Goal: Task Accomplishment & Management: Manage account settings

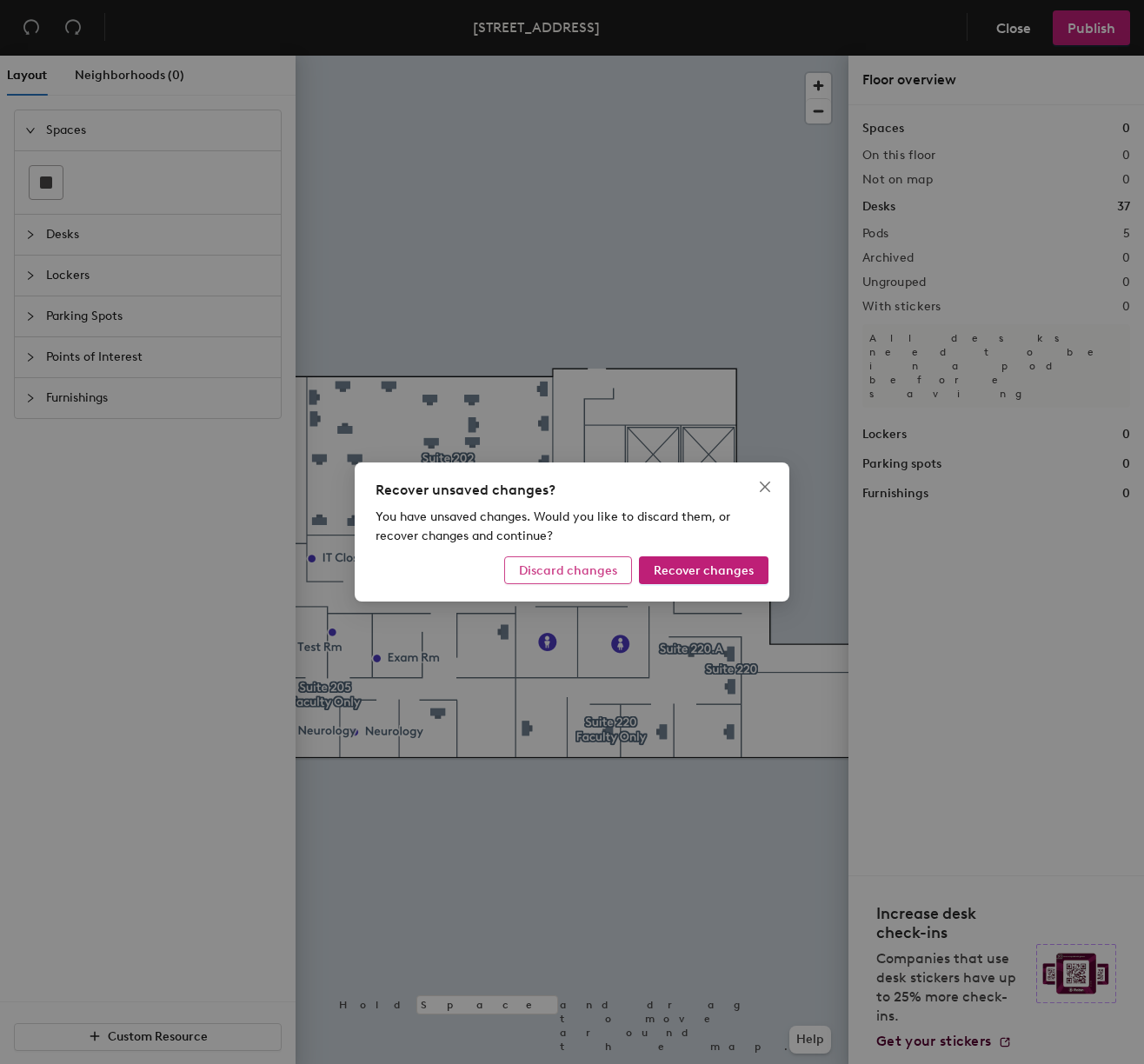
click at [552, 568] on span "Discard changes" at bounding box center [567, 570] width 98 height 14
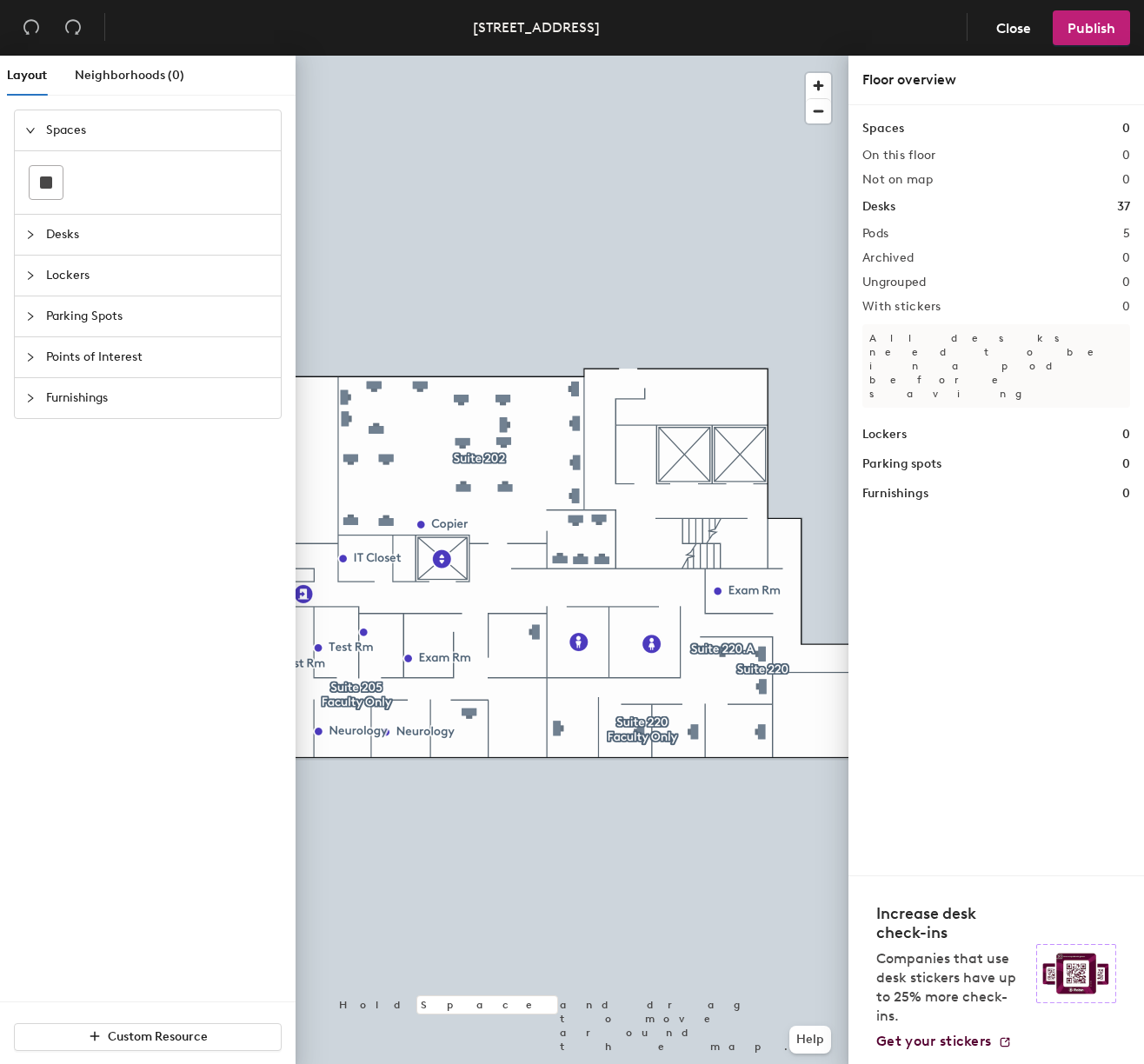
click at [553, 55] on div at bounding box center [572, 55] width 553 height 0
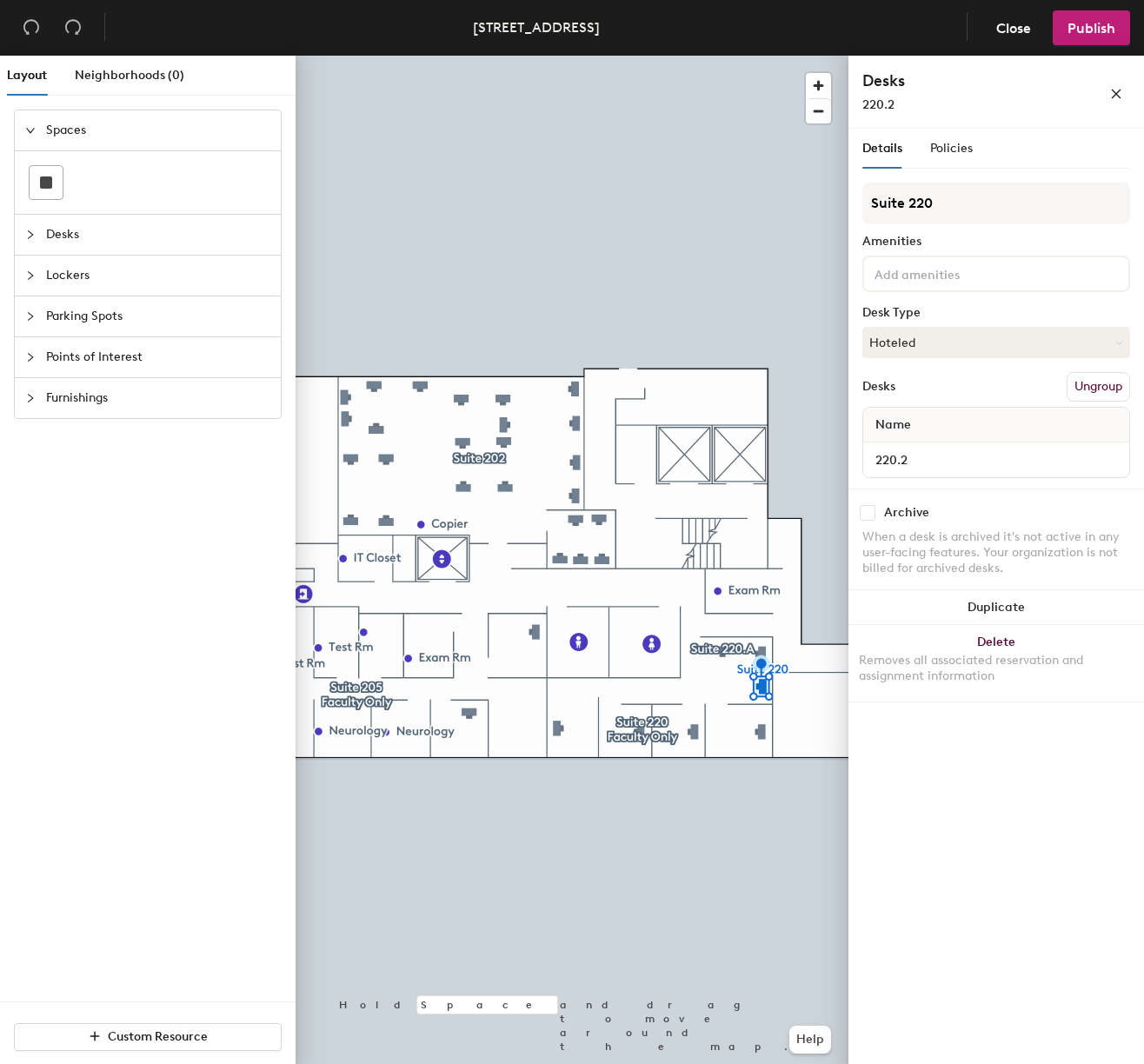
click at [725, 55] on div at bounding box center [572, 55] width 553 height 0
click at [868, 515] on input "checkbox" at bounding box center [867, 513] width 15 height 15
checkbox input "true"
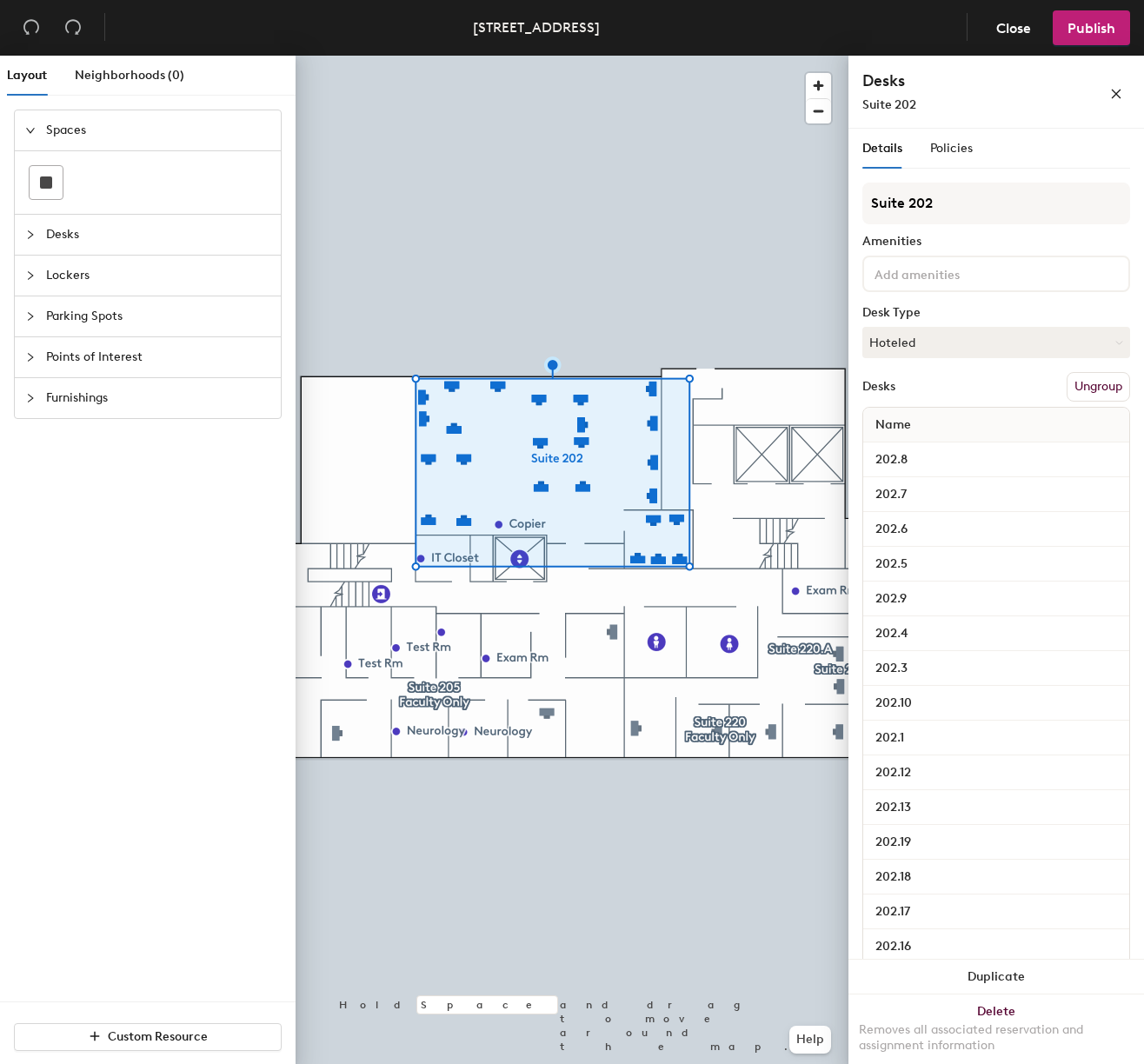
click at [614, 55] on div at bounding box center [572, 55] width 553 height 0
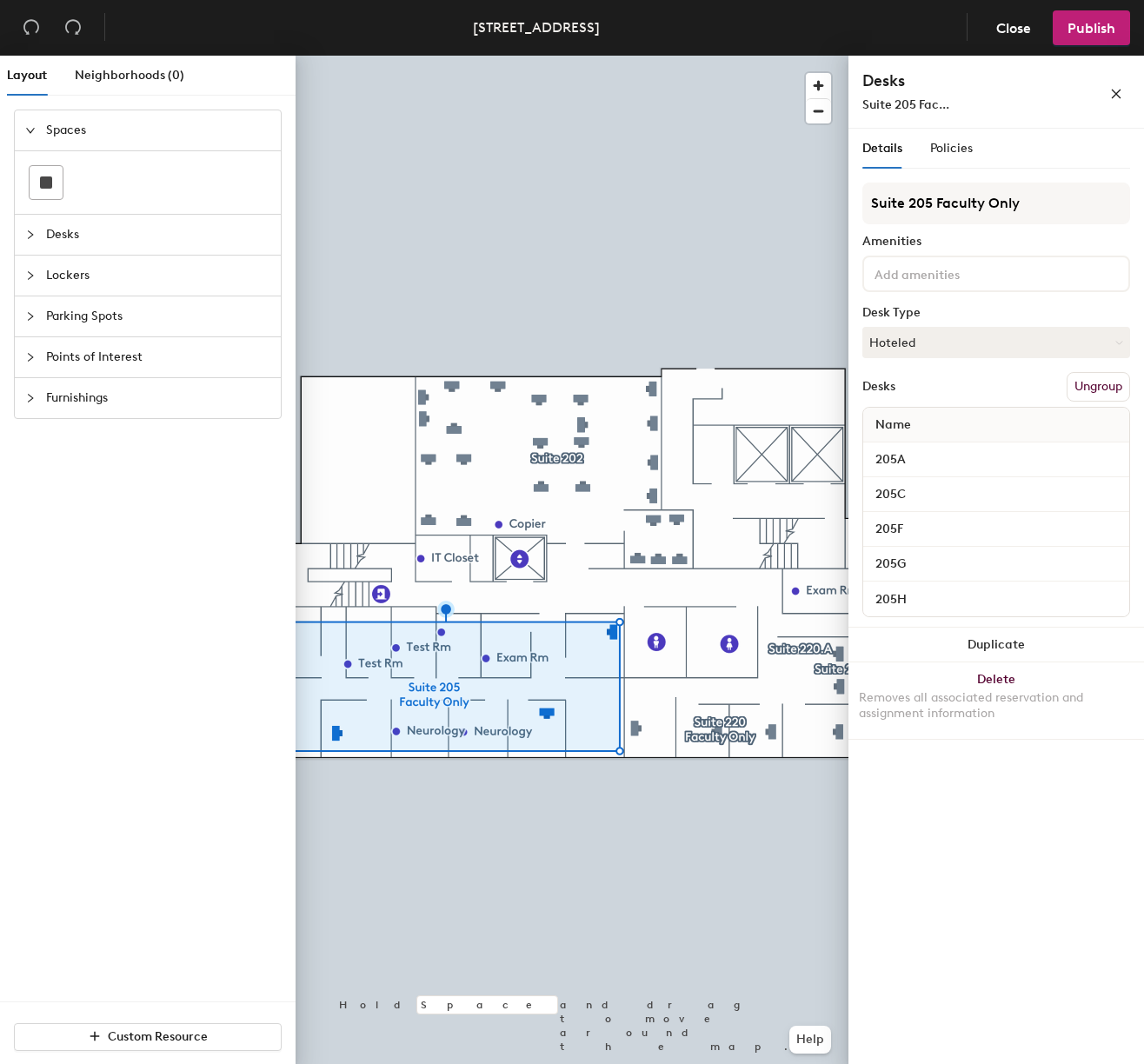
click at [638, 55] on div at bounding box center [572, 55] width 553 height 0
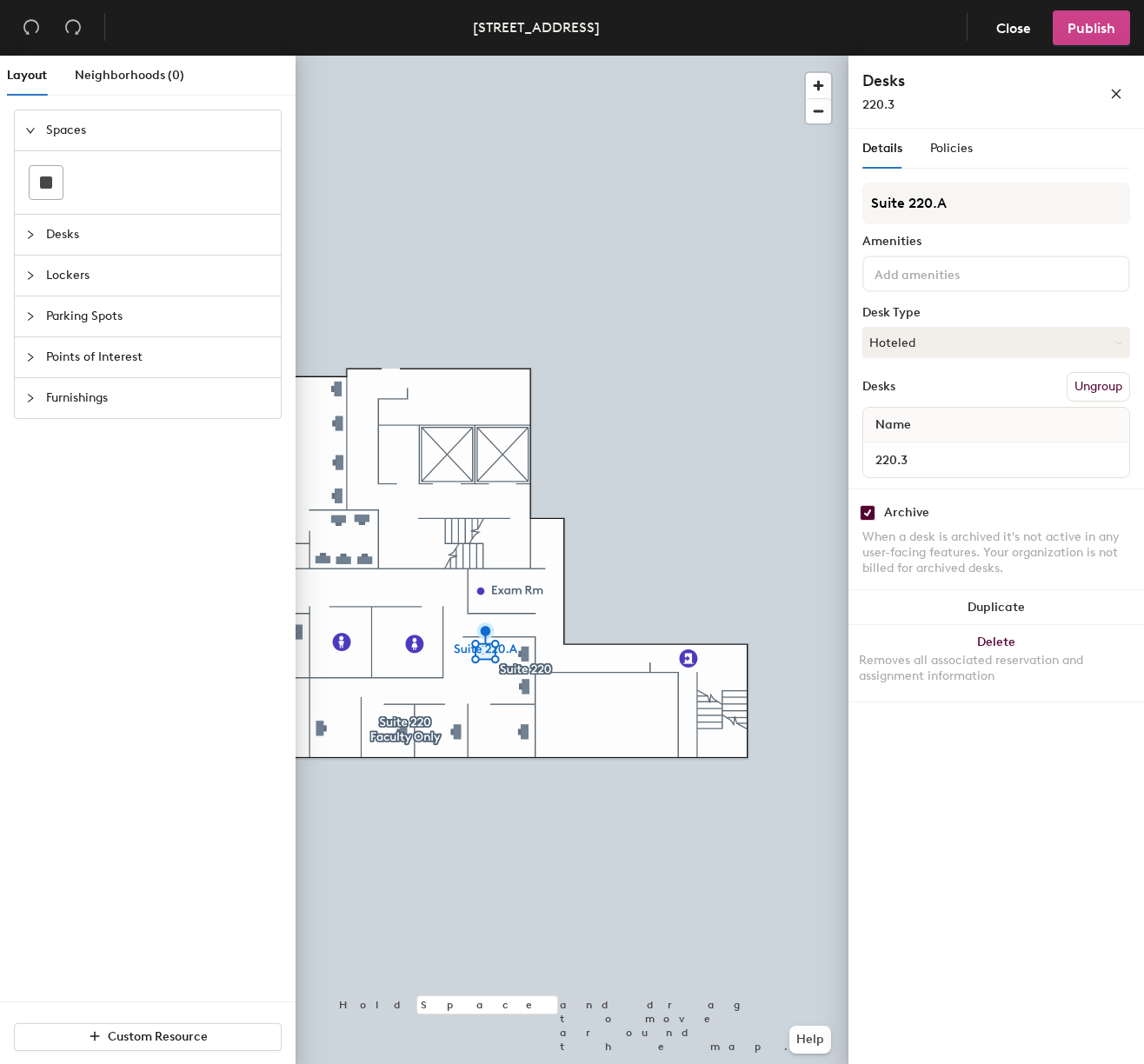
click at [1083, 34] on span "Publish" at bounding box center [1091, 28] width 48 height 16
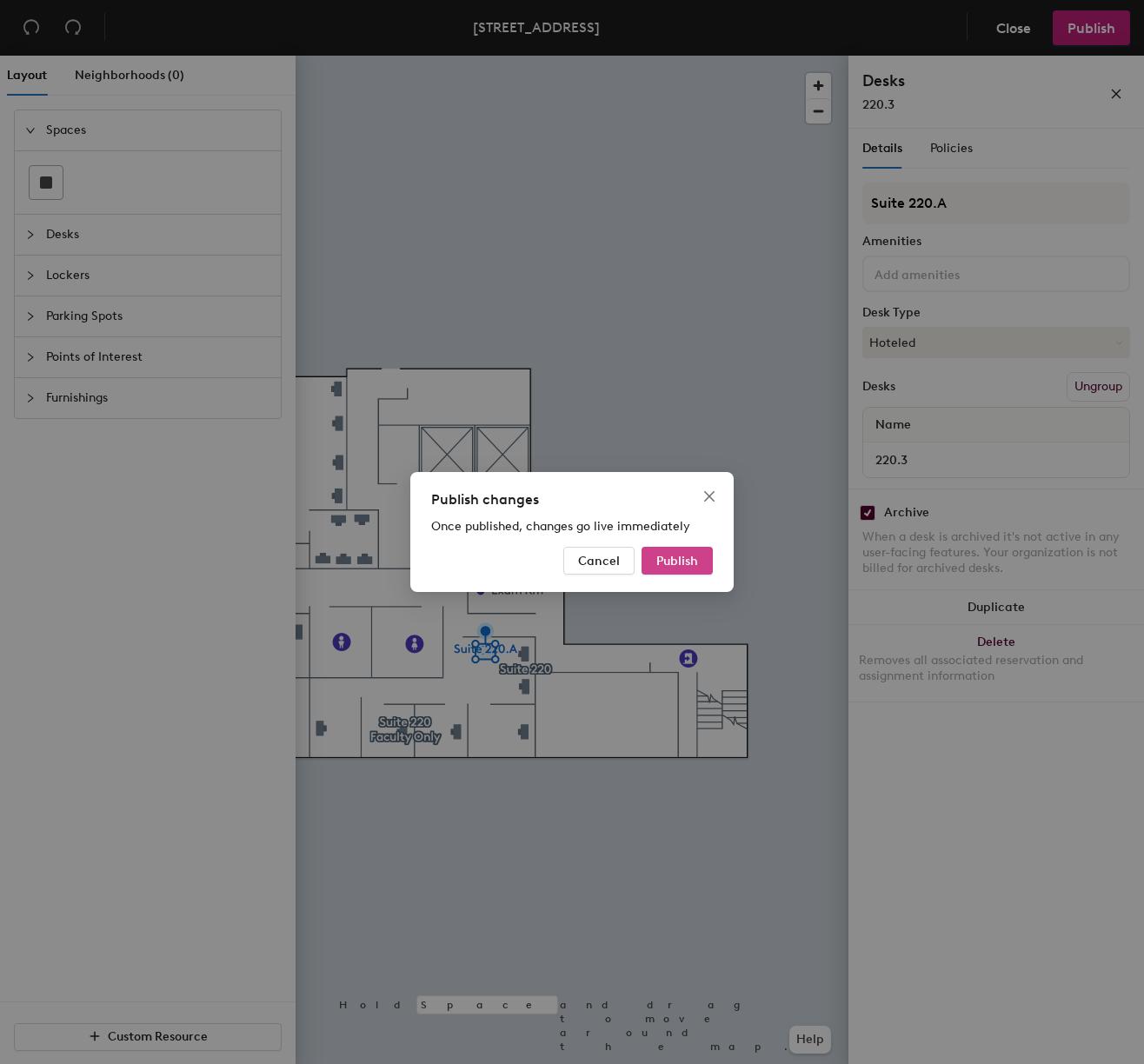
click at [678, 561] on span "Publish" at bounding box center [677, 561] width 42 height 14
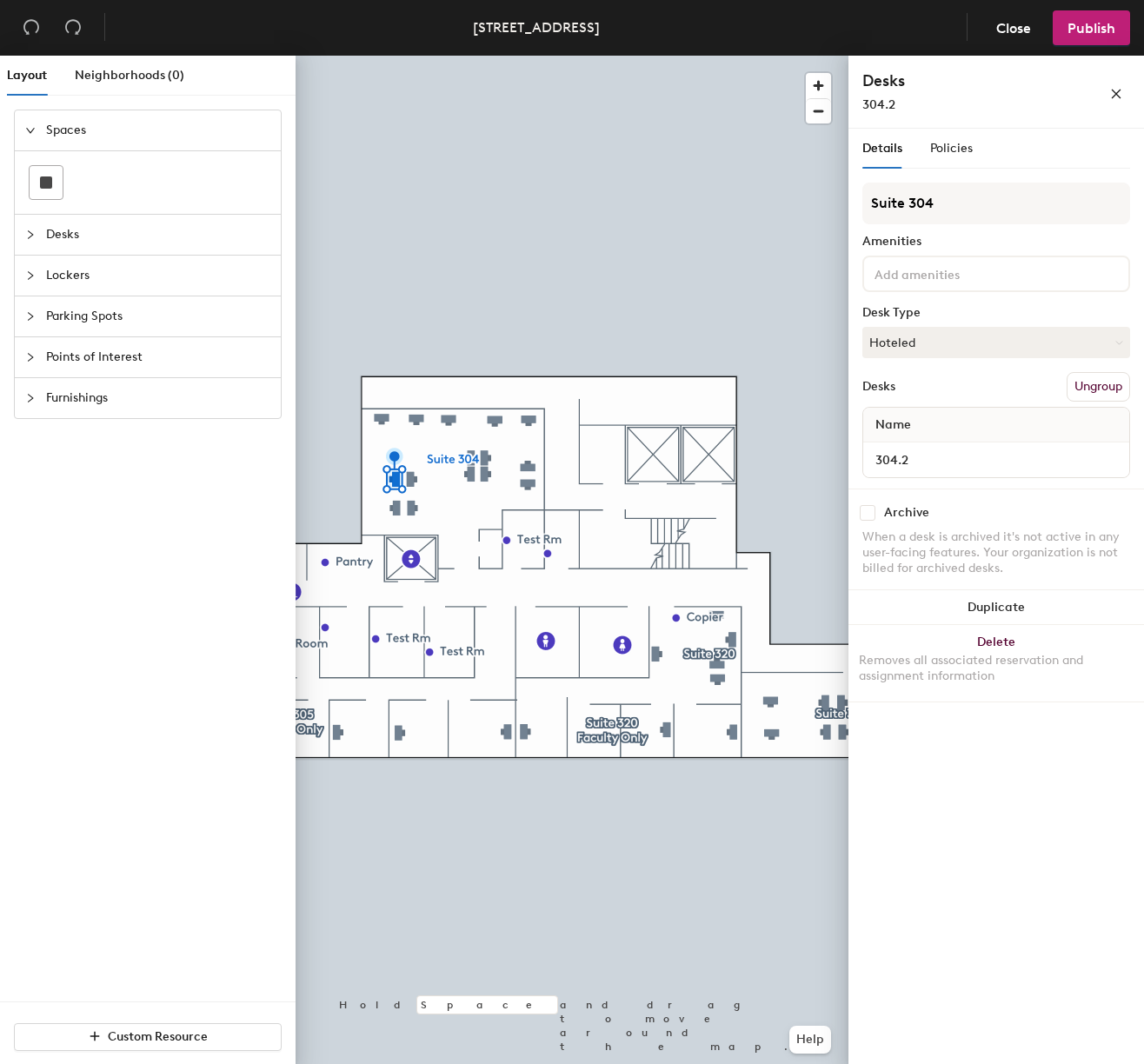
click at [864, 516] on input "checkbox" at bounding box center [867, 513] width 15 height 15
checkbox input "true"
click at [1096, 33] on span "Publish" at bounding box center [1091, 28] width 48 height 16
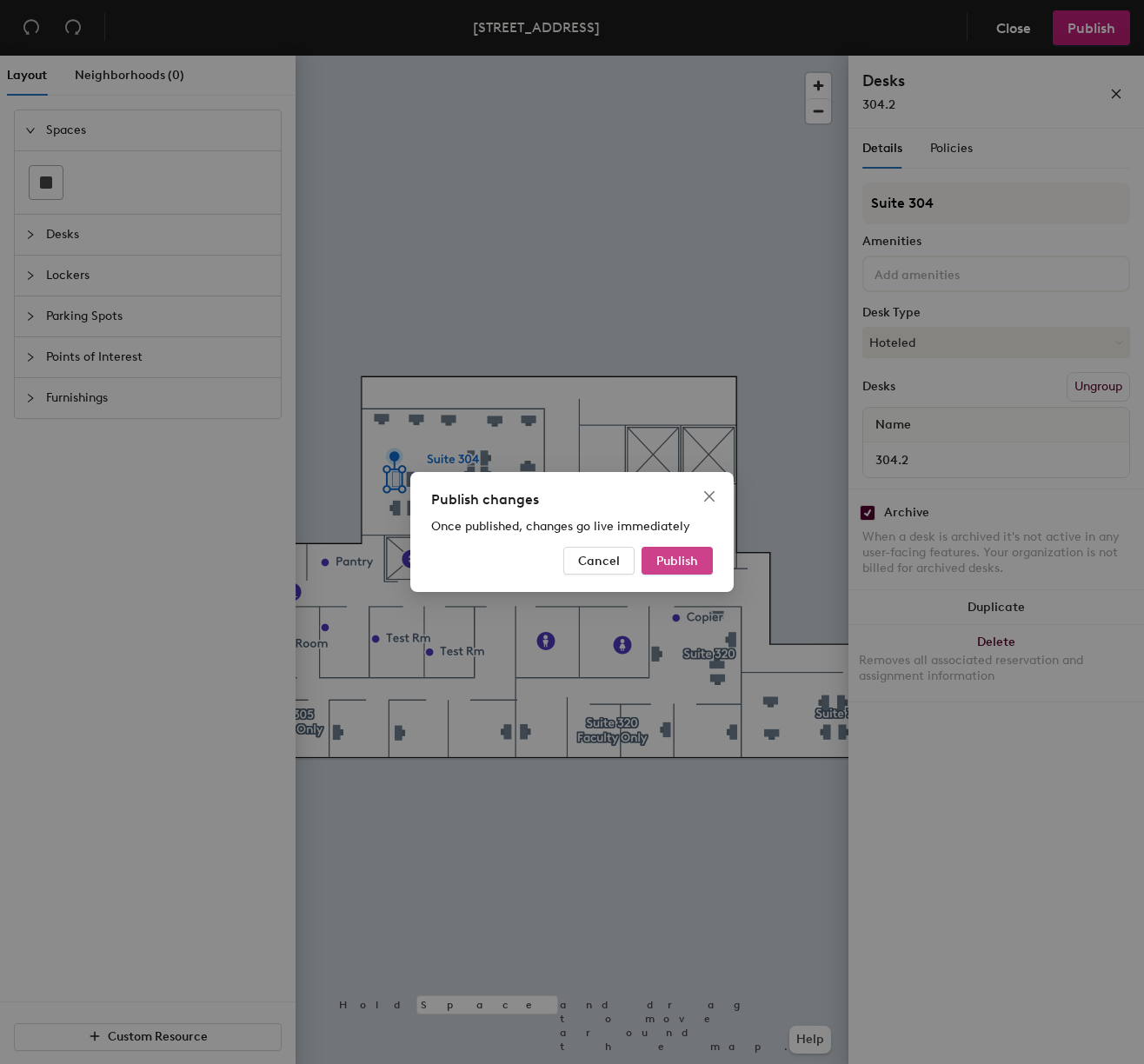
click at [687, 564] on span "Publish" at bounding box center [677, 561] width 42 height 14
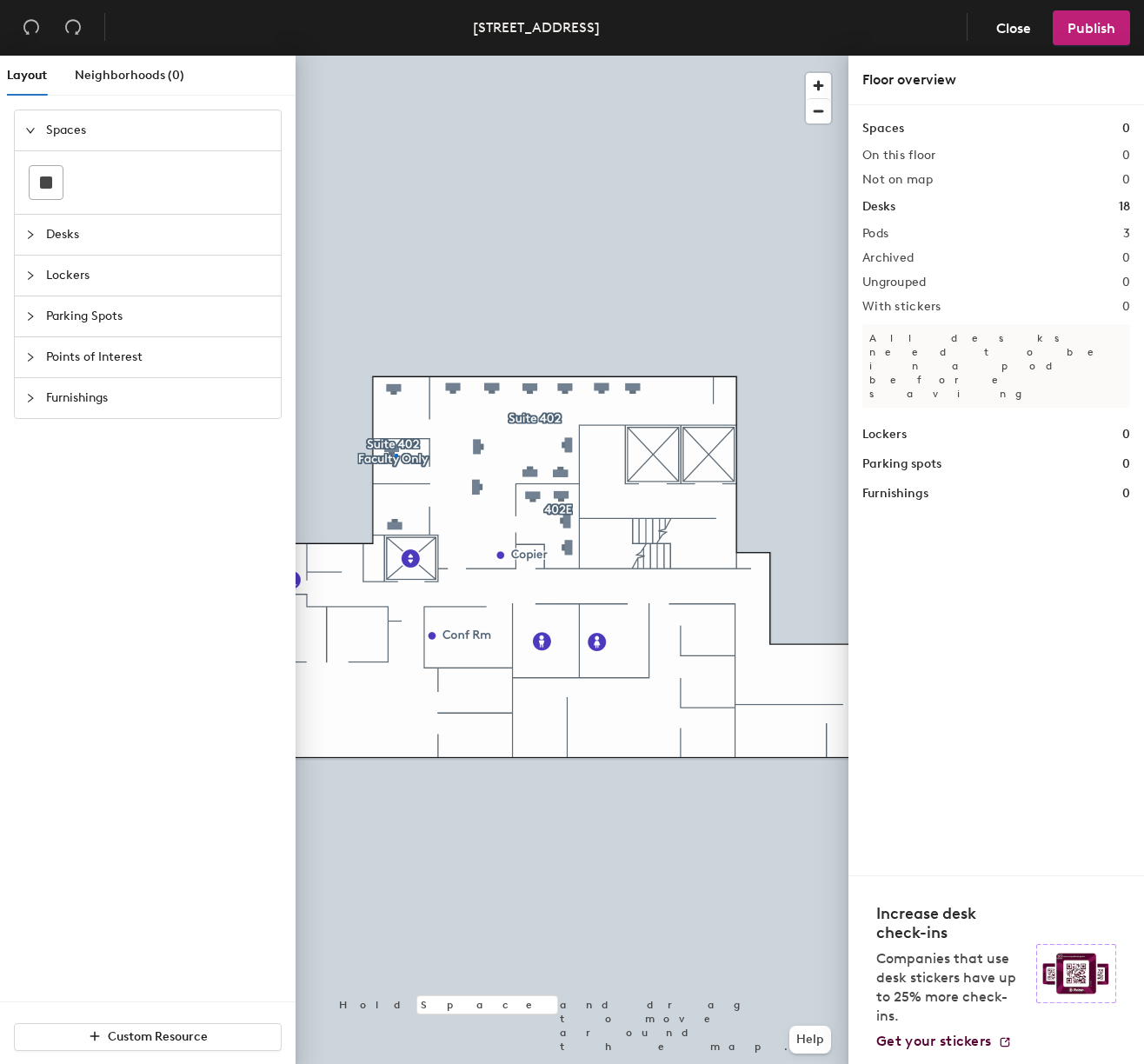
click at [395, 55] on div at bounding box center [572, 55] width 553 height 0
click at [392, 55] on div at bounding box center [572, 55] width 553 height 0
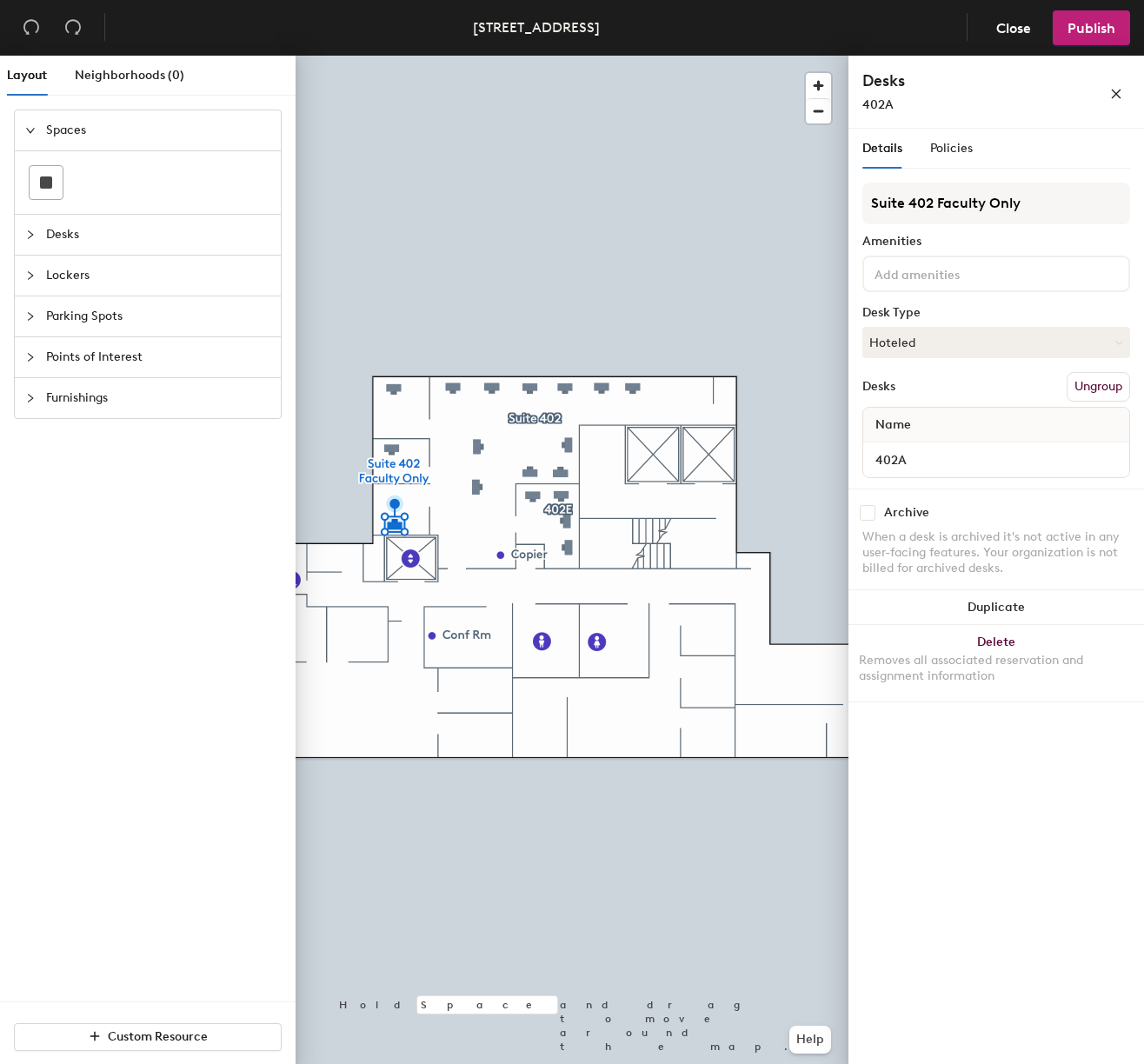
click at [866, 513] on input "checkbox" at bounding box center [867, 513] width 15 height 15
checkbox input "true"
click at [1086, 25] on span "Publish" at bounding box center [1091, 28] width 48 height 16
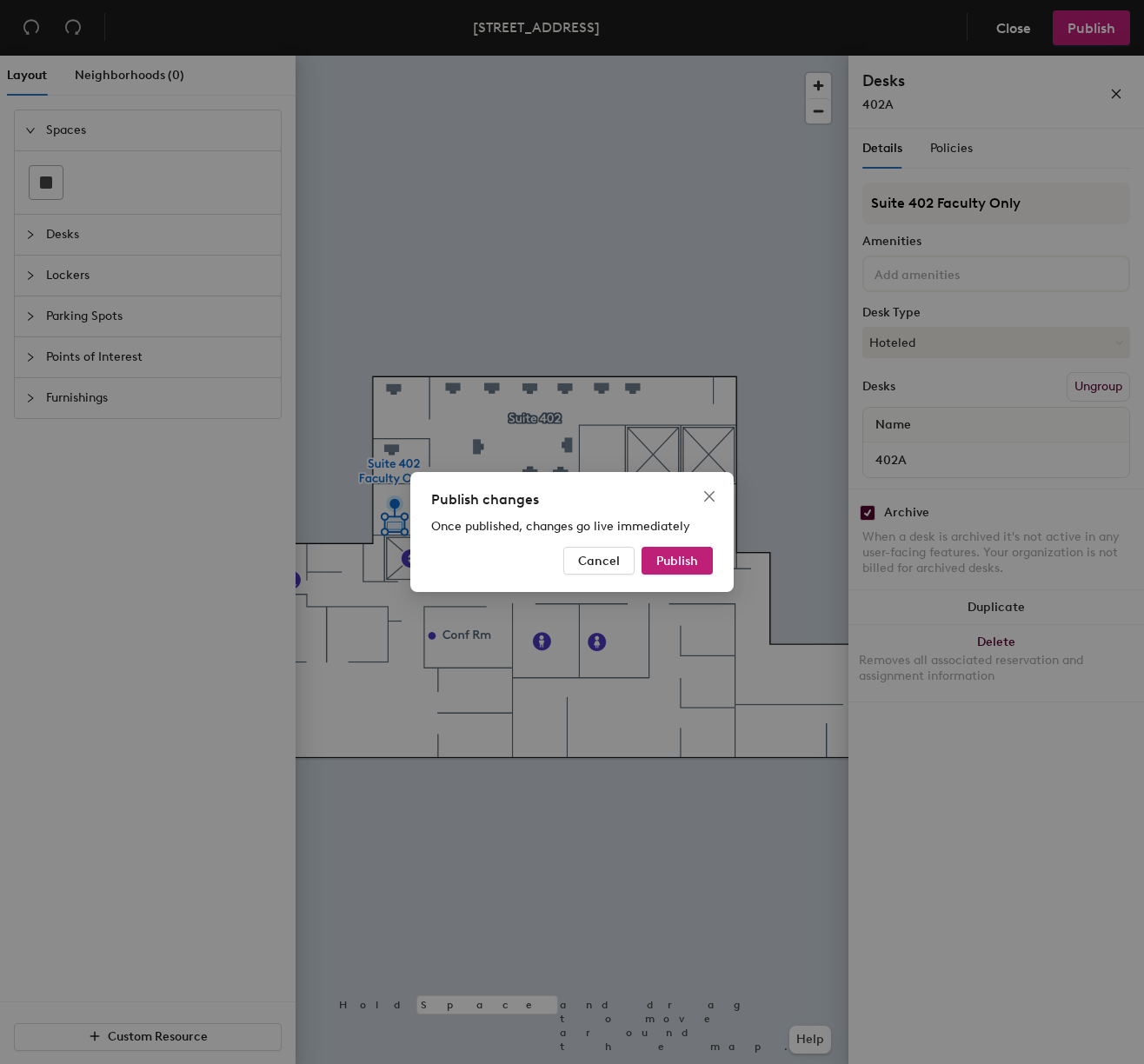
drag, startPoint x: 681, startPoint y: 562, endPoint x: 806, endPoint y: 477, distance: 151.2
click at [681, 562] on span "Publish" at bounding box center [677, 561] width 42 height 14
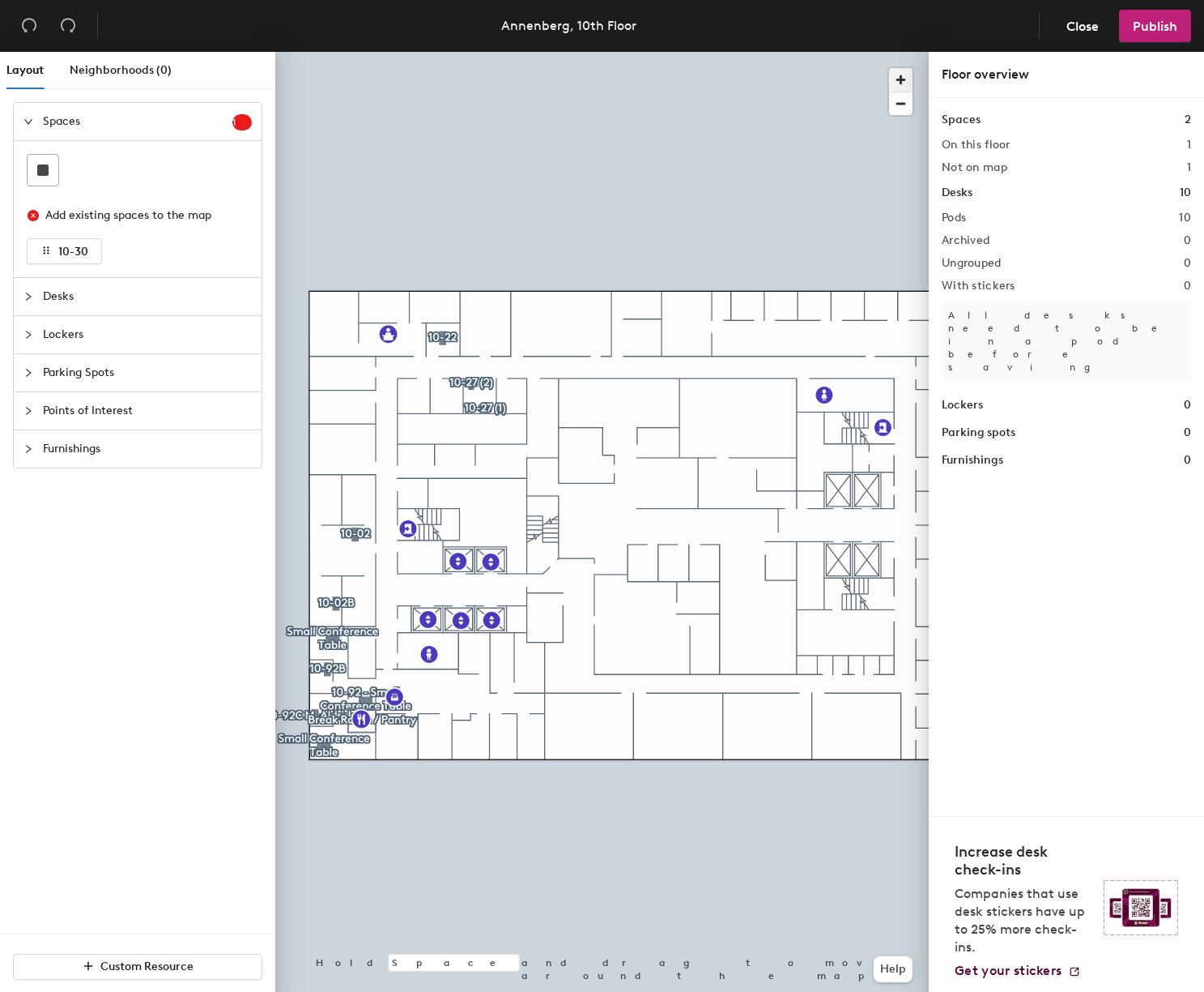
click at [898, 78] on span "button" at bounding box center [901, 80] width 23 height 23
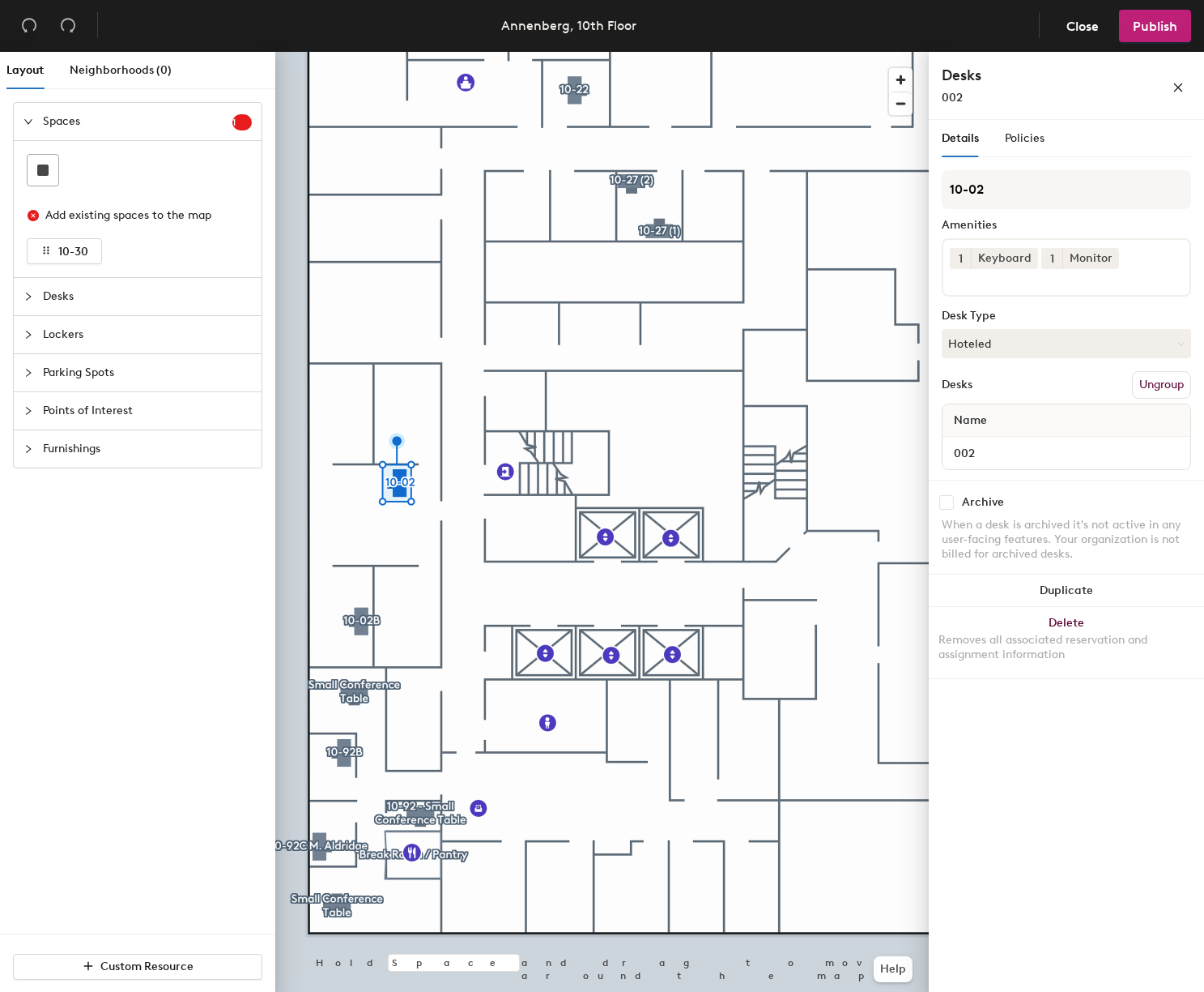
click at [947, 506] on input "checkbox" at bounding box center [946, 502] width 14 height 14
click at [361, 52] on div at bounding box center [602, 52] width 654 height 0
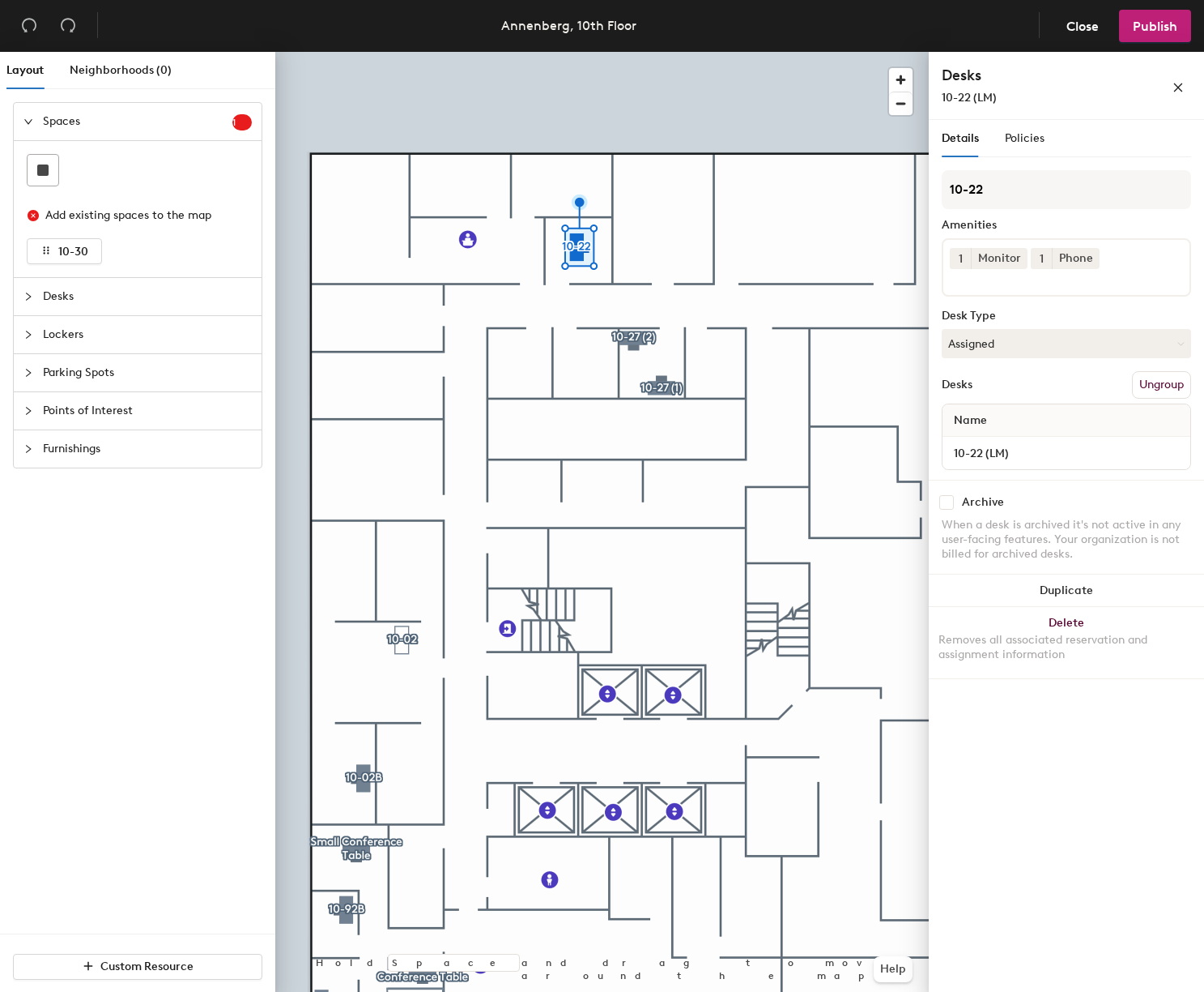
click at [947, 508] on input "checkbox" at bounding box center [946, 502] width 14 height 14
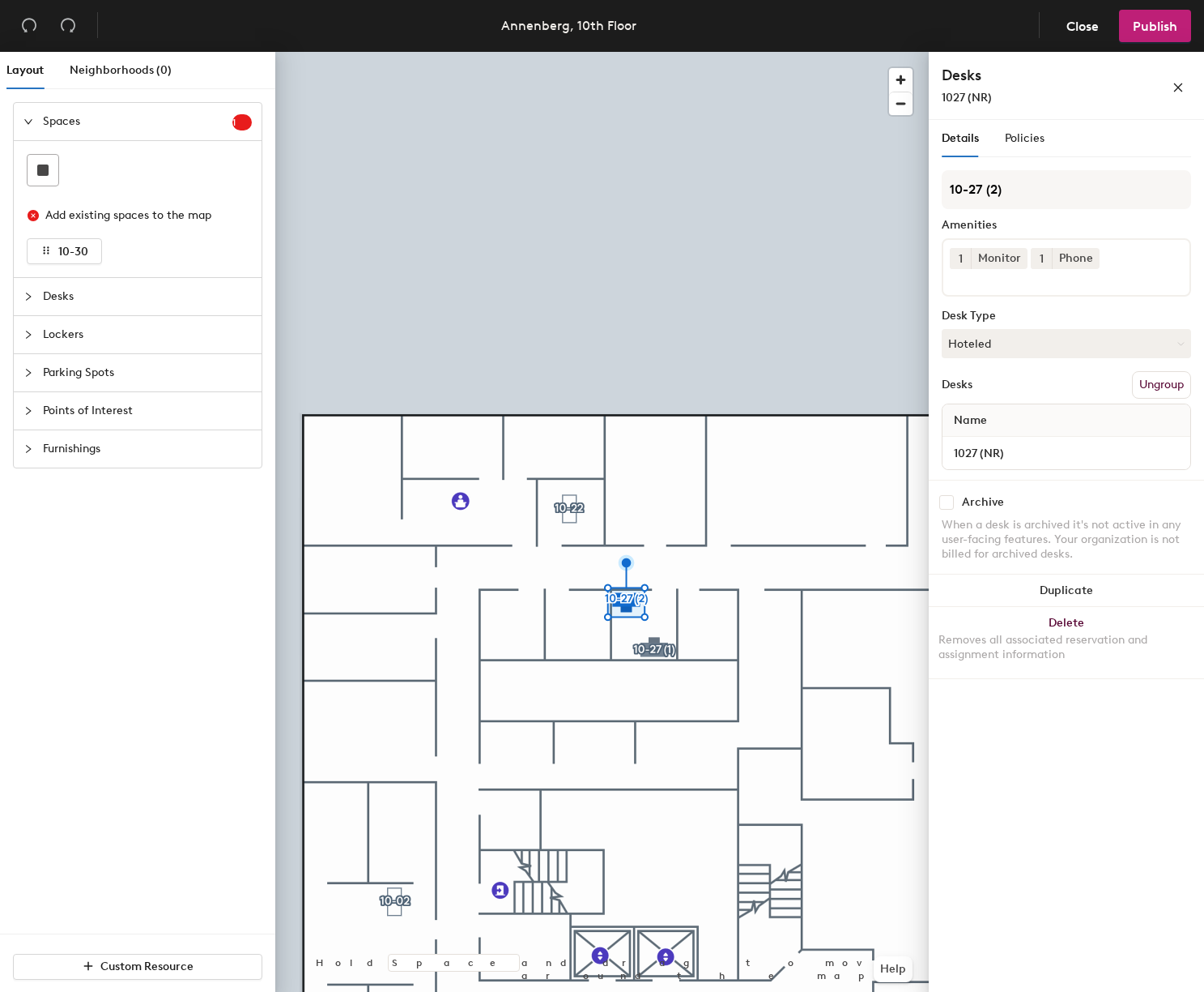
click at [946, 500] on input "checkbox" at bounding box center [946, 502] width 14 height 14
click at [651, 52] on div at bounding box center [602, 52] width 654 height 0
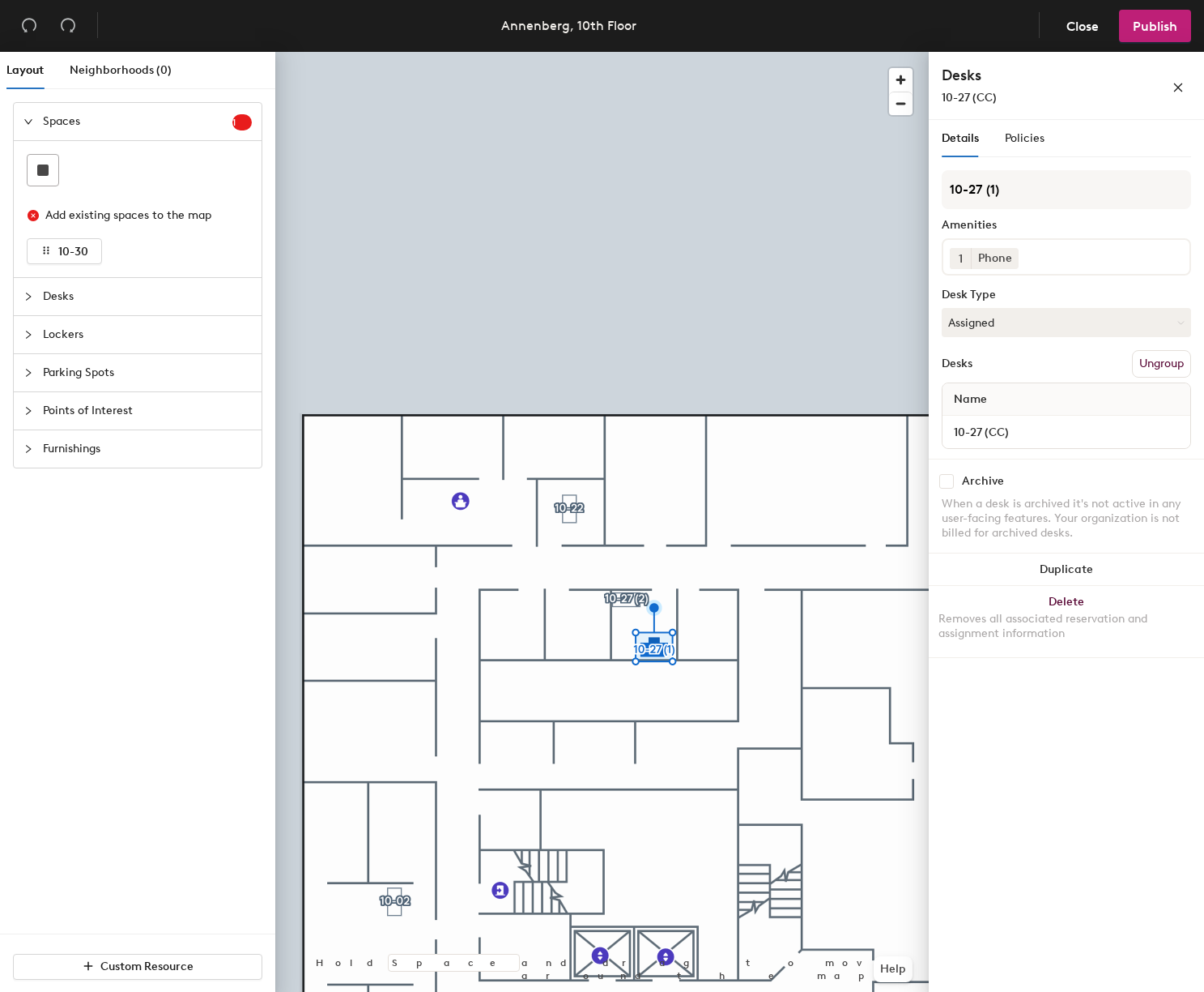
click at [946, 478] on input "checkbox" at bounding box center [946, 481] width 14 height 14
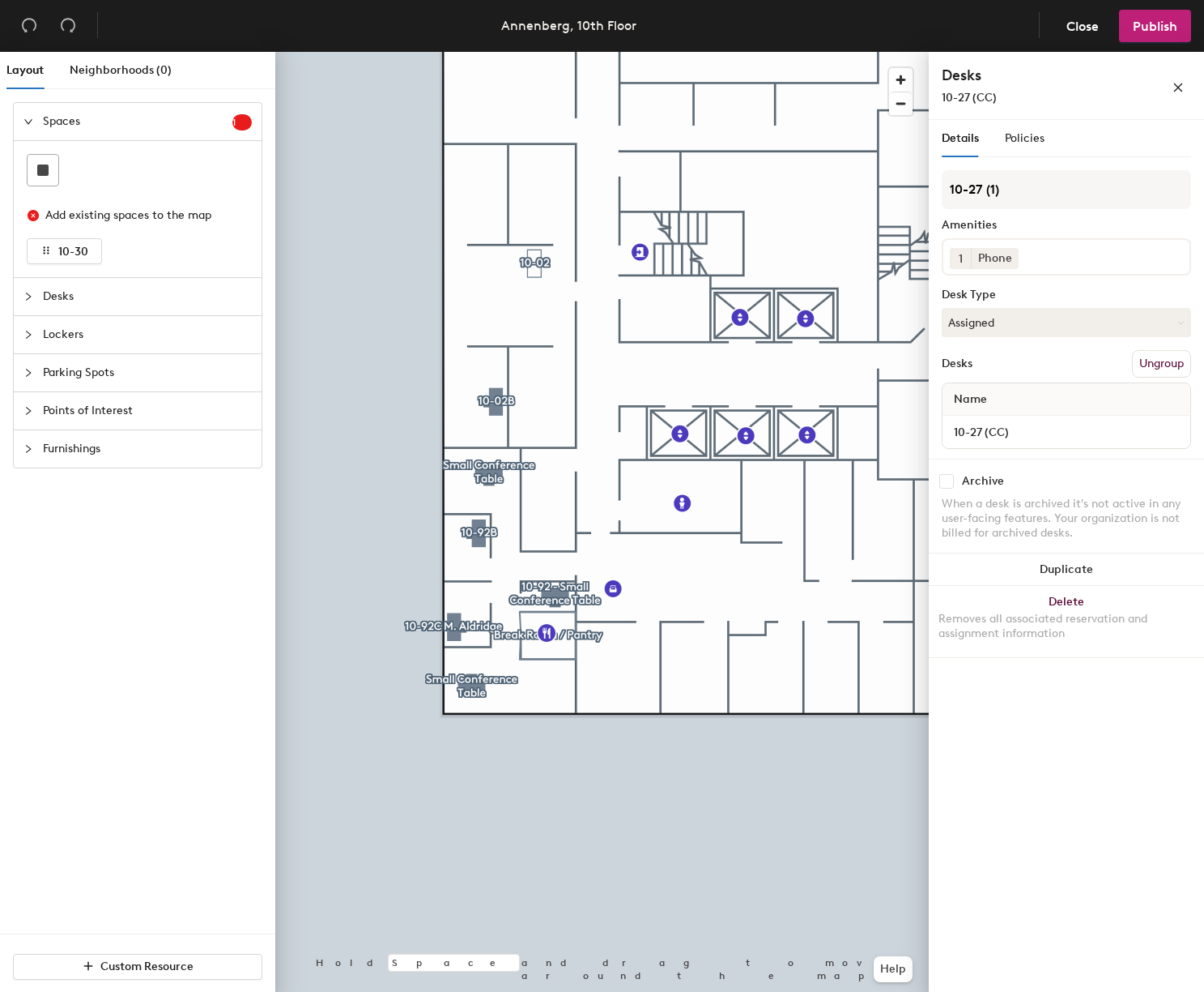
click at [557, 52] on div at bounding box center [602, 52] width 654 height 0
click at [947, 483] on input "checkbox" at bounding box center [946, 481] width 14 height 14
checkbox input "true"
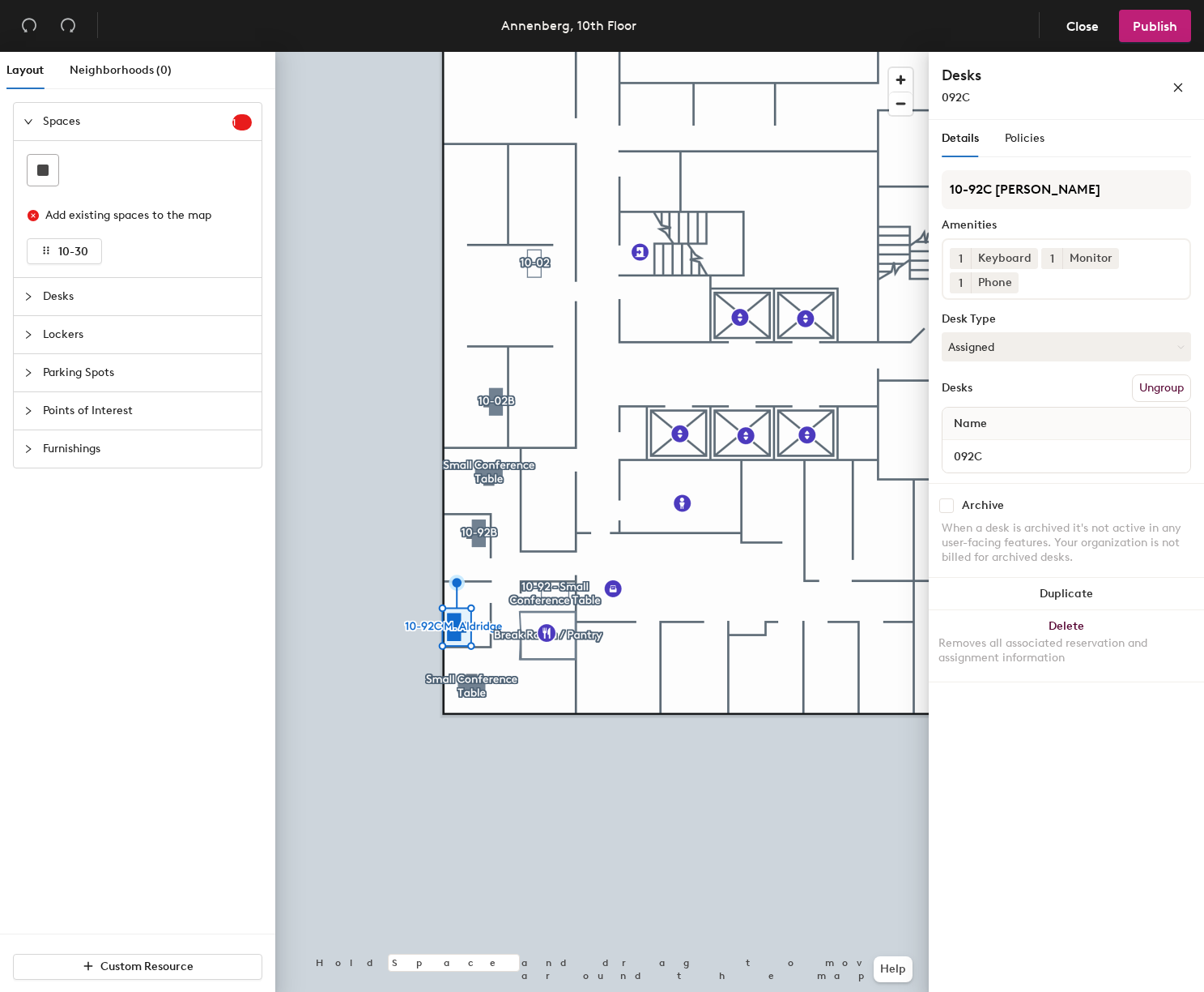
click at [947, 505] on input "checkbox" at bounding box center [946, 506] width 14 height 14
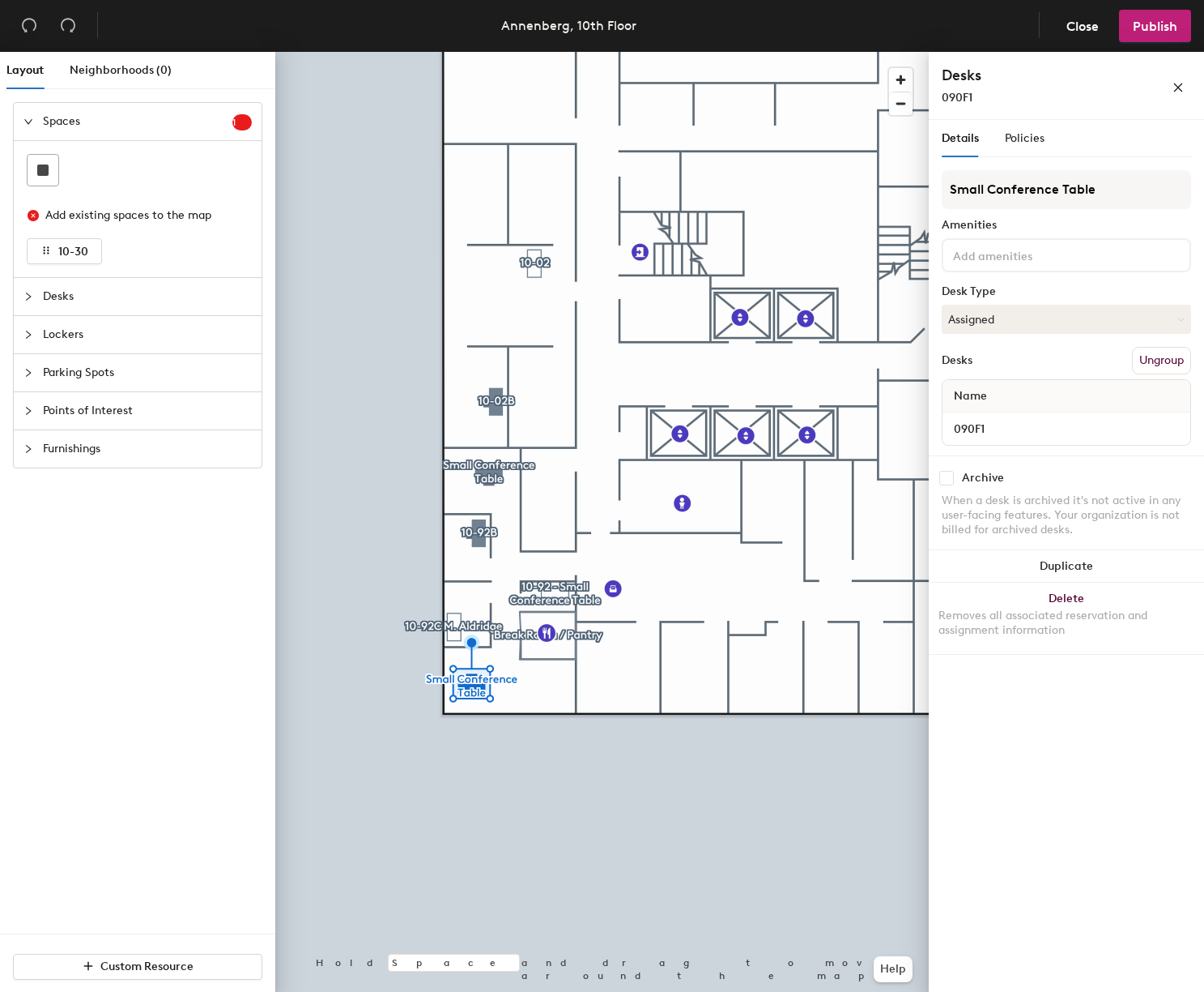
click at [945, 481] on input "checkbox" at bounding box center [946, 478] width 14 height 14
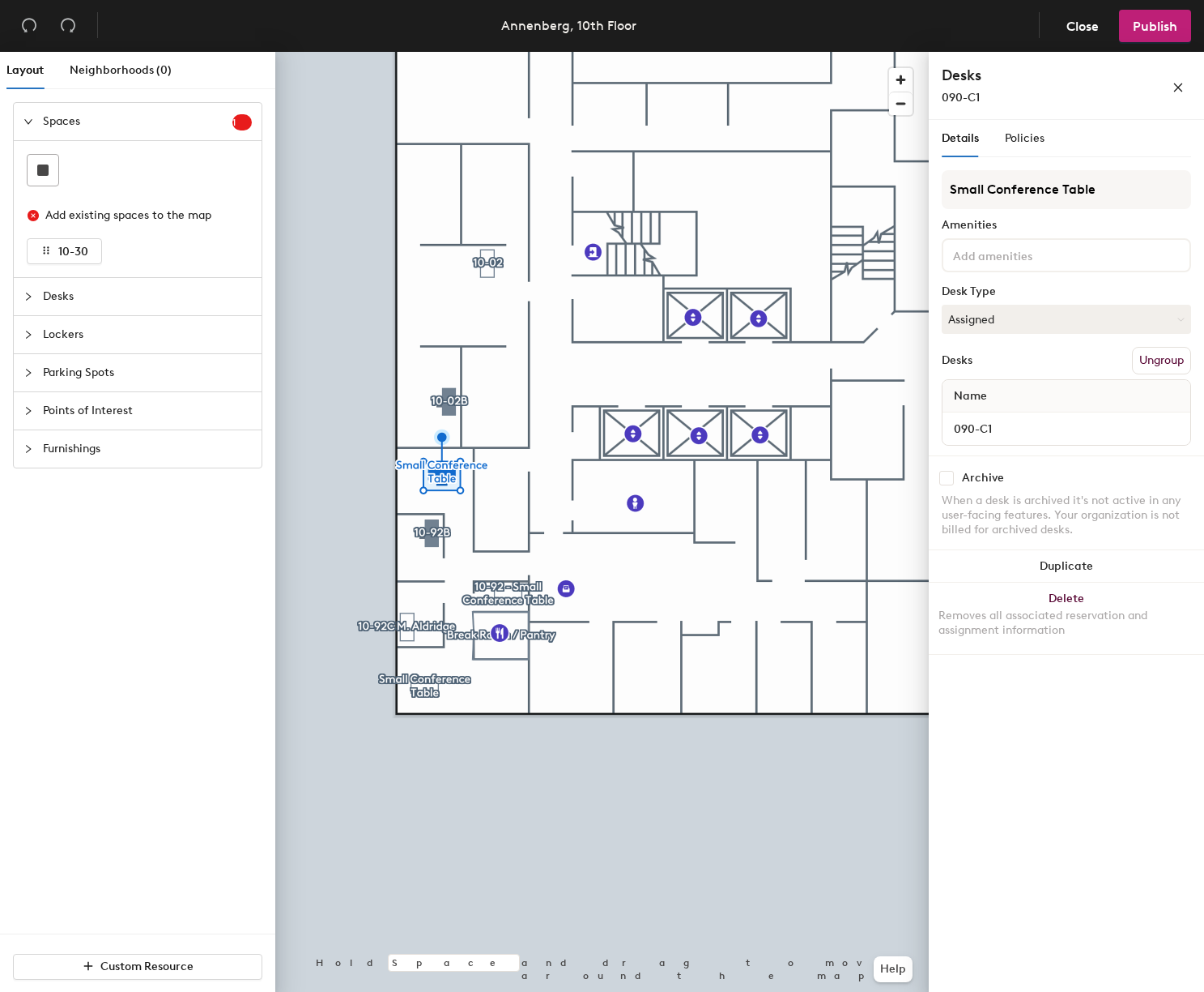
drag, startPoint x: 943, startPoint y: 473, endPoint x: 964, endPoint y: 478, distance: 21.6
click at [943, 473] on input "checkbox" at bounding box center [946, 478] width 14 height 14
checkbox input "true"
click at [1065, 28] on span "Publish" at bounding box center [1155, 26] width 44 height 15
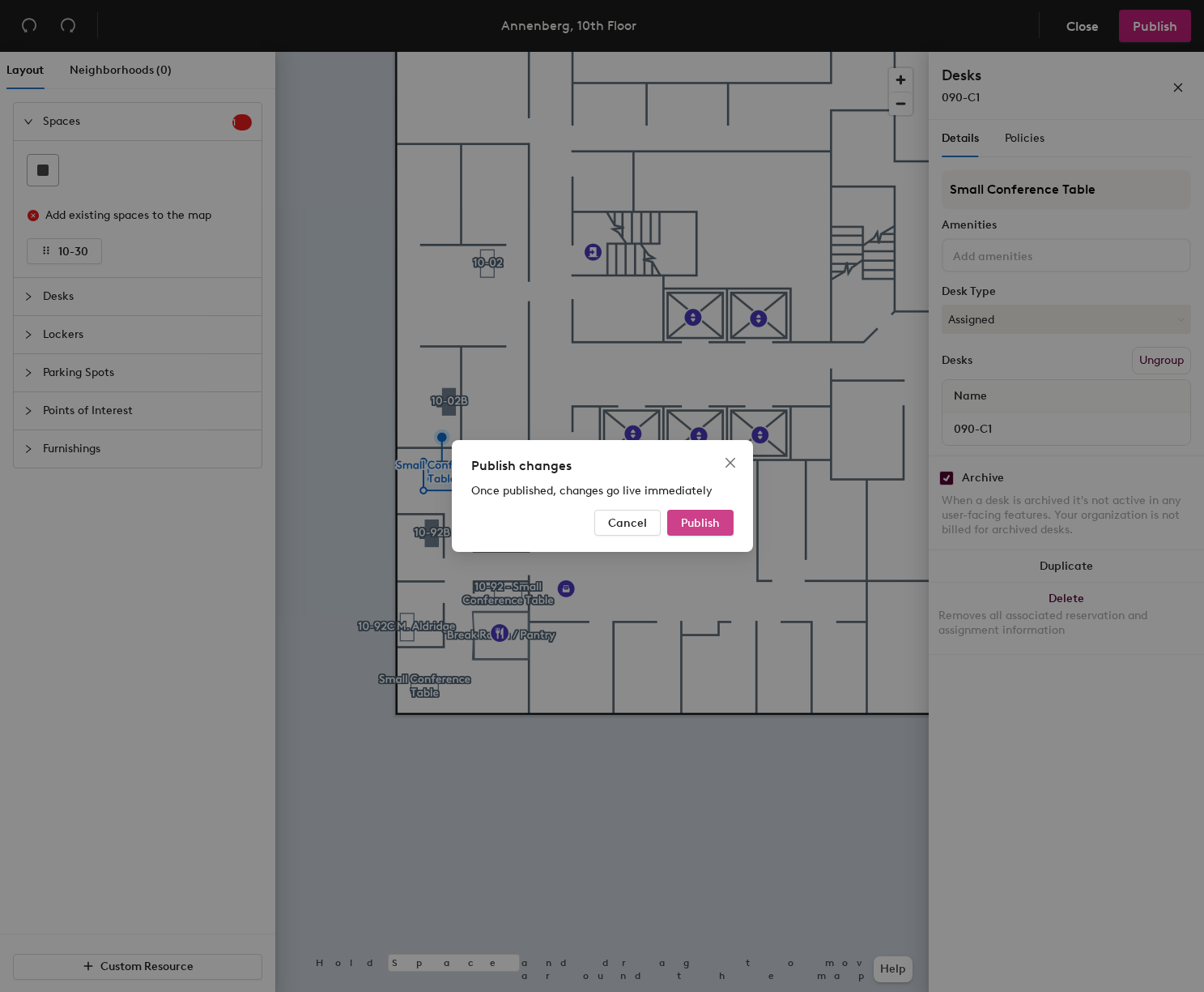
click at [708, 524] on span "Publish" at bounding box center [701, 523] width 39 height 13
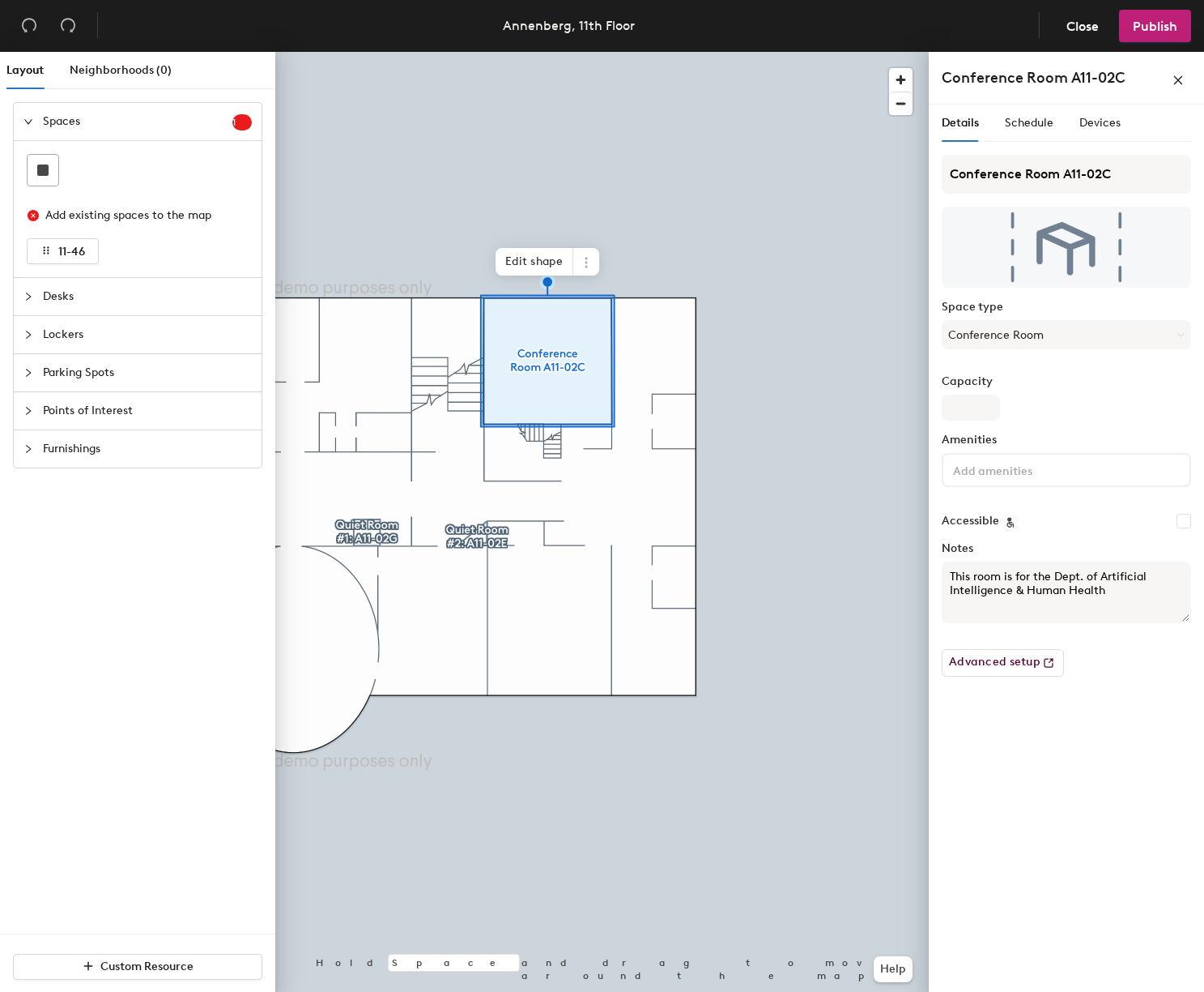
click at [480, 52] on div at bounding box center [602, 52] width 654 height 0
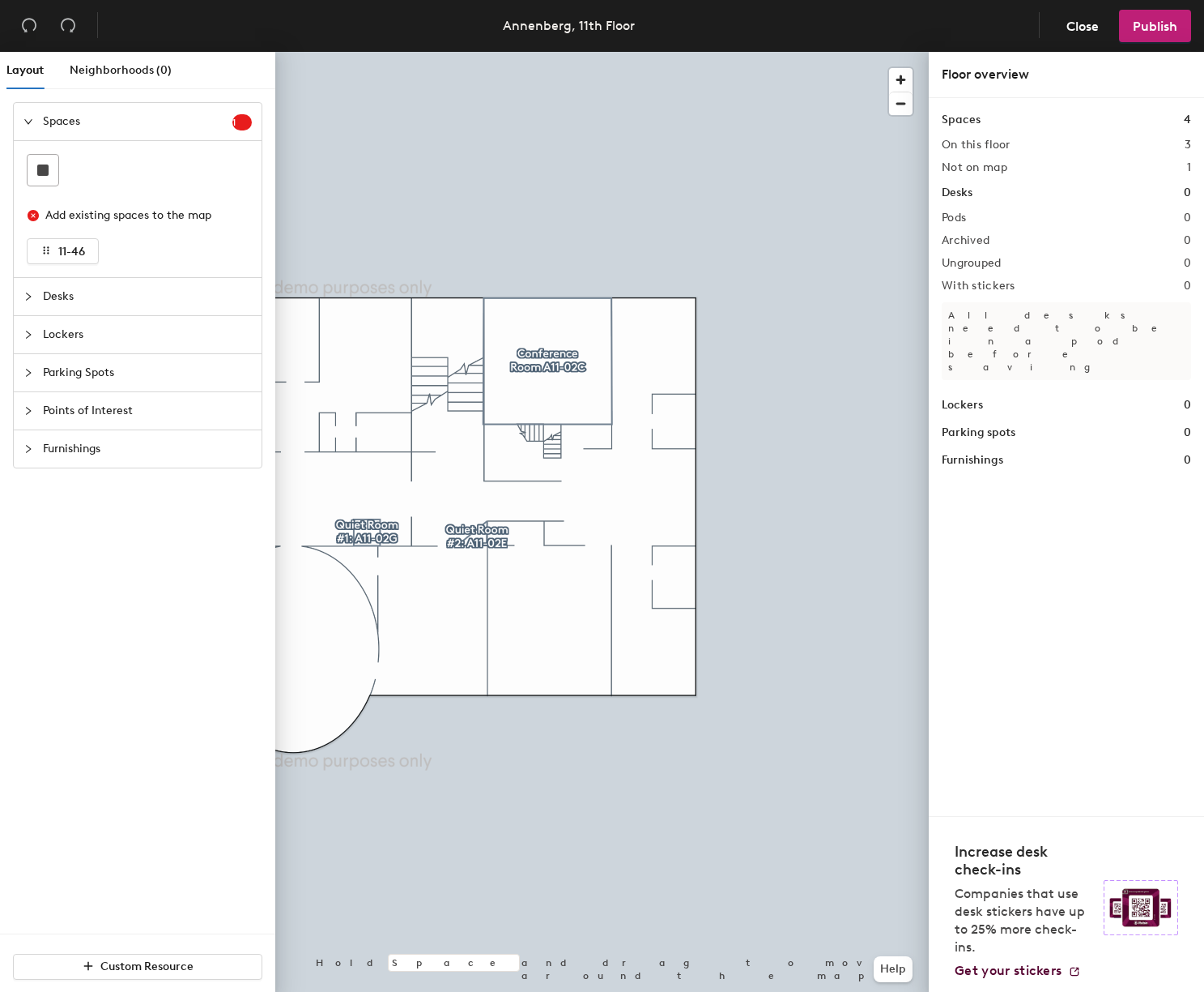
click at [554, 52] on div at bounding box center [602, 52] width 654 height 0
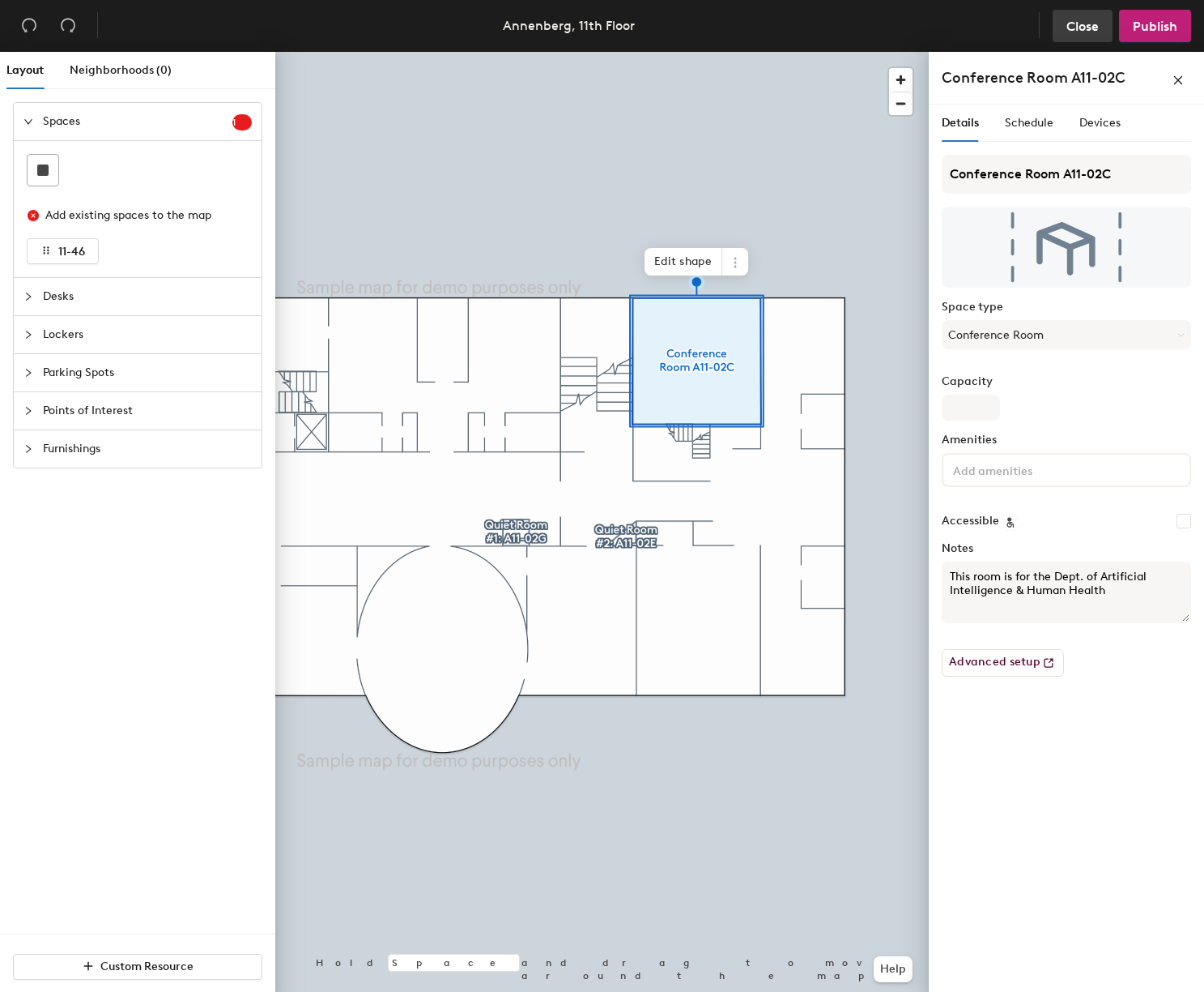
click at [1075, 30] on span "Close" at bounding box center [1082, 26] width 32 height 15
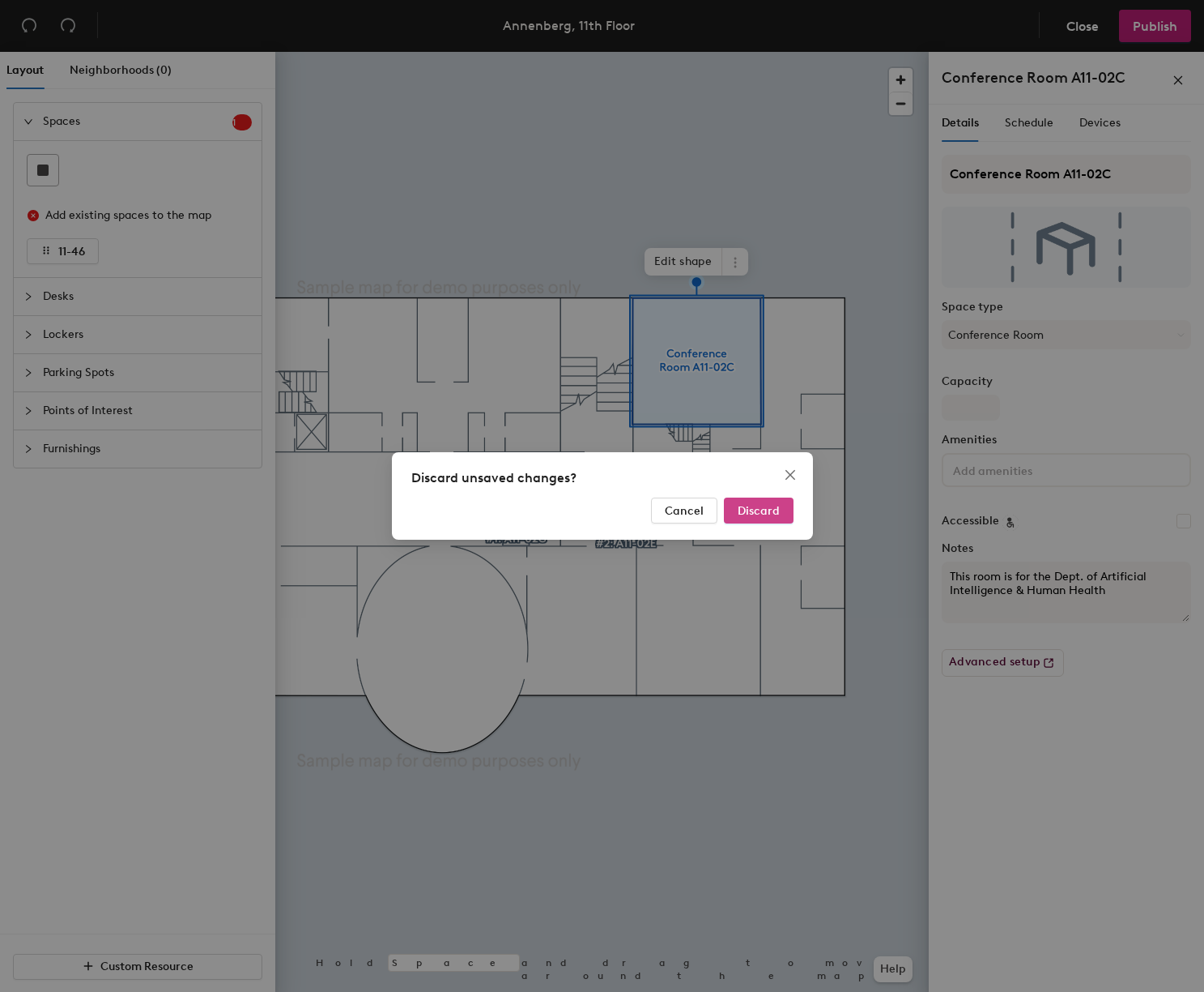
click at [777, 517] on button "Discard" at bounding box center [759, 510] width 69 height 26
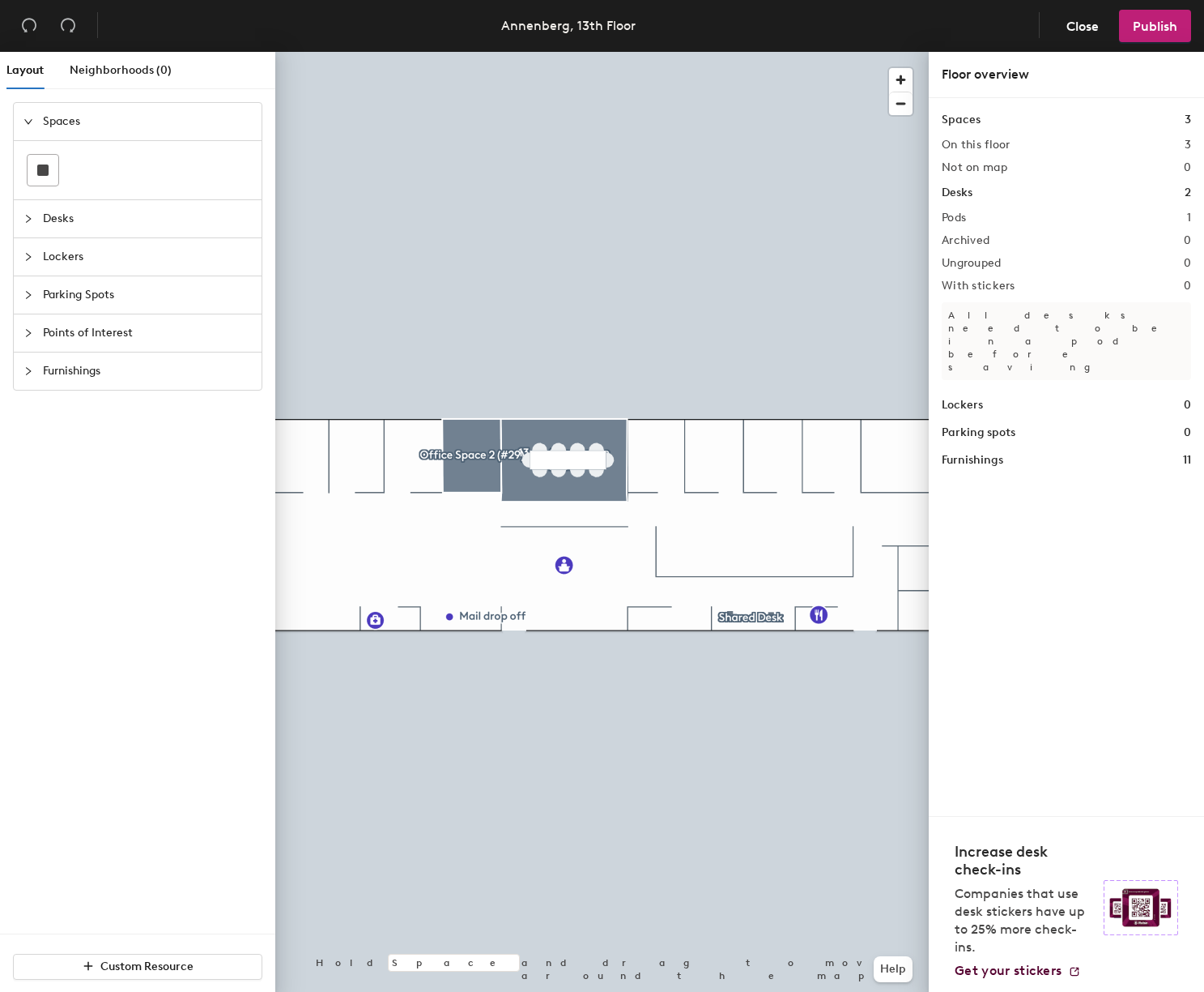
click at [734, 52] on div at bounding box center [602, 52] width 654 height 0
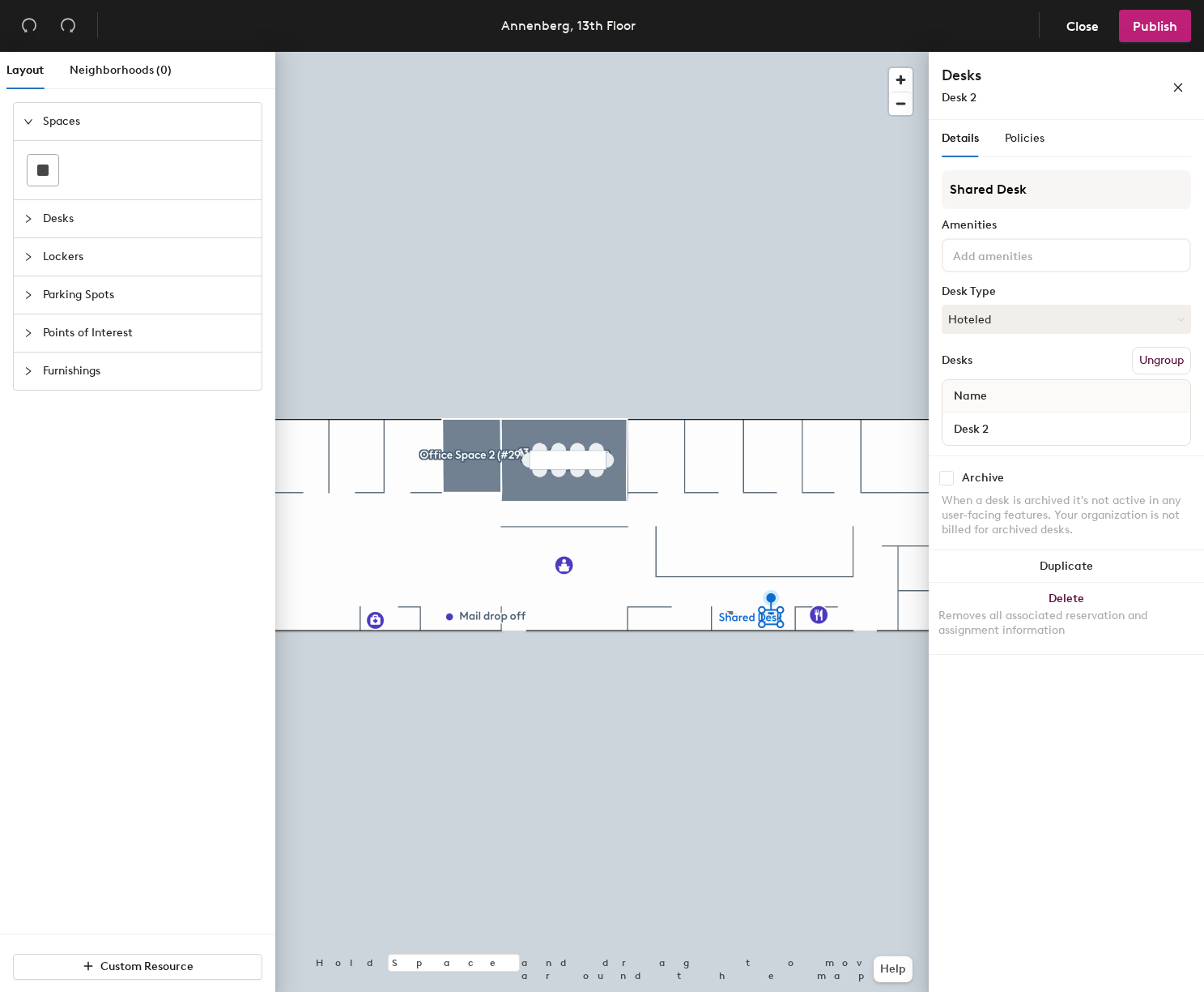
drag, startPoint x: 950, startPoint y: 477, endPoint x: 929, endPoint y: 492, distance: 25.8
click at [947, 479] on input "checkbox" at bounding box center [946, 478] width 14 height 14
checkbox input "true"
click at [732, 52] on div at bounding box center [602, 52] width 654 height 0
click at [947, 482] on input "checkbox" at bounding box center [946, 478] width 14 height 14
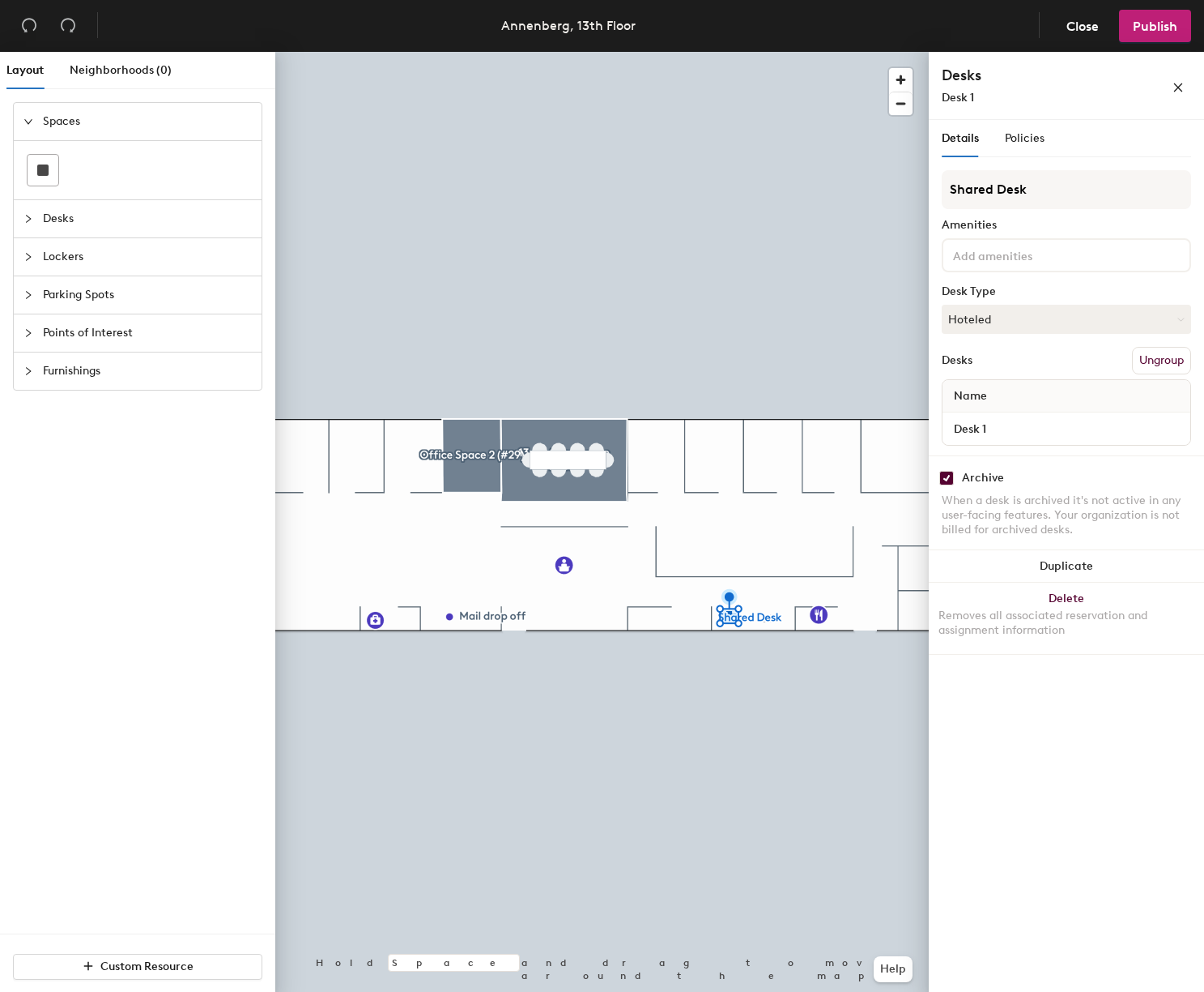
checkbox input "true"
click at [1158, 27] on span "Publish" at bounding box center [1155, 26] width 44 height 15
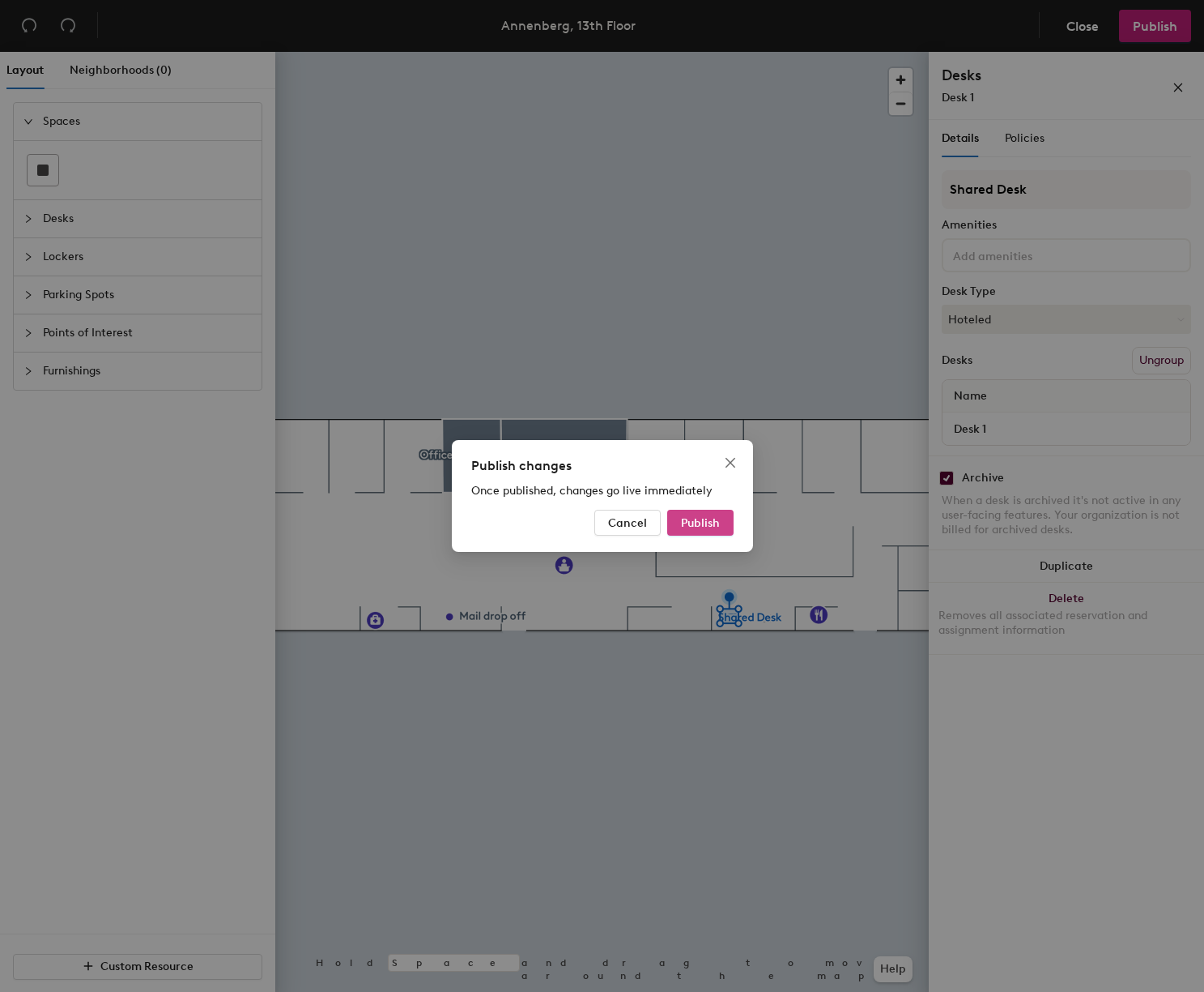
click at [706, 519] on span "Publish" at bounding box center [701, 523] width 39 height 13
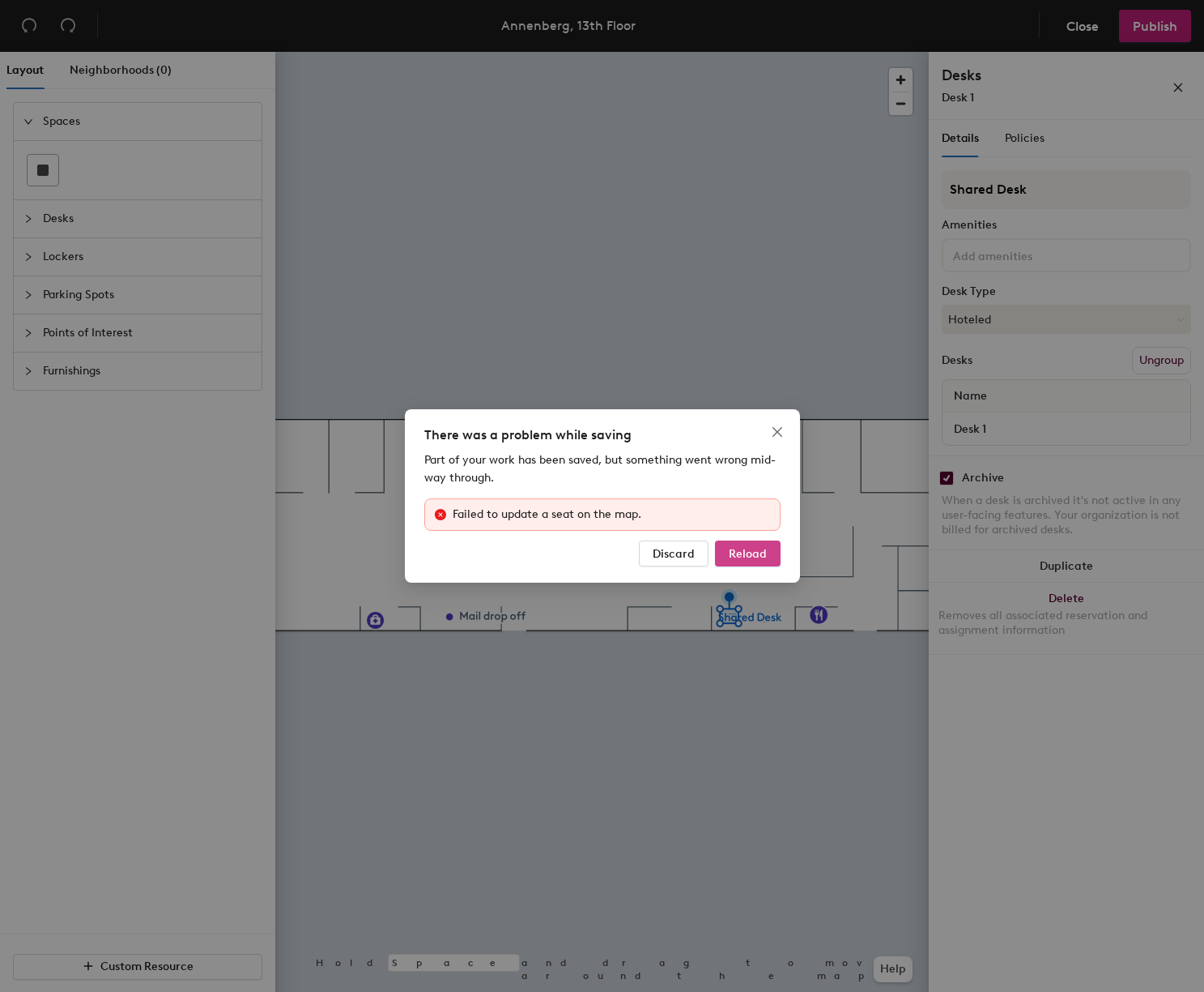
click at [753, 554] on span "Reload" at bounding box center [747, 553] width 38 height 13
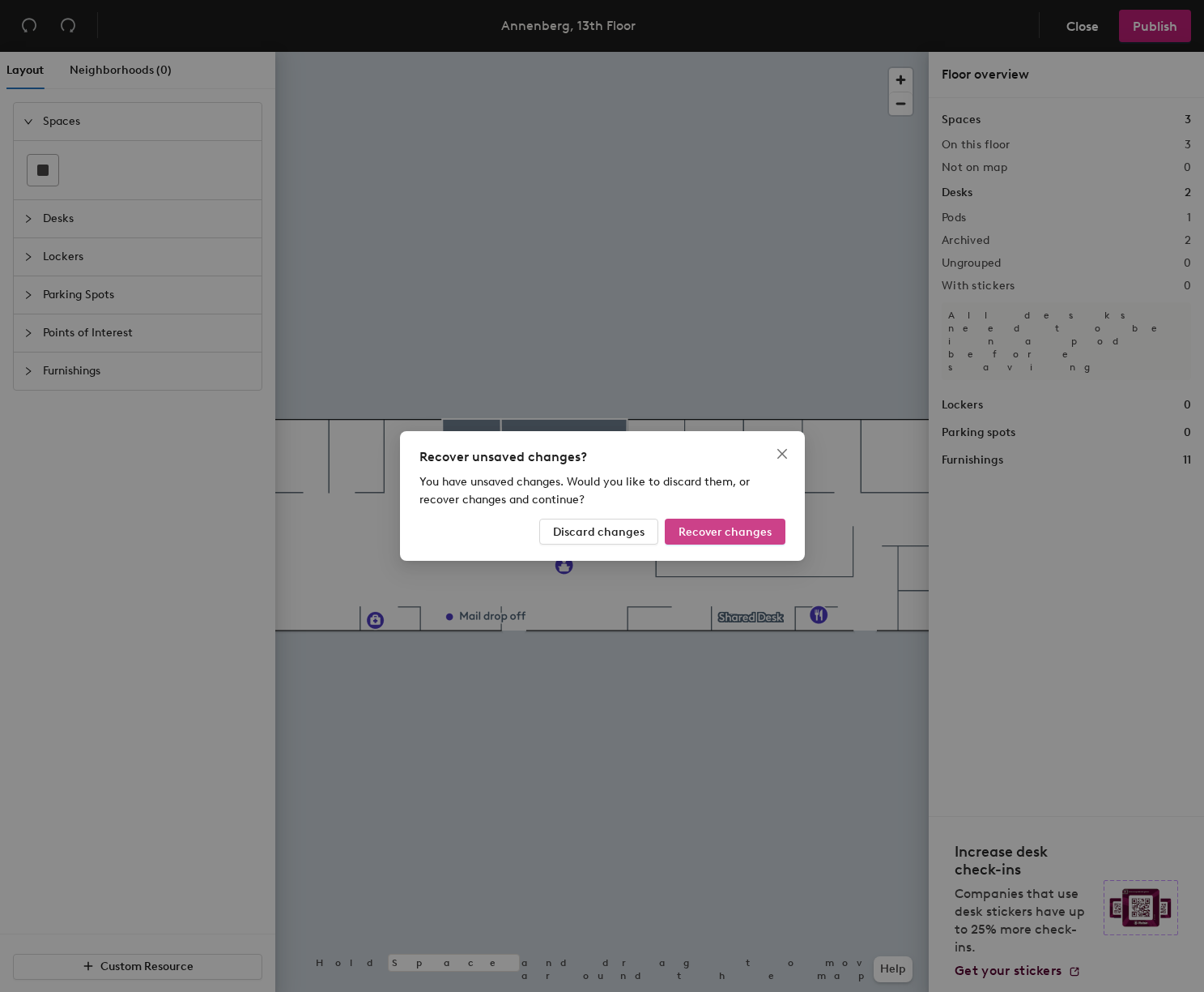
click at [732, 532] on span "Recover changes" at bounding box center [725, 532] width 93 height 13
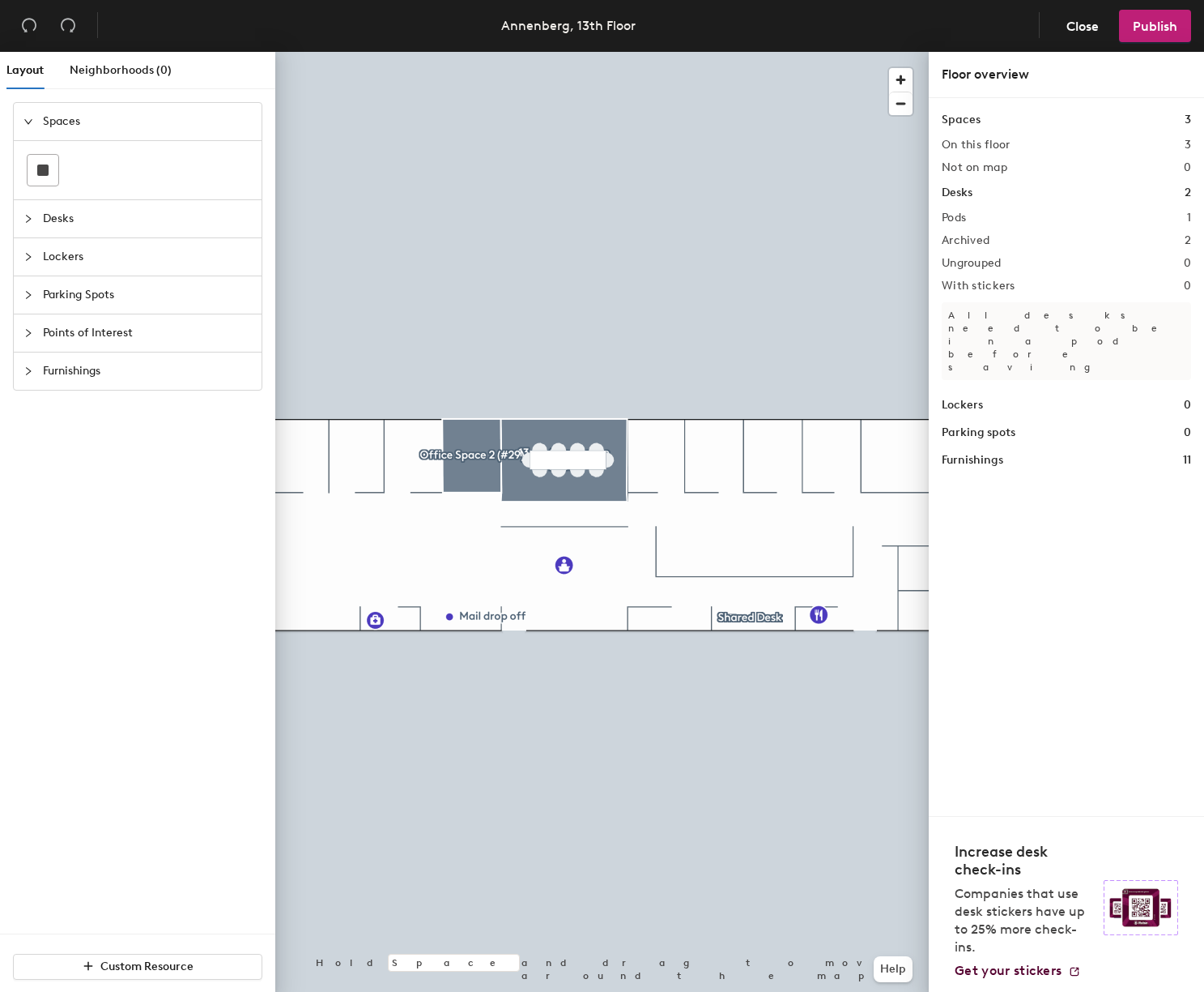
click at [765, 52] on div at bounding box center [602, 52] width 654 height 0
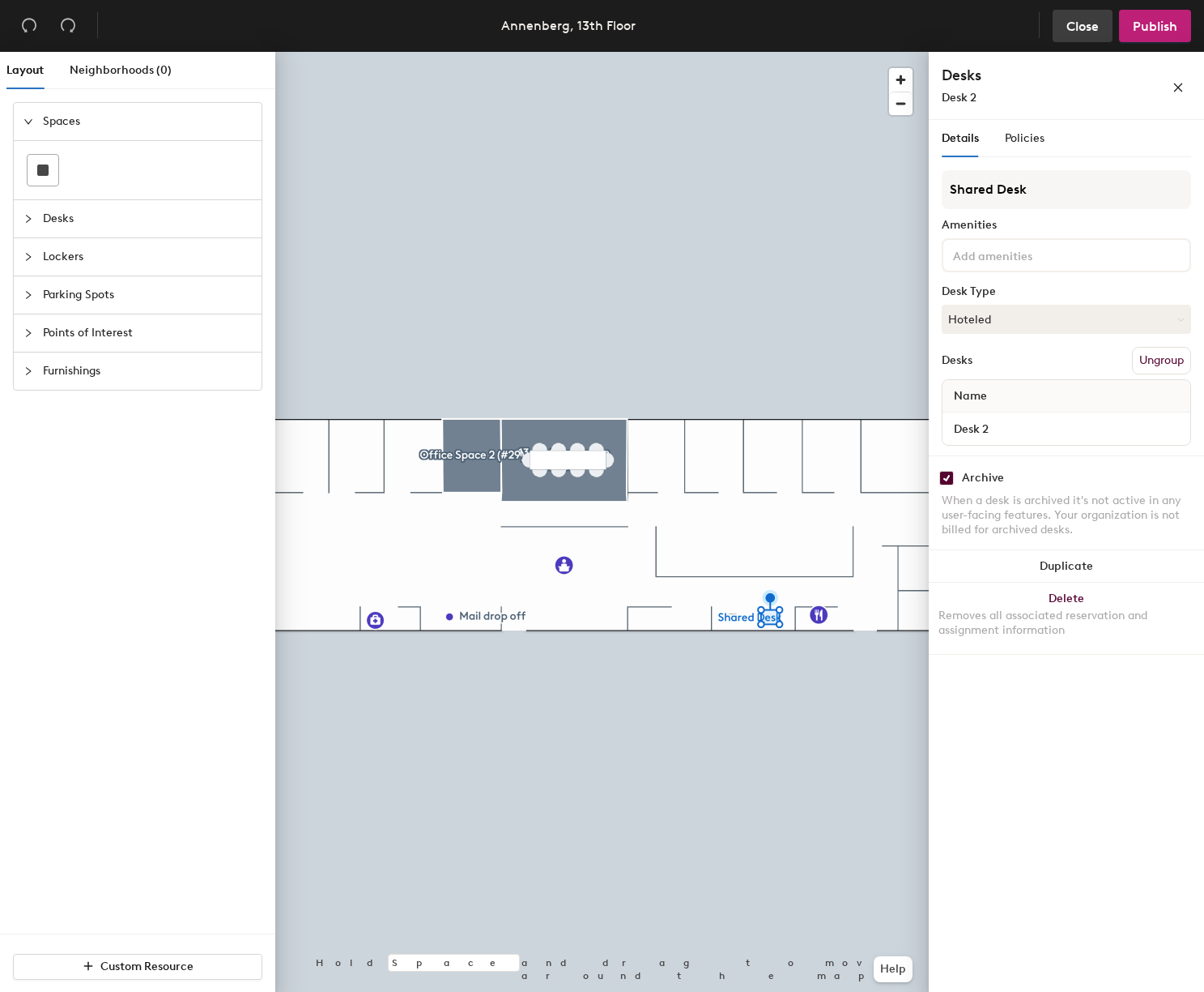
click at [1081, 26] on span "Close" at bounding box center [1082, 26] width 32 height 15
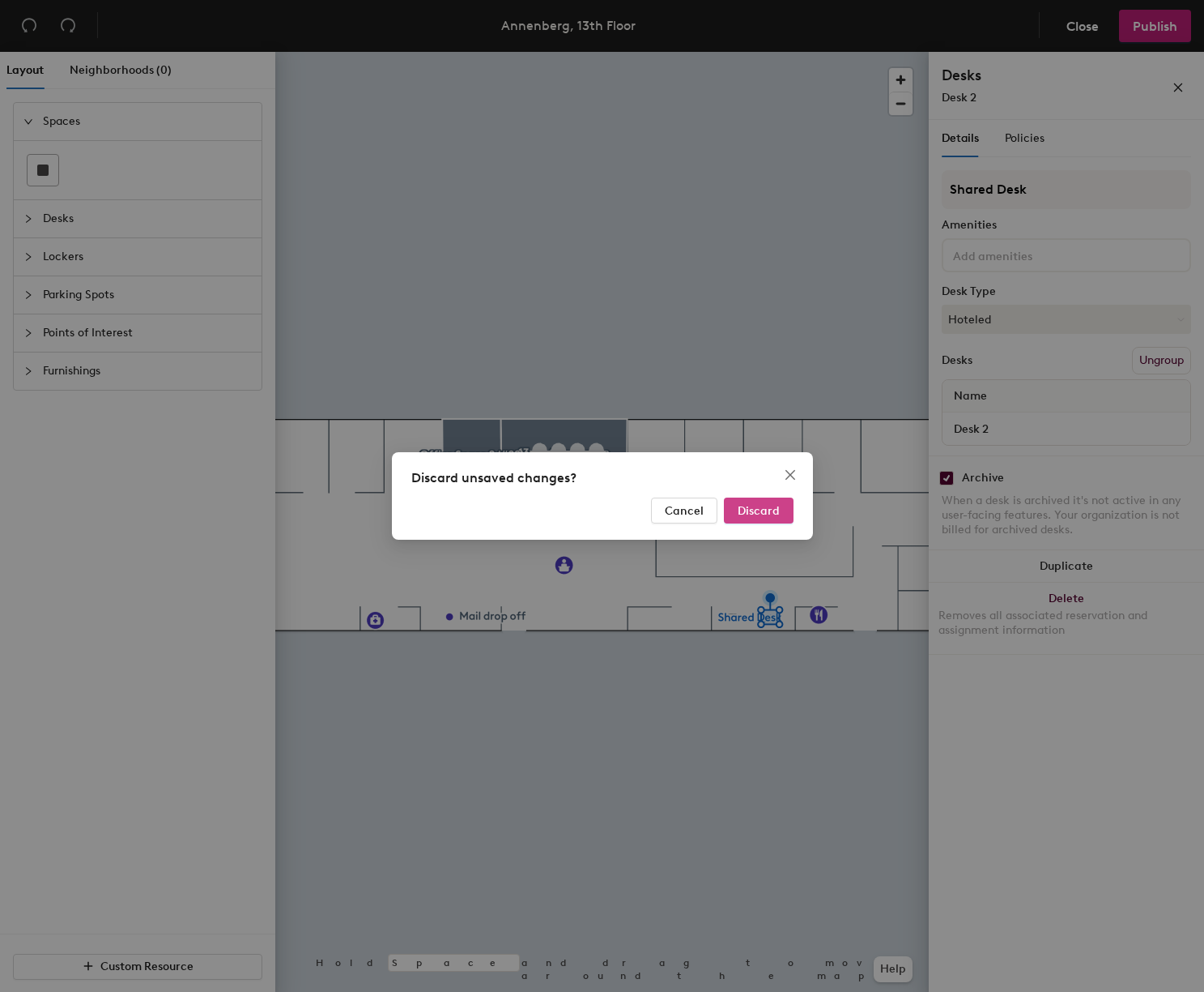
click at [761, 510] on span "Discard" at bounding box center [758, 510] width 42 height 13
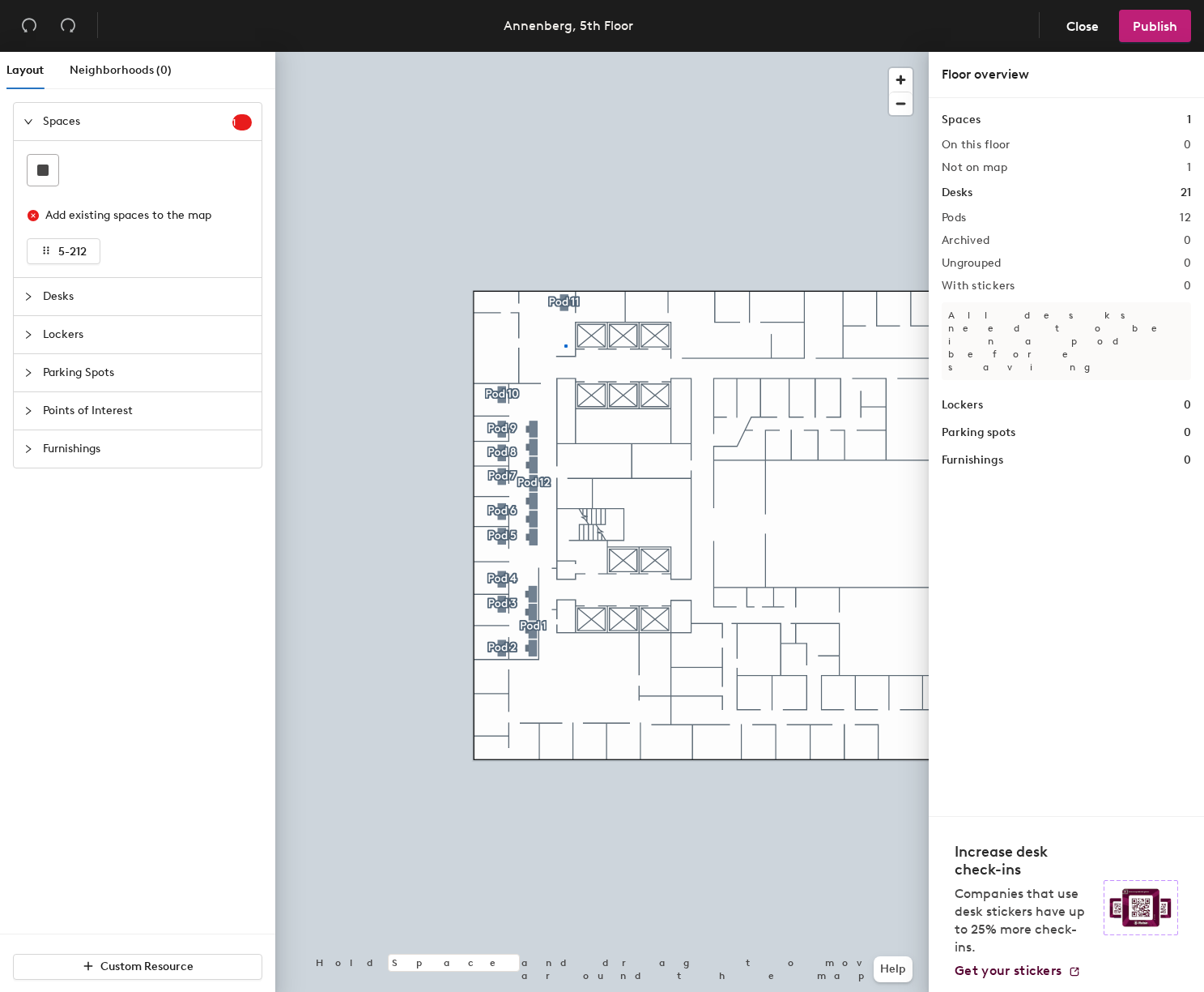
click at [564, 52] on div at bounding box center [602, 52] width 654 height 0
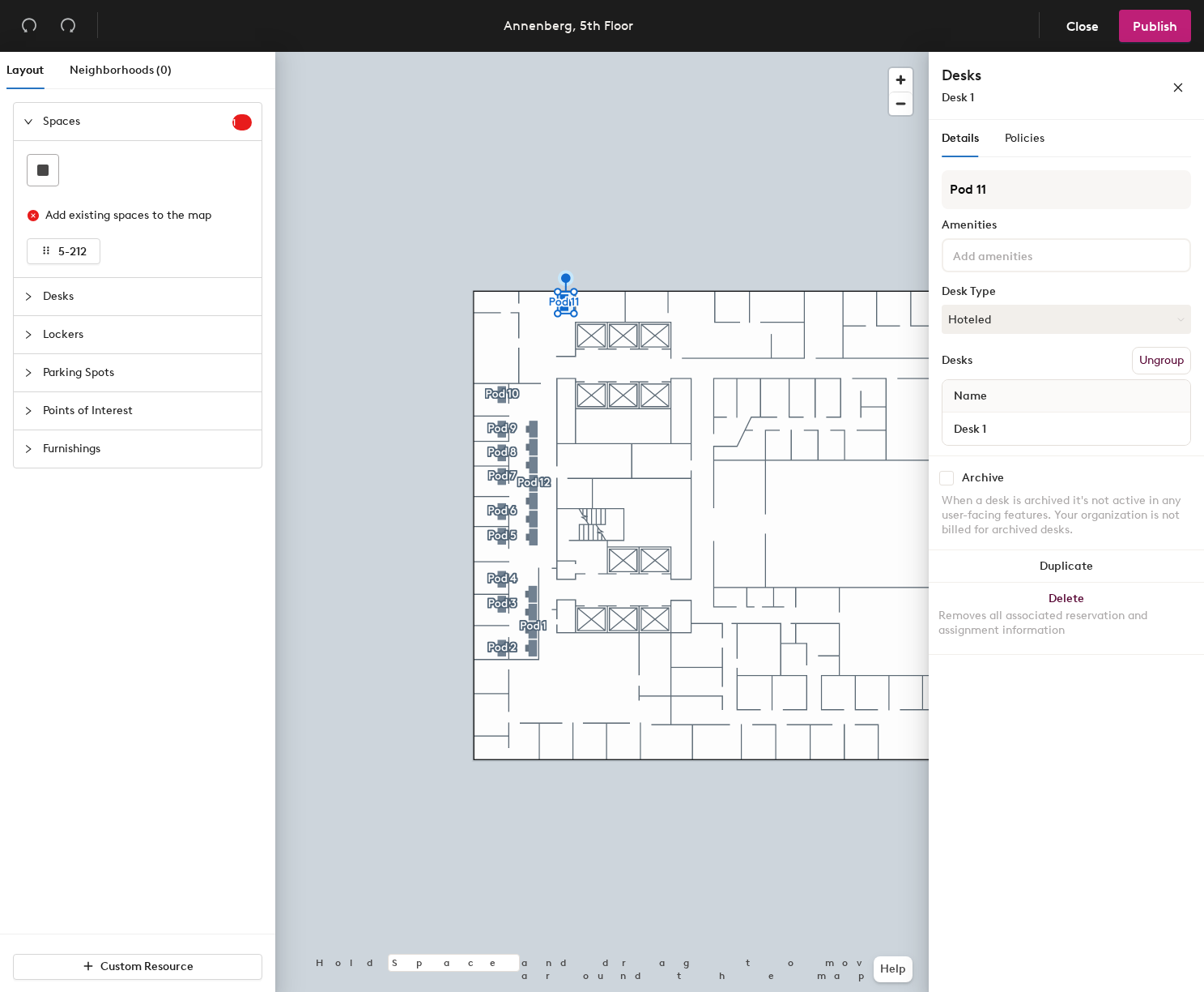
click at [947, 479] on input "checkbox" at bounding box center [946, 478] width 14 height 14
checkbox input "true"
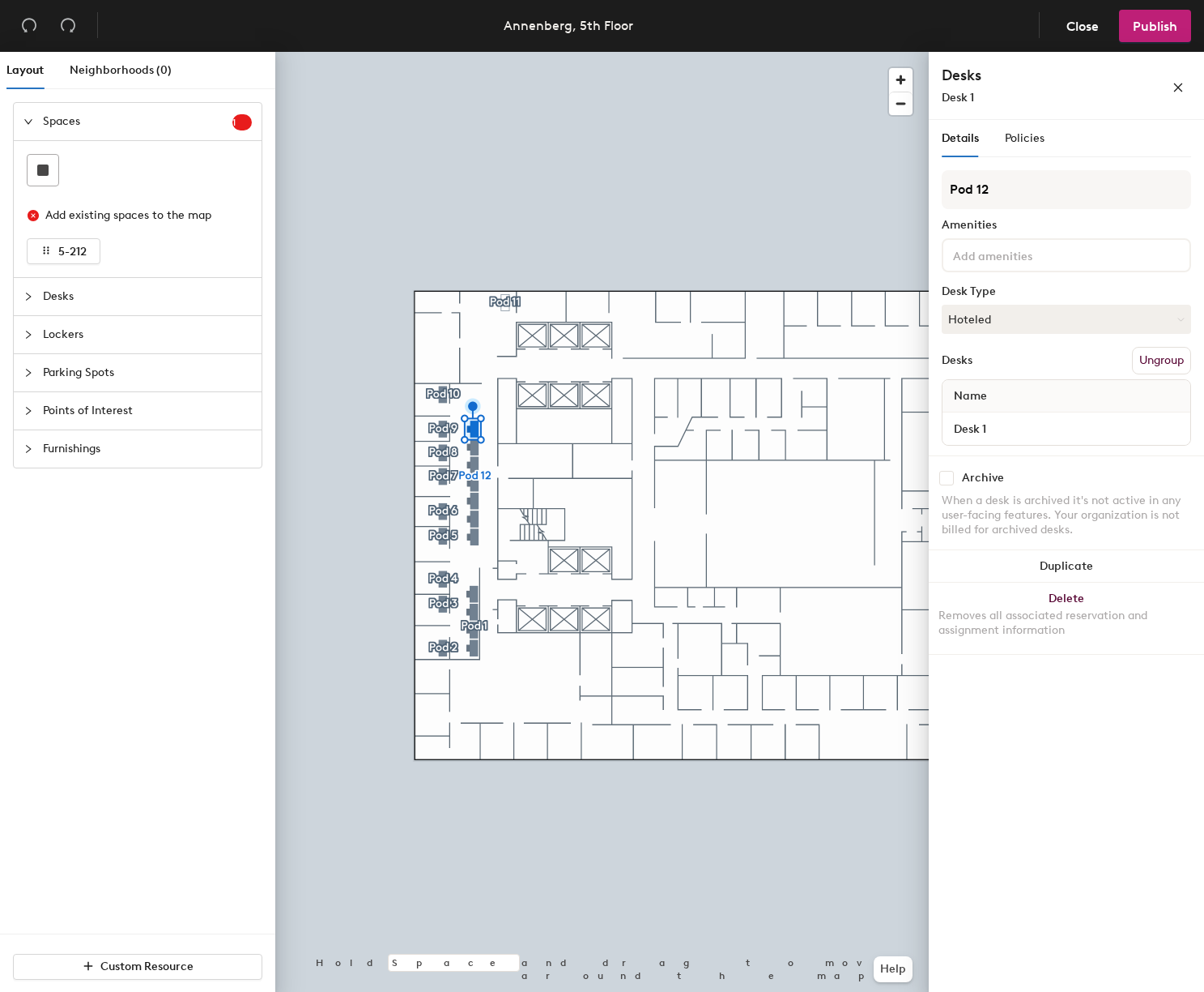
click at [945, 479] on input "checkbox" at bounding box center [946, 478] width 14 height 14
checkbox input "true"
click at [948, 478] on input "checkbox" at bounding box center [946, 478] width 14 height 14
checkbox input "true"
click at [949, 483] on input "checkbox" at bounding box center [946, 478] width 14 height 14
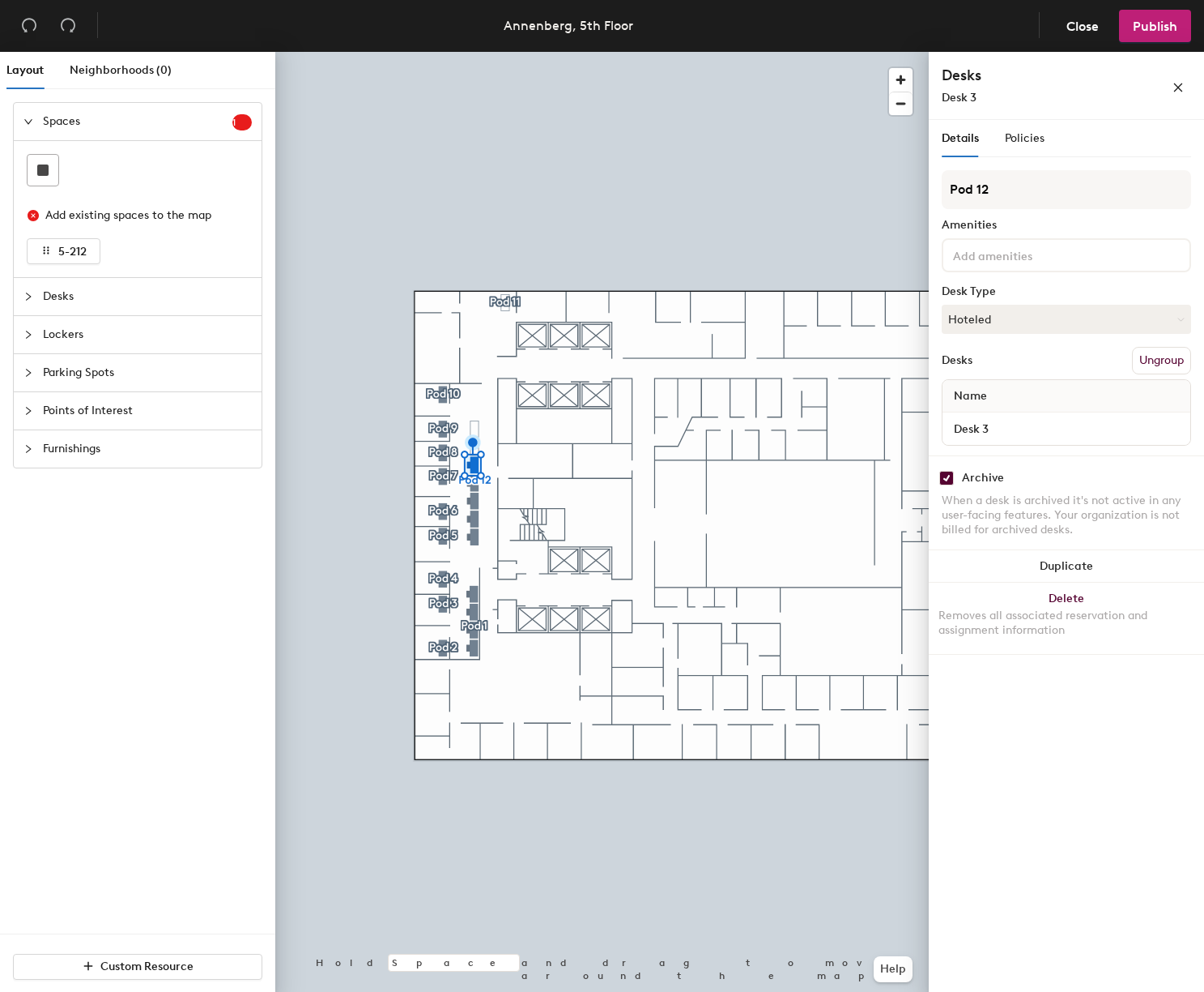
checkbox input "true"
drag, startPoint x: 952, startPoint y: 477, endPoint x: 944, endPoint y: 479, distance: 8.2
click at [951, 477] on input "checkbox" at bounding box center [946, 478] width 14 height 14
checkbox input "true"
drag, startPoint x: 953, startPoint y: 476, endPoint x: 935, endPoint y: 479, distance: 18.2
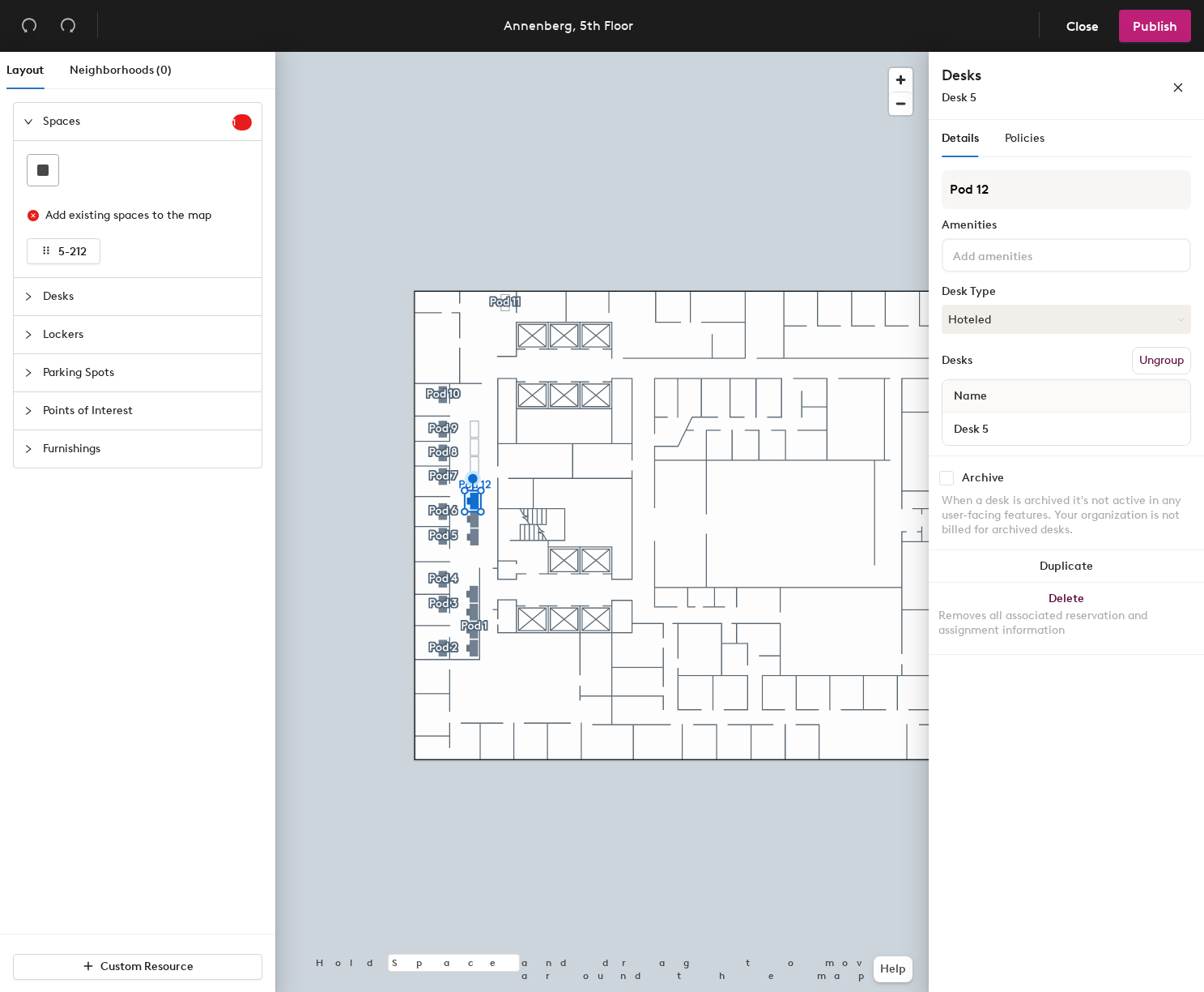
click at [953, 476] on input "checkbox" at bounding box center [946, 478] width 14 height 14
checkbox input "true"
drag, startPoint x: 947, startPoint y: 477, endPoint x: 937, endPoint y: 479, distance: 10.2
click at [947, 477] on input "checkbox" at bounding box center [946, 478] width 14 height 14
checkbox input "true"
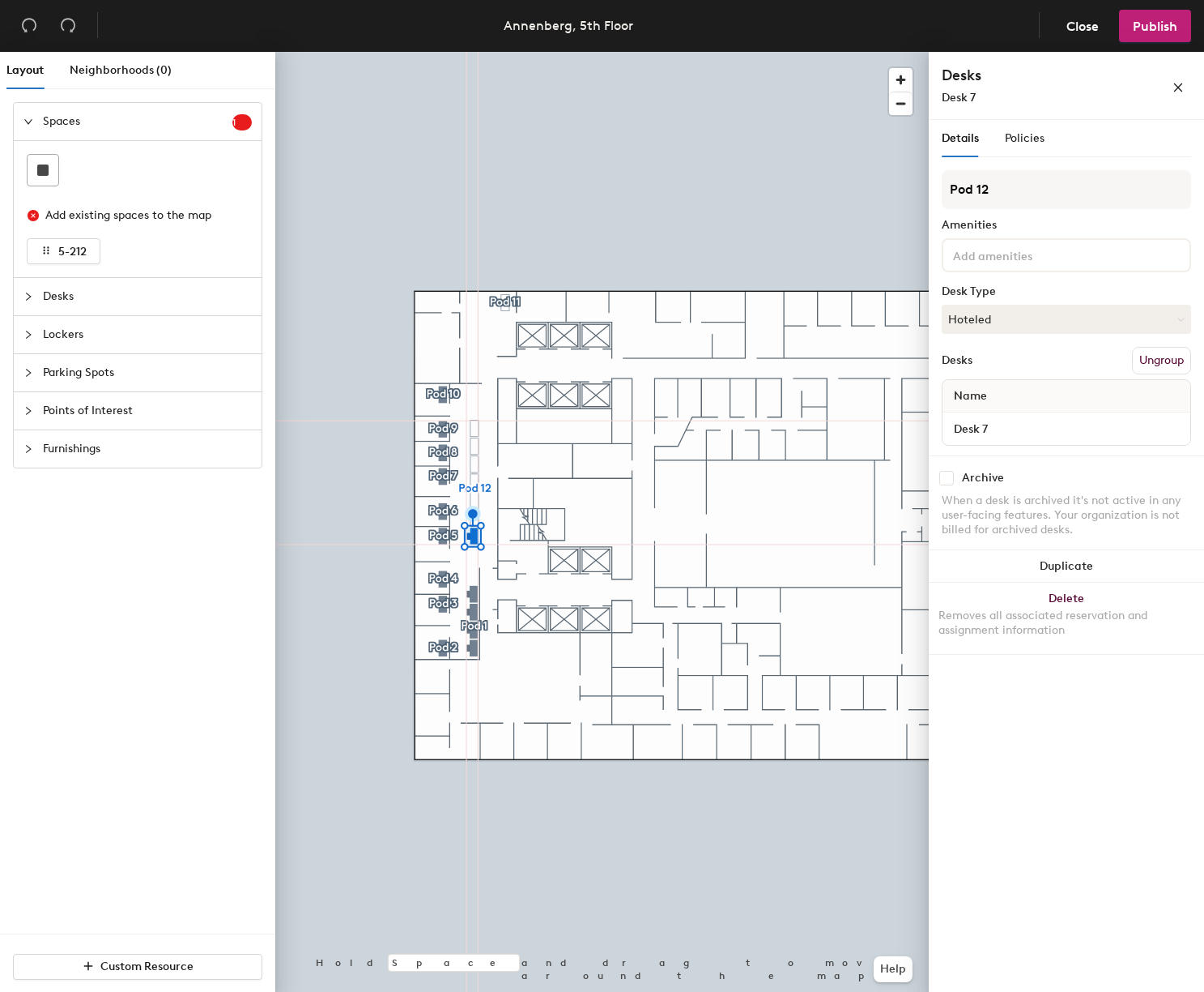
click at [945, 479] on input "checkbox" at bounding box center [946, 478] width 14 height 14
checkbox input "true"
click at [1148, 29] on span "Publish" at bounding box center [1155, 26] width 44 height 15
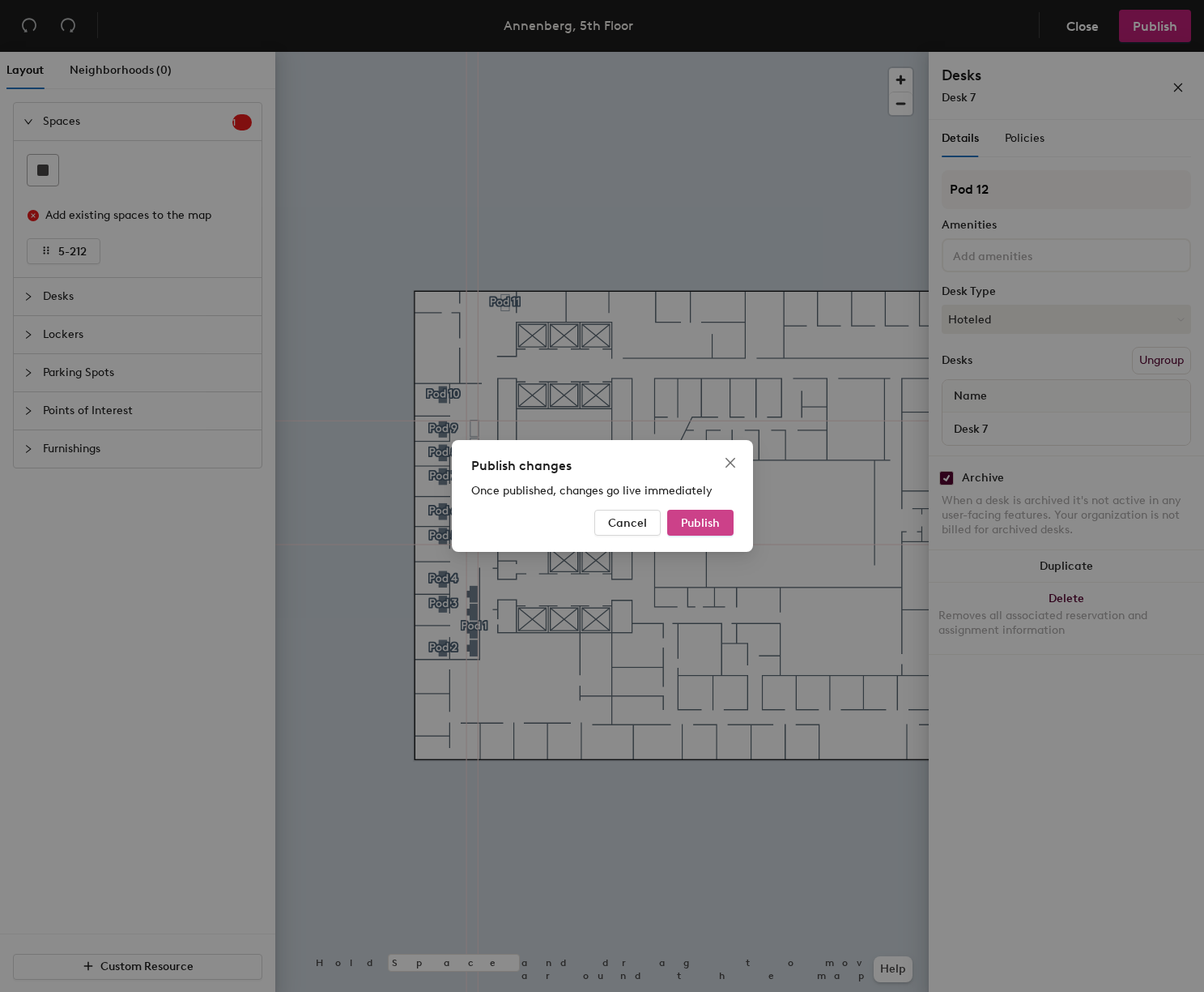
click at [717, 523] on span "Publish" at bounding box center [701, 523] width 39 height 13
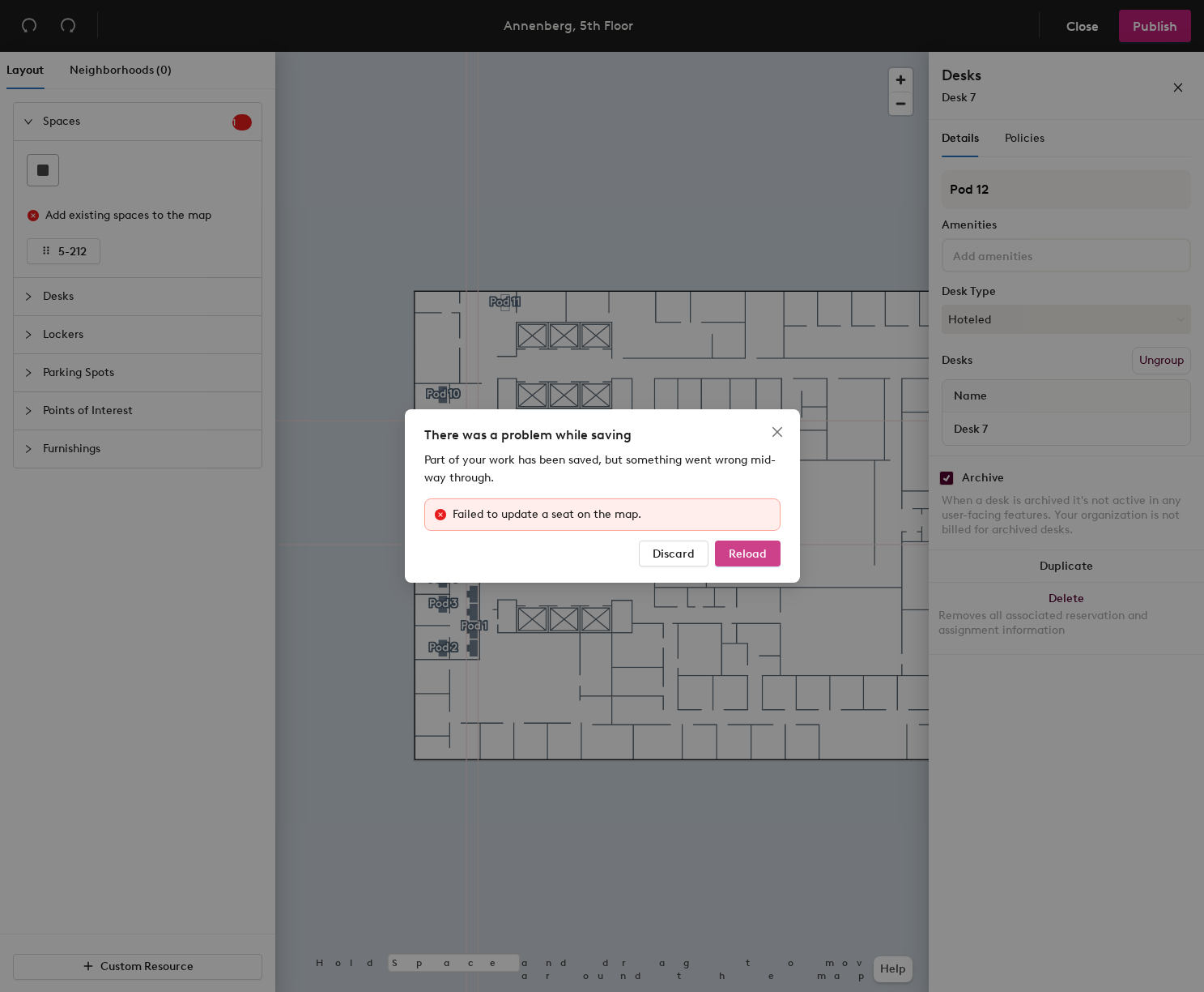
click at [753, 558] on span "Reload" at bounding box center [747, 553] width 38 height 13
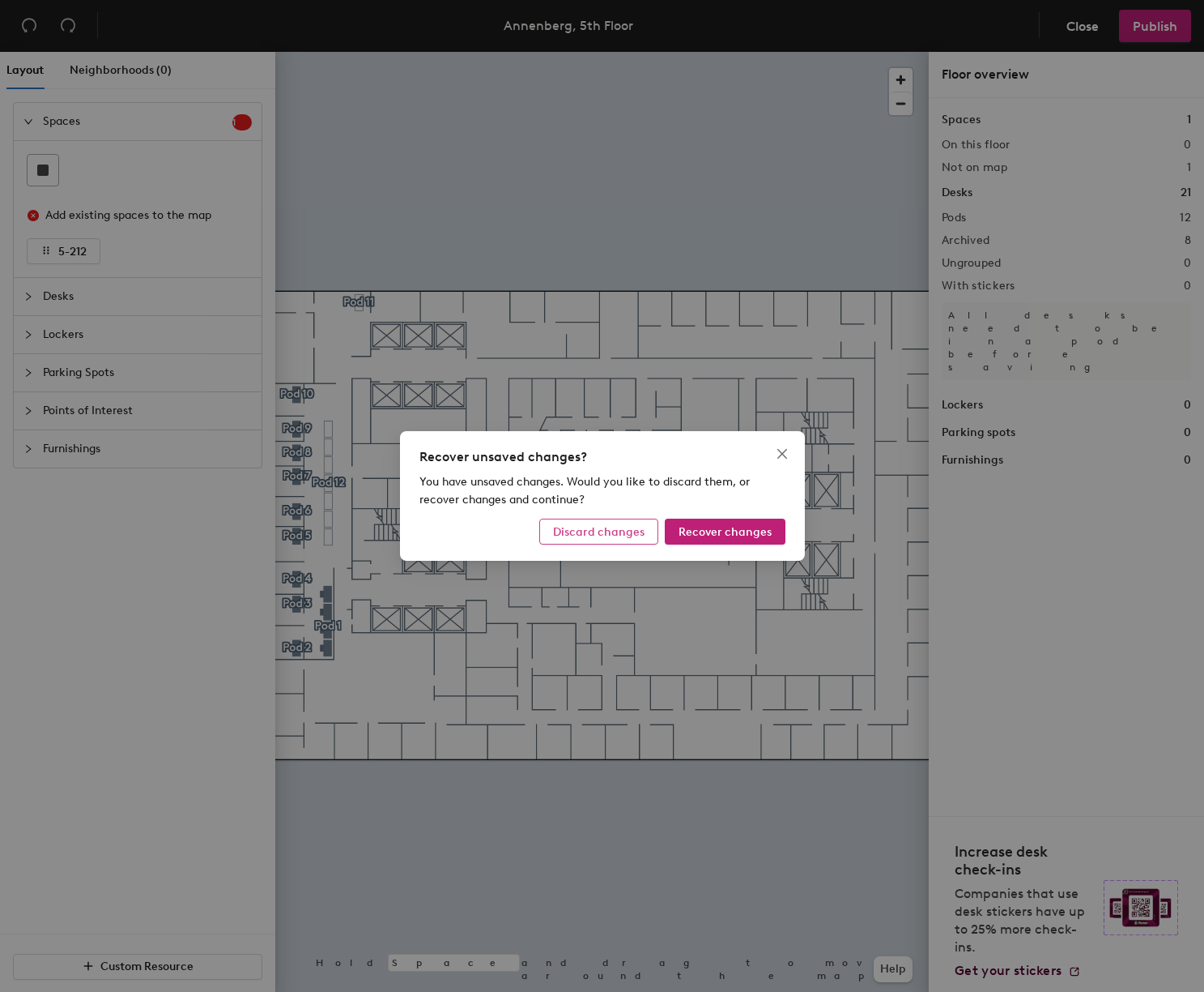
click at [618, 528] on span "Discard changes" at bounding box center [599, 532] width 92 height 13
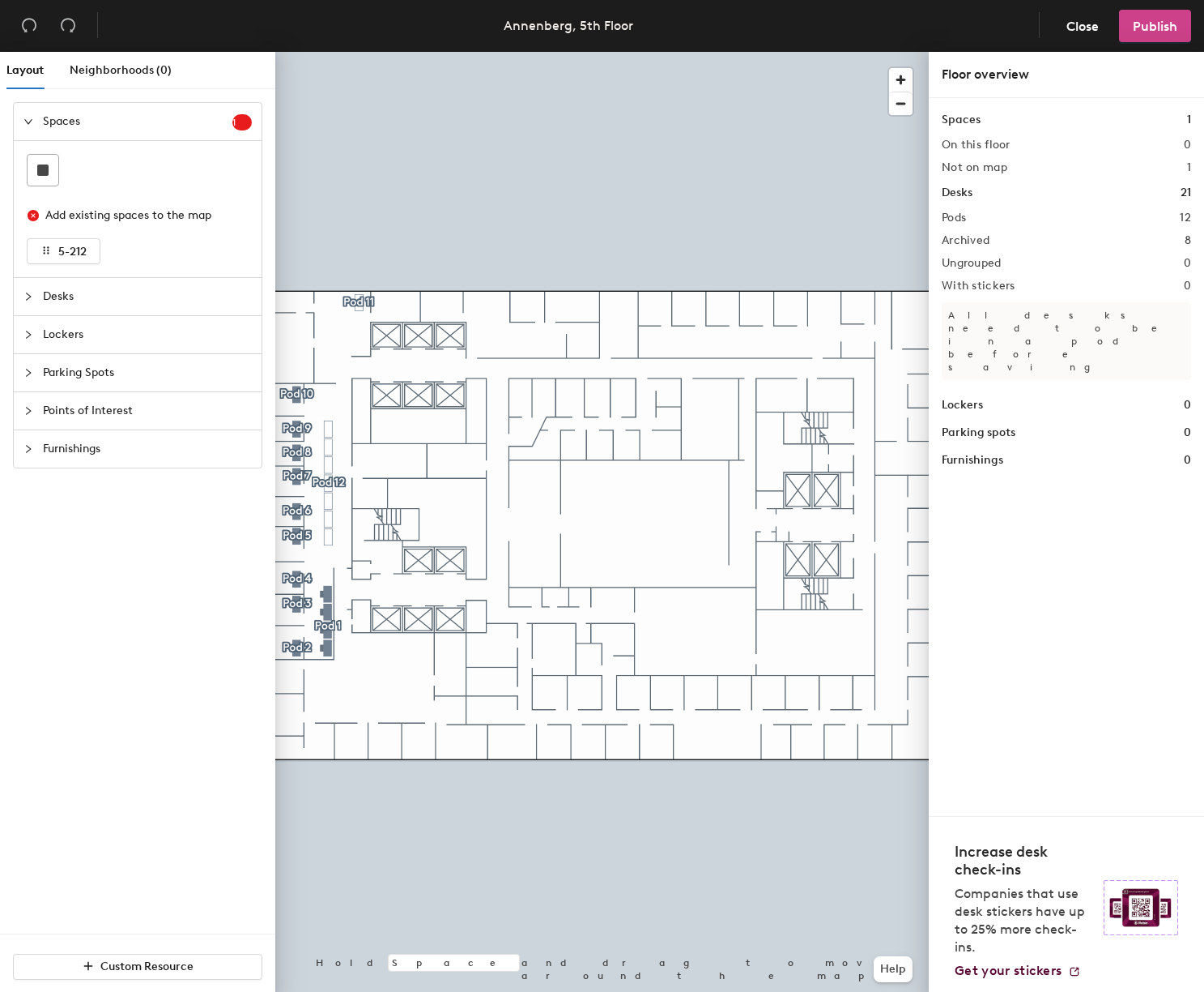
click at [1154, 26] on span "Publish" at bounding box center [1155, 26] width 44 height 15
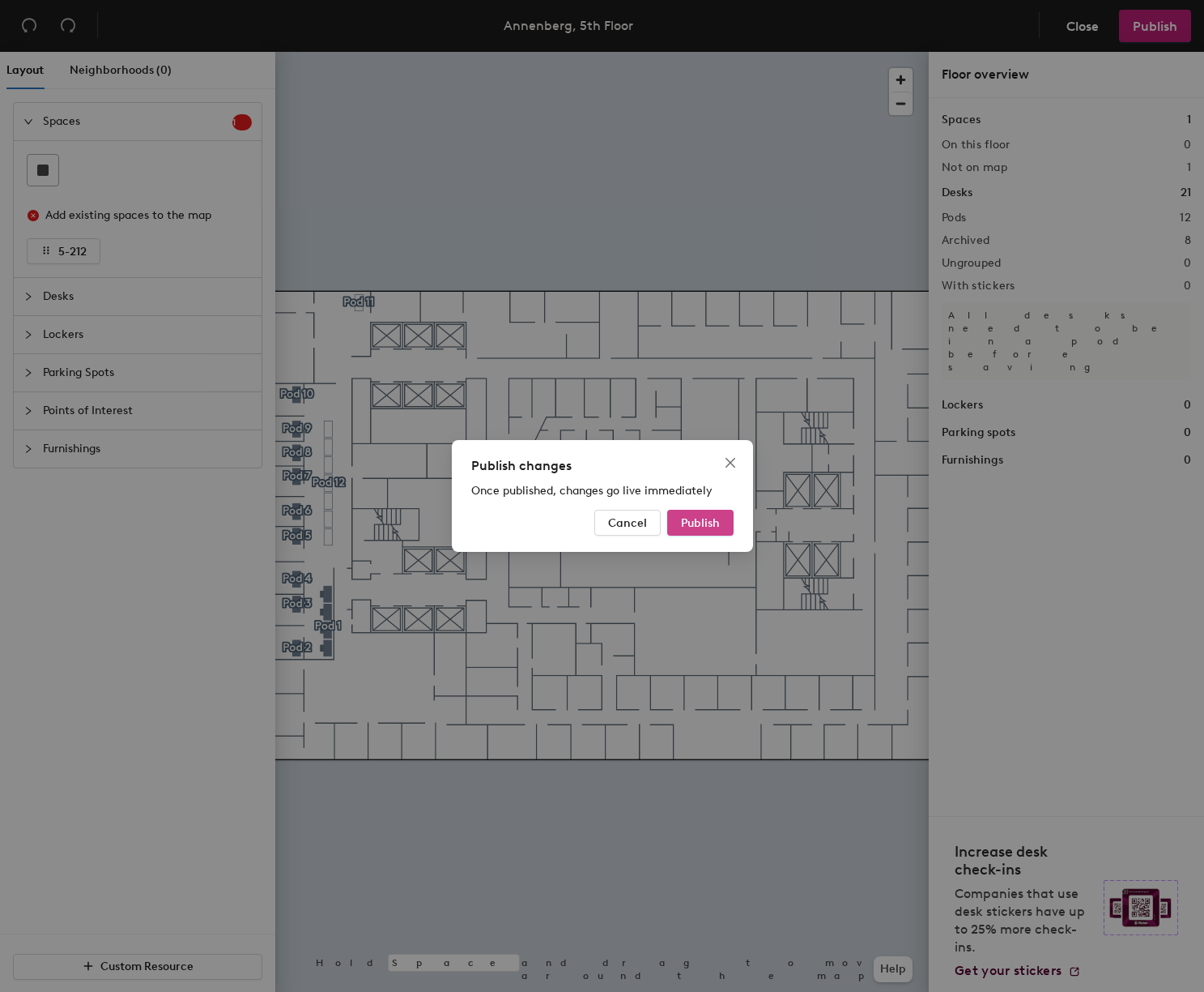
click at [692, 535] on button "Publish" at bounding box center [700, 522] width 67 height 26
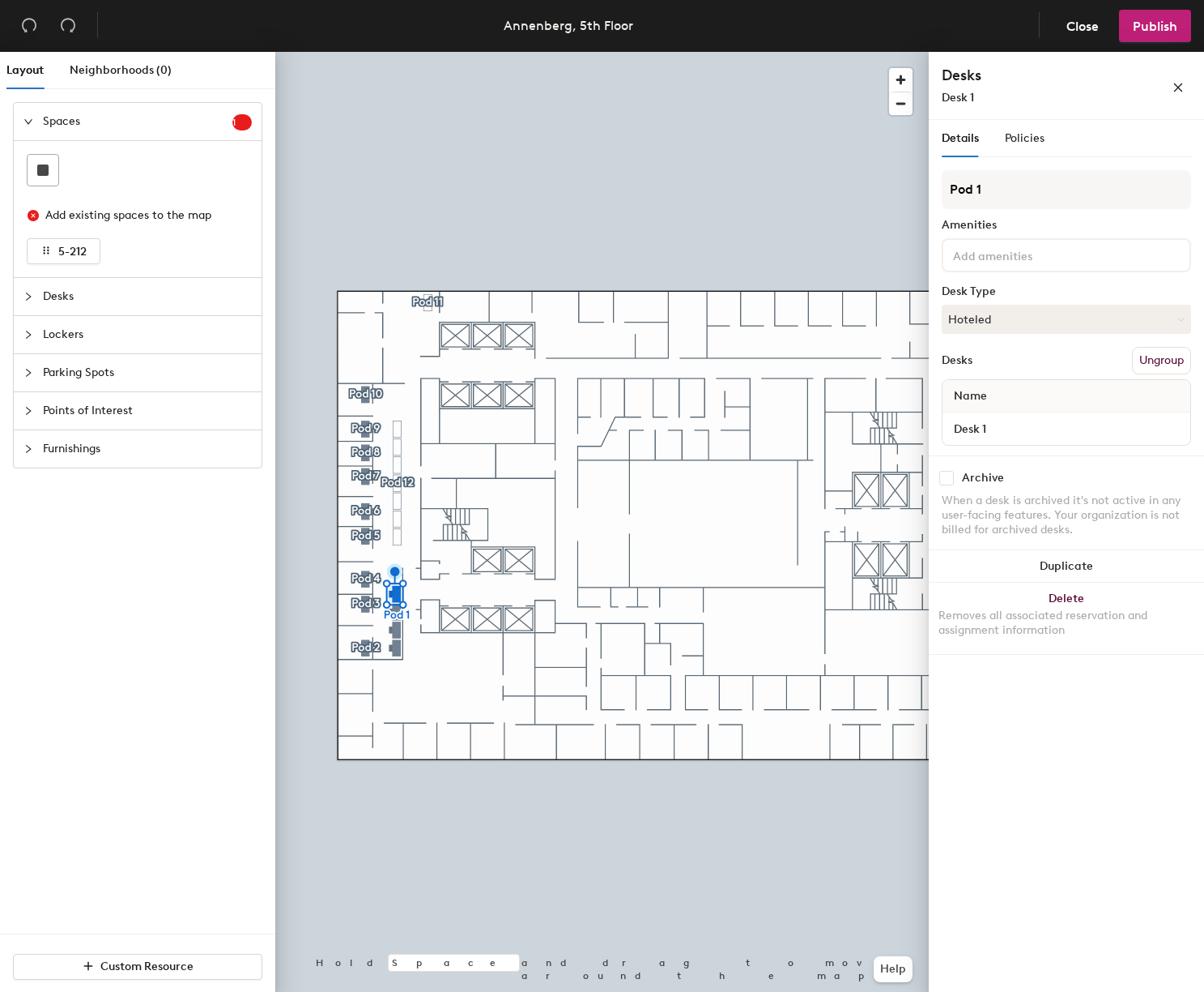
click at [943, 476] on input "checkbox" at bounding box center [946, 478] width 14 height 14
checkbox input "true"
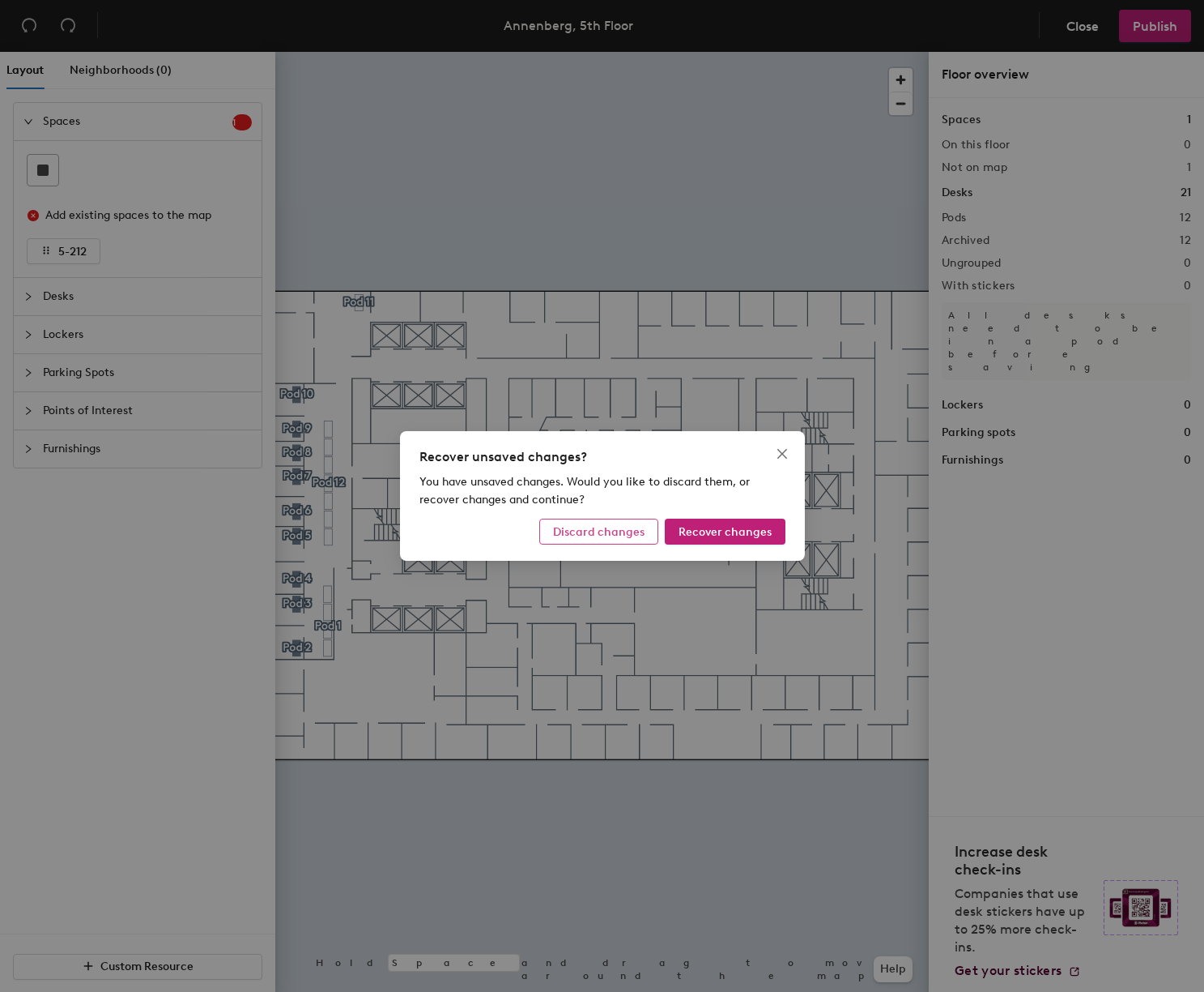
click at [606, 536] on span "Discard changes" at bounding box center [599, 532] width 92 height 13
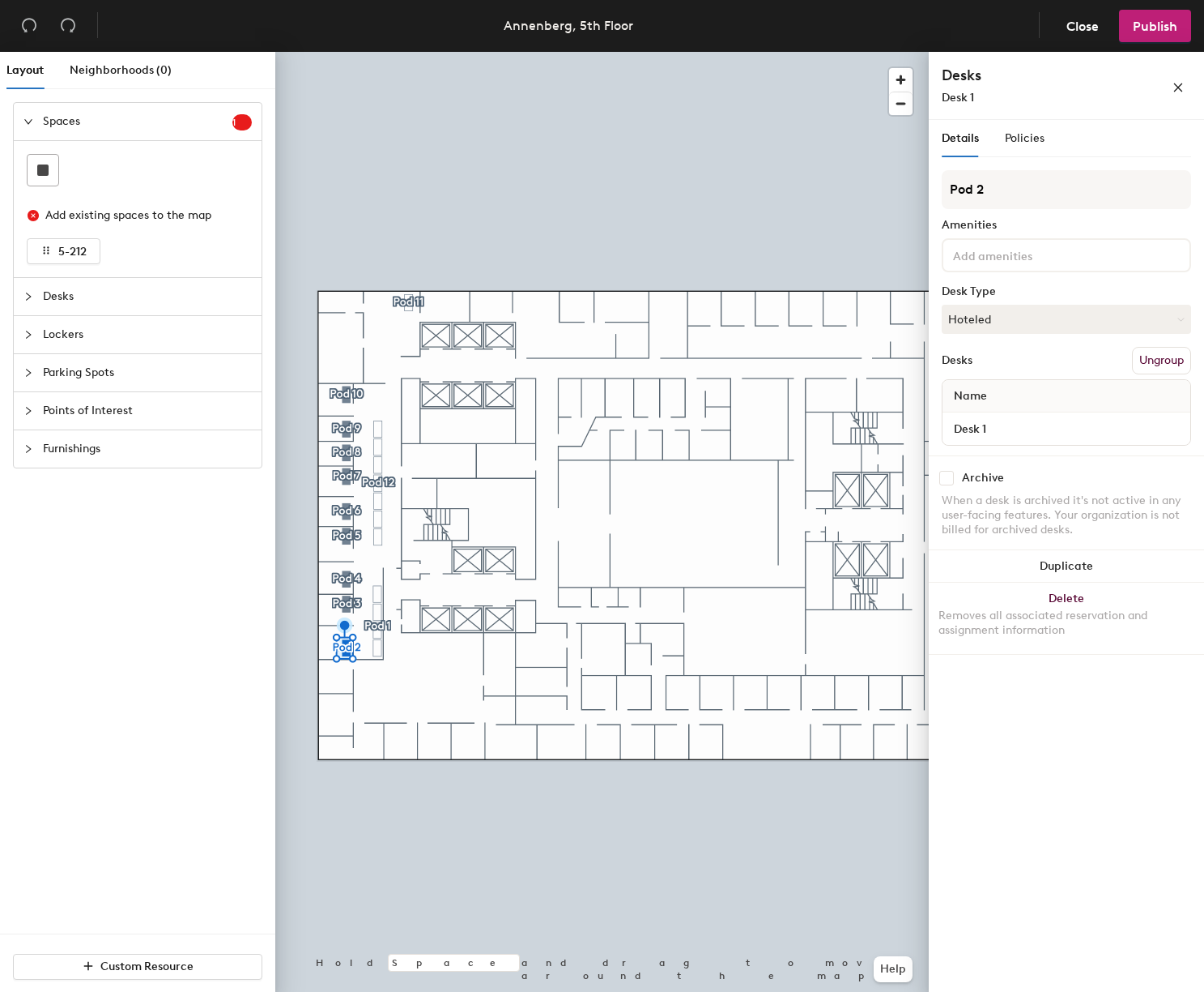
click at [946, 478] on input "checkbox" at bounding box center [946, 478] width 14 height 14
click at [943, 476] on input "checkbox" at bounding box center [946, 478] width 14 height 14
drag, startPoint x: 945, startPoint y: 480, endPoint x: 934, endPoint y: 481, distance: 11.0
click at [945, 480] on input "checkbox" at bounding box center [946, 478] width 14 height 14
checkbox input "true"
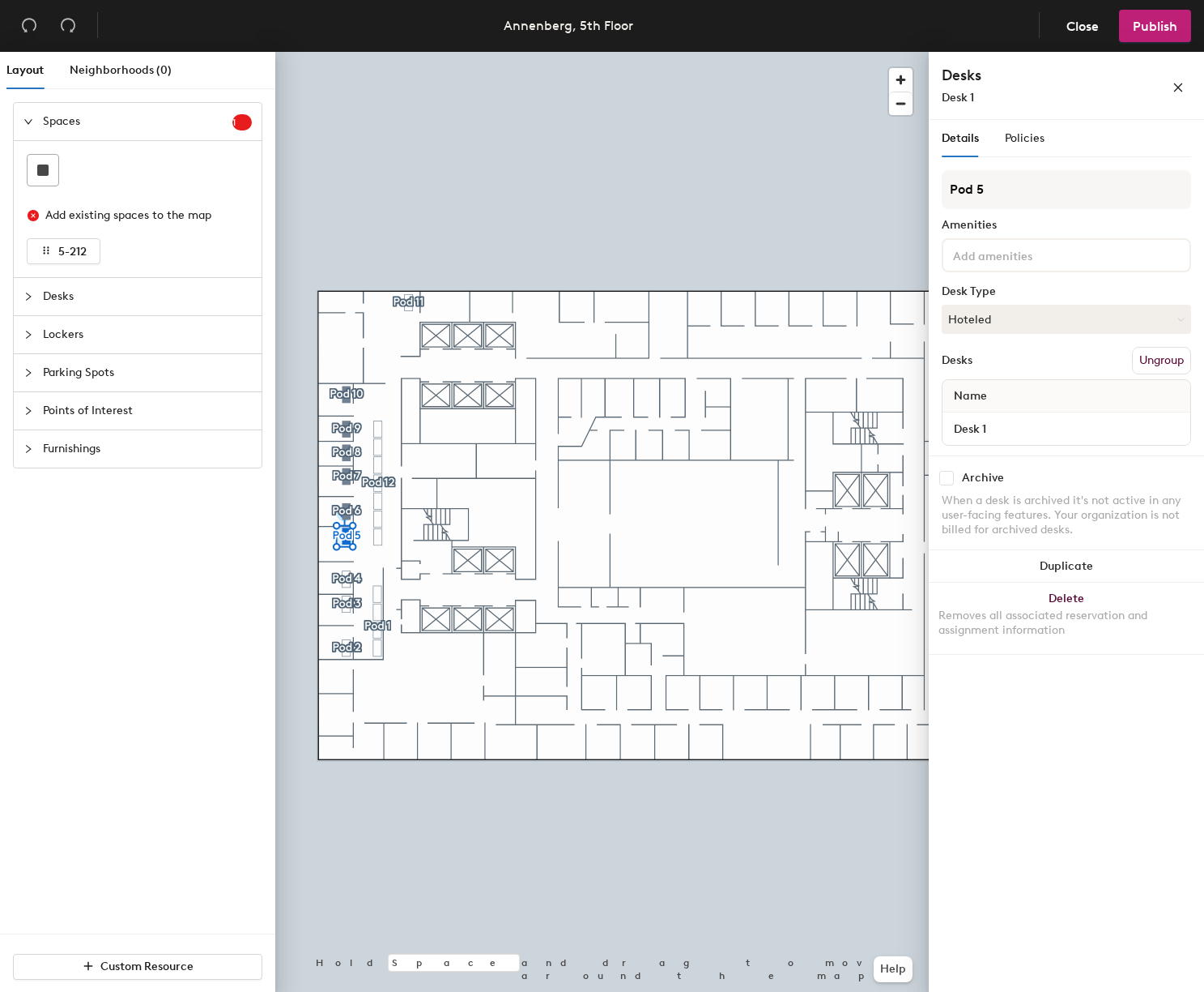
click at [949, 484] on input "checkbox" at bounding box center [946, 478] width 14 height 14
checkbox input "true"
click at [354, 52] on div at bounding box center [602, 52] width 654 height 0
click at [944, 478] on input "checkbox" at bounding box center [946, 478] width 14 height 14
checkbox input "true"
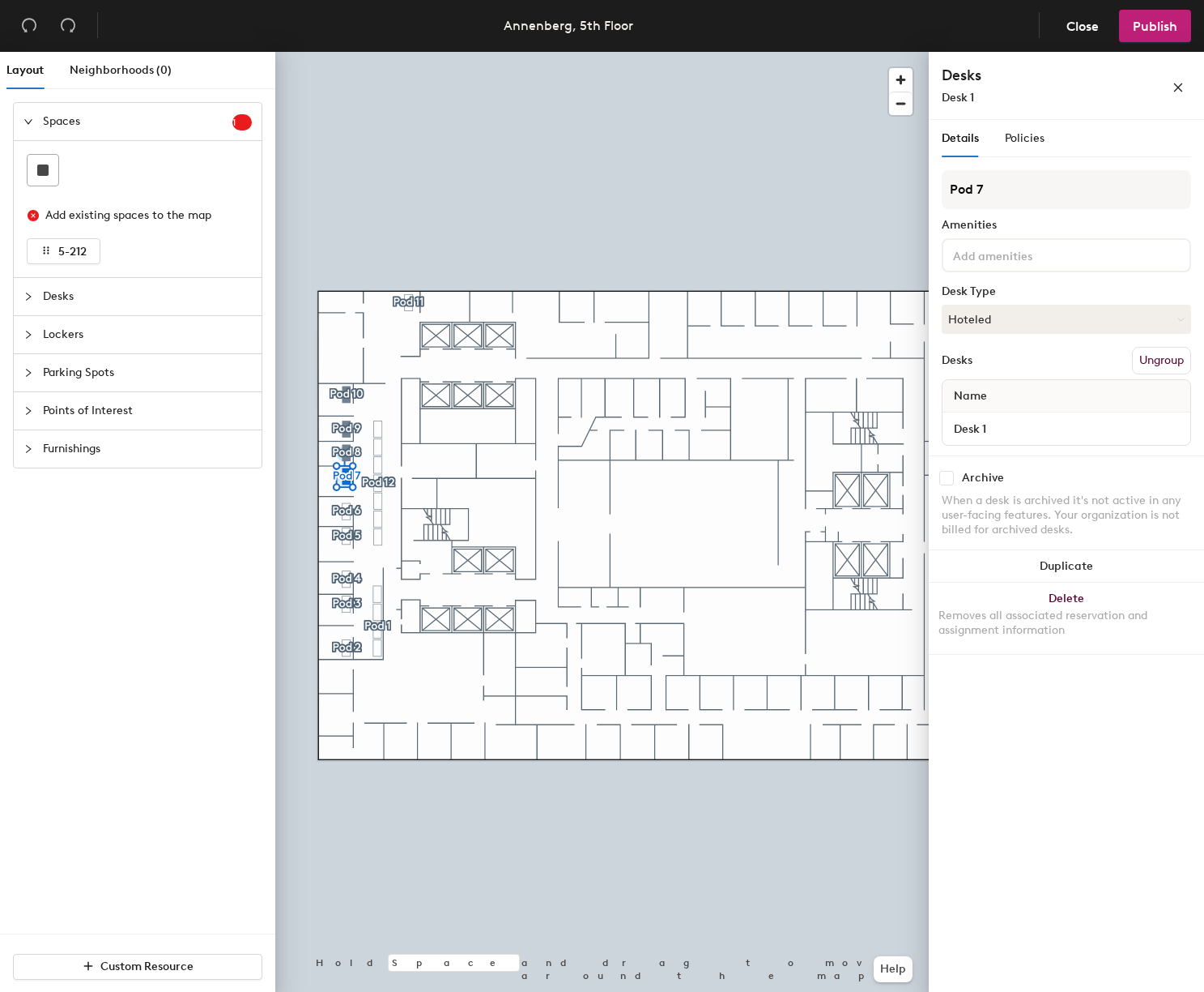
click at [947, 478] on input "checkbox" at bounding box center [946, 478] width 14 height 14
checkbox input "true"
click at [686, 52] on div at bounding box center [602, 52] width 654 height 0
click at [951, 476] on input "checkbox" at bounding box center [946, 478] width 14 height 14
checkbox input "false"
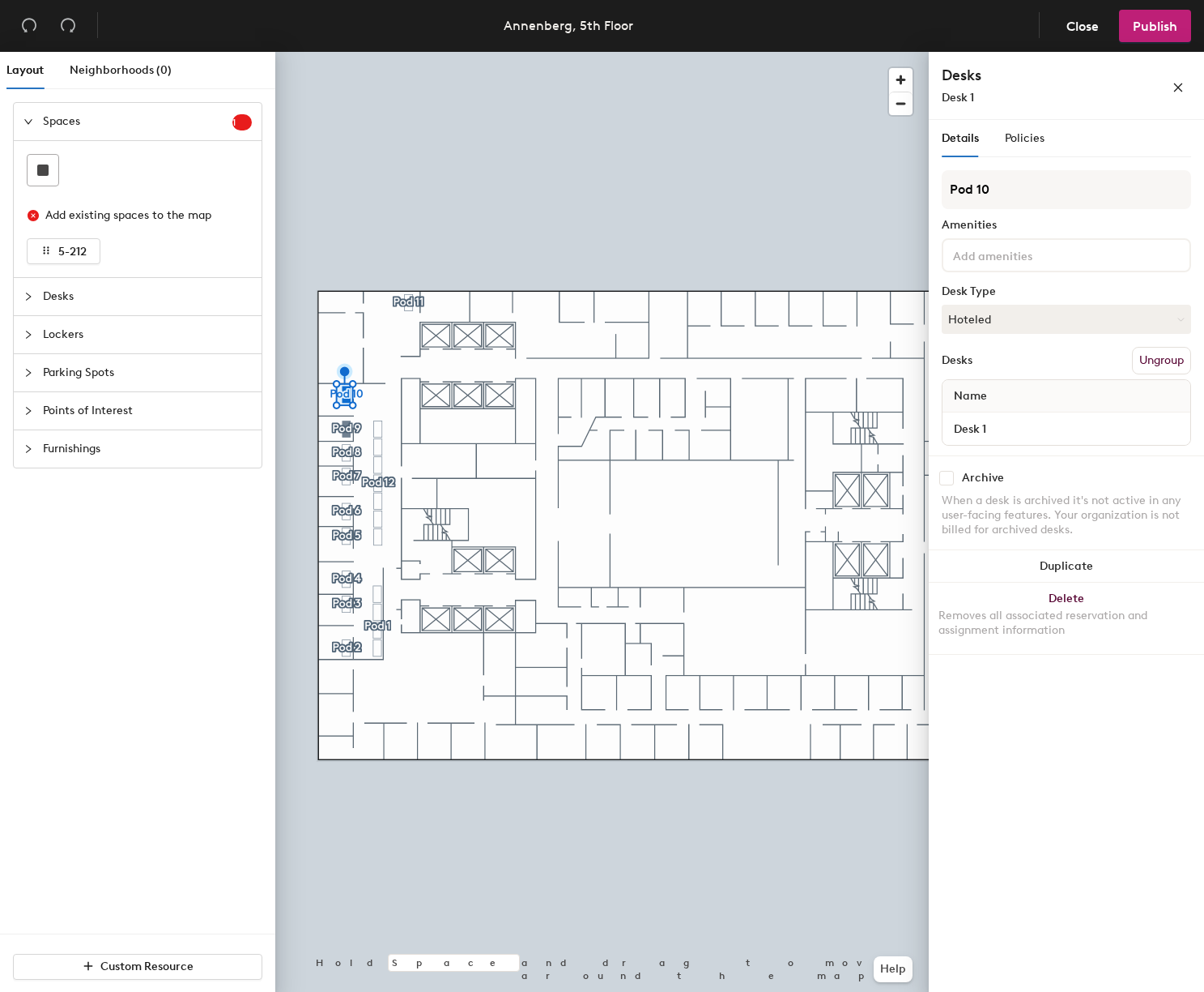
click at [339, 52] on div at bounding box center [602, 52] width 654 height 0
click at [948, 482] on input "checkbox" at bounding box center [946, 478] width 14 height 14
checkbox input "true"
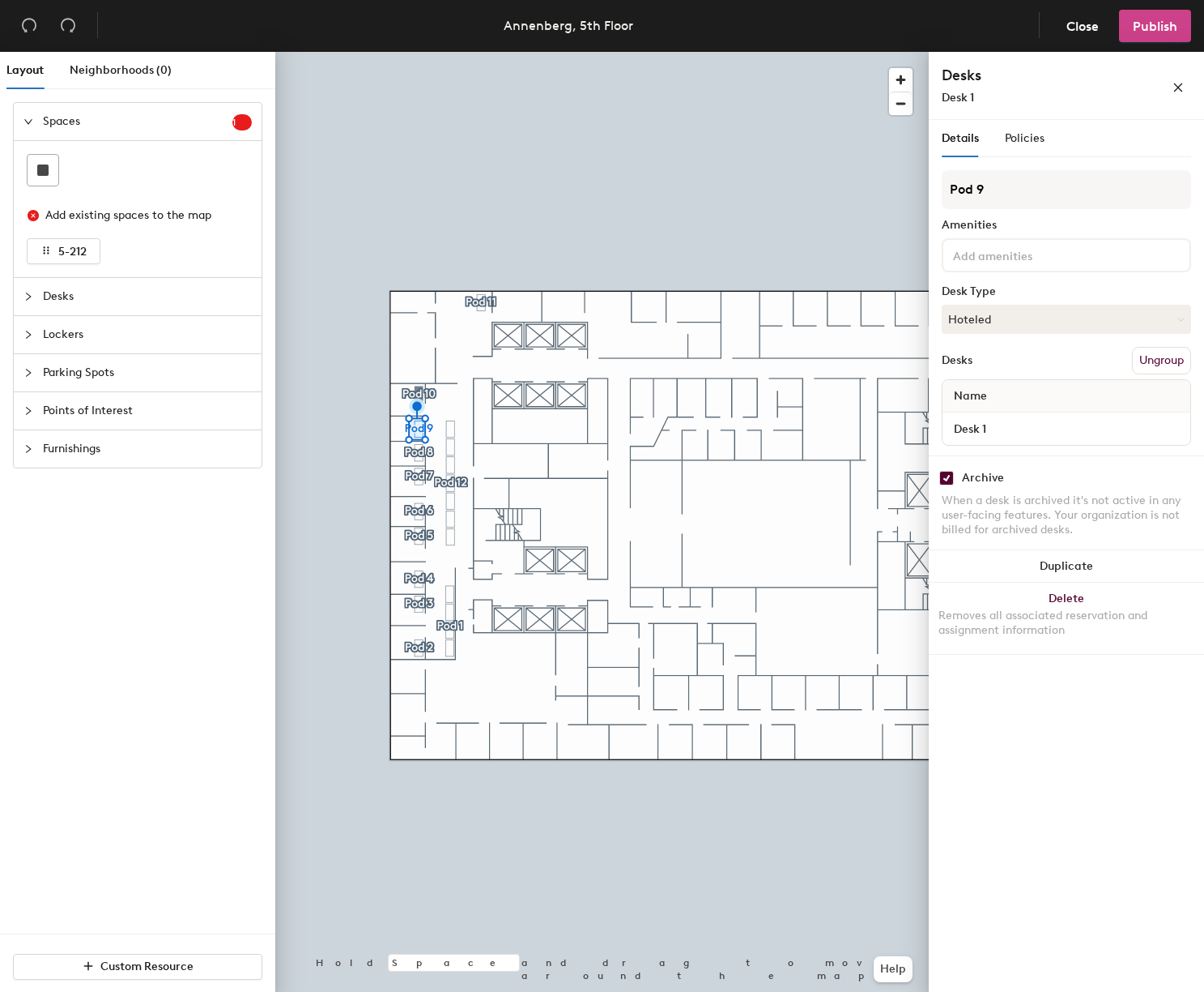
click at [1144, 27] on span "Publish" at bounding box center [1155, 26] width 44 height 15
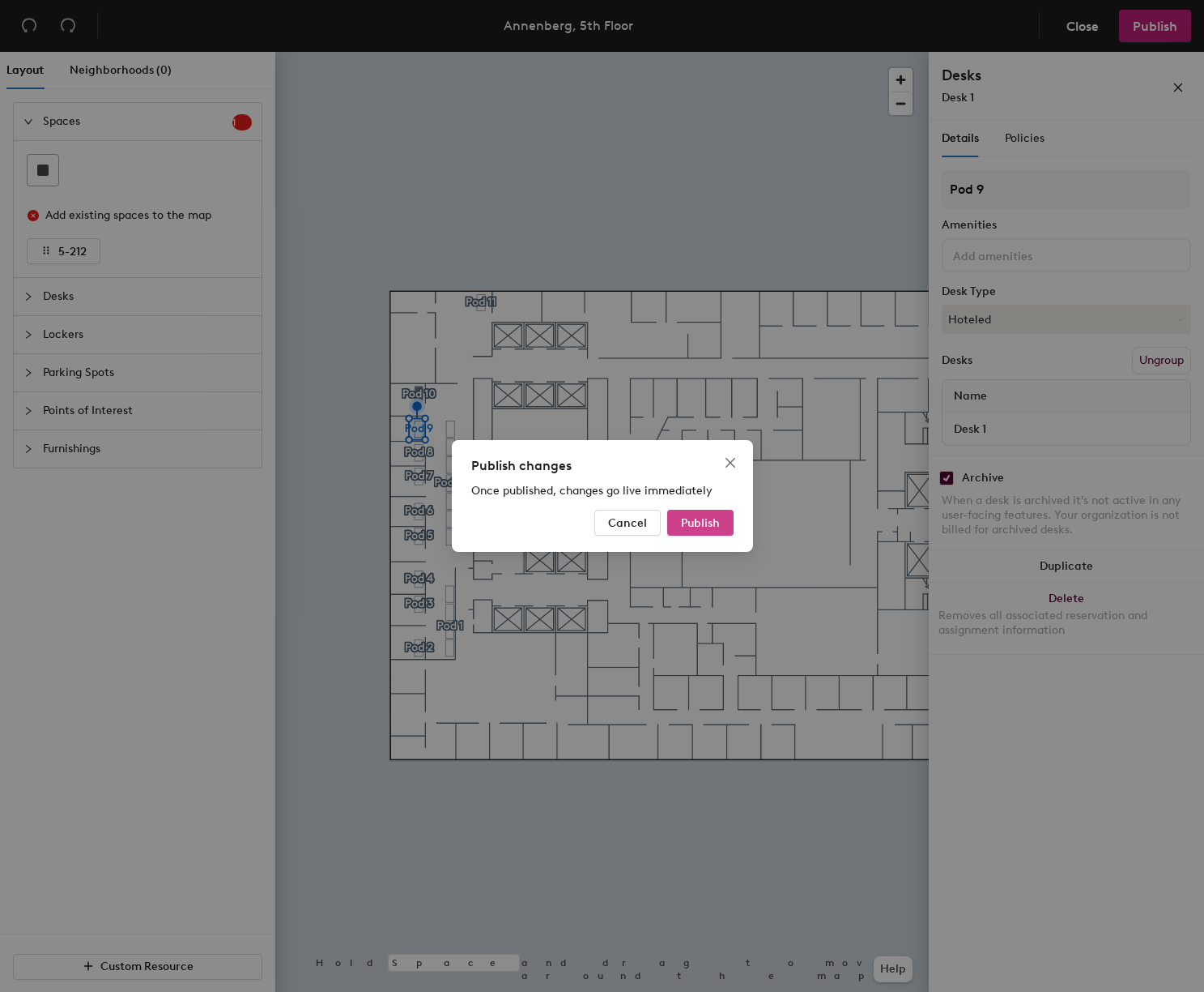
click at [700, 518] on span "Publish" at bounding box center [701, 523] width 39 height 13
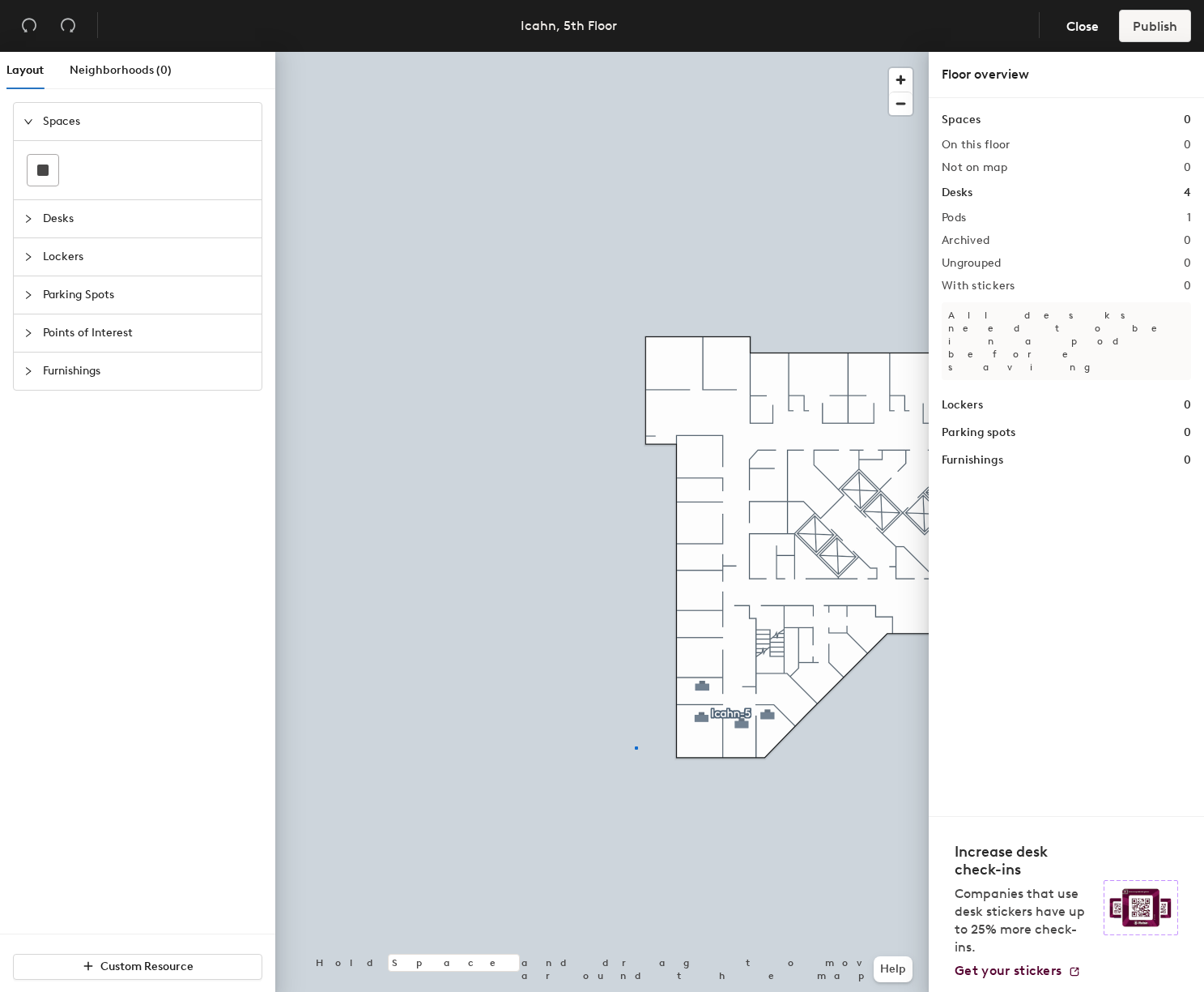
click at [635, 52] on div at bounding box center [602, 52] width 654 height 0
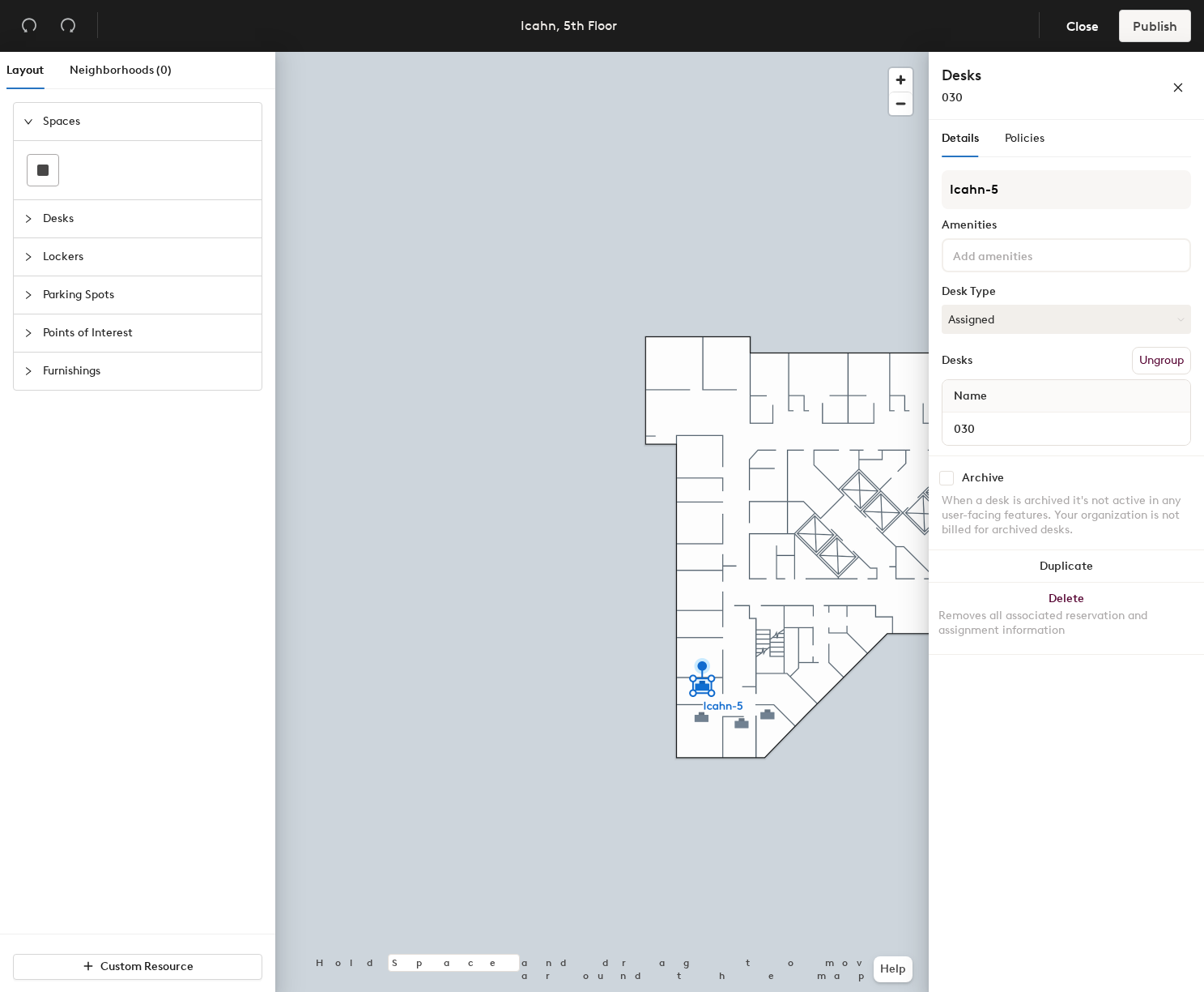
click at [949, 483] on input "checkbox" at bounding box center [946, 478] width 14 height 14
checkbox input "true"
click at [949, 476] on input "checkbox" at bounding box center [946, 478] width 14 height 14
checkbox input "true"
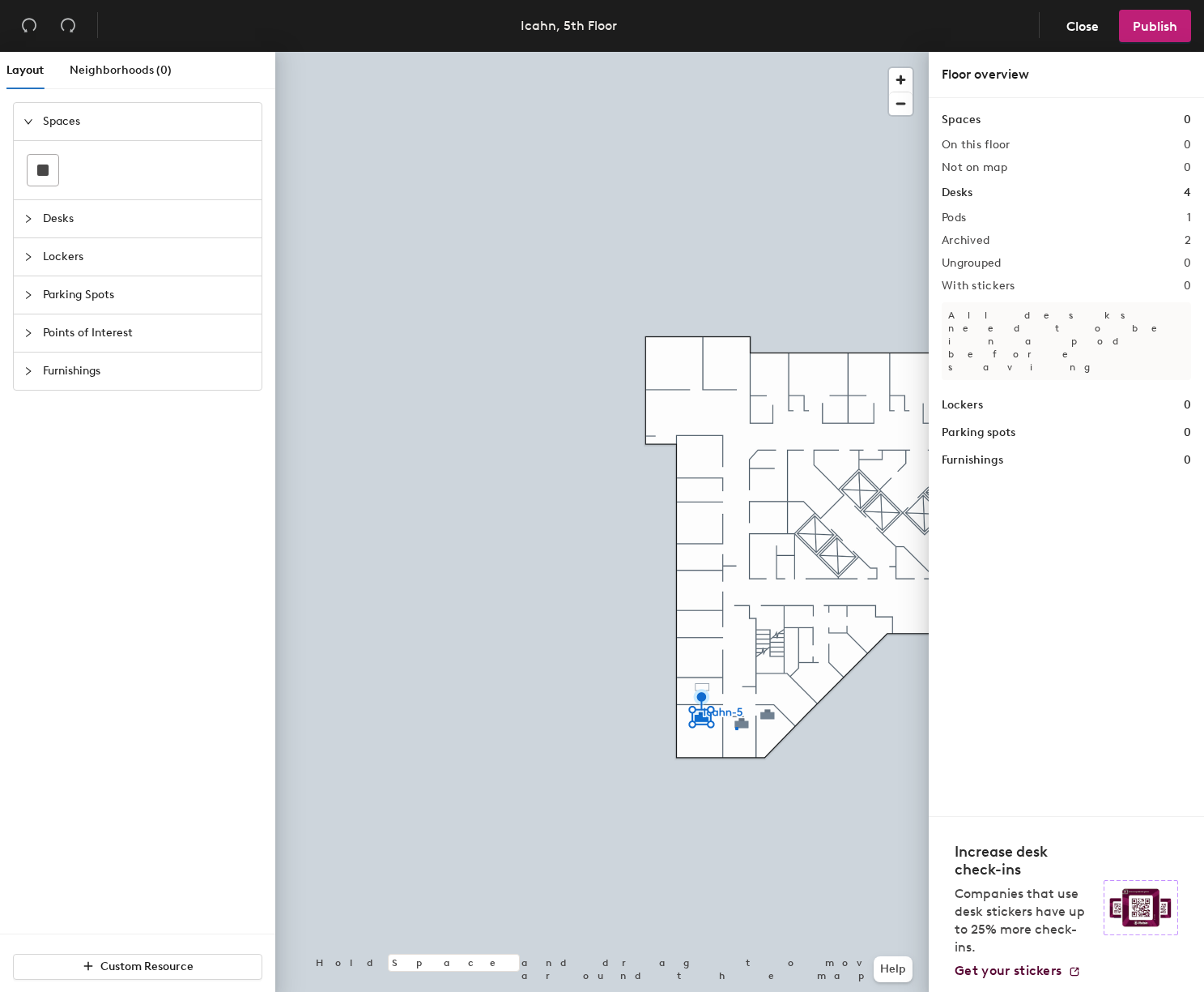
click at [737, 52] on div at bounding box center [602, 52] width 654 height 0
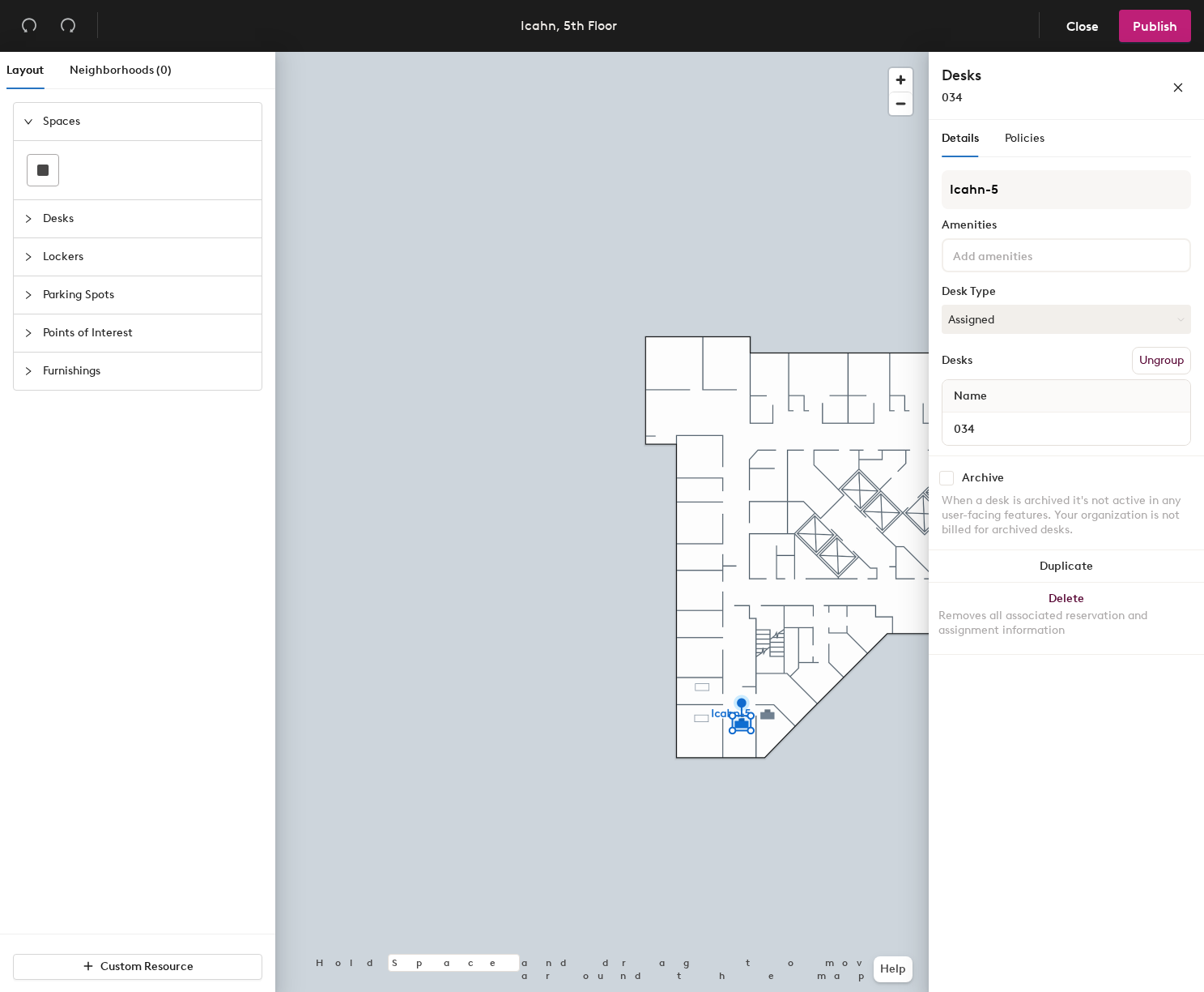
click at [948, 483] on input "checkbox" at bounding box center [946, 478] width 14 height 14
checkbox input "true"
click at [692, 52] on div at bounding box center [602, 52] width 654 height 0
click at [947, 475] on input "checkbox" at bounding box center [946, 478] width 14 height 14
checkbox input "true"
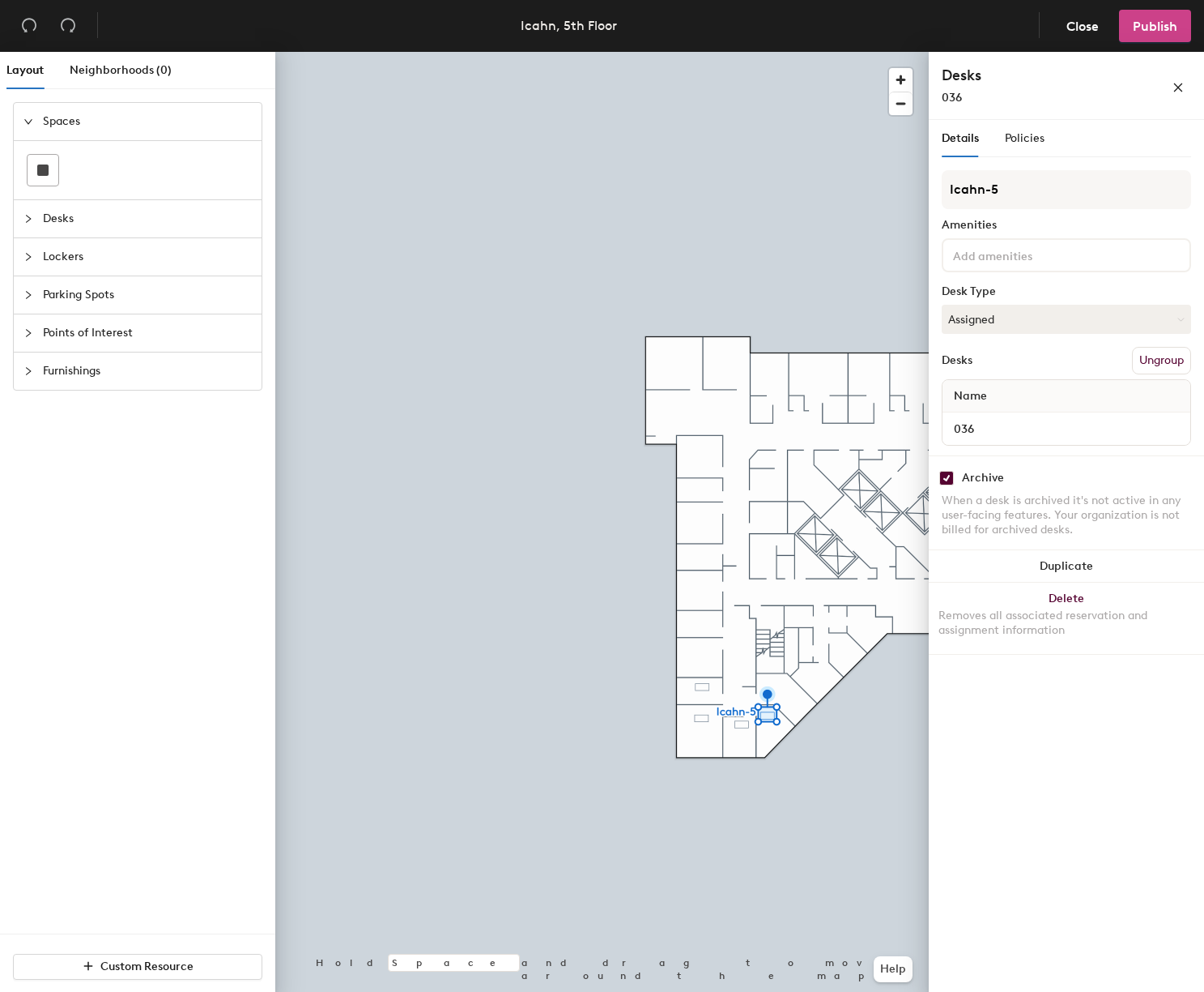
click at [1148, 27] on span "Publish" at bounding box center [1155, 26] width 44 height 15
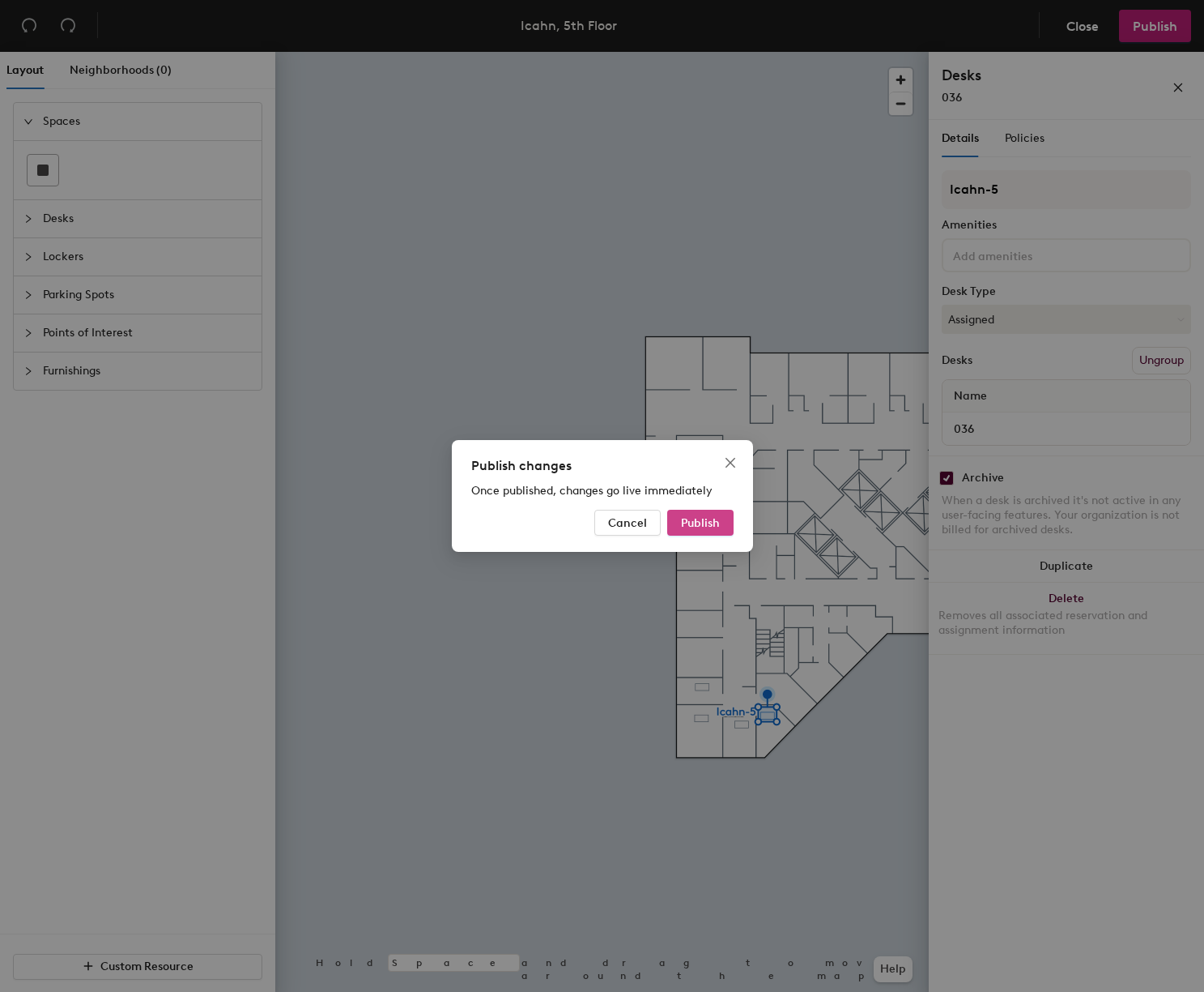
click at [701, 531] on button "Publish" at bounding box center [700, 522] width 67 height 26
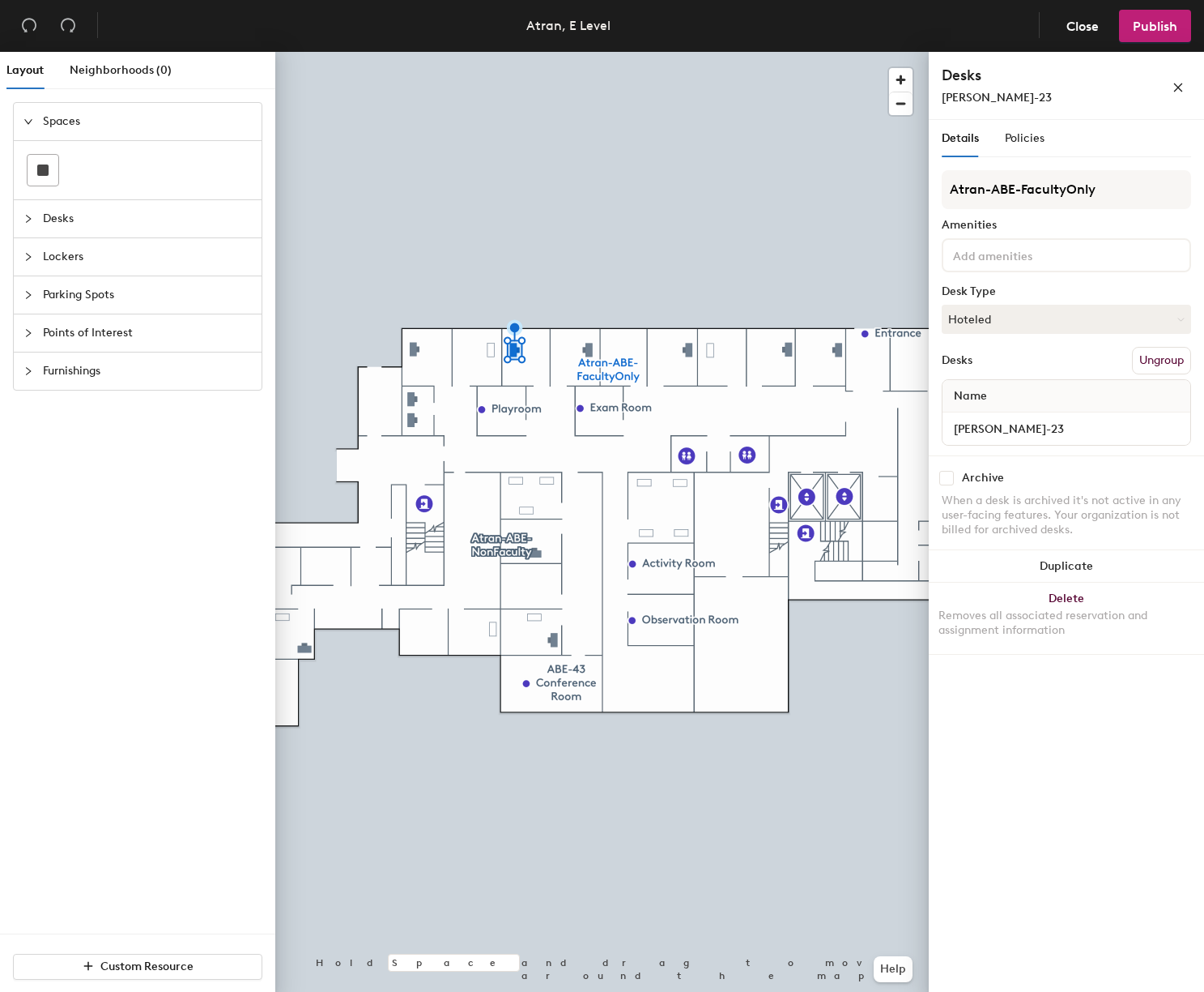
click at [586, 52] on div at bounding box center [602, 52] width 654 height 0
click at [948, 478] on input "checkbox" at bounding box center [946, 478] width 14 height 14
checkbox input "true"
click at [530, 52] on div at bounding box center [602, 52] width 654 height 0
click at [947, 481] on input "checkbox" at bounding box center [946, 478] width 14 height 14
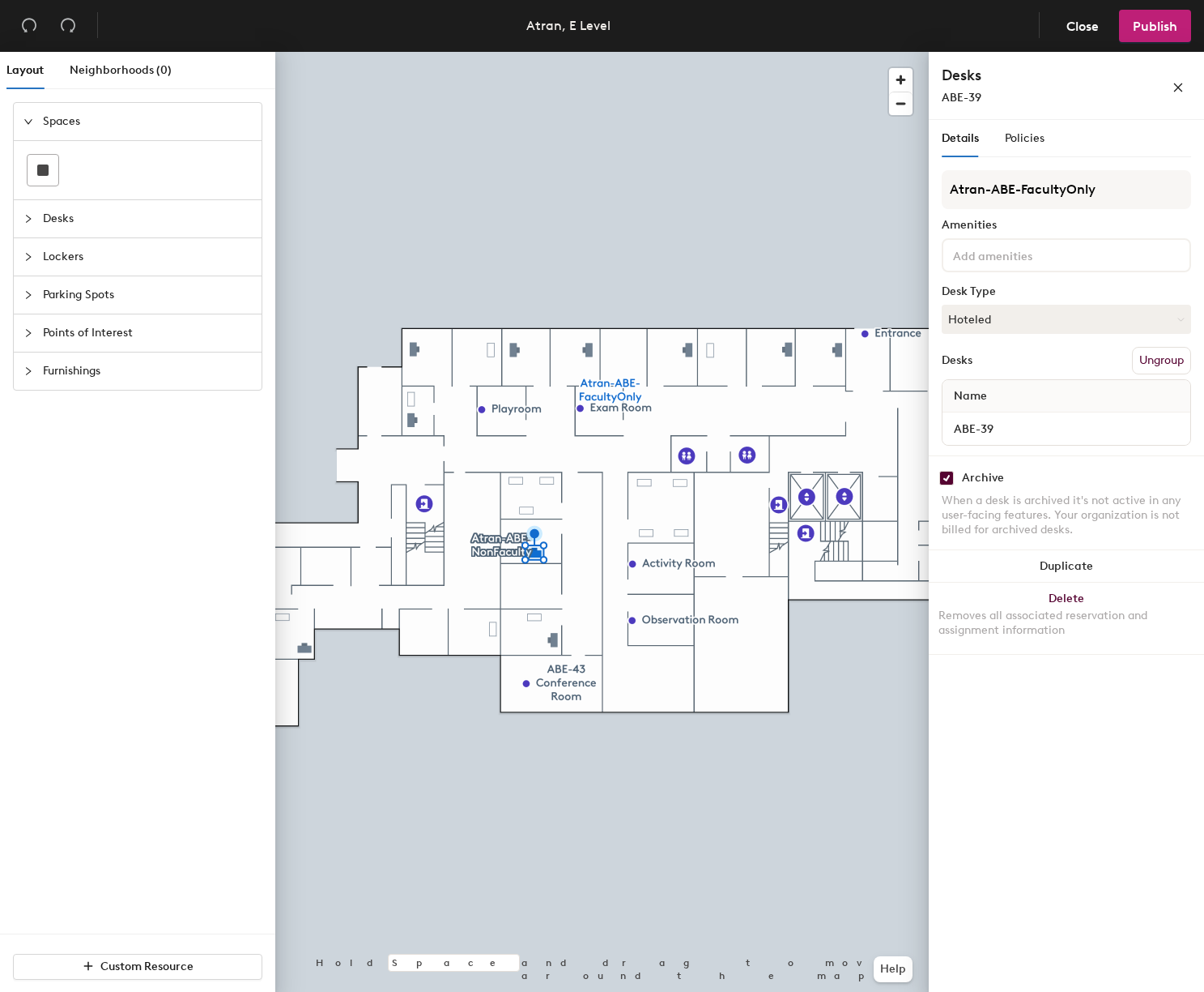
checkbox input "true"
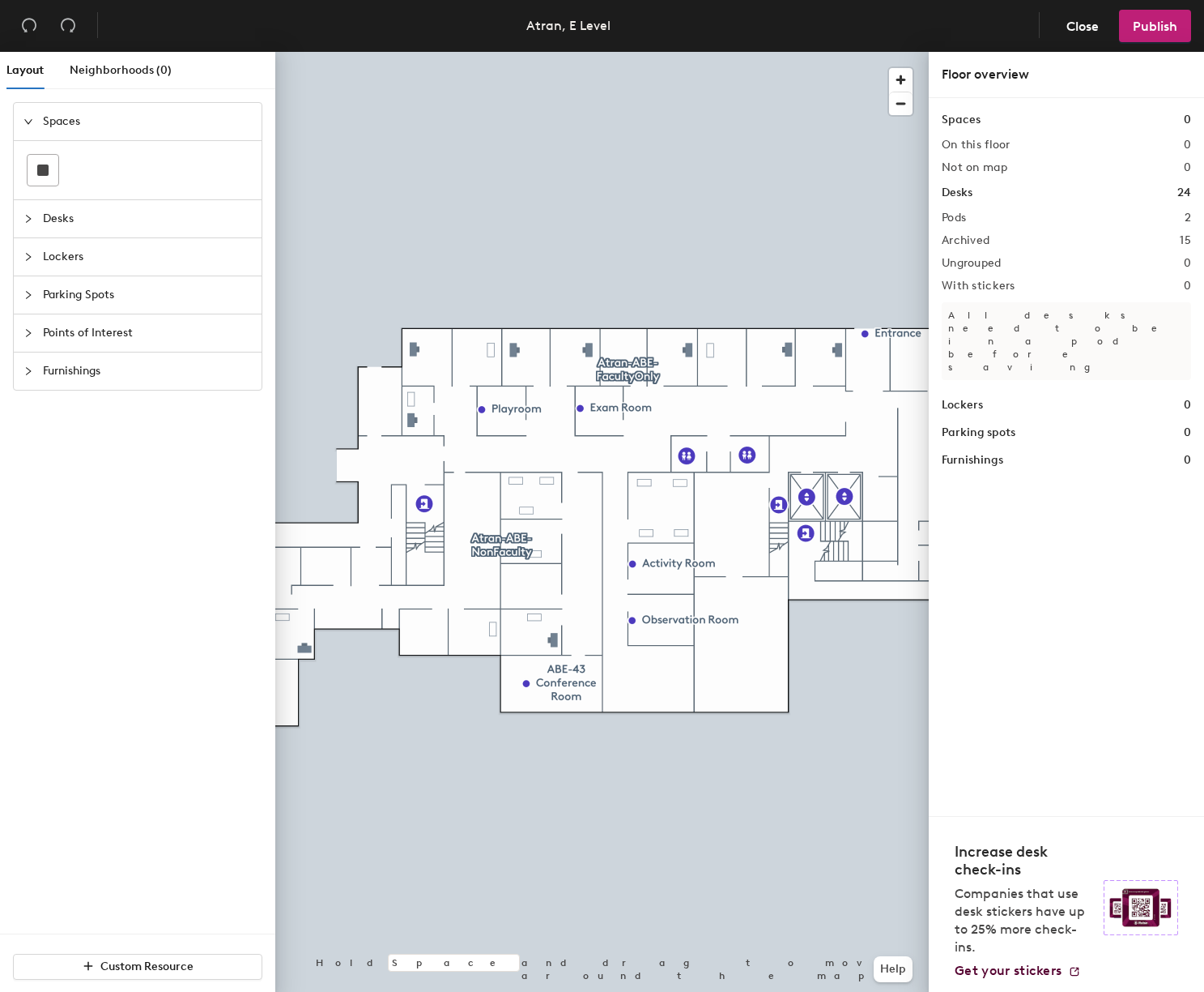
click at [599, 52] on div at bounding box center [602, 52] width 654 height 0
click at [510, 52] on div at bounding box center [602, 52] width 654 height 0
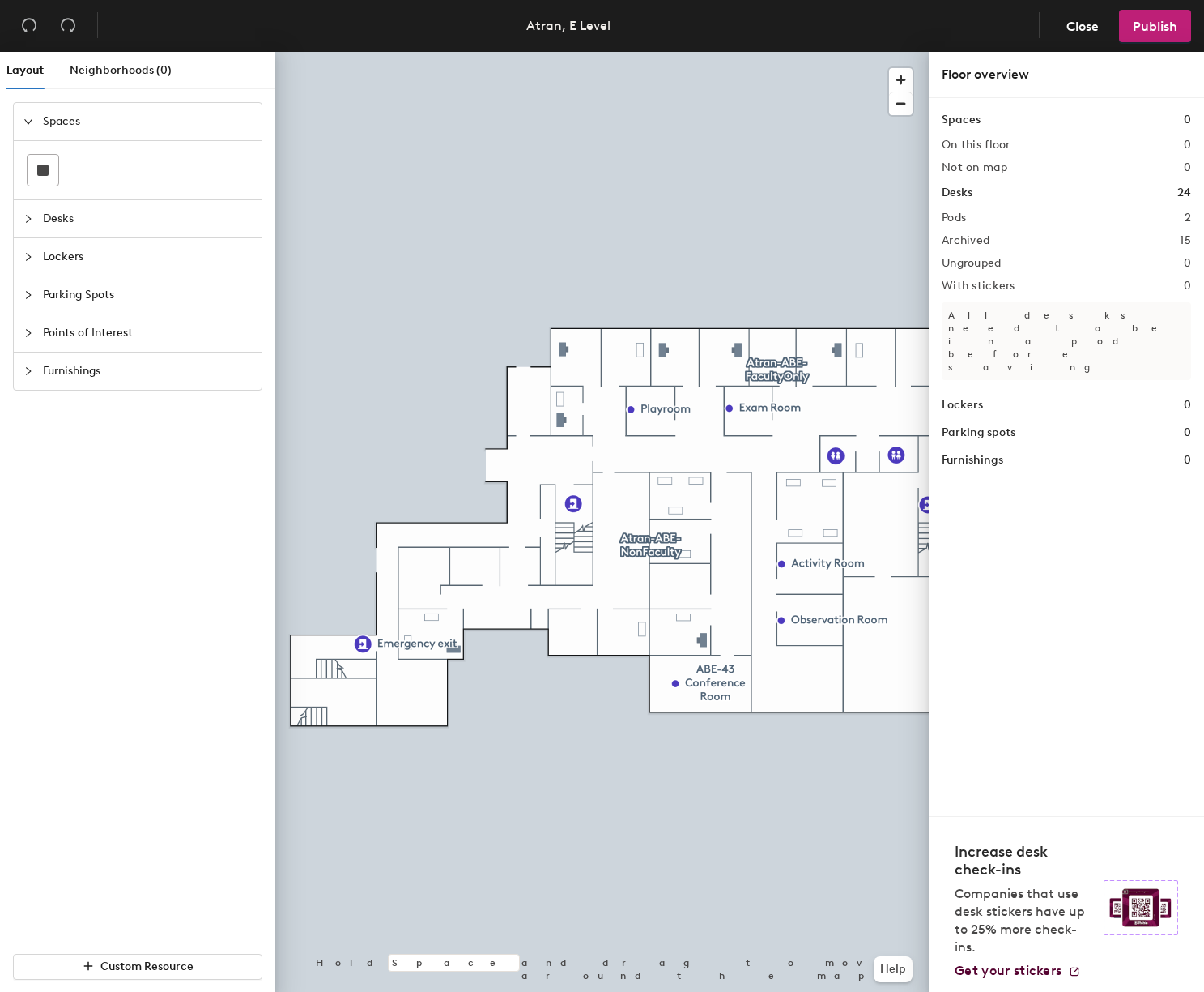
click at [458, 52] on div at bounding box center [602, 52] width 654 height 0
click at [705, 52] on div at bounding box center [602, 52] width 654 height 0
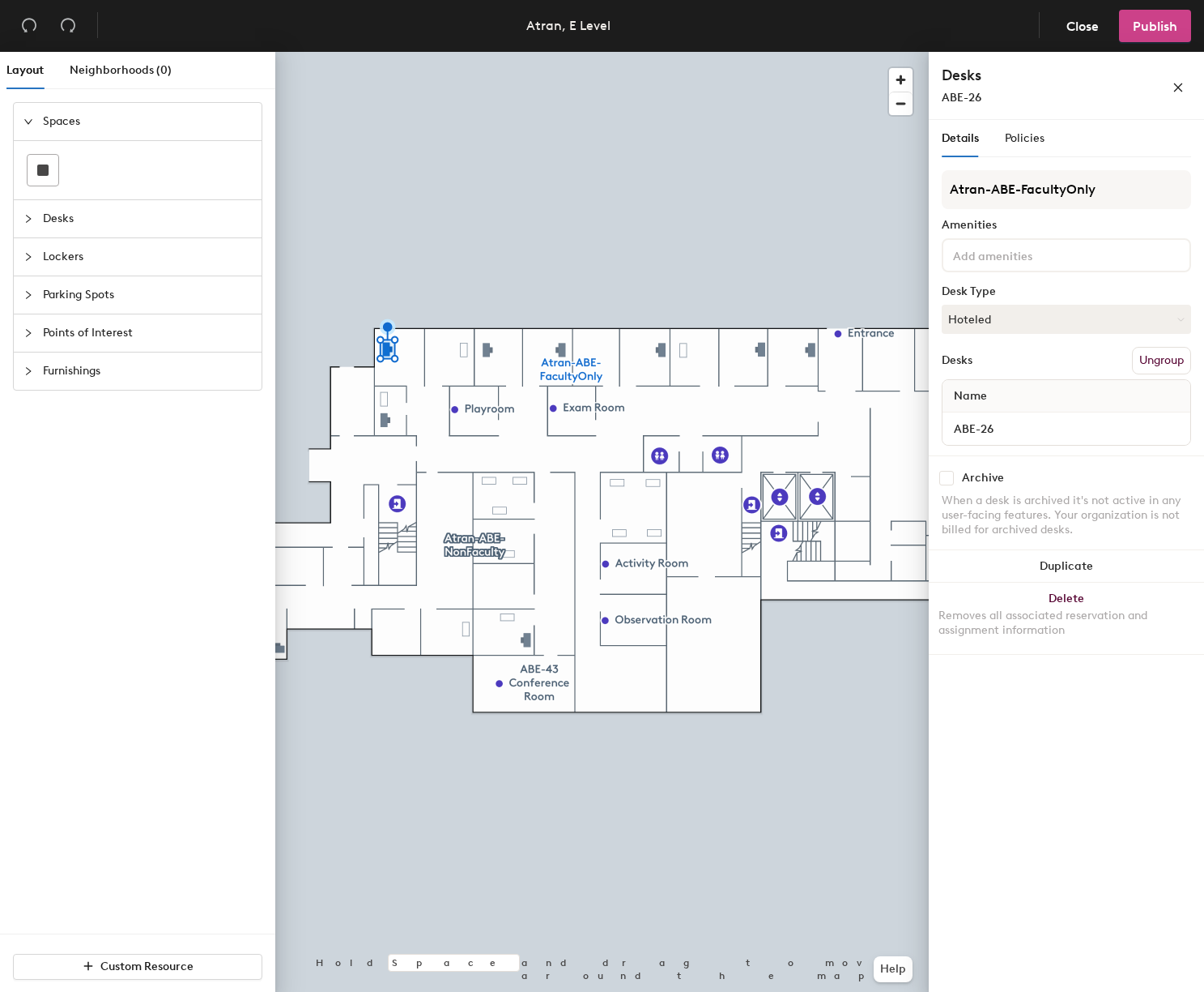
click at [1145, 27] on span "Publish" at bounding box center [1155, 26] width 44 height 15
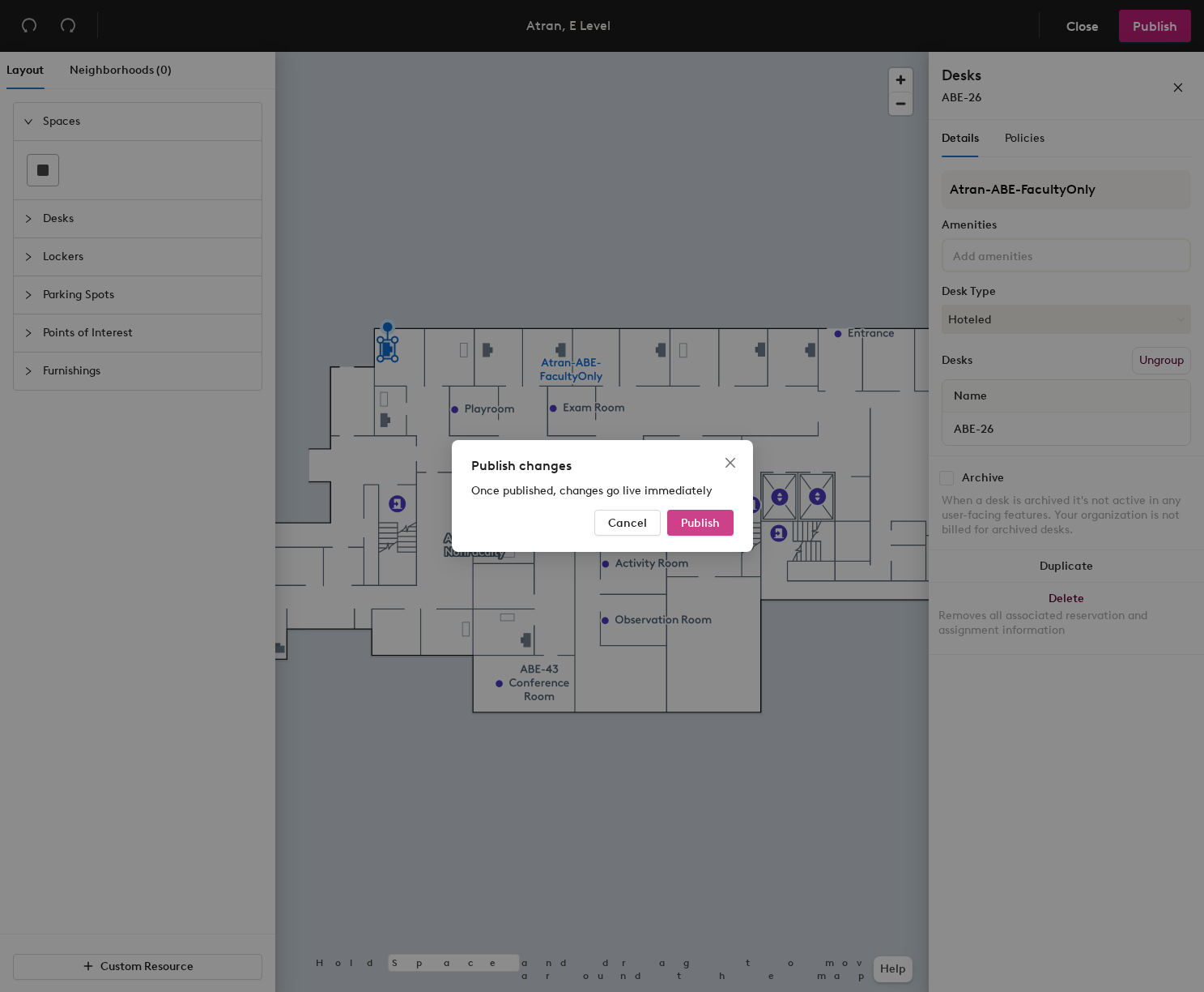
click at [713, 519] on span "Publish" at bounding box center [701, 523] width 39 height 13
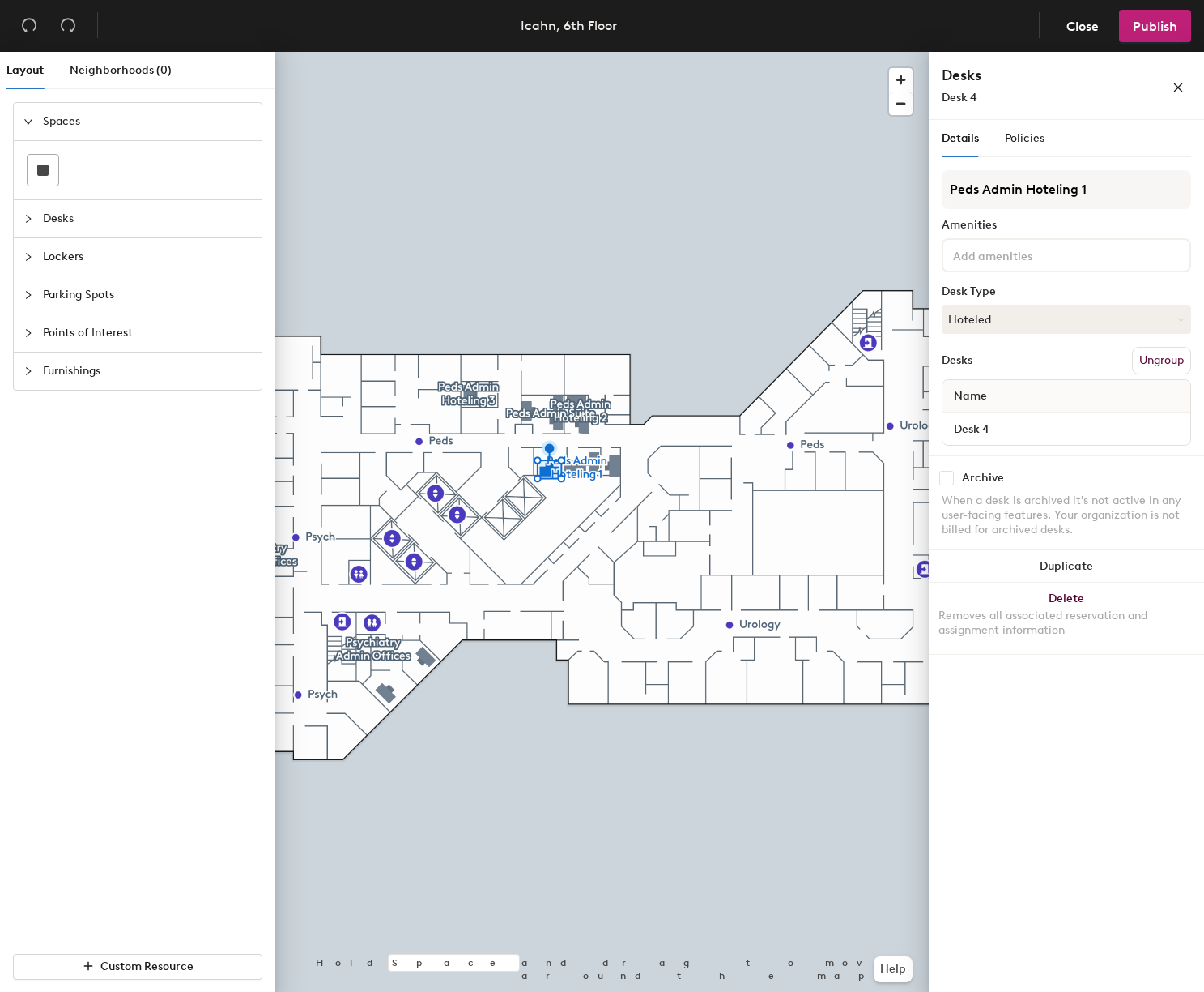
click at [945, 481] on input "checkbox" at bounding box center [946, 478] width 14 height 14
checkbox input "true"
click at [953, 477] on input "checkbox" at bounding box center [946, 478] width 14 height 14
checkbox input "true"
drag, startPoint x: 950, startPoint y: 476, endPoint x: 933, endPoint y: 476, distance: 17.0
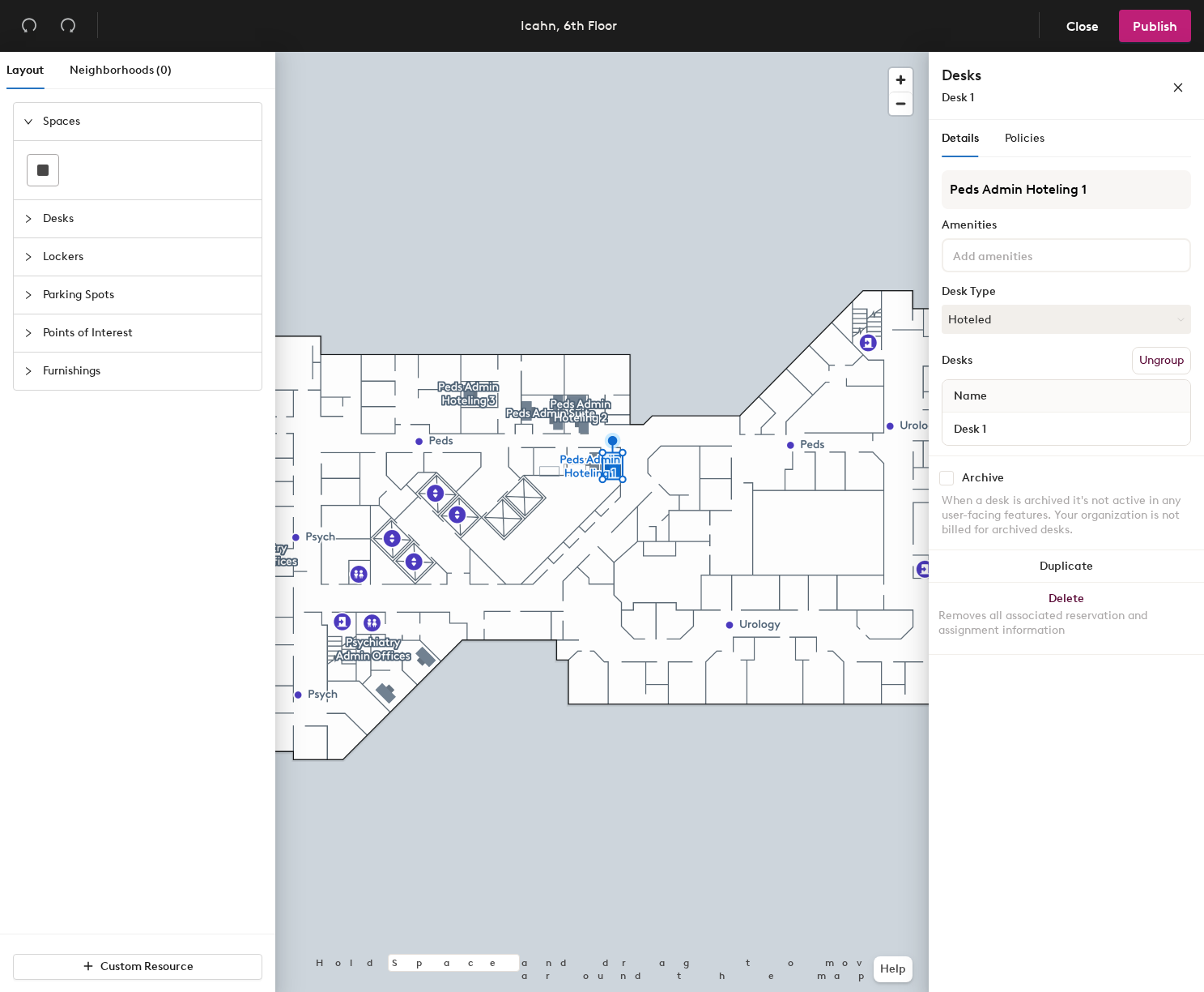
click at [948, 476] on input "checkbox" at bounding box center [946, 478] width 14 height 14
checkbox input "true"
drag, startPoint x: 952, startPoint y: 481, endPoint x: 929, endPoint y: 485, distance: 23.3
click at [952, 481] on input "checkbox" at bounding box center [946, 478] width 14 height 14
checkbox input "true"
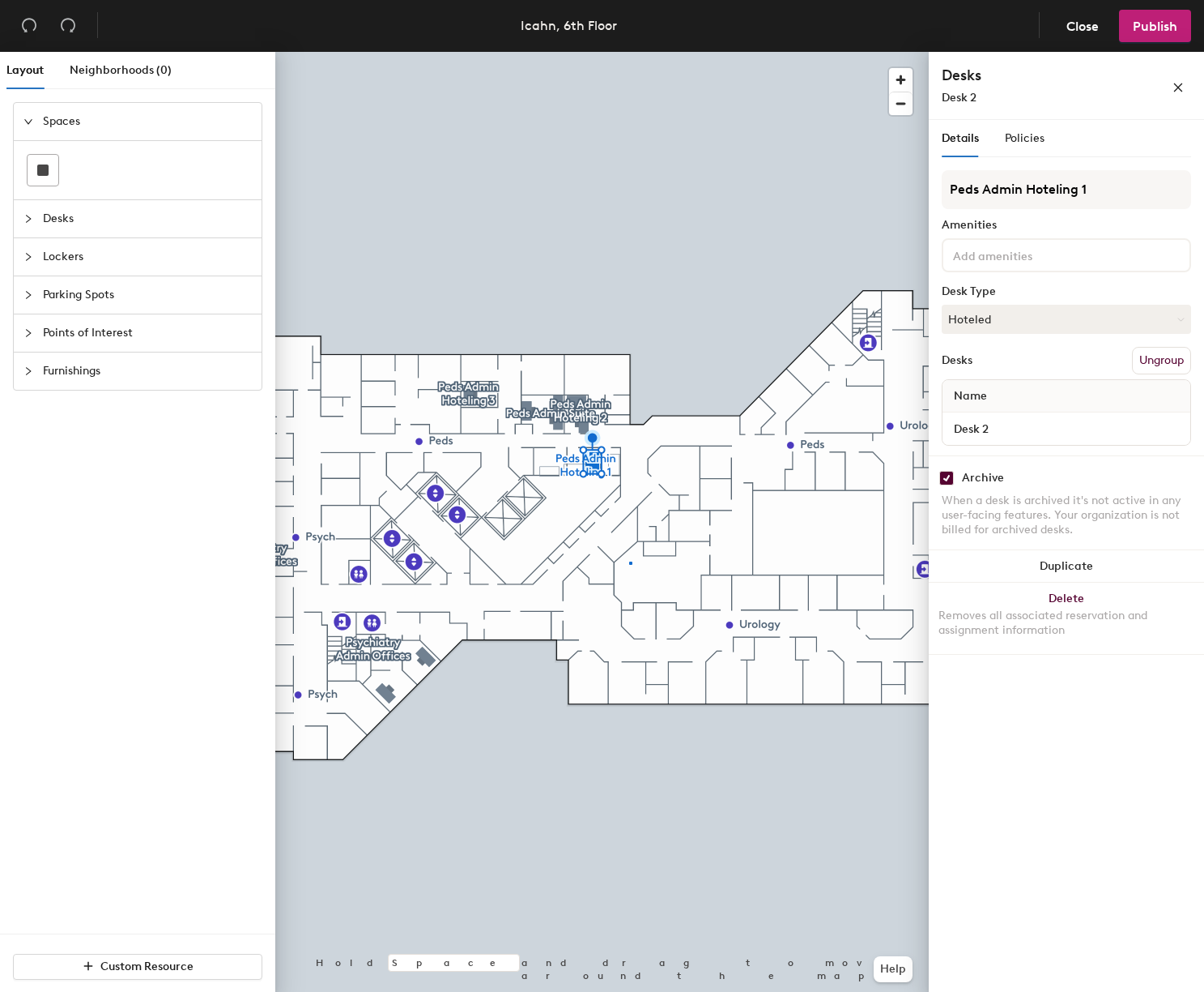
click at [628, 52] on div at bounding box center [602, 52] width 654 height 0
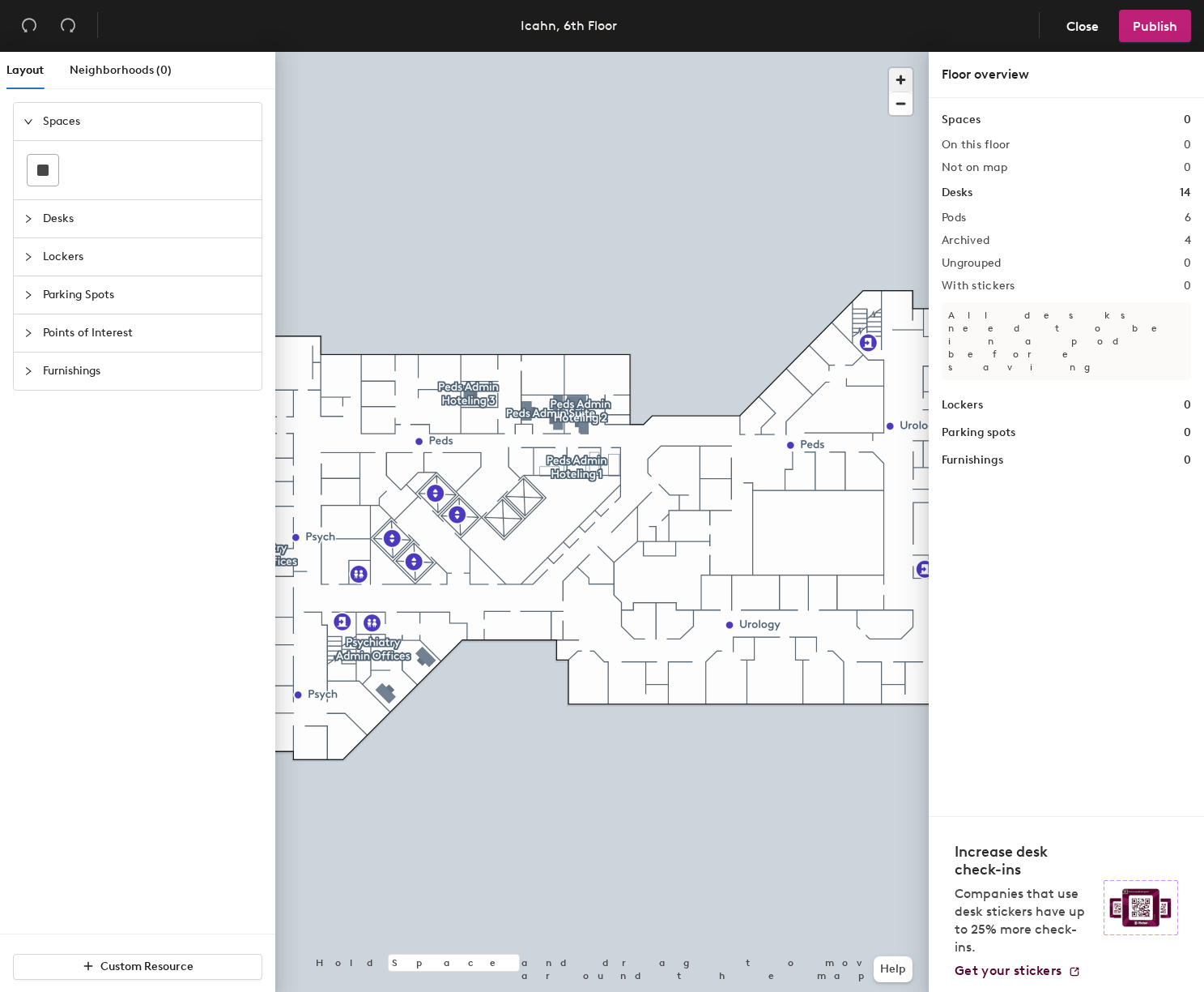
click at [898, 78] on span "button" at bounding box center [901, 80] width 23 height 23
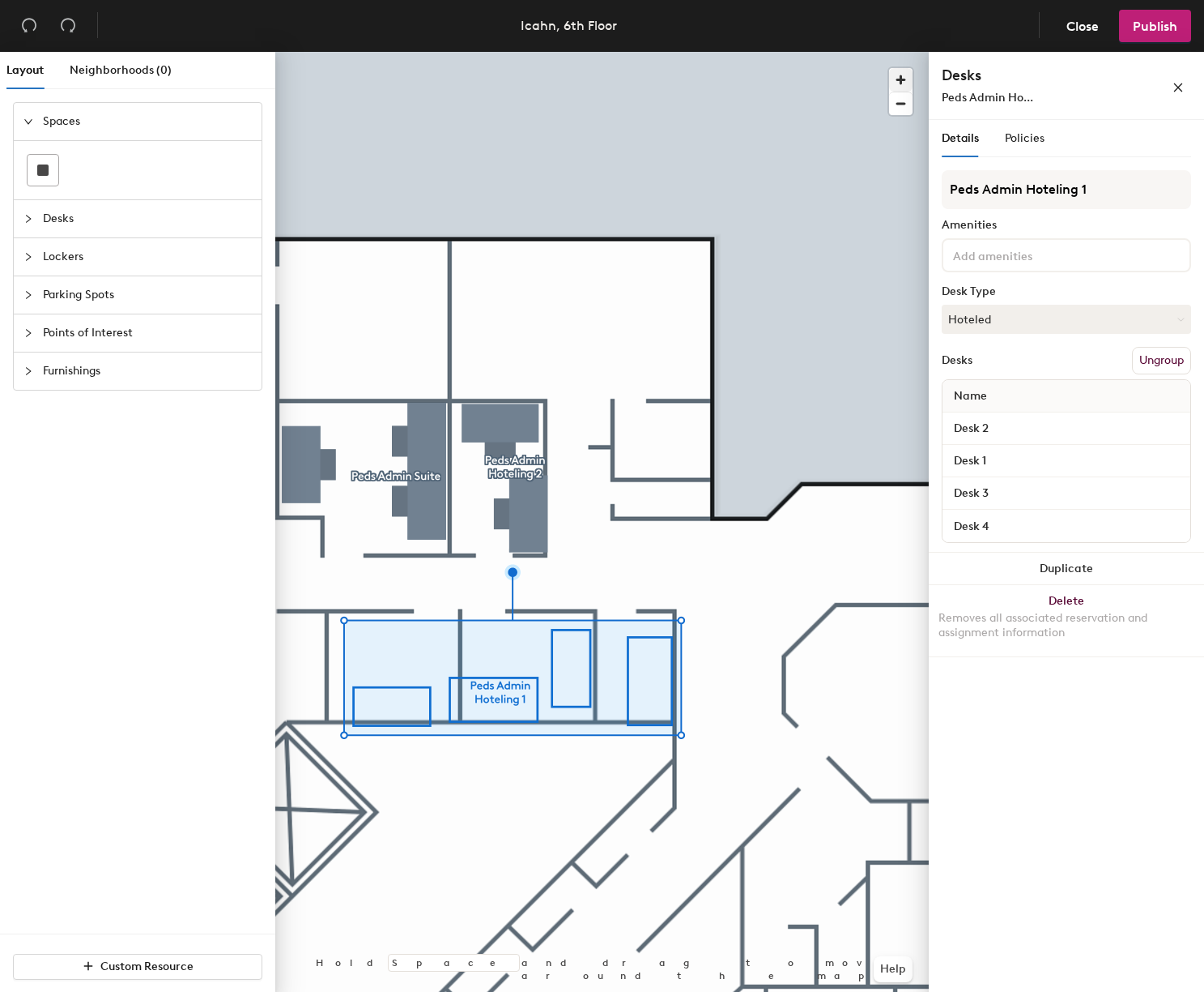
click at [516, 52] on div at bounding box center [602, 52] width 654 height 0
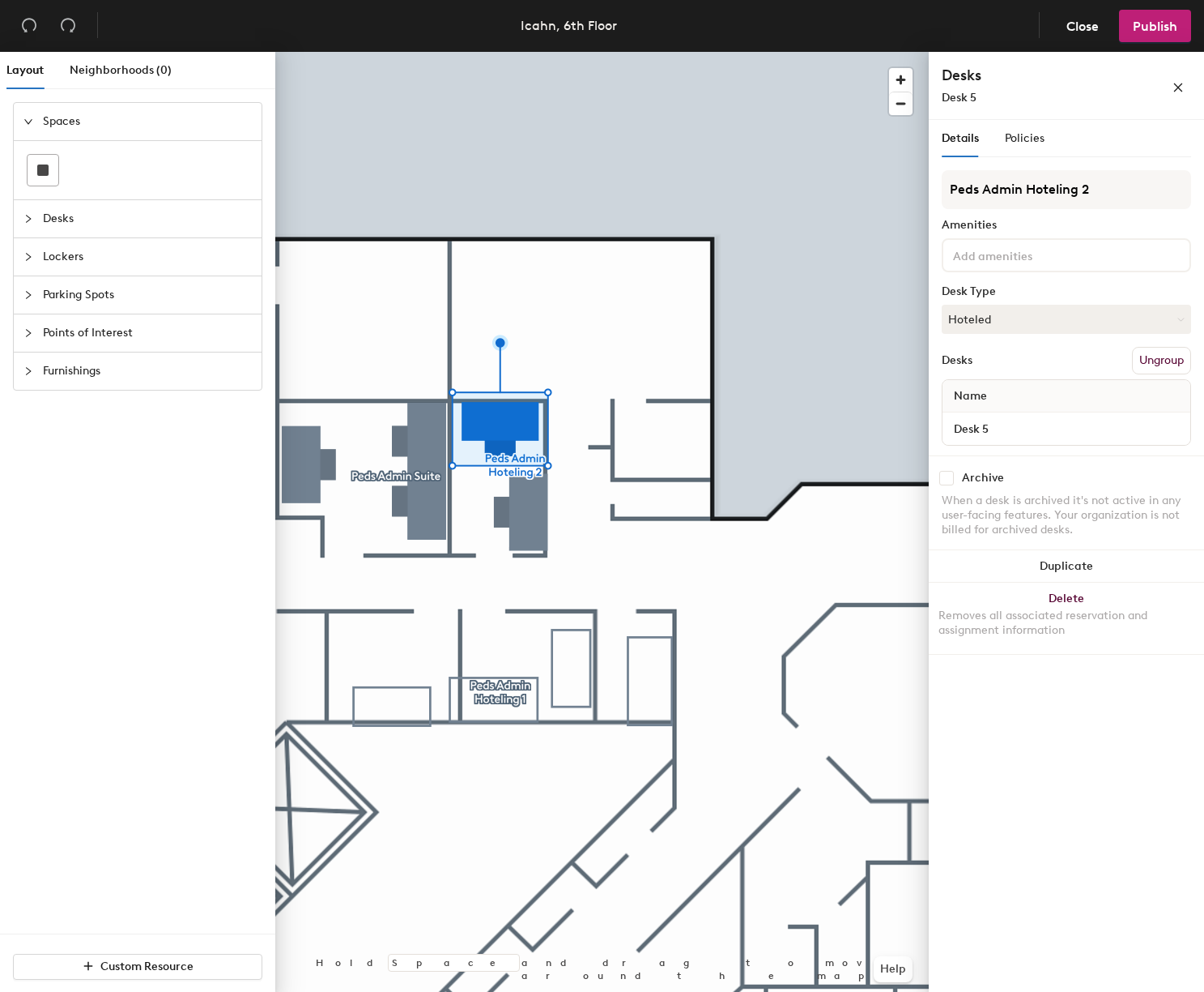
drag, startPoint x: 948, startPoint y: 476, endPoint x: 937, endPoint y: 476, distance: 11.0
click at [948, 476] on input "checkbox" at bounding box center [946, 478] width 14 height 14
checkbox input "true"
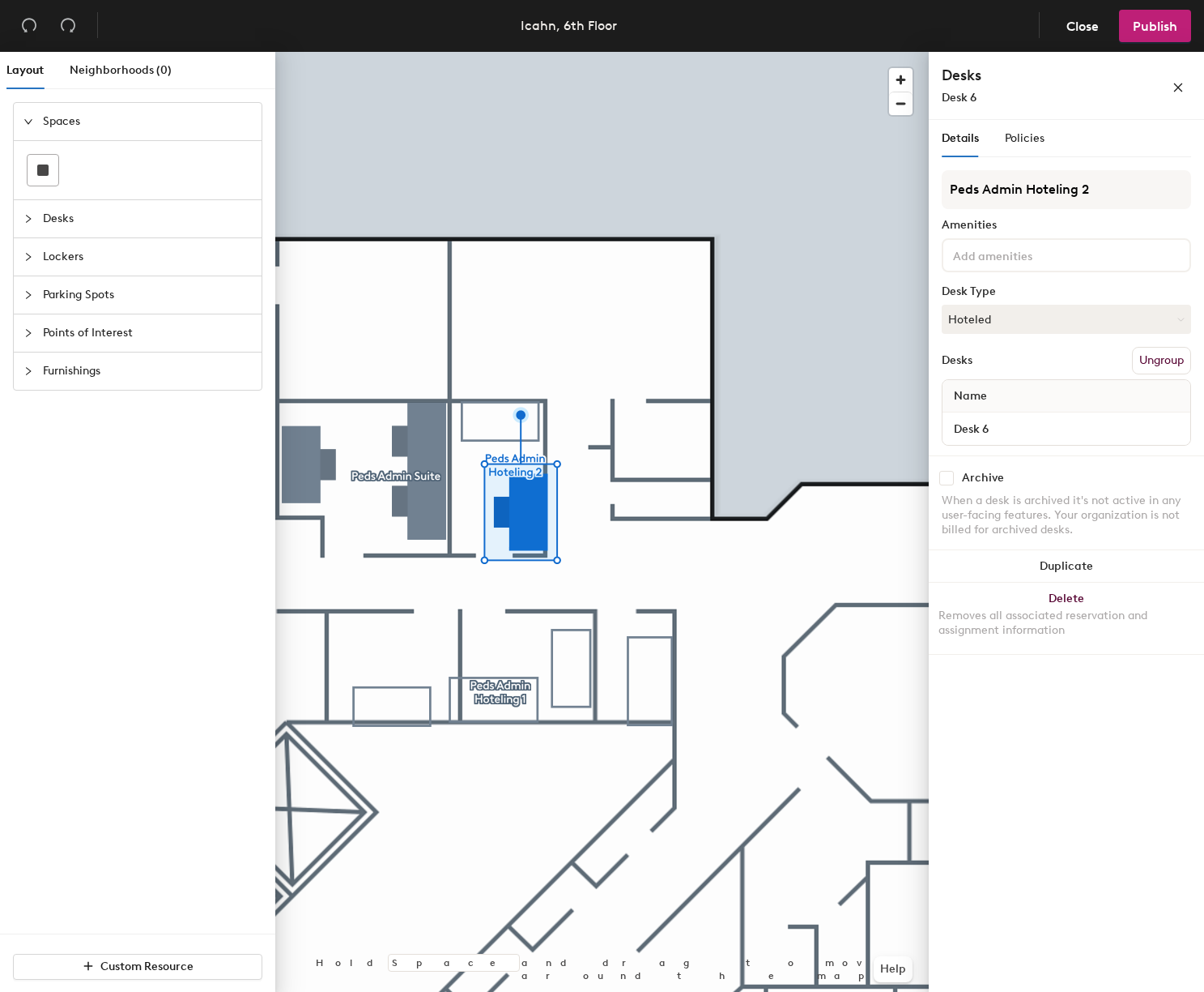
click at [947, 479] on input "checkbox" at bounding box center [946, 478] width 14 height 14
checkbox input "true"
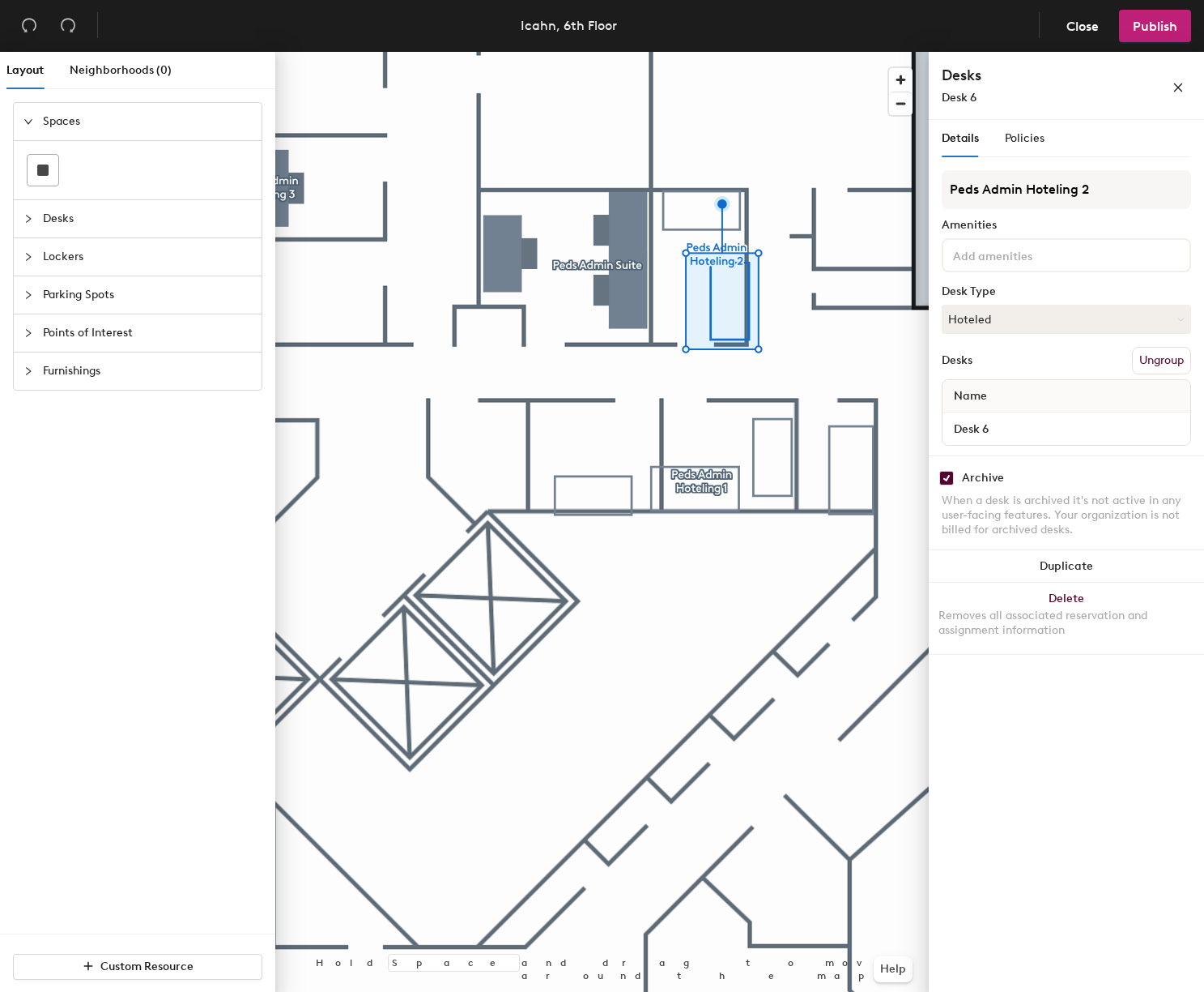
click at [690, 52] on div at bounding box center [602, 52] width 654 height 0
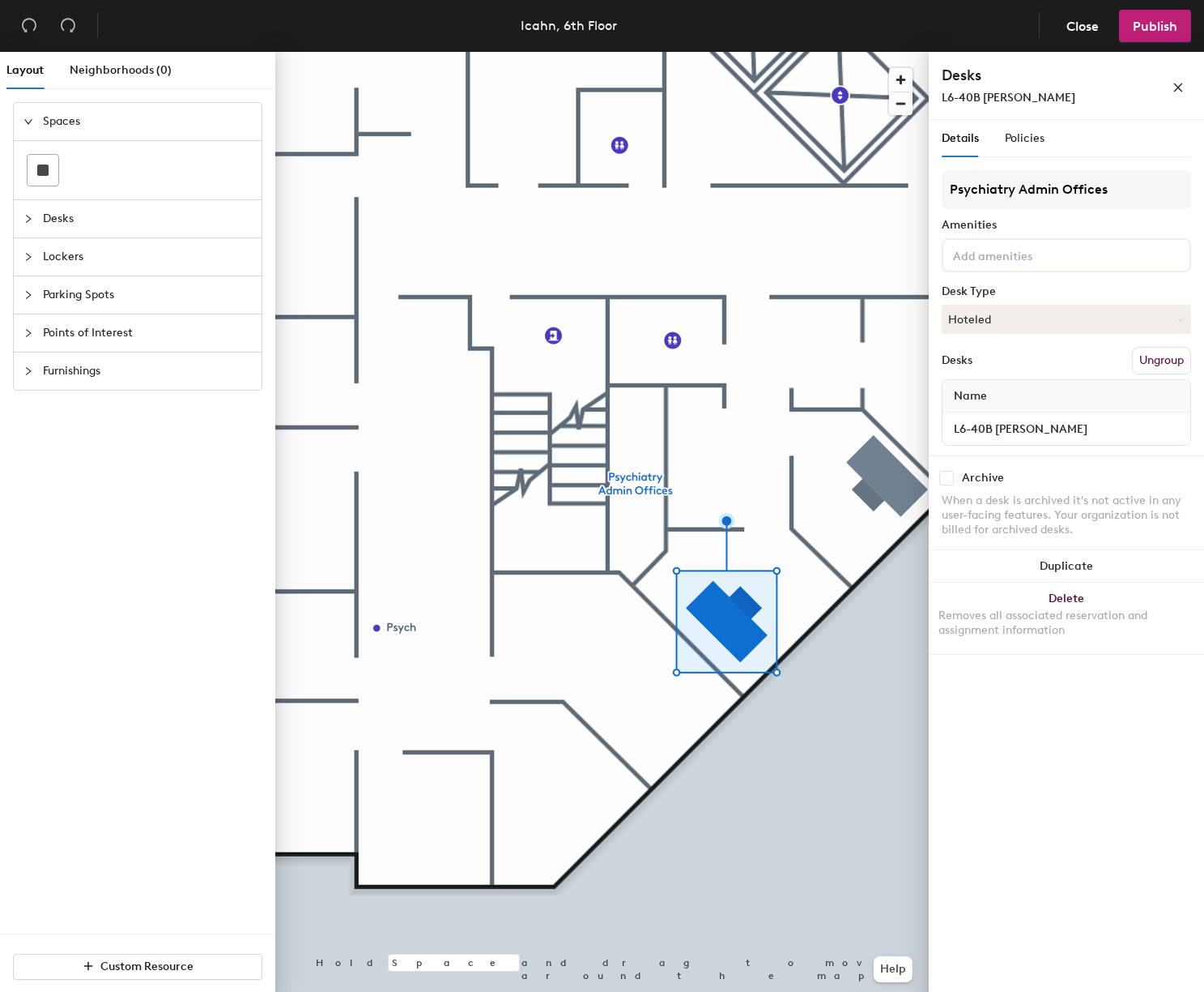
click at [946, 478] on input "checkbox" at bounding box center [946, 478] width 14 height 14
checkbox input "true"
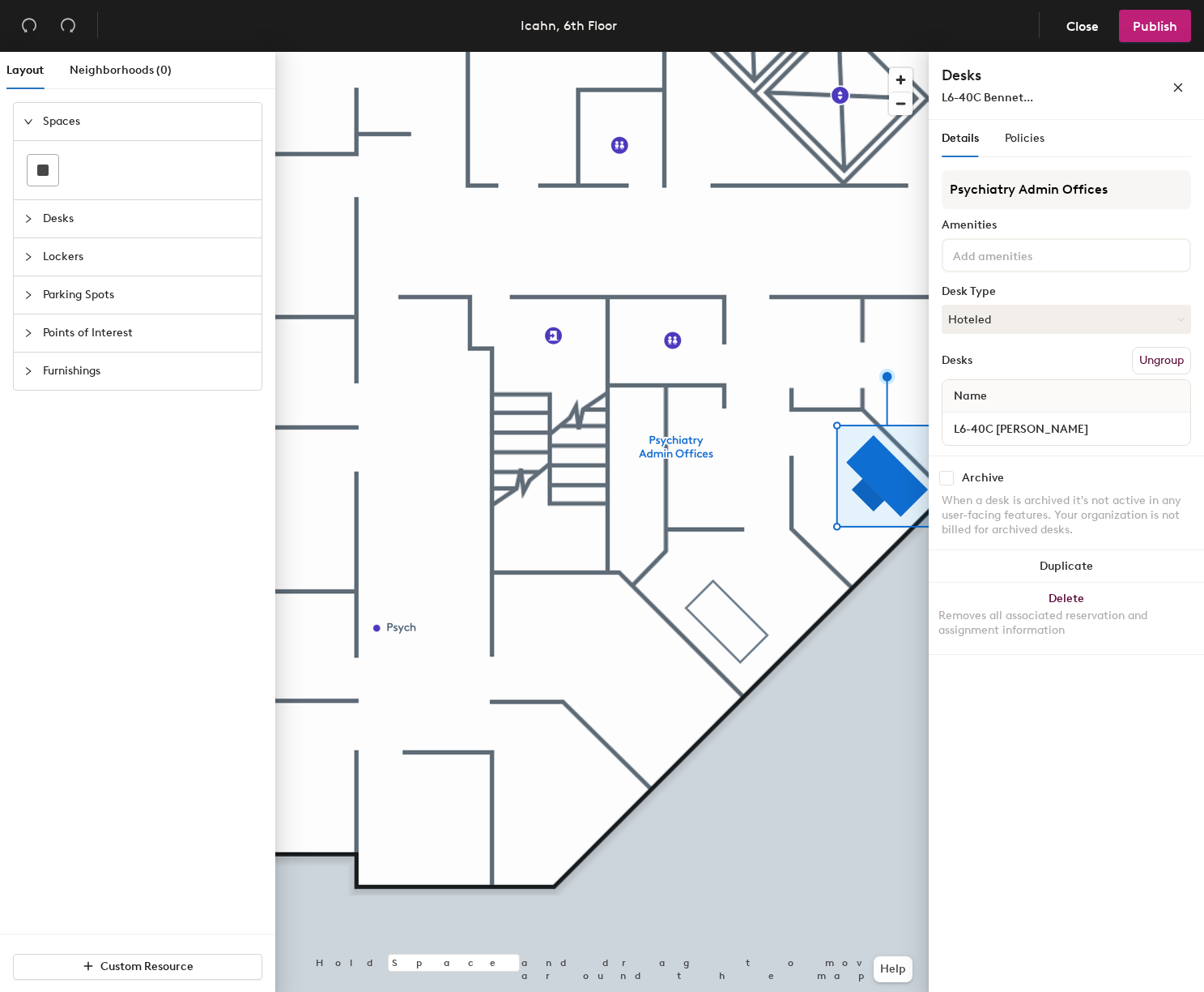
click at [950, 480] on input "checkbox" at bounding box center [946, 478] width 14 height 14
checkbox input "true"
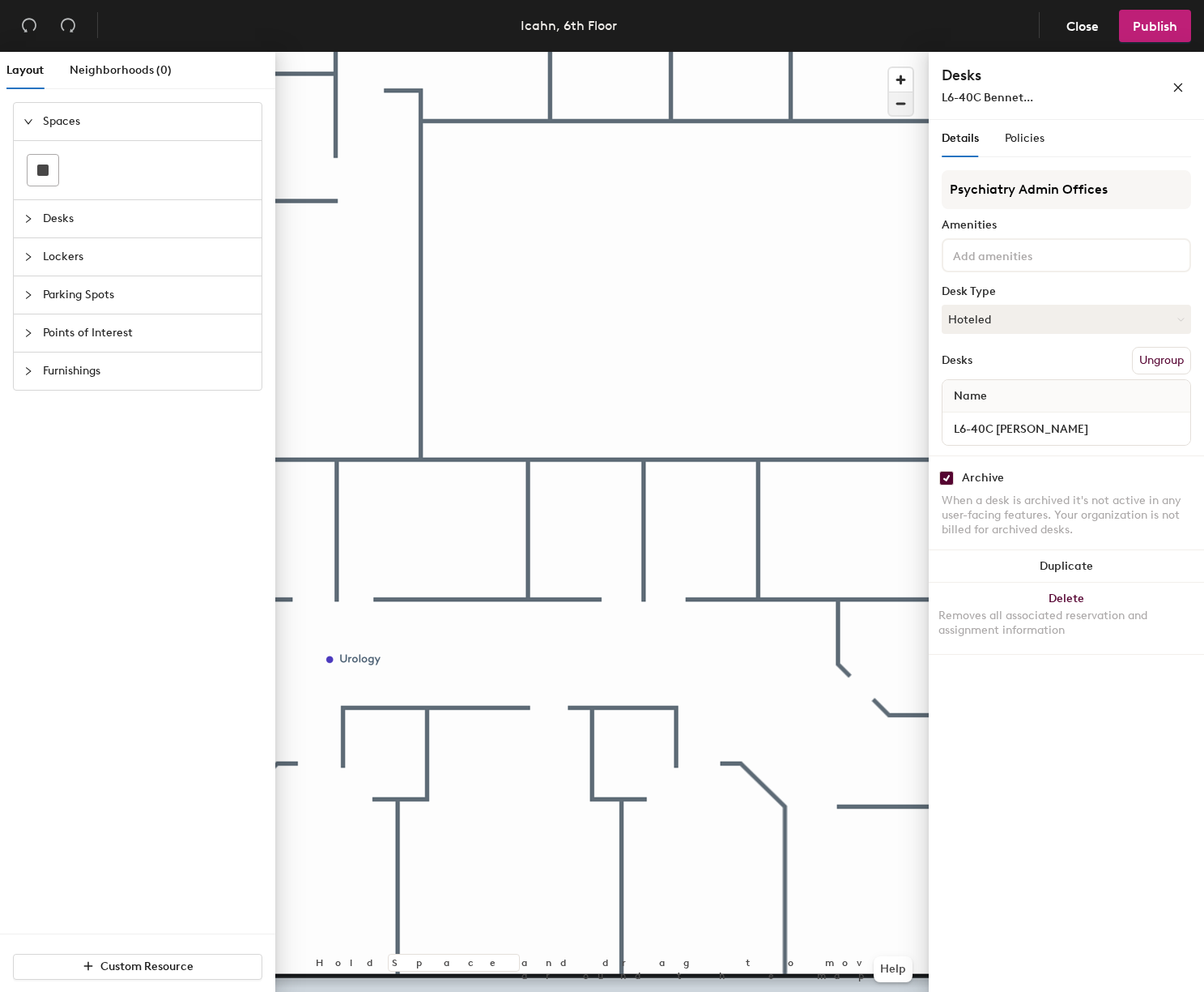
click at [898, 105] on span "button" at bounding box center [901, 104] width 23 height 23
click at [899, 105] on span "button" at bounding box center [901, 104] width 23 height 23
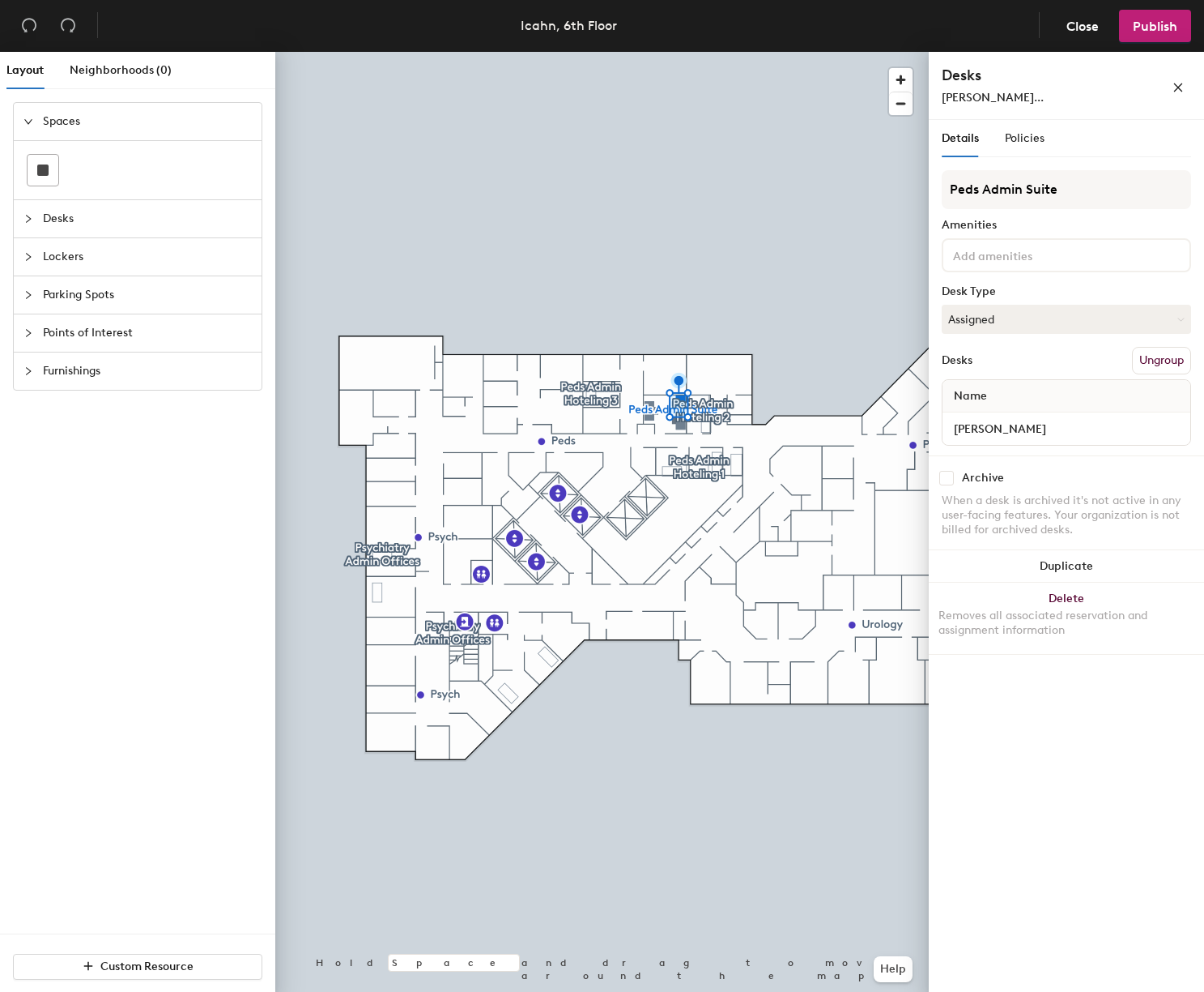
click at [946, 479] on input "checkbox" at bounding box center [946, 478] width 14 height 14
checkbox input "true"
click at [945, 475] on input "checkbox" at bounding box center [946, 478] width 14 height 14
checkbox input "true"
click at [947, 476] on input "checkbox" at bounding box center [946, 478] width 14 height 14
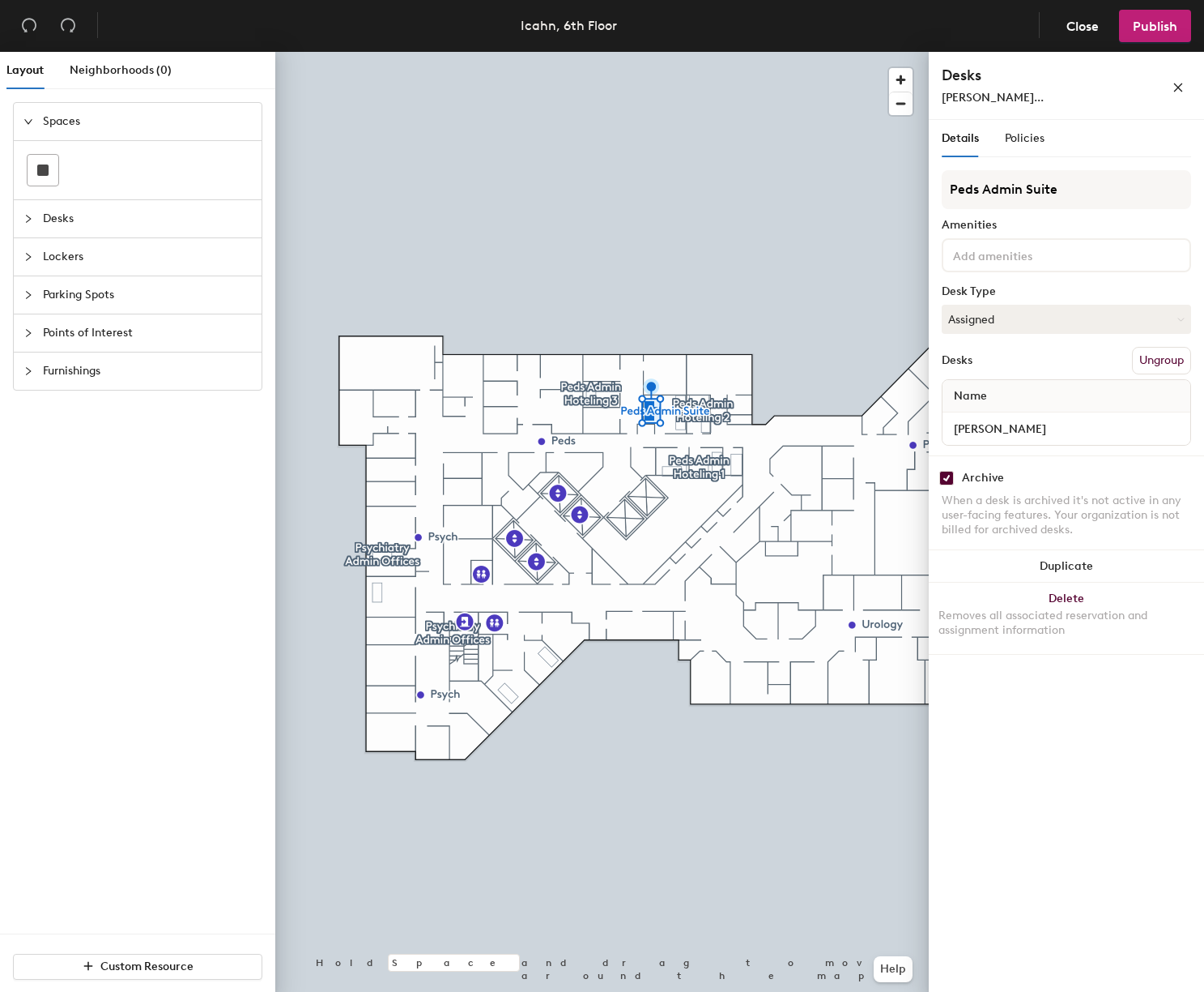
checkbox input "true"
click at [1147, 32] on span "Publish" at bounding box center [1155, 26] width 44 height 15
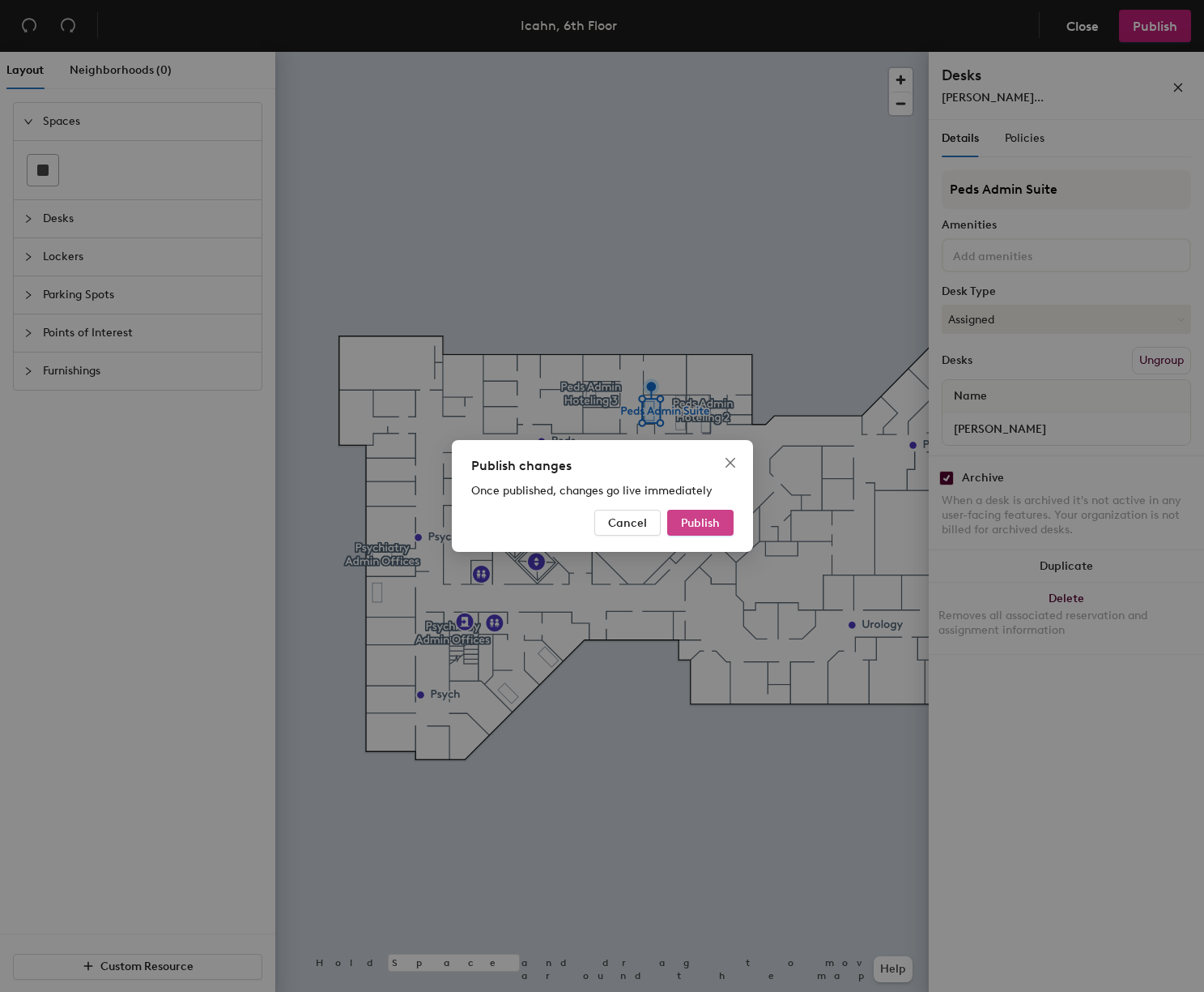
click at [676, 523] on button "Publish" at bounding box center [700, 522] width 67 height 26
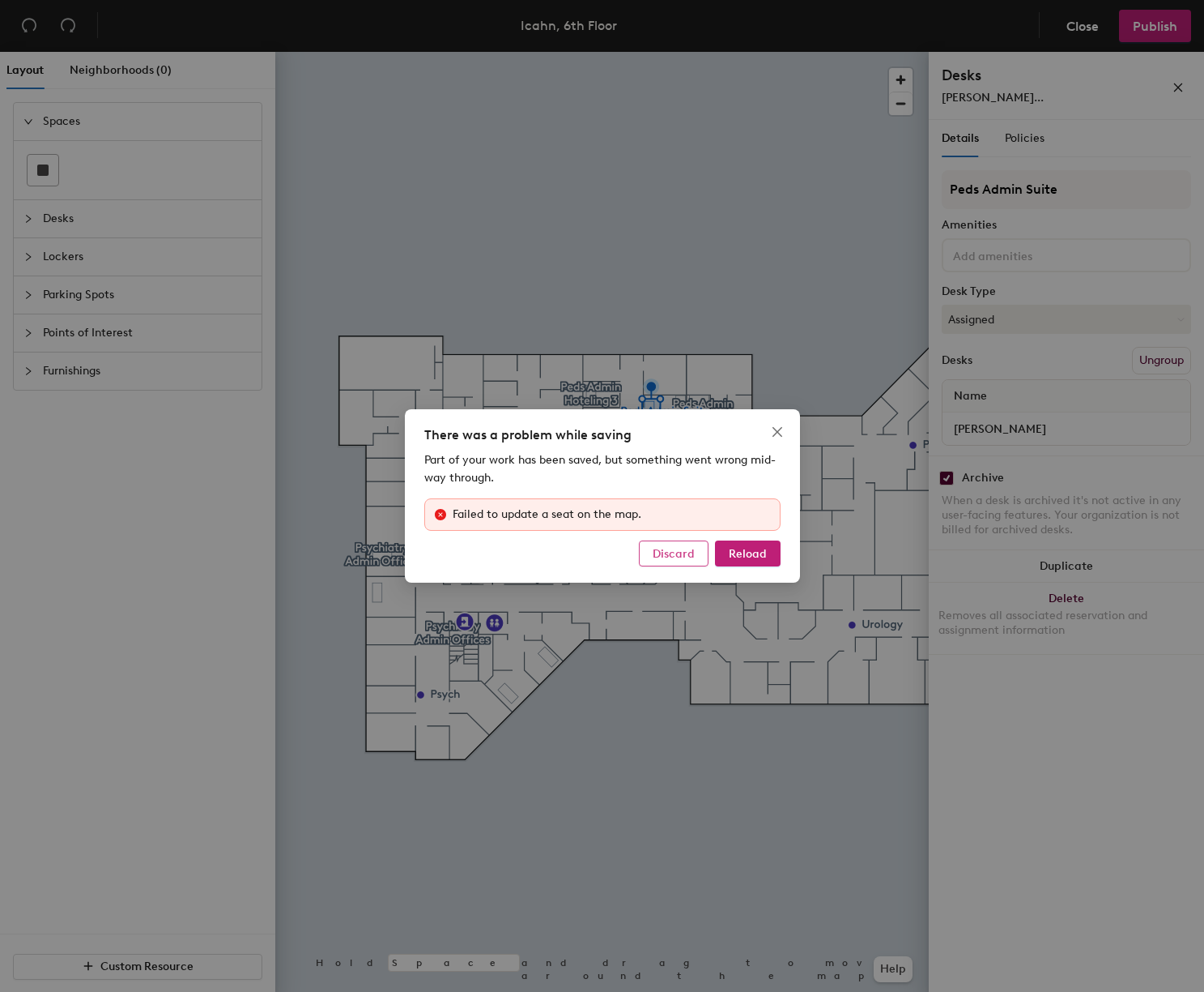
click at [687, 556] on span "Discard" at bounding box center [674, 553] width 42 height 13
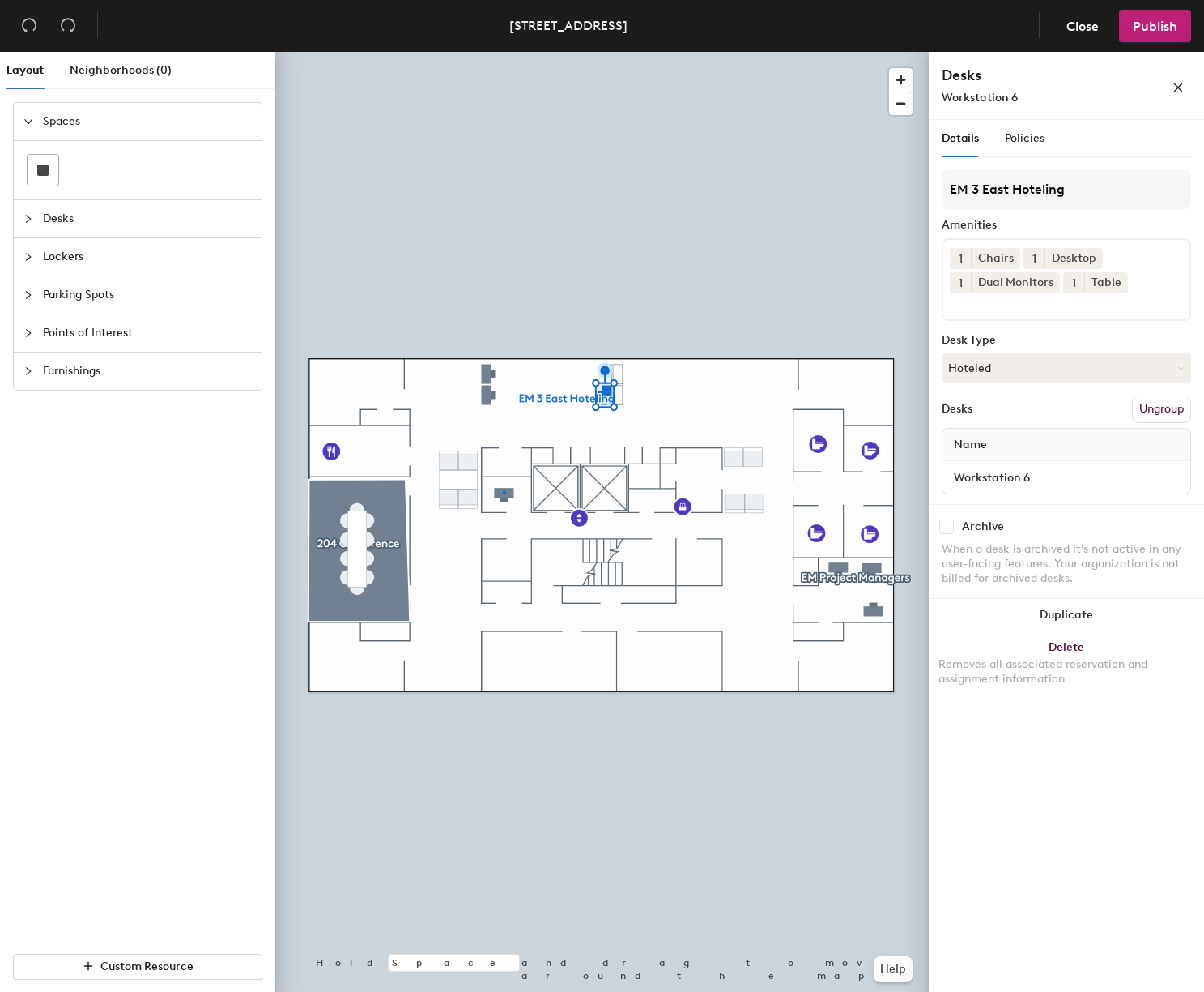
click at [503, 52] on div at bounding box center [602, 52] width 654 height 0
click at [602, 52] on div at bounding box center [602, 52] width 654 height 0
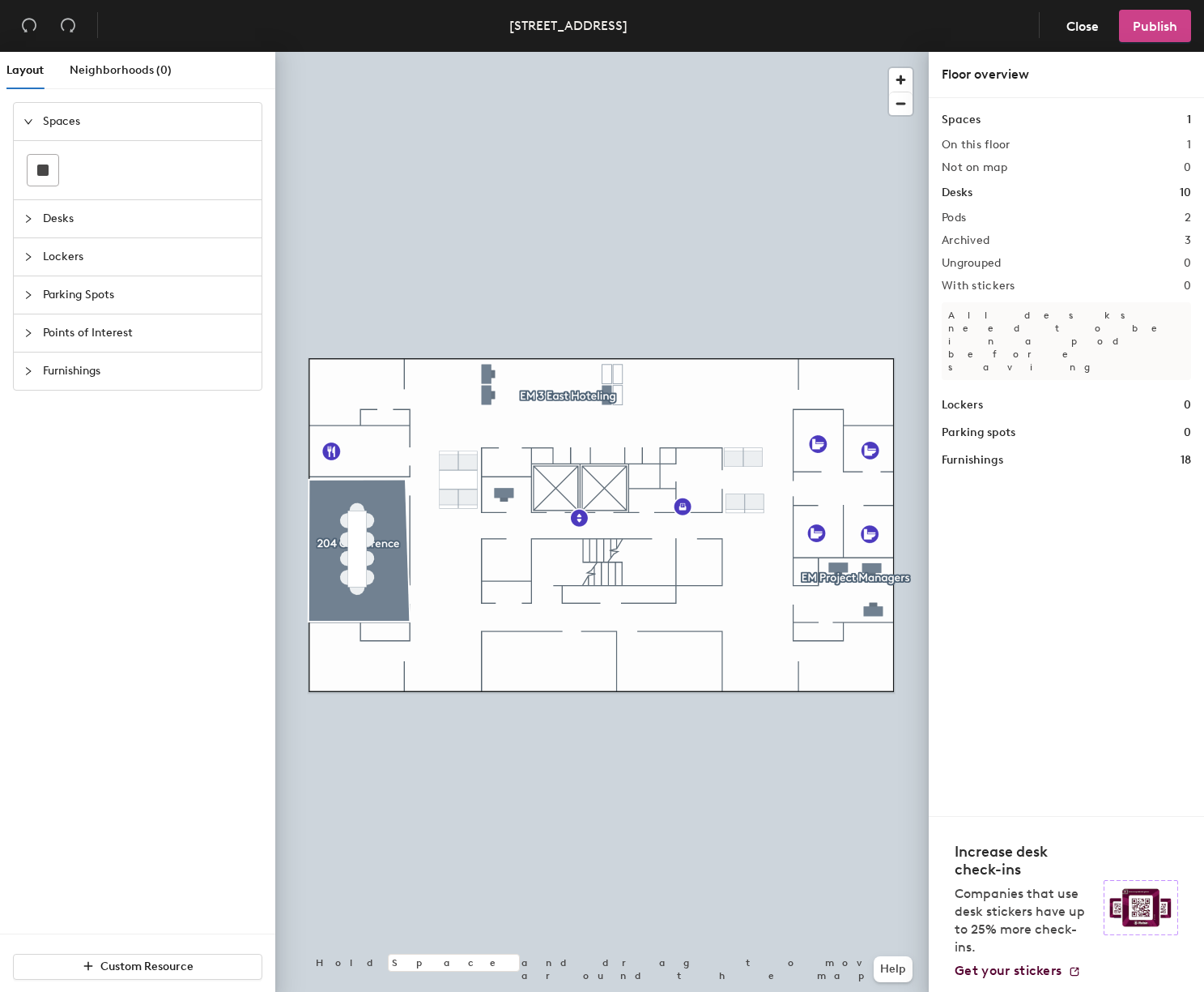
click at [1168, 20] on span "Publish" at bounding box center [1155, 26] width 44 height 15
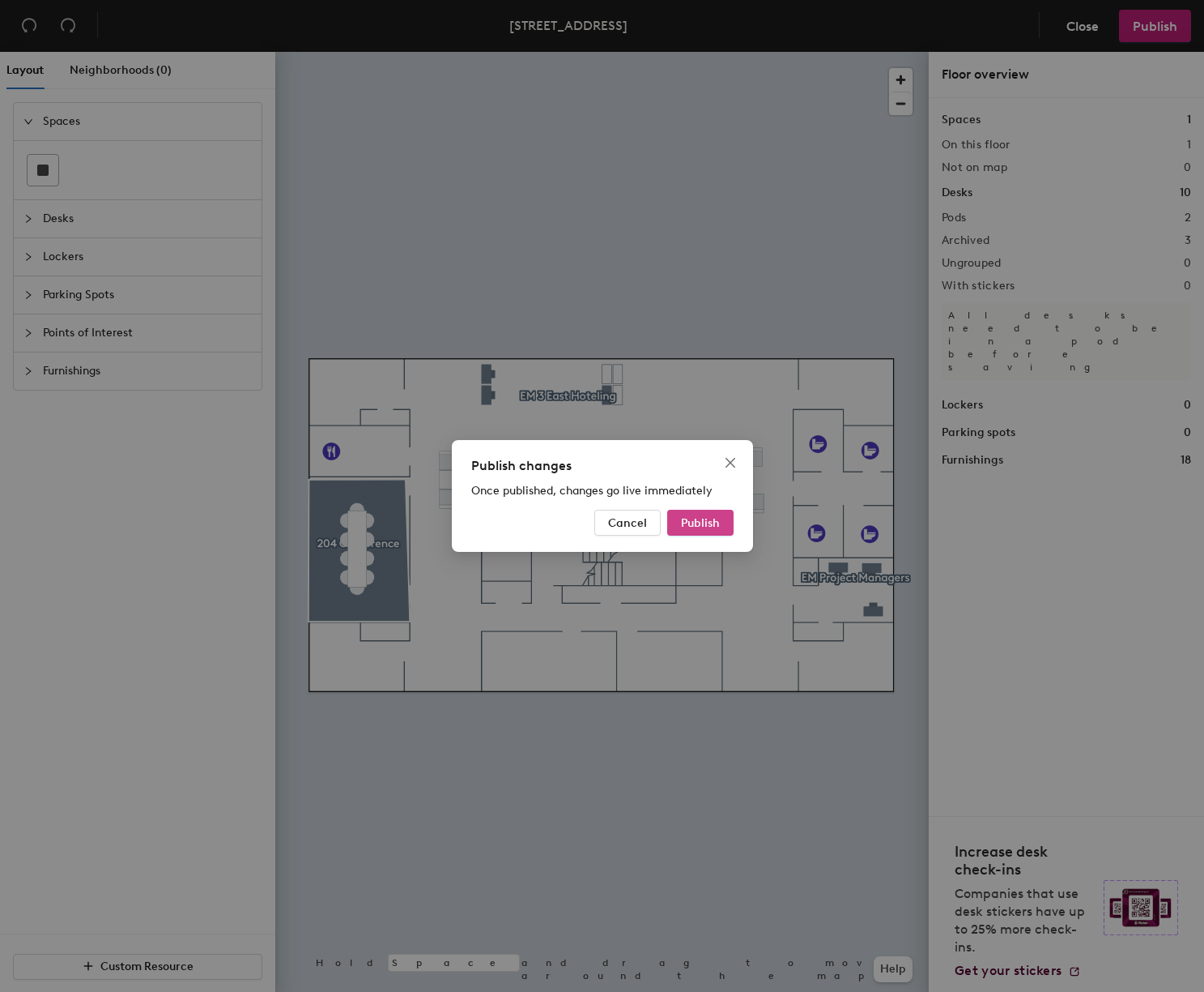
click at [689, 524] on span "Publish" at bounding box center [701, 523] width 39 height 13
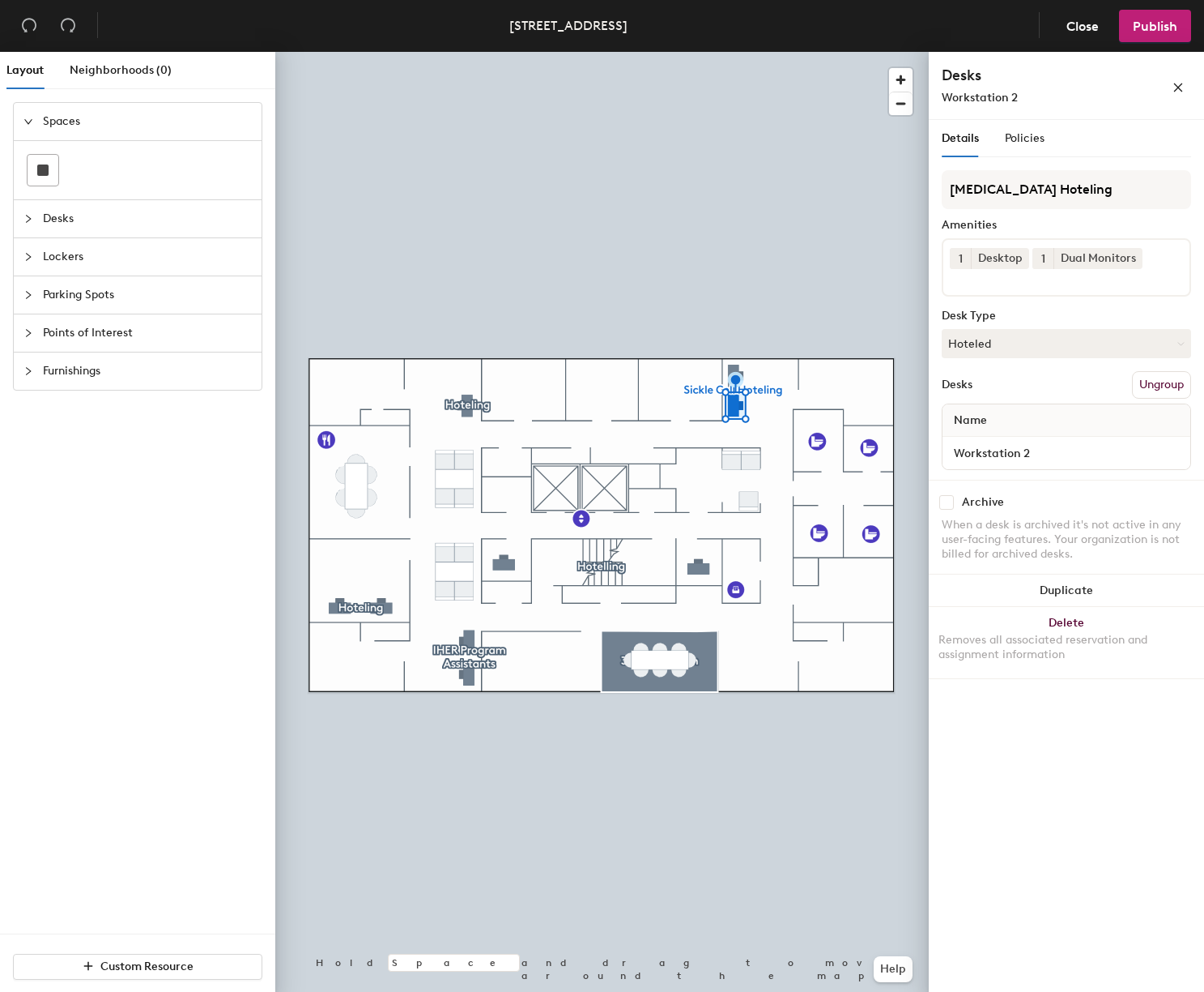
drag, startPoint x: 948, startPoint y: 499, endPoint x: 931, endPoint y: 497, distance: 17.1
click at [947, 499] on input "checkbox" at bounding box center [946, 502] width 14 height 14
checkbox input "true"
click at [697, 52] on div at bounding box center [602, 52] width 654 height 0
click at [953, 501] on input "checkbox" at bounding box center [946, 502] width 14 height 14
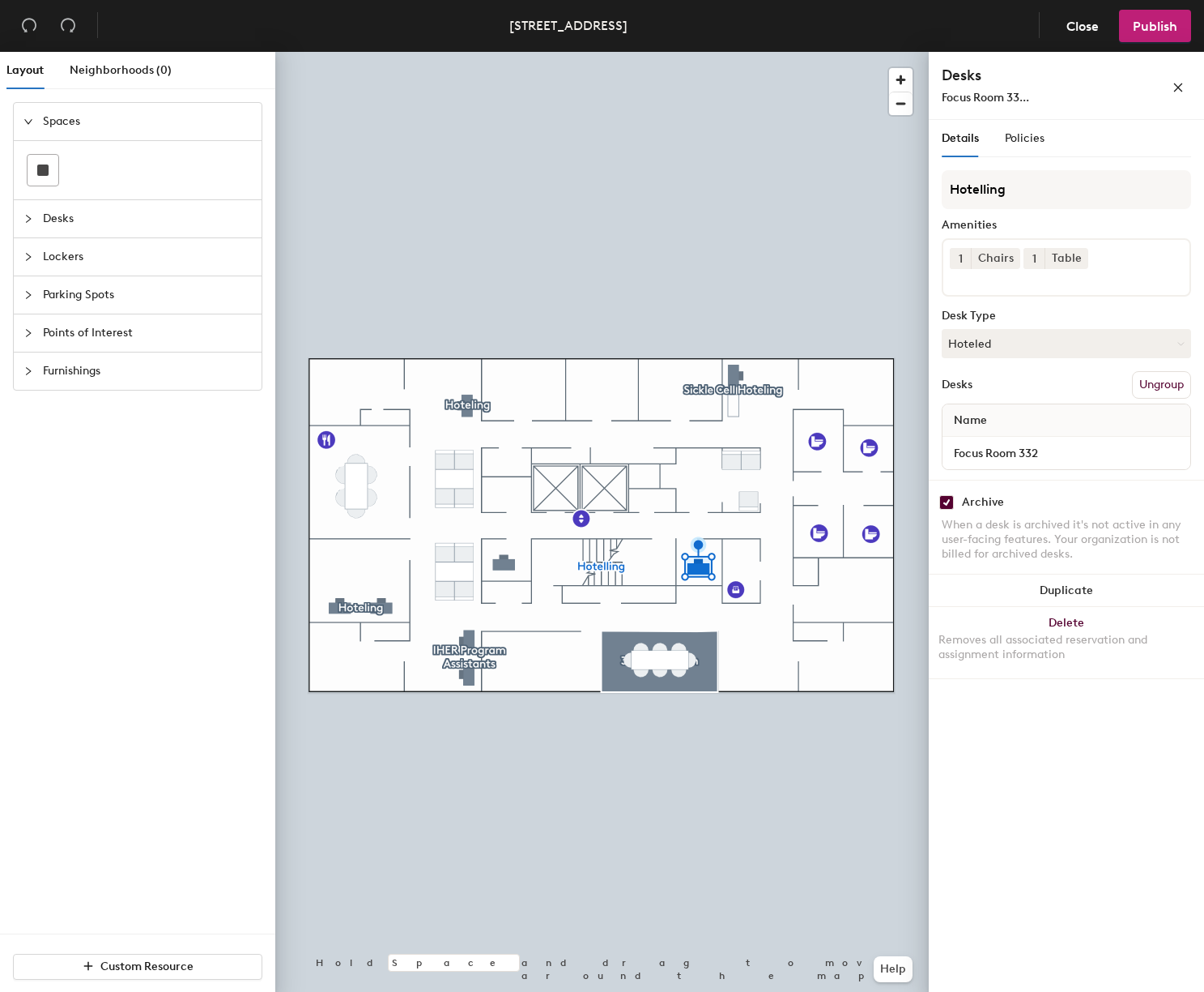
checkbox input "true"
click at [944, 504] on input "checkbox" at bounding box center [946, 502] width 14 height 14
checkbox input "true"
click at [462, 52] on div at bounding box center [602, 52] width 654 height 0
click at [944, 501] on input "checkbox" at bounding box center [946, 502] width 14 height 14
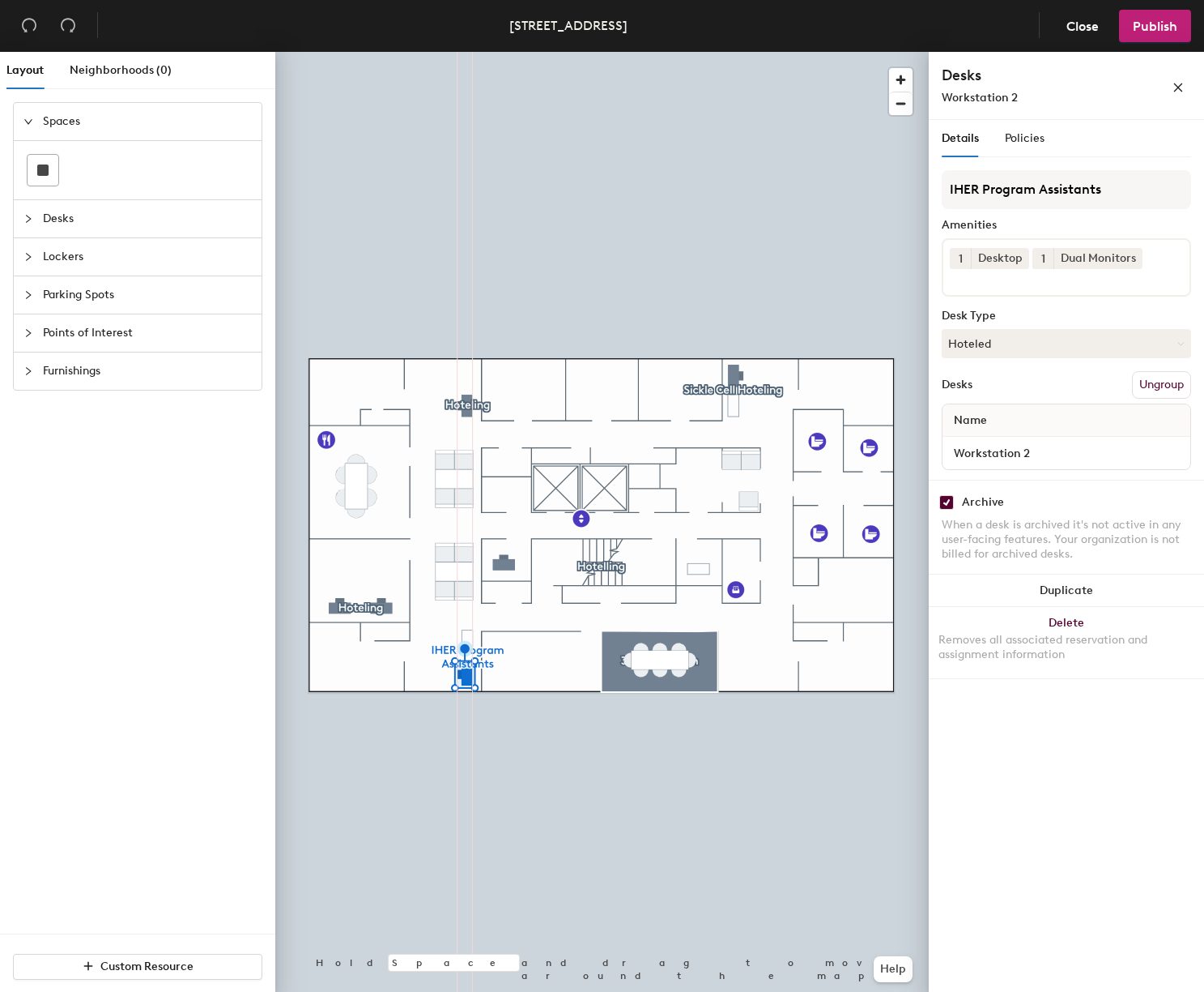
checkbox input "true"
click at [389, 52] on div at bounding box center [602, 52] width 654 height 0
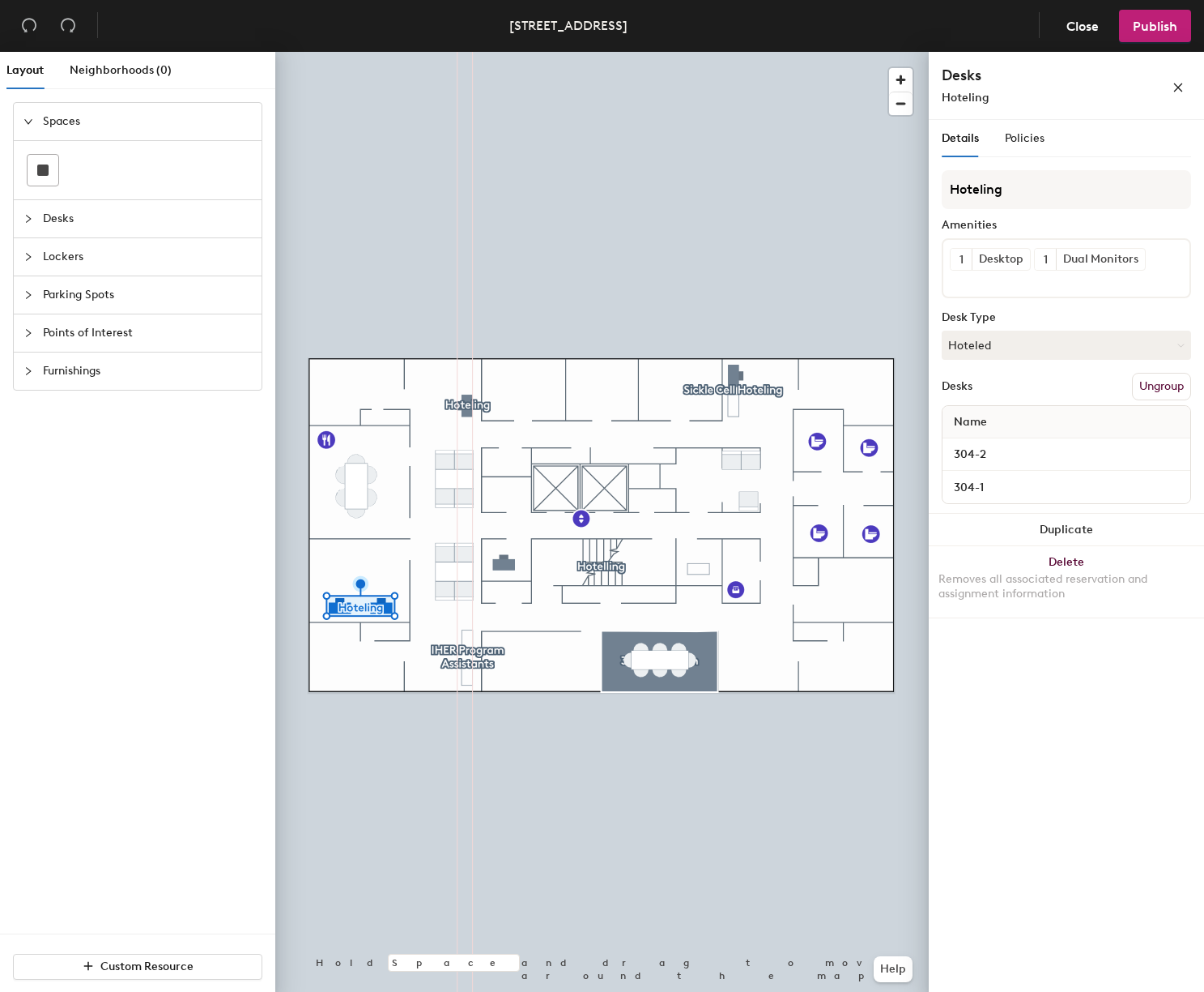
click at [753, 52] on div at bounding box center [602, 52] width 654 height 0
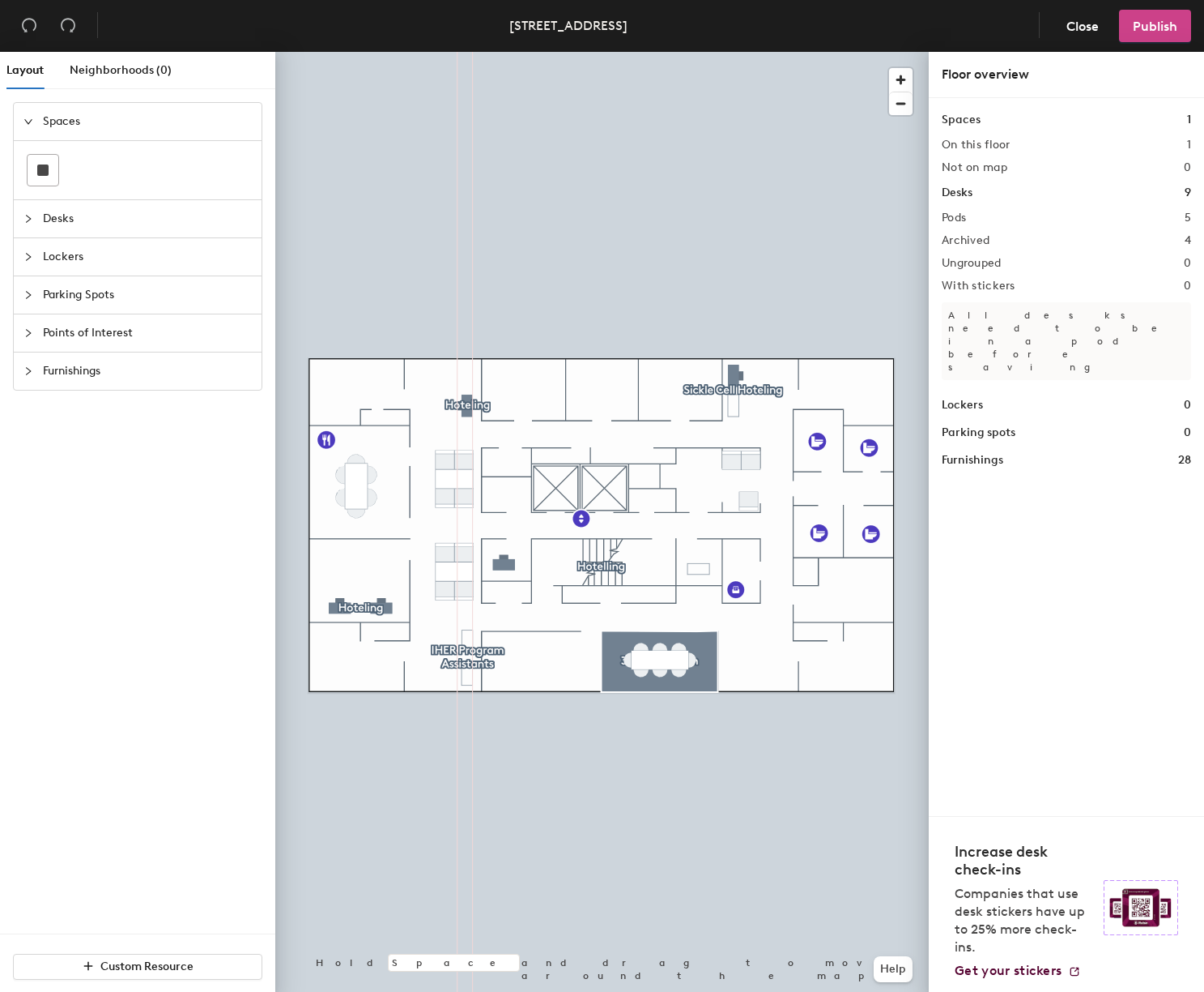
click at [1173, 23] on span "Publish" at bounding box center [1155, 26] width 44 height 15
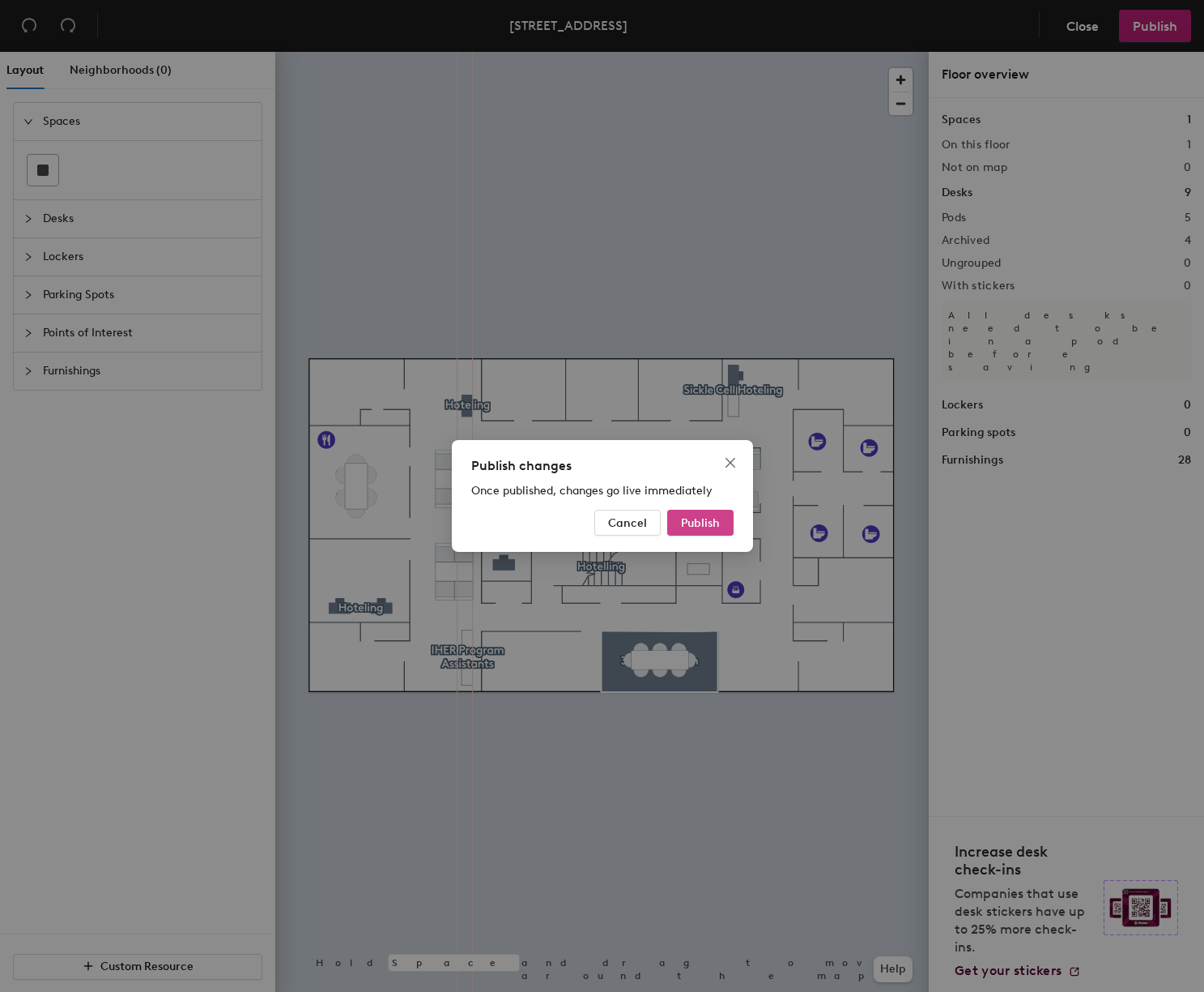
click at [698, 516] on span "Publish" at bounding box center [701, 523] width 39 height 13
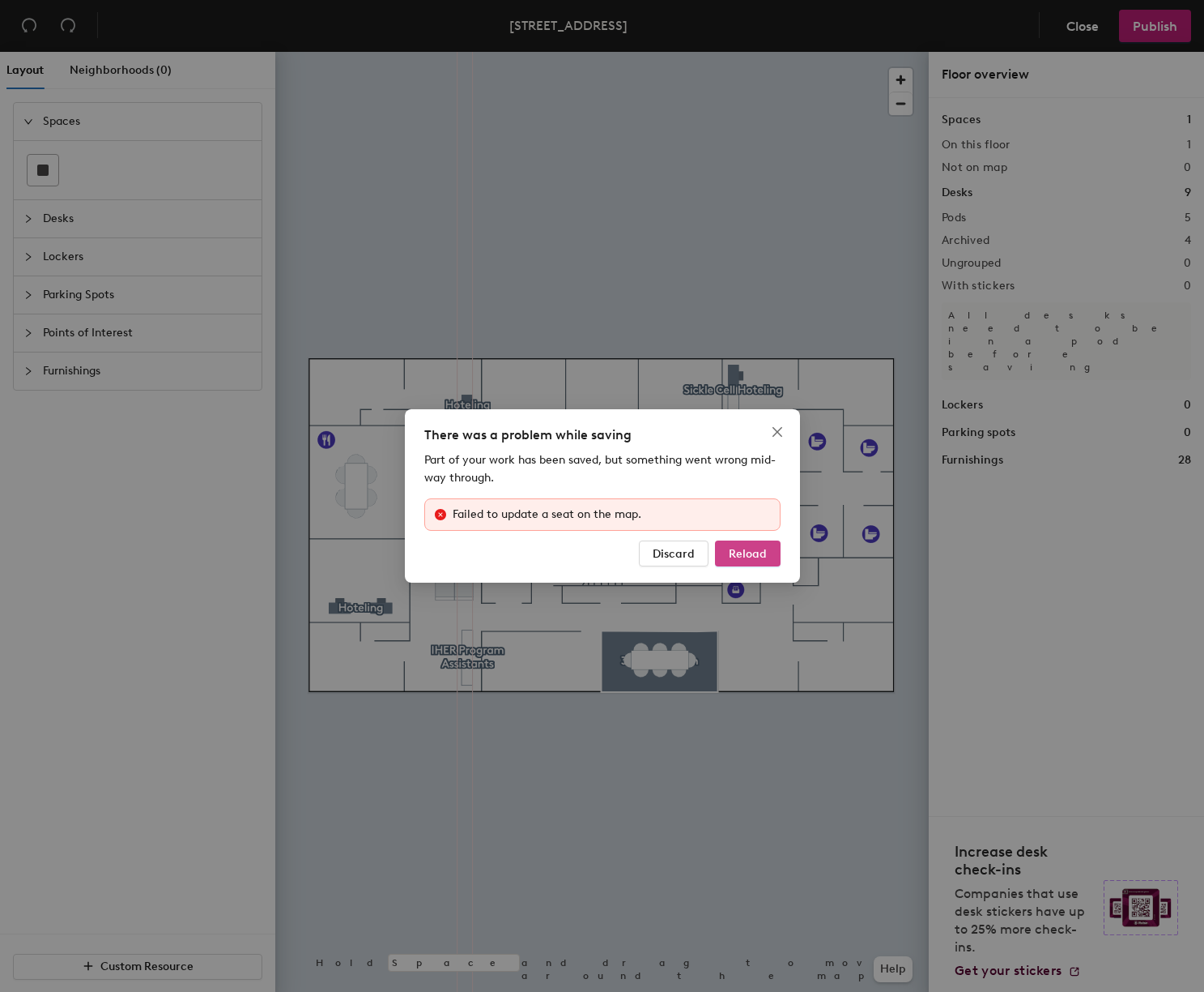
click at [759, 553] on span "Reload" at bounding box center [747, 553] width 38 height 13
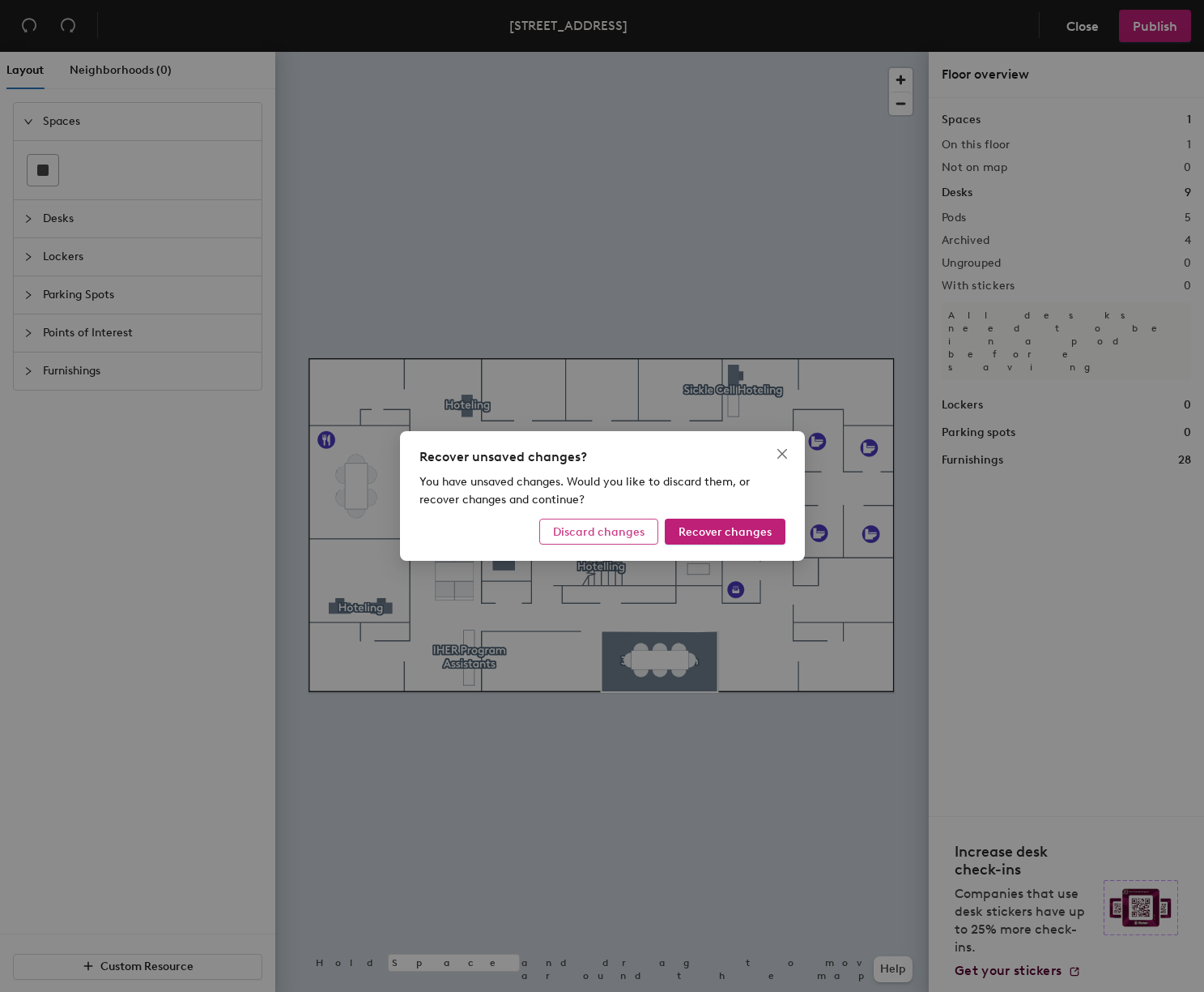
click at [609, 540] on button "Discard changes" at bounding box center [599, 531] width 119 height 26
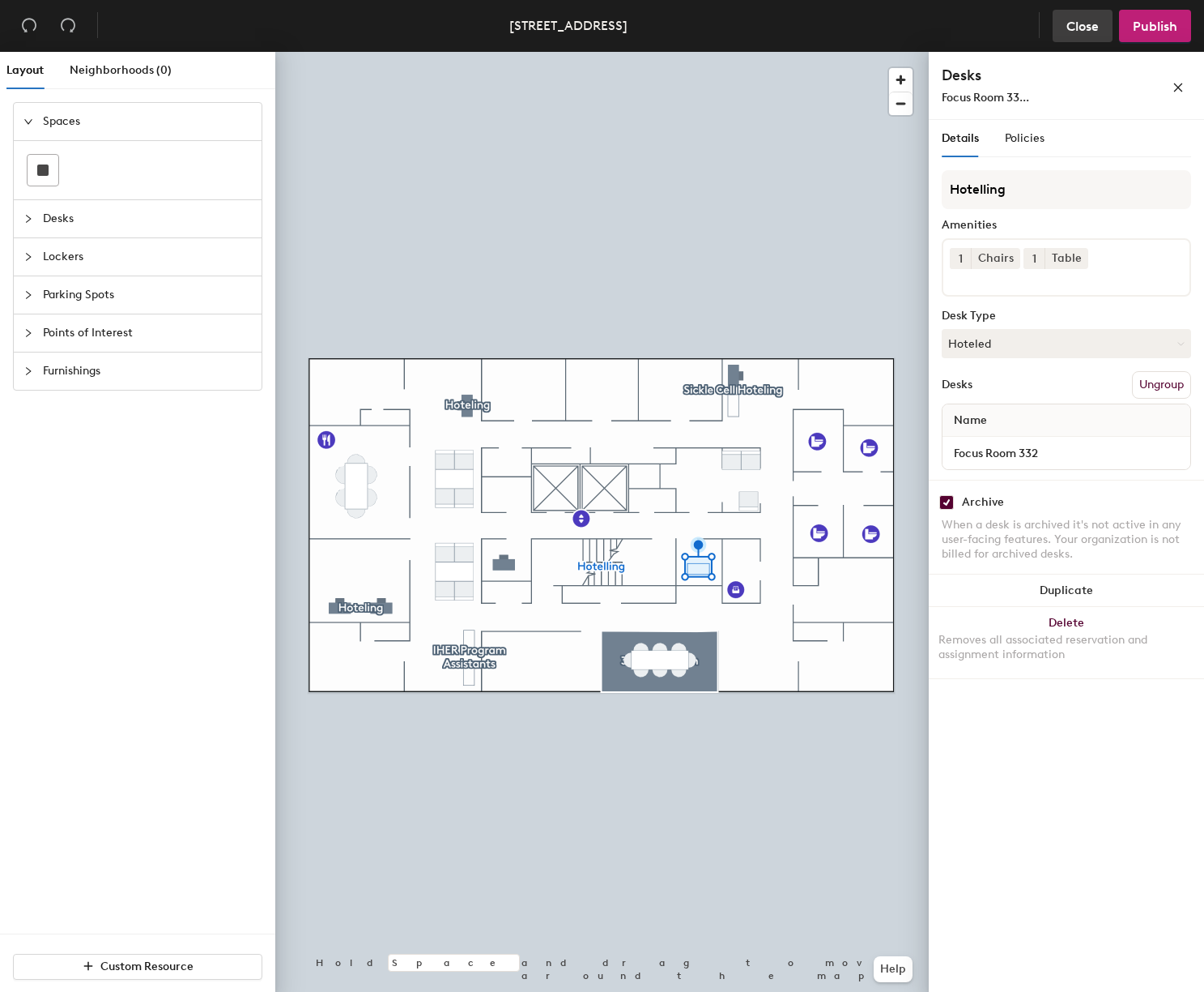
click at [1083, 28] on span "Close" at bounding box center [1082, 26] width 32 height 15
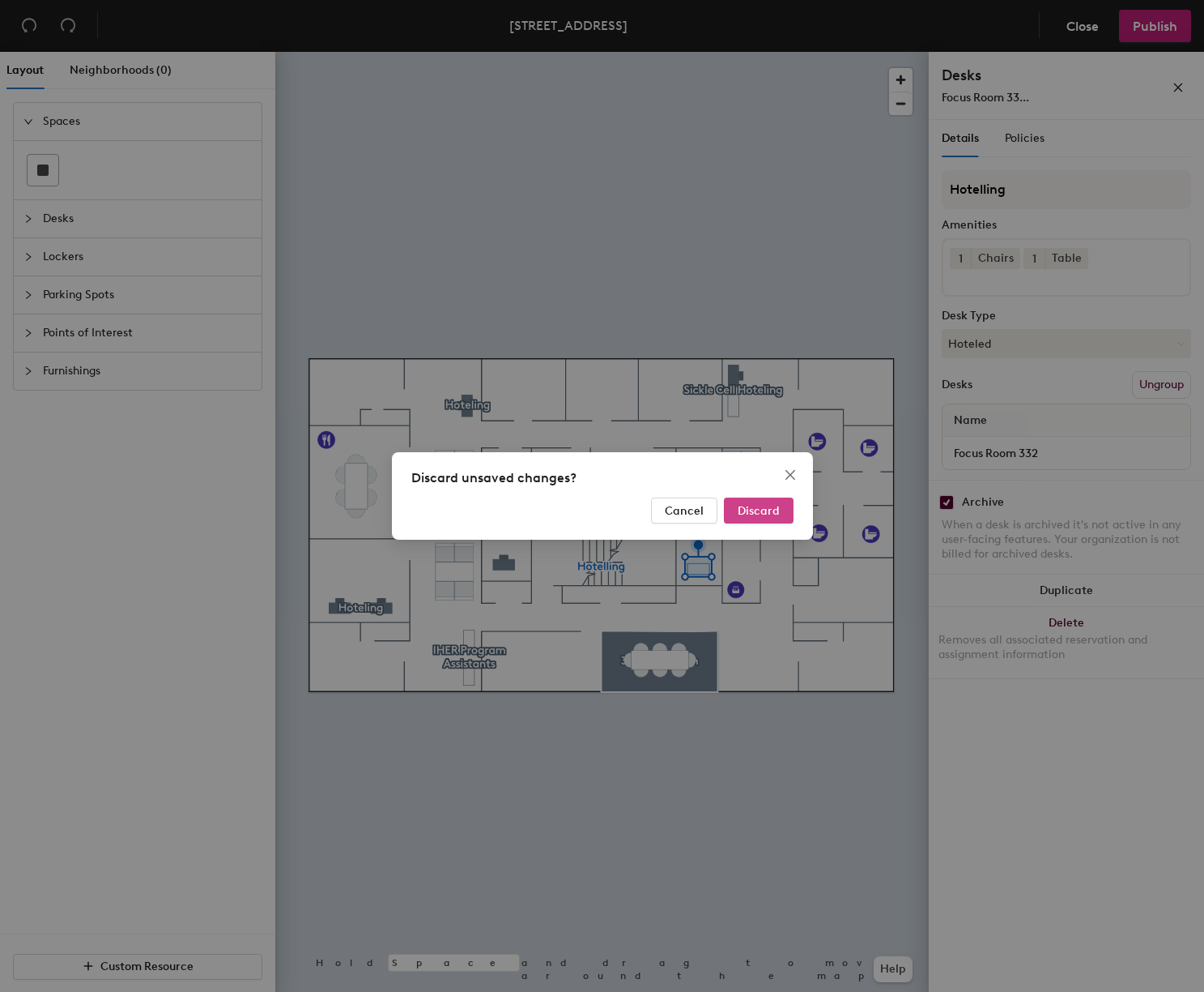
click at [765, 510] on span "Discard" at bounding box center [758, 510] width 42 height 13
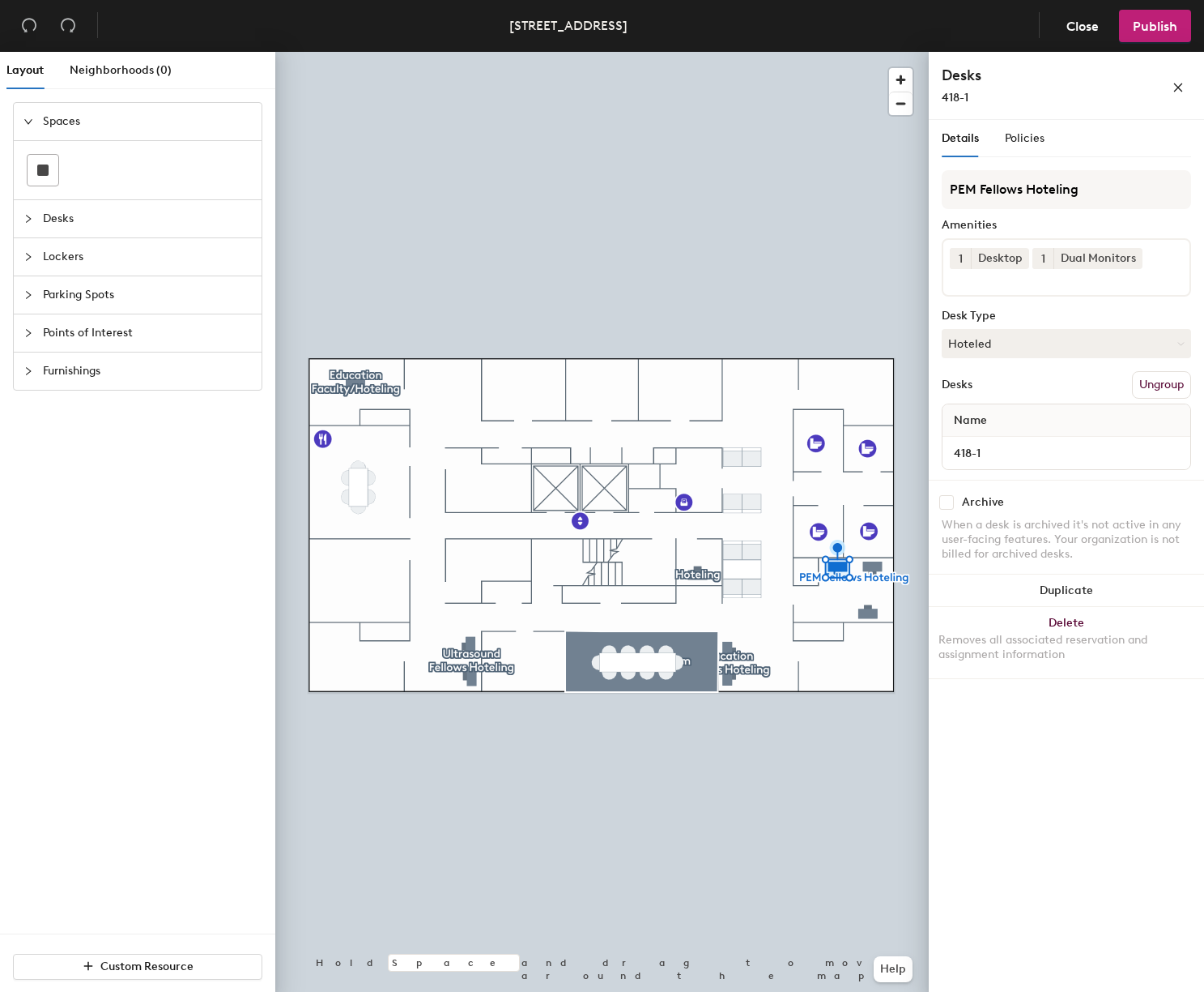
click at [948, 508] on input "checkbox" at bounding box center [946, 502] width 14 height 14
checkbox input "true"
click at [871, 52] on div at bounding box center [602, 52] width 654 height 0
click at [946, 504] on input "checkbox" at bounding box center [946, 502] width 14 height 14
checkbox input "true"
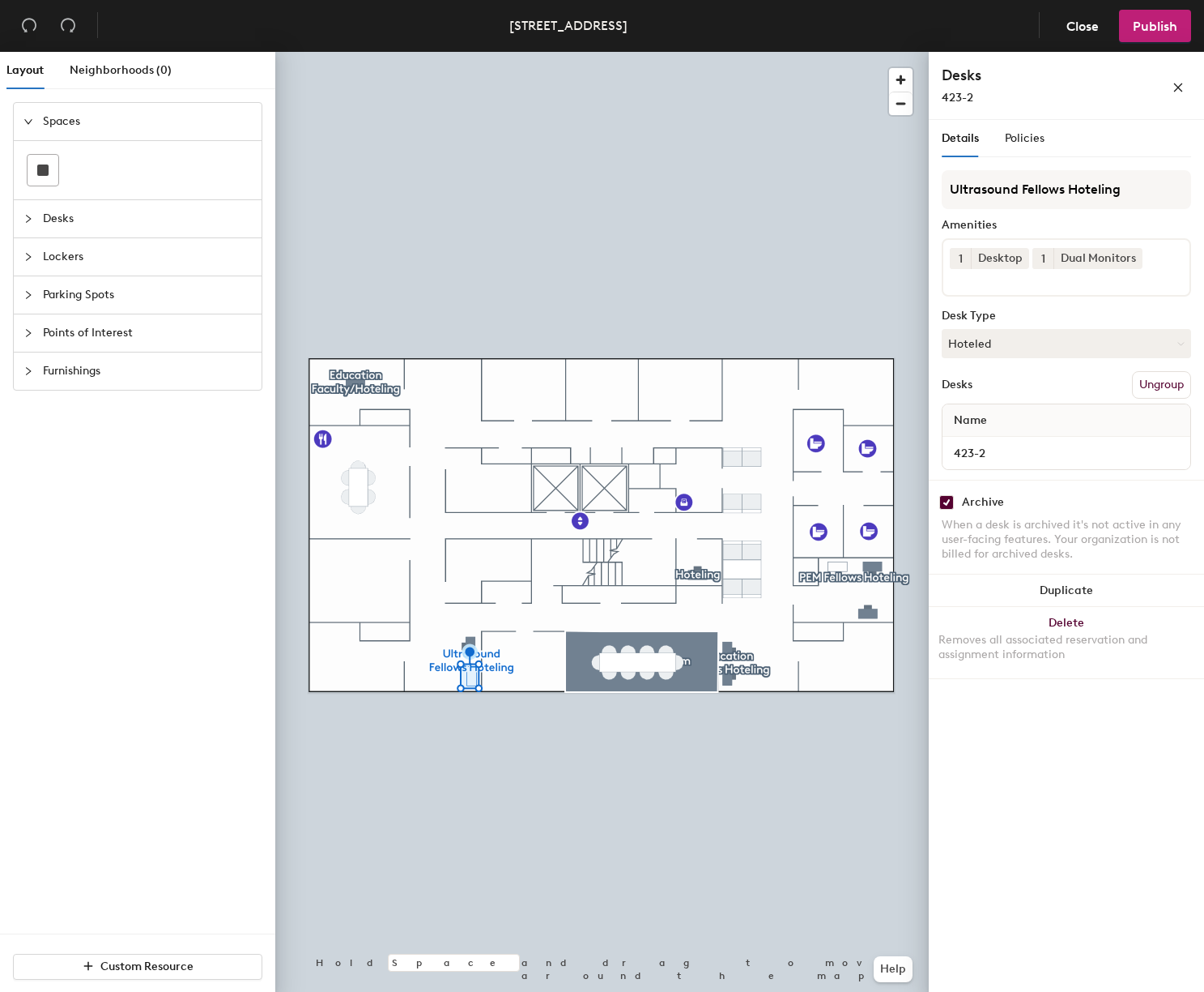
click at [512, 52] on div at bounding box center [602, 52] width 654 height 0
click at [949, 503] on input "checkbox" at bounding box center [946, 502] width 14 height 14
checkbox input "true"
click at [950, 500] on input "checkbox" at bounding box center [946, 502] width 14 height 14
checkbox input "true"
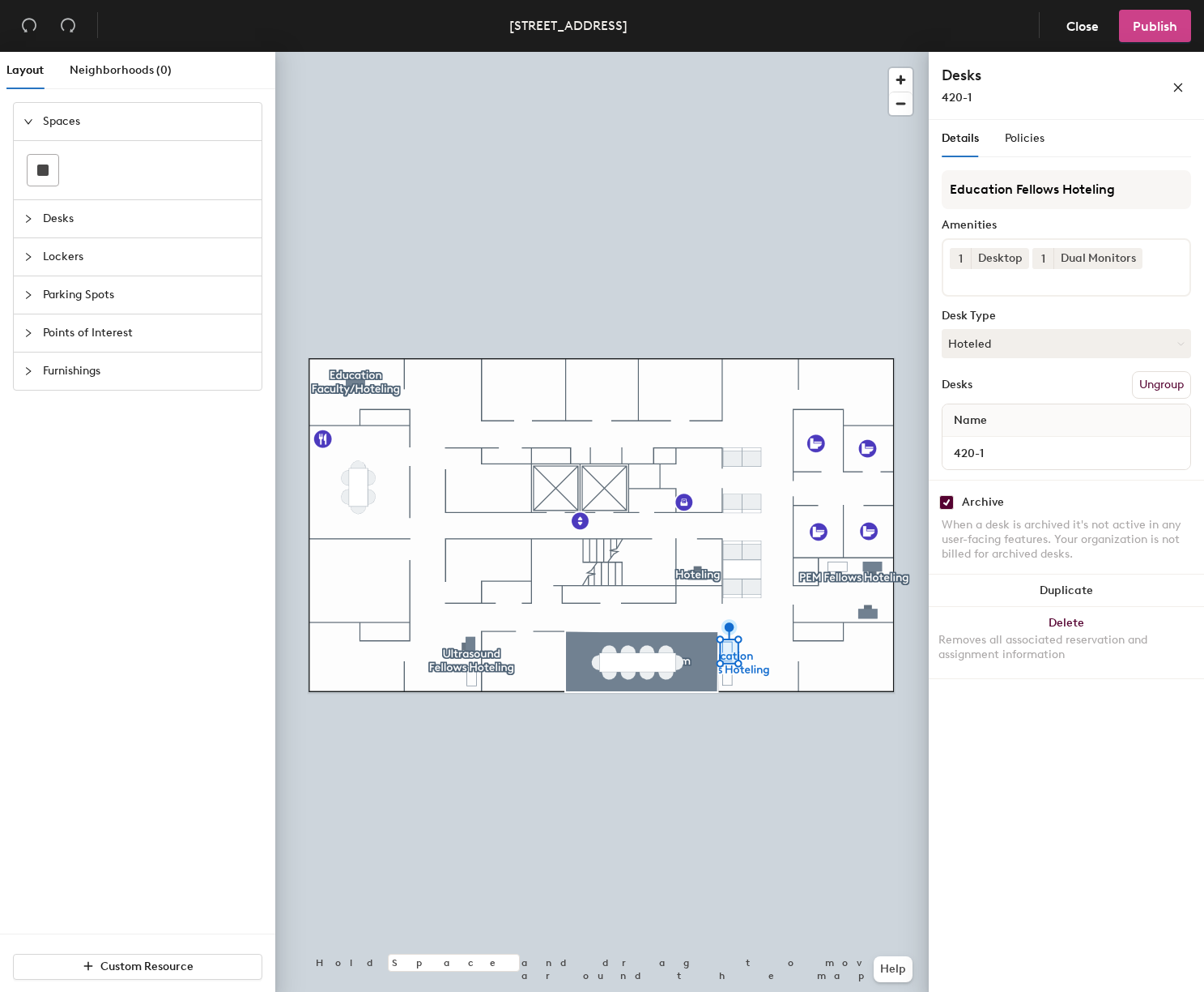
click at [1157, 27] on span "Publish" at bounding box center [1155, 26] width 44 height 15
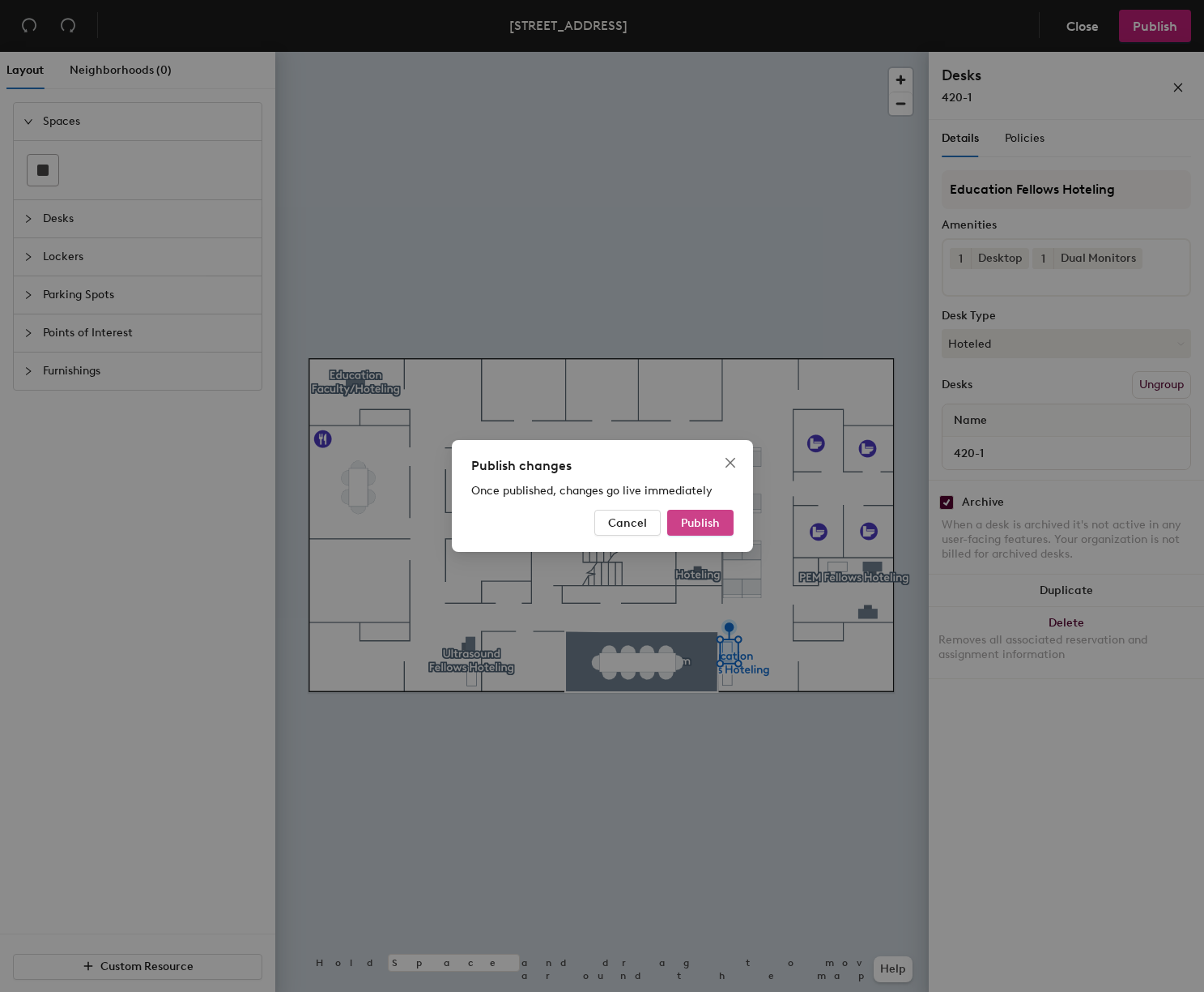
click at [710, 525] on span "Publish" at bounding box center [701, 523] width 39 height 13
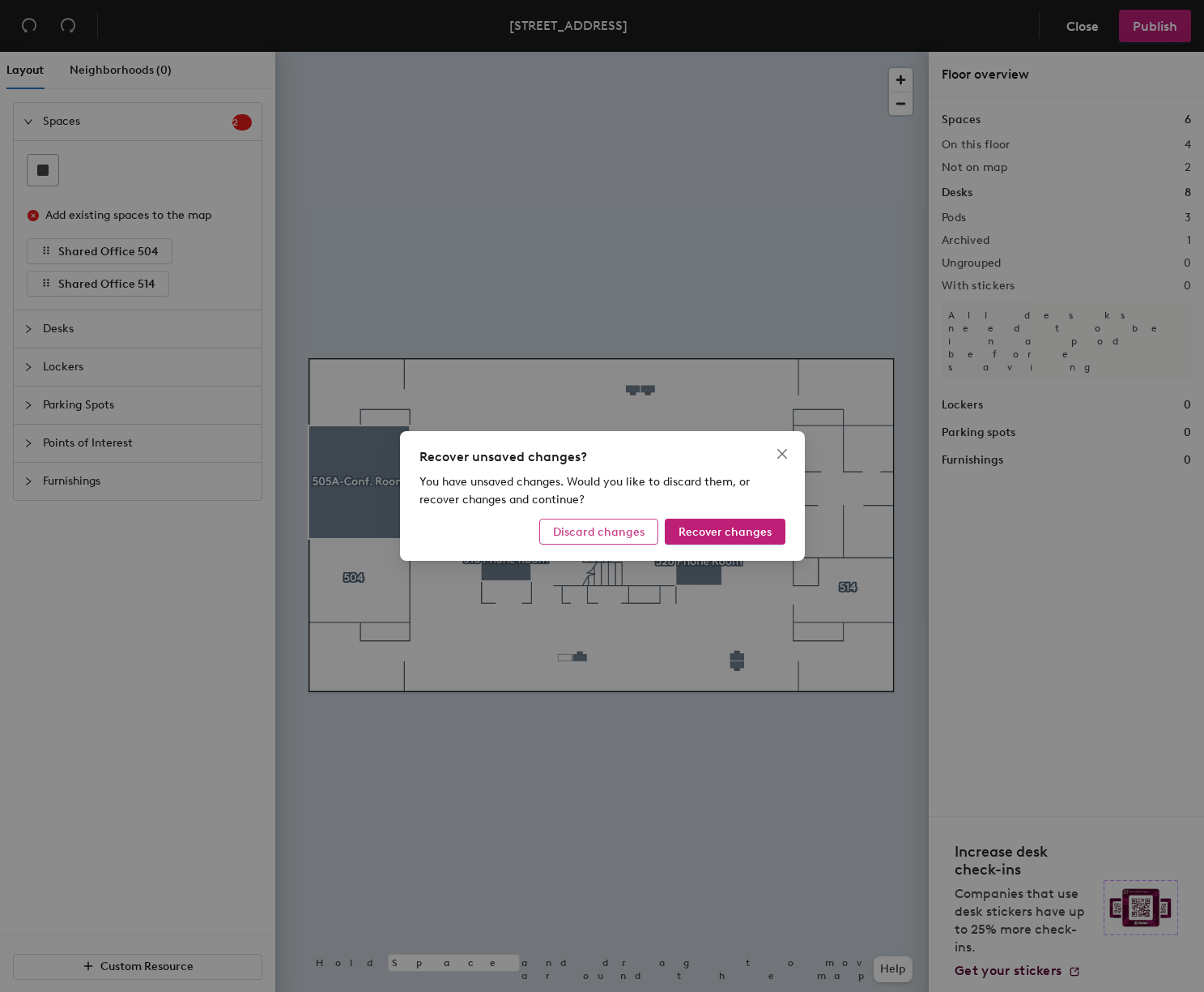
click at [649, 532] on button "Discard changes" at bounding box center [599, 531] width 119 height 26
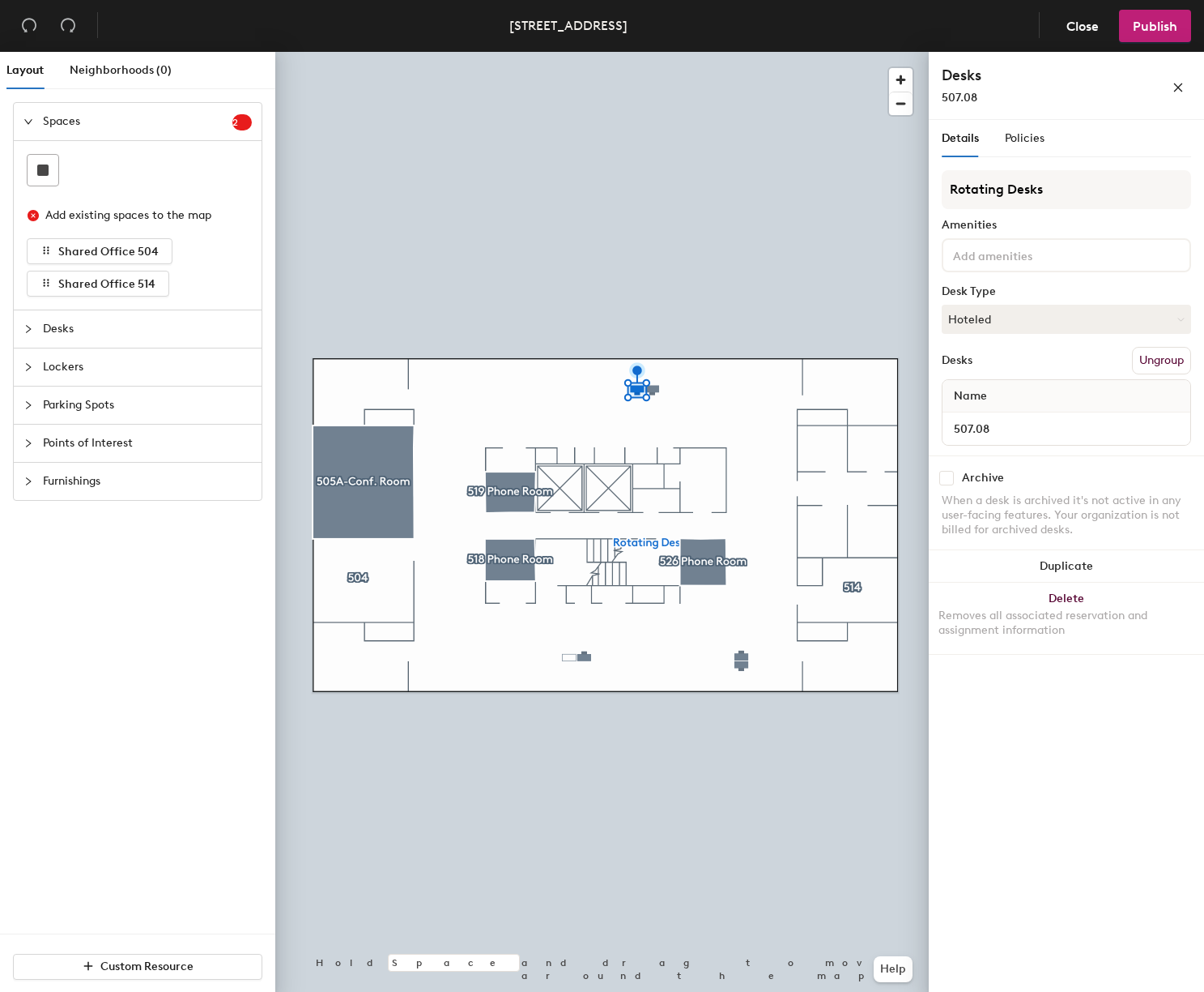
click at [947, 480] on input "checkbox" at bounding box center [946, 478] width 14 height 14
checkbox input "true"
click at [947, 479] on input "checkbox" at bounding box center [946, 478] width 14 height 14
checkbox input "true"
click at [947, 477] on input "checkbox" at bounding box center [946, 478] width 14 height 14
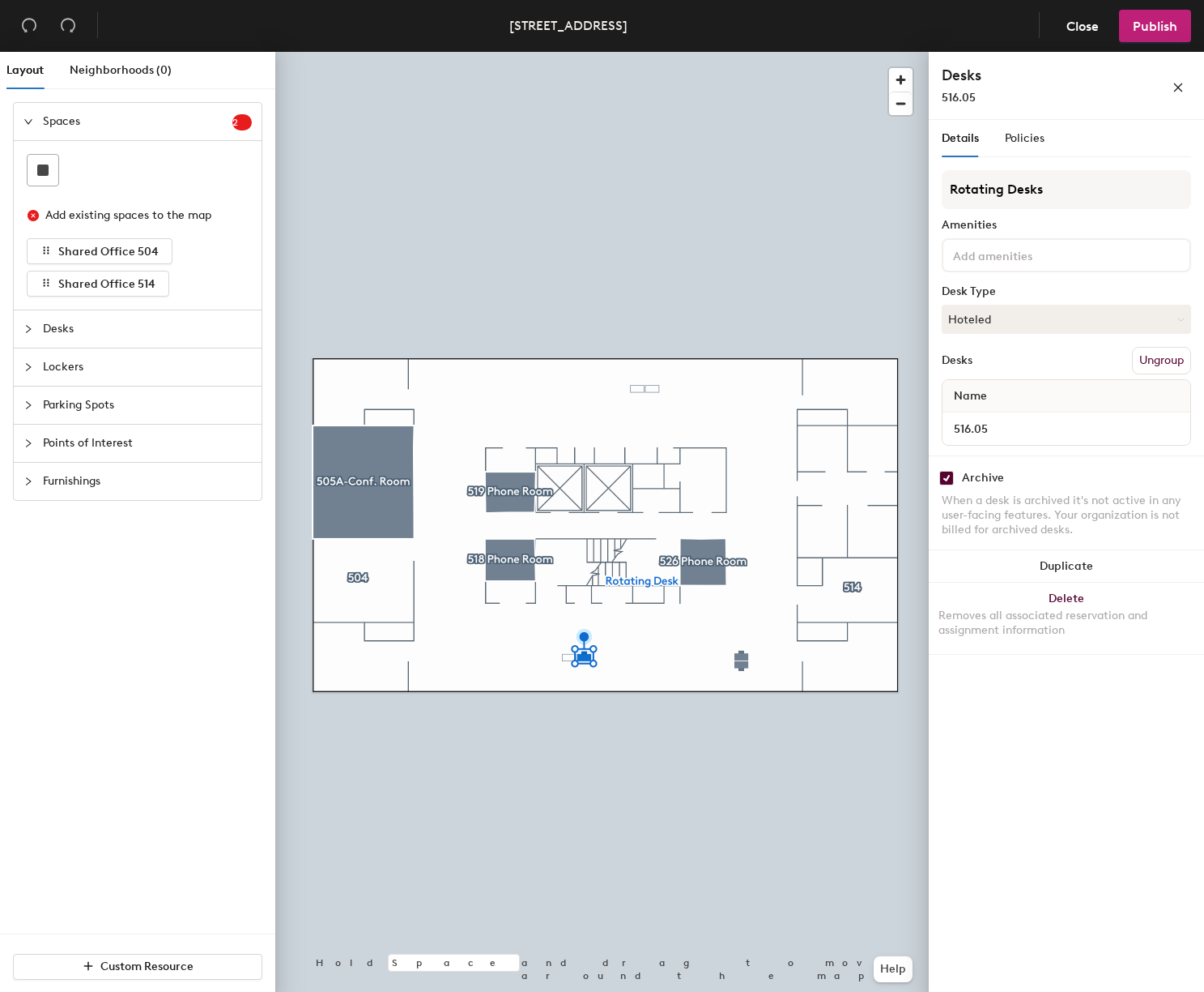
checkbox input "true"
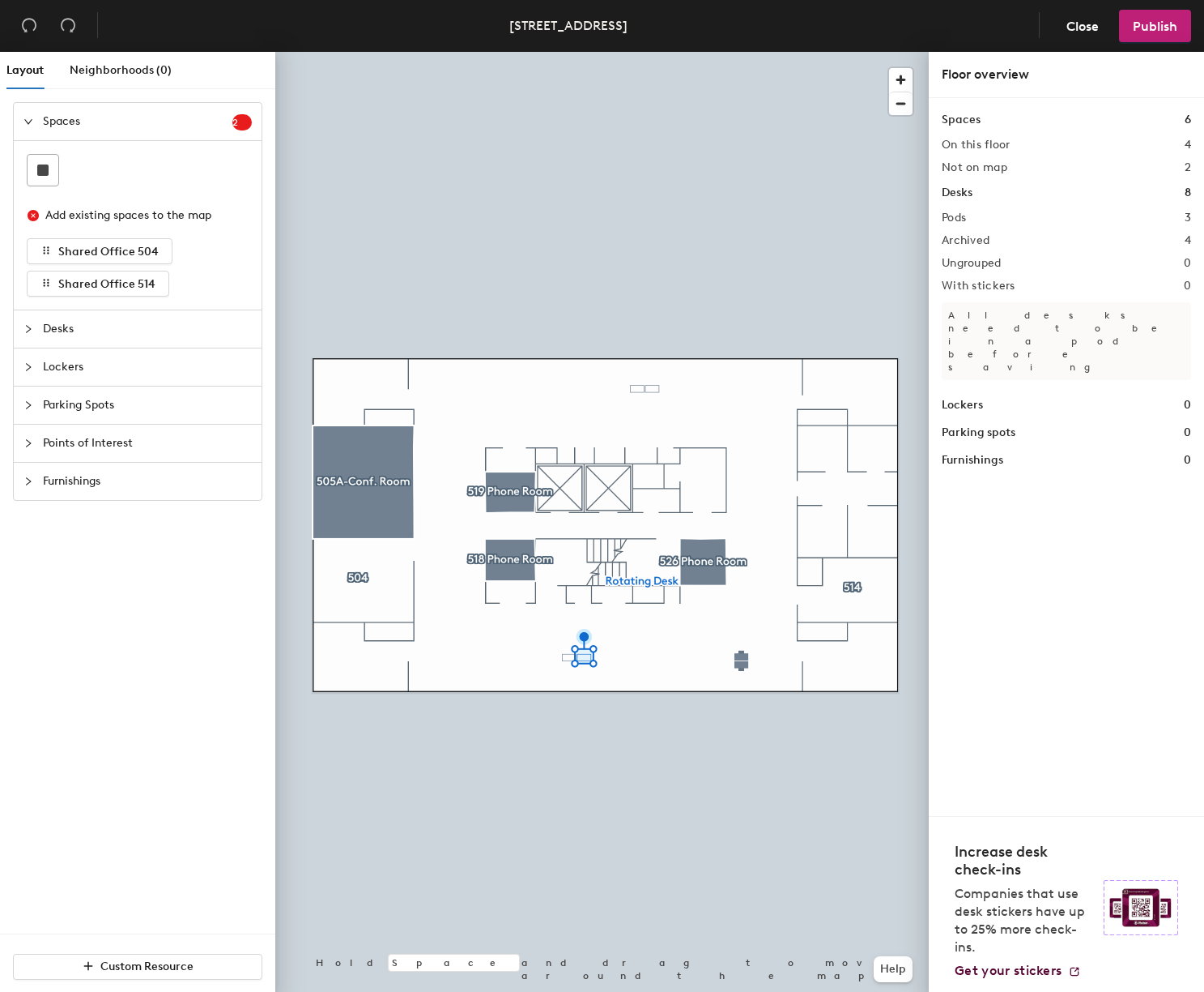
click at [738, 52] on div at bounding box center [602, 52] width 654 height 0
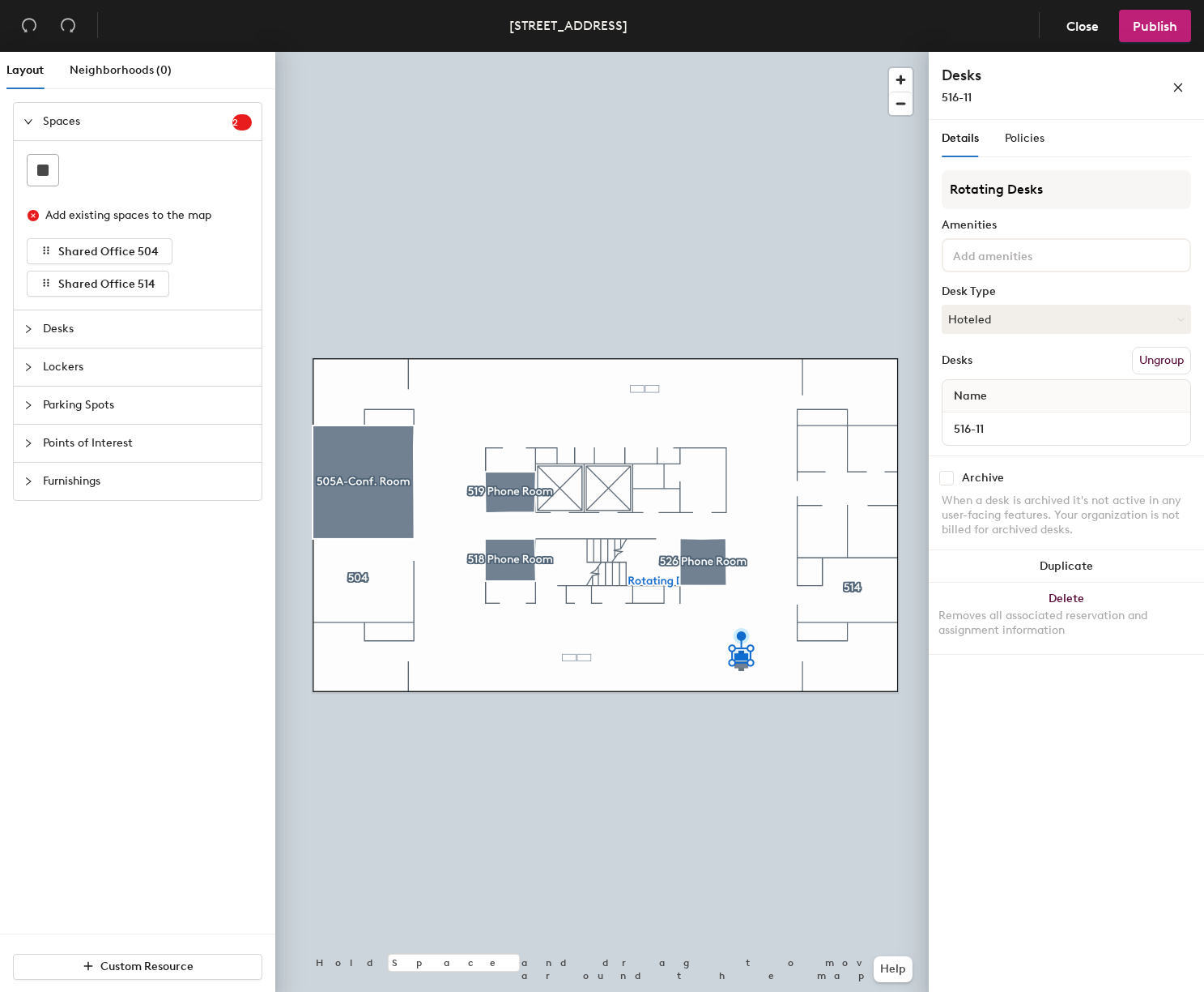
click at [949, 476] on input "checkbox" at bounding box center [946, 478] width 14 height 14
checkbox input "true"
drag, startPoint x: 945, startPoint y: 479, endPoint x: 984, endPoint y: 484, distance: 39.3
click at [945, 478] on input "checkbox" at bounding box center [946, 478] width 14 height 14
checkbox input "true"
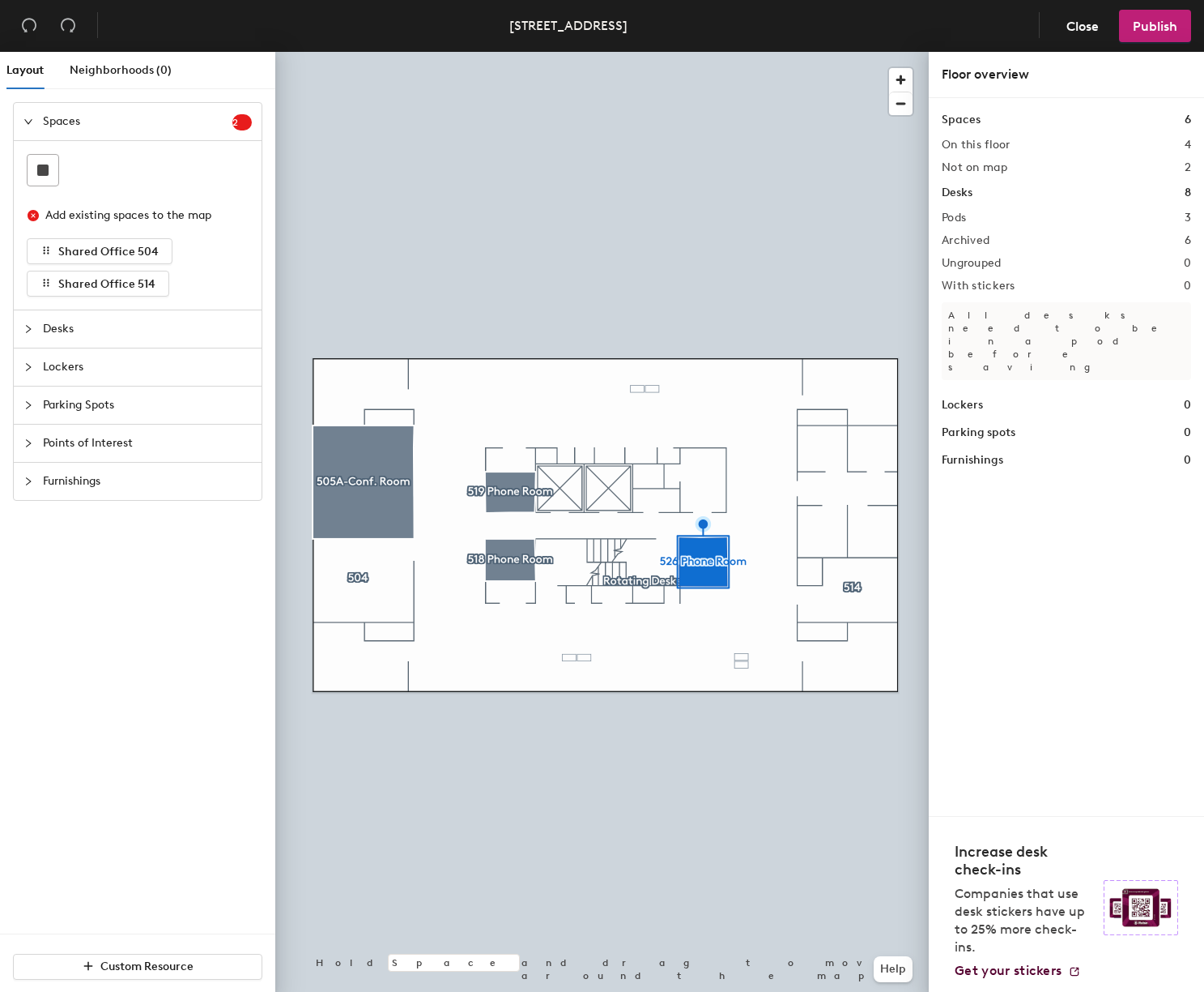
click at [362, 52] on div at bounding box center [602, 52] width 654 height 0
click at [1145, 34] on button "Publish" at bounding box center [1155, 26] width 72 height 32
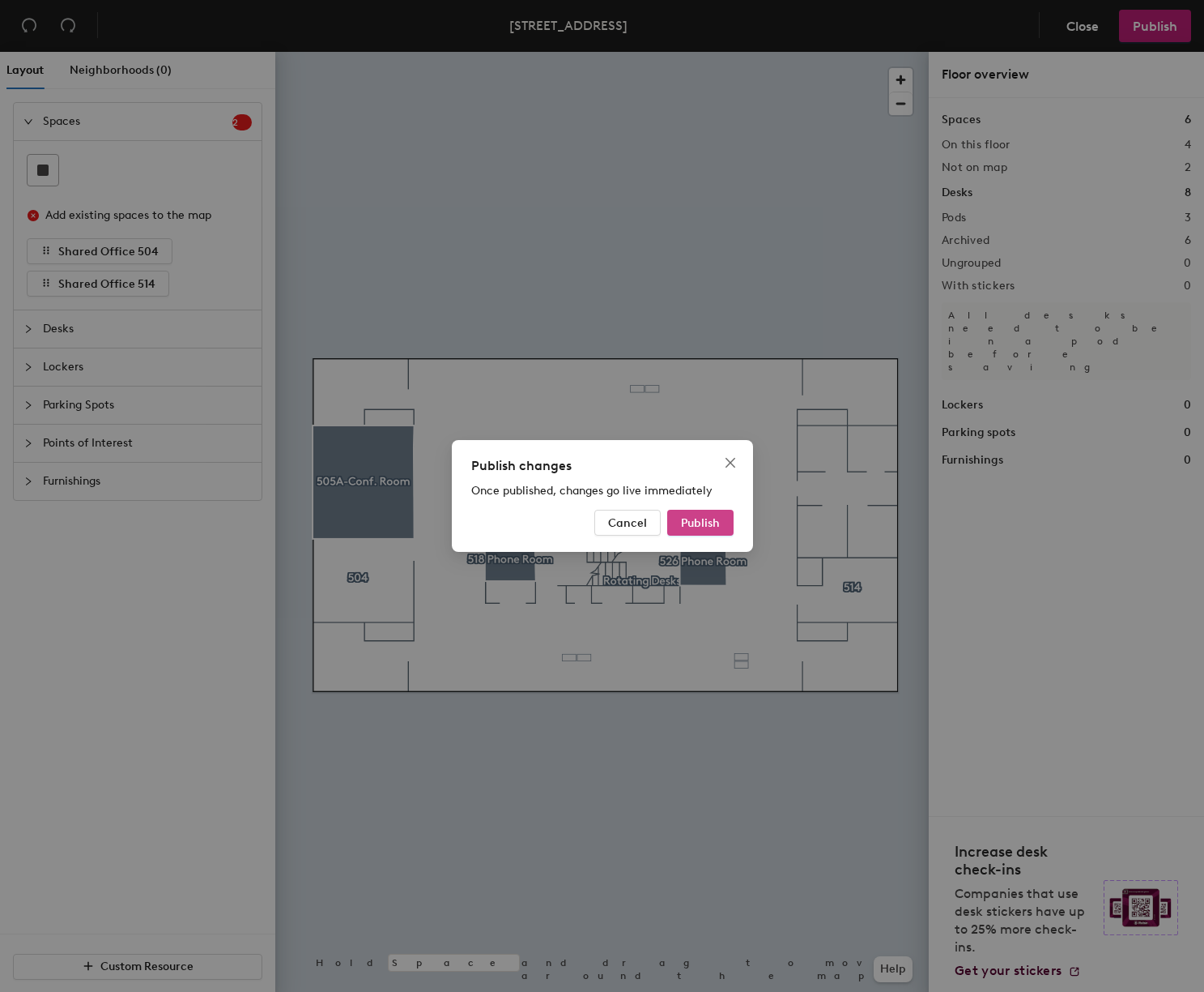
click at [700, 524] on span "Publish" at bounding box center [701, 523] width 39 height 13
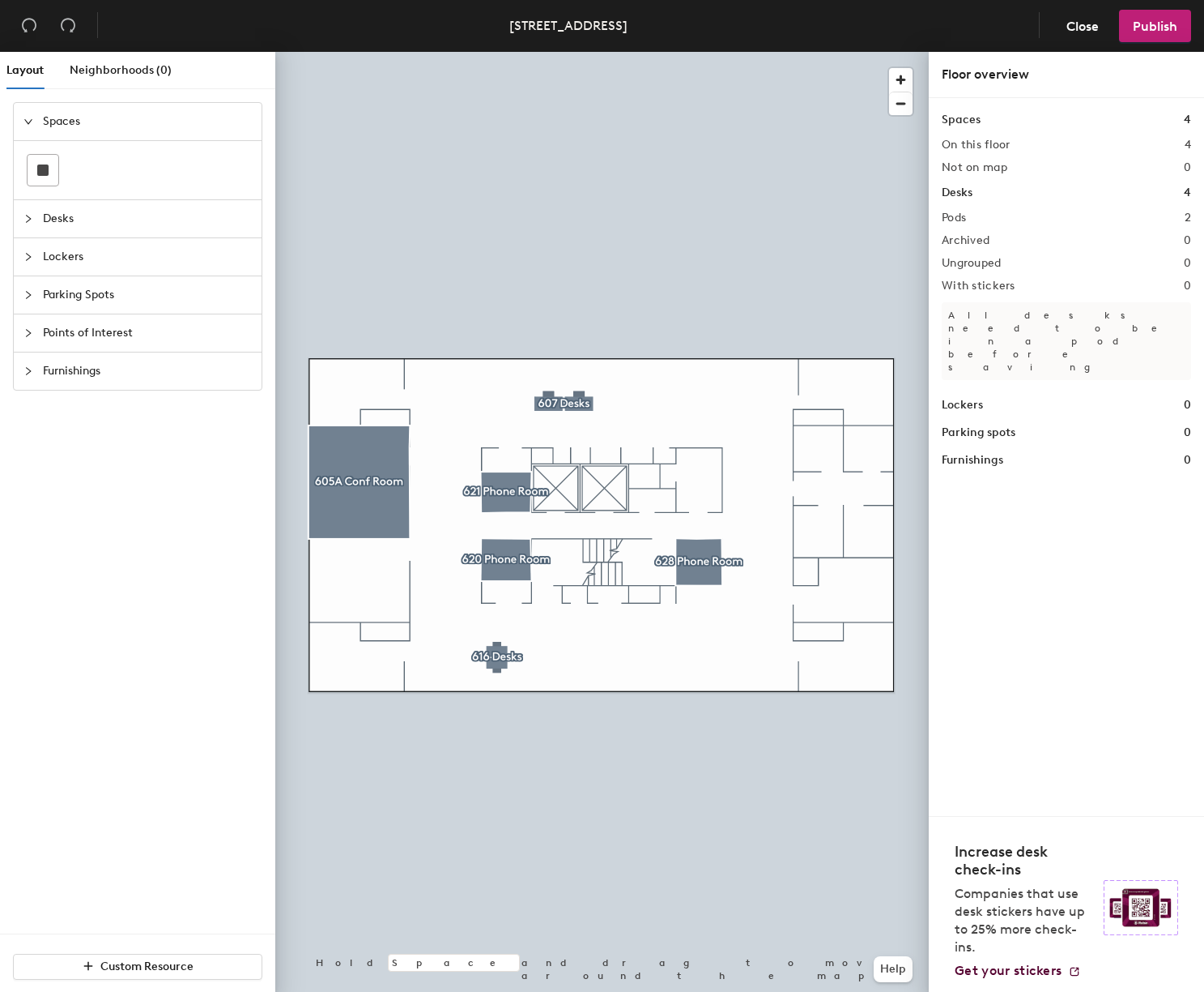
click at [545, 52] on div at bounding box center [602, 52] width 654 height 0
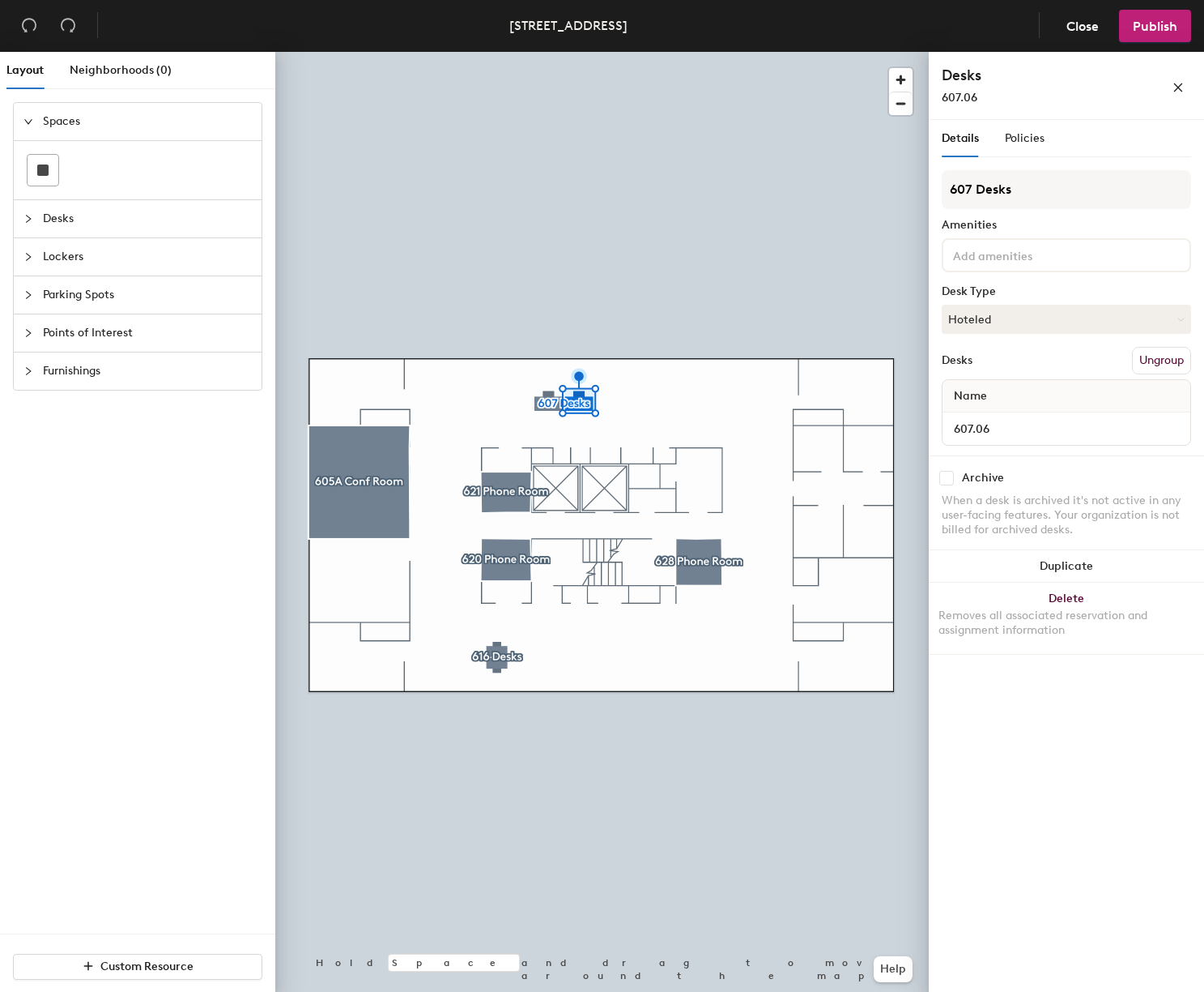
click at [947, 480] on input "checkbox" at bounding box center [946, 478] width 14 height 14
checkbox input "true"
click at [546, 52] on div at bounding box center [602, 52] width 654 height 0
click at [942, 480] on input "checkbox" at bounding box center [946, 478] width 14 height 14
checkbox input "true"
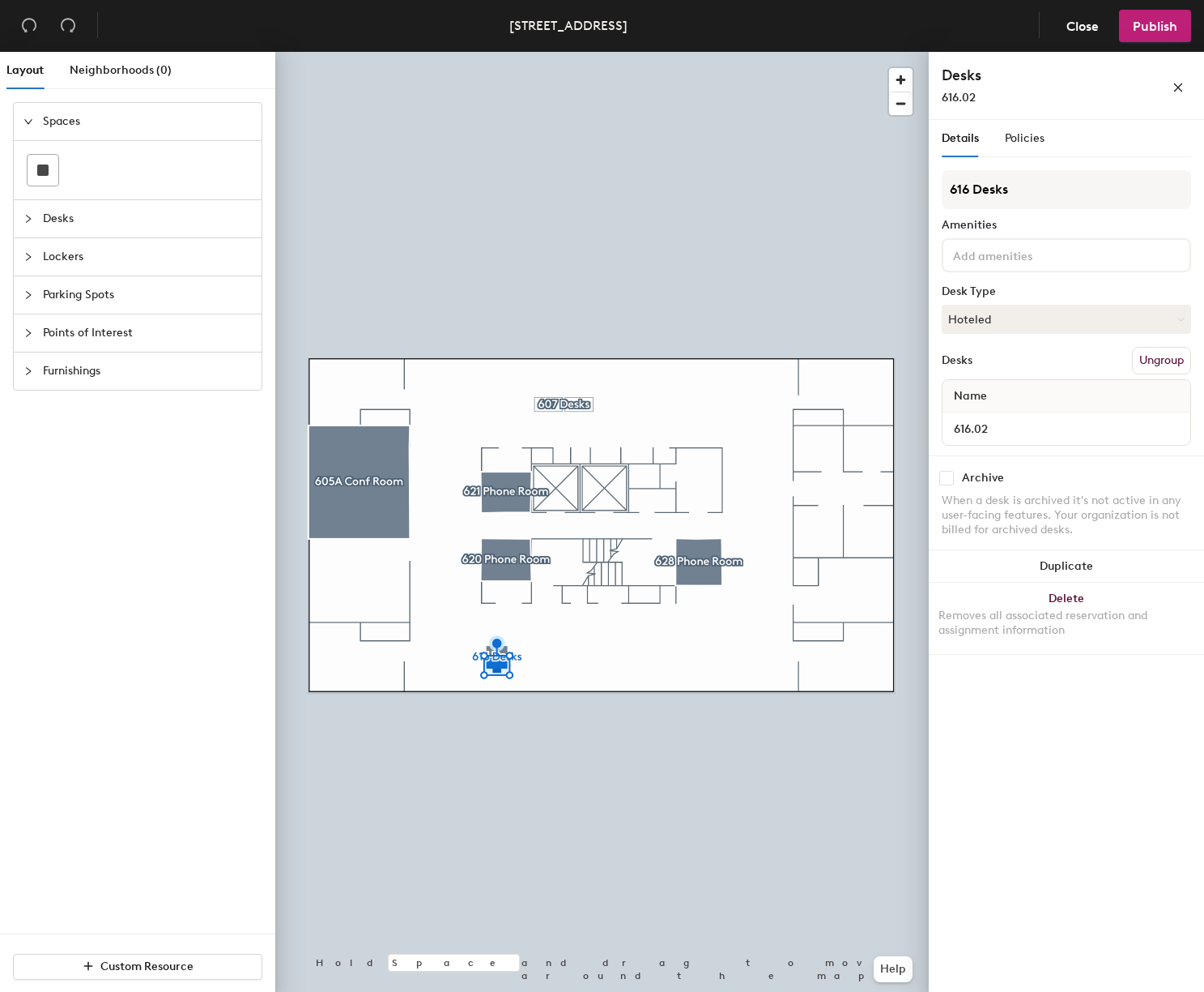
click at [947, 480] on input "checkbox" at bounding box center [946, 478] width 14 height 14
checkbox input "true"
click at [511, 52] on div at bounding box center [602, 52] width 654 height 0
click at [950, 478] on input "checkbox" at bounding box center [946, 478] width 14 height 14
checkbox input "true"
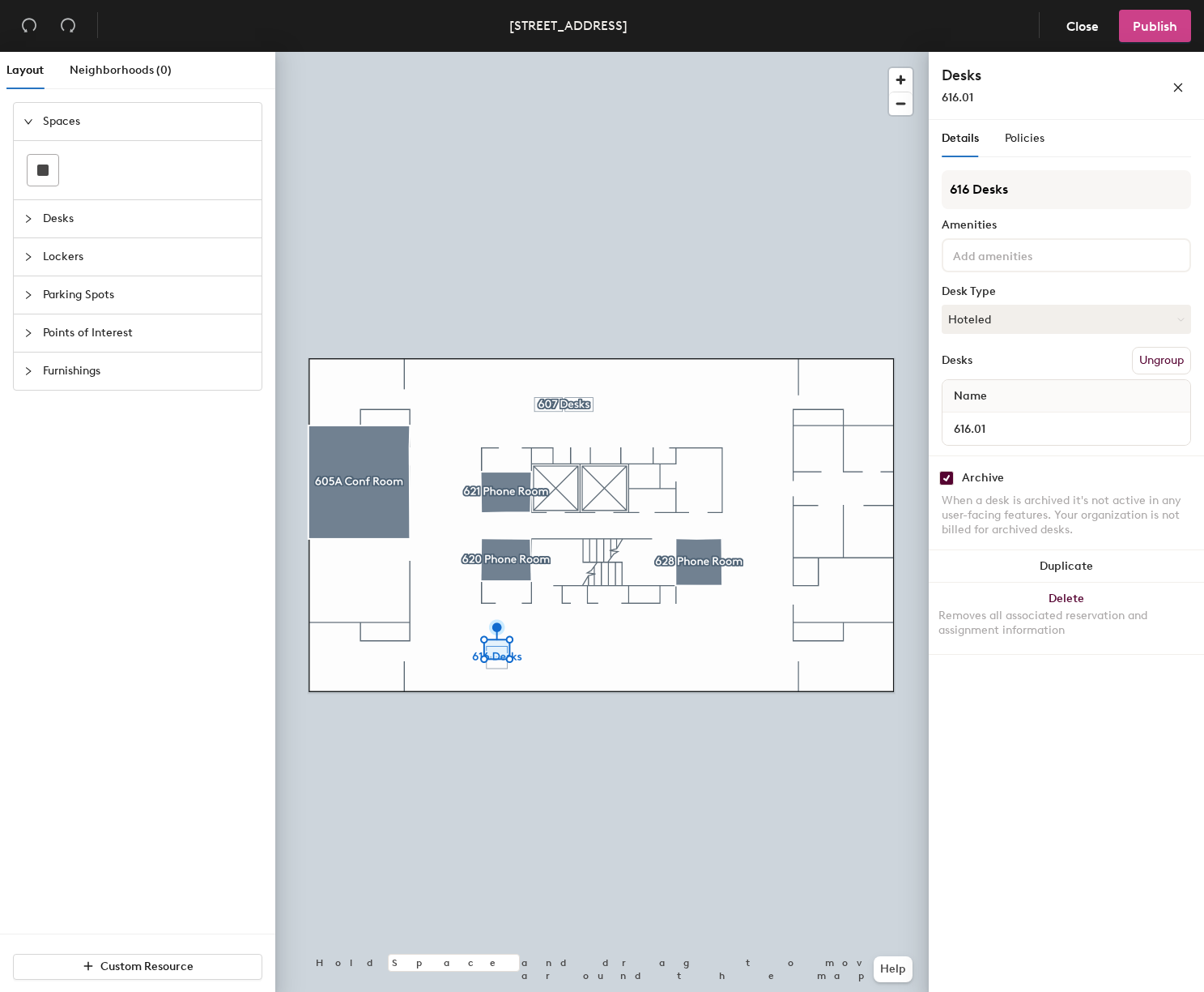
click at [1145, 26] on span "Publish" at bounding box center [1155, 26] width 44 height 15
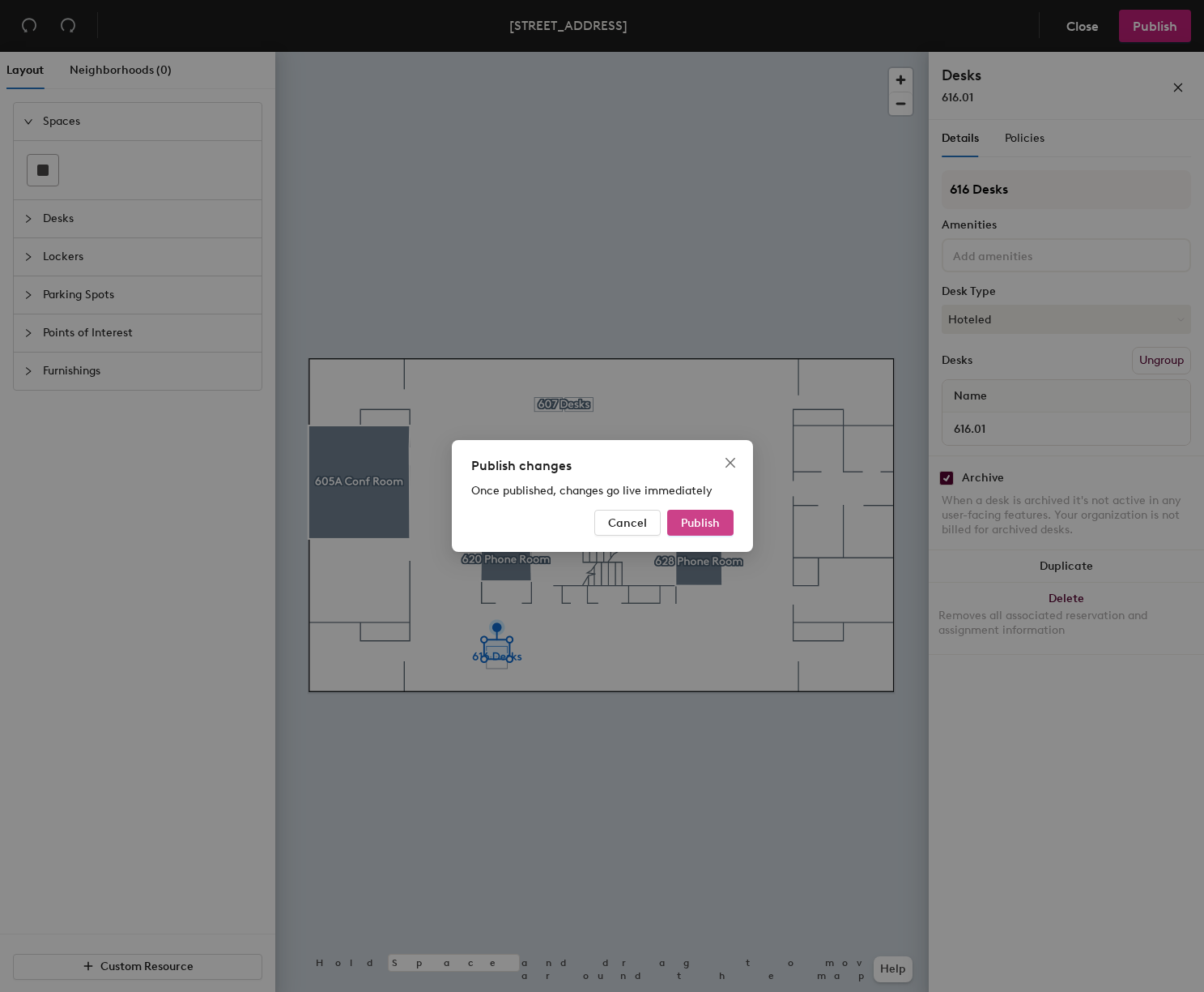
click at [692, 515] on button "Publish" at bounding box center [700, 522] width 67 height 26
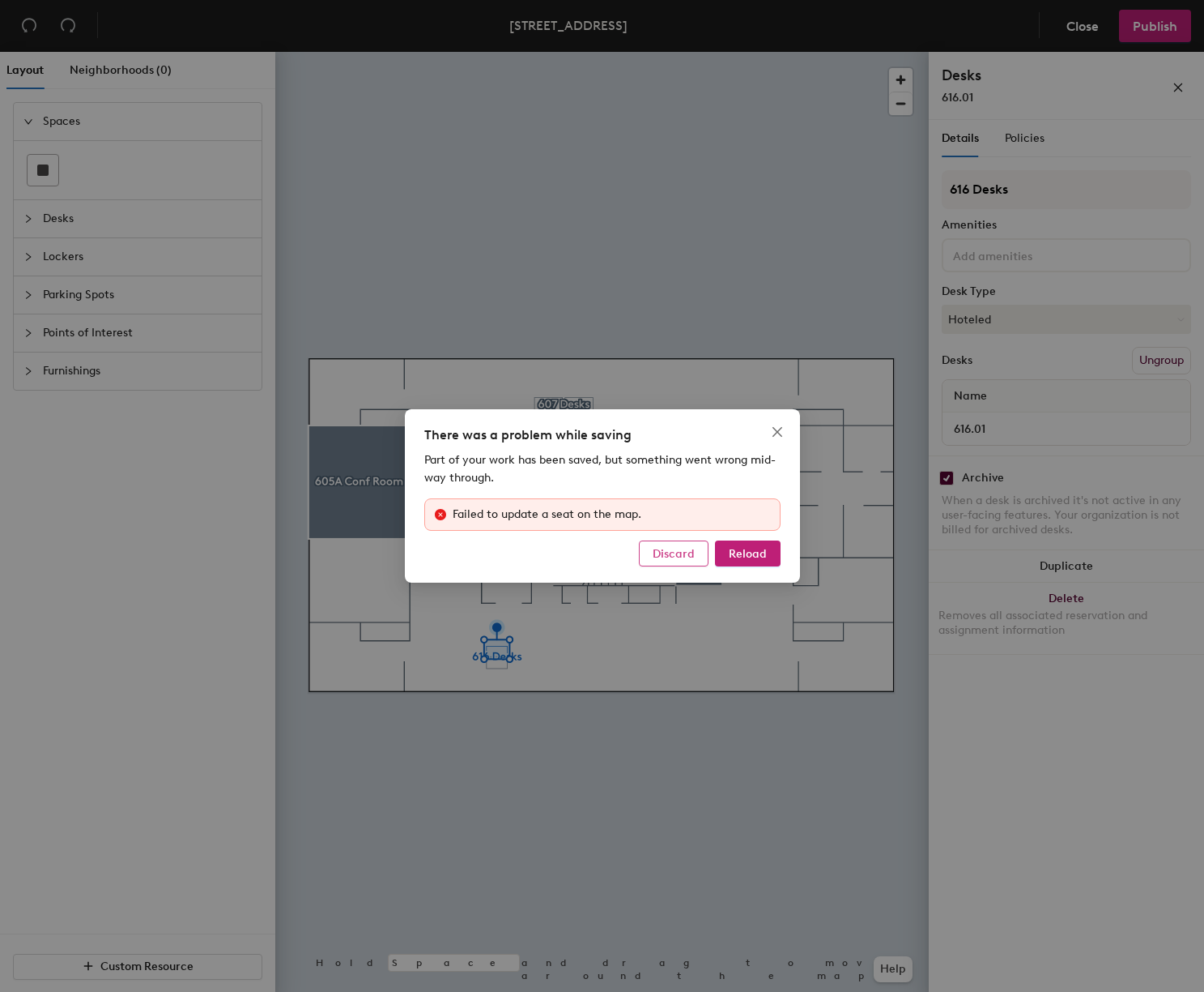
click at [672, 549] on span "Discard" at bounding box center [674, 553] width 42 height 13
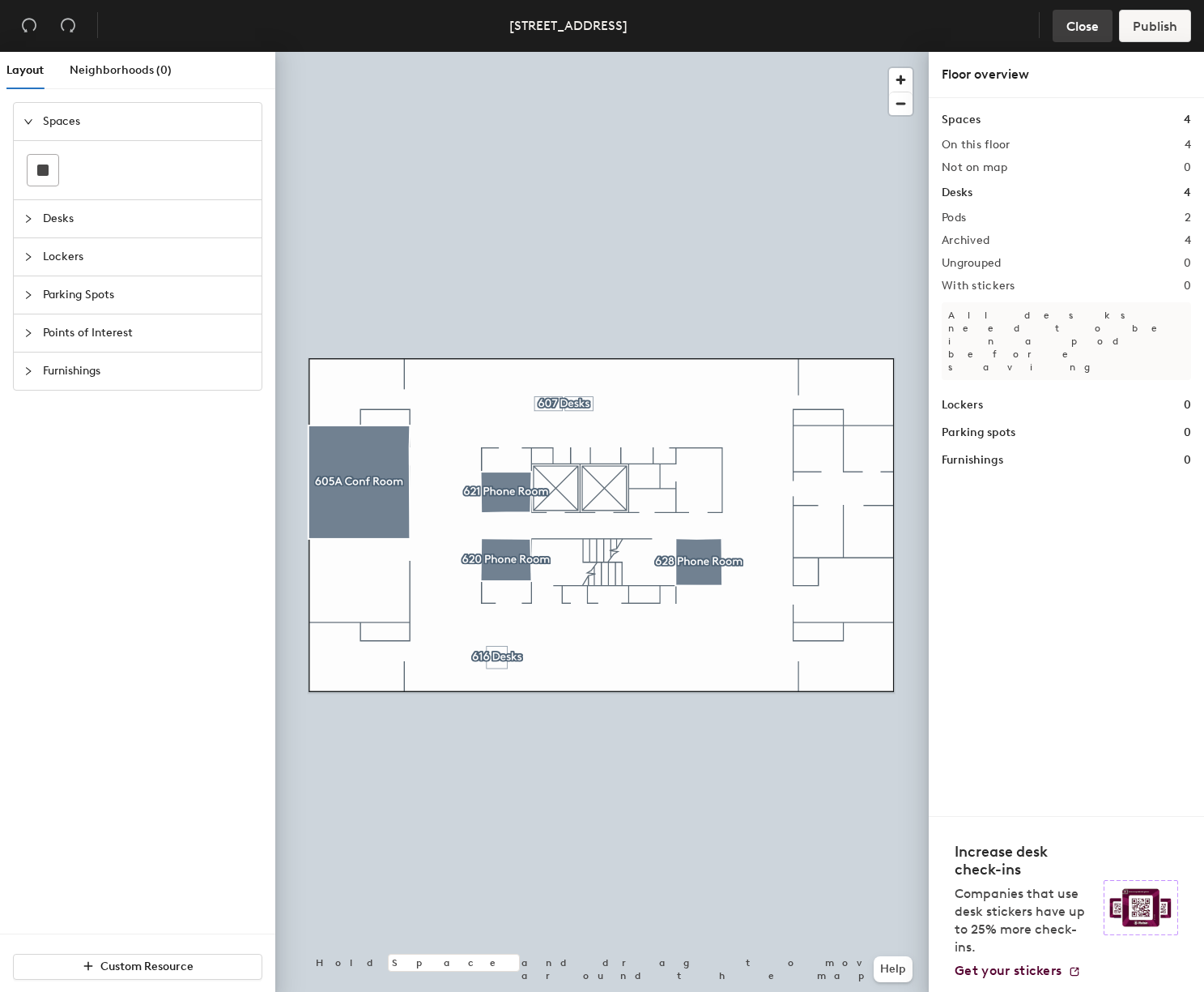
click at [1071, 25] on span "Close" at bounding box center [1082, 26] width 32 height 15
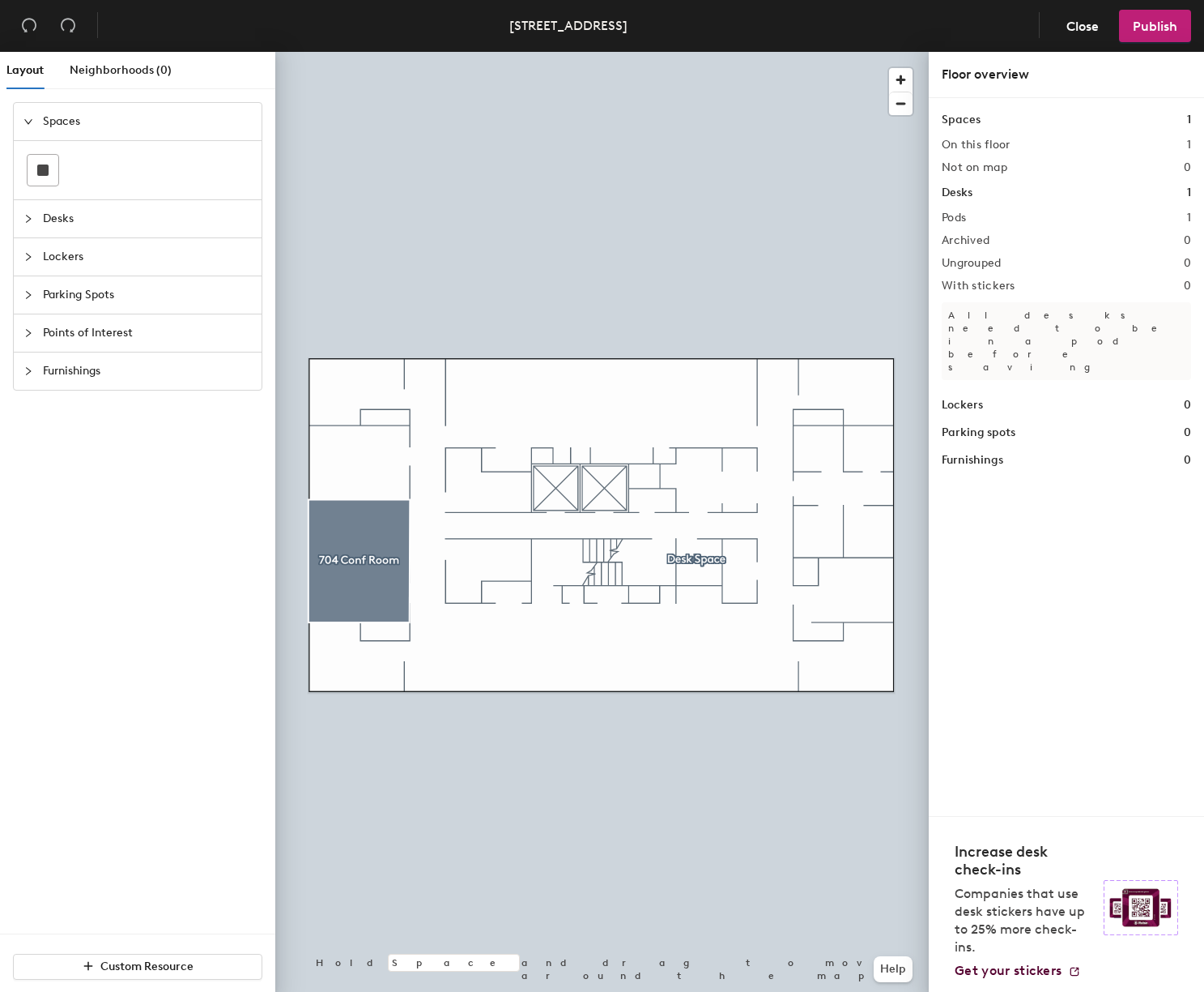
click at [702, 52] on div at bounding box center [602, 52] width 654 height 0
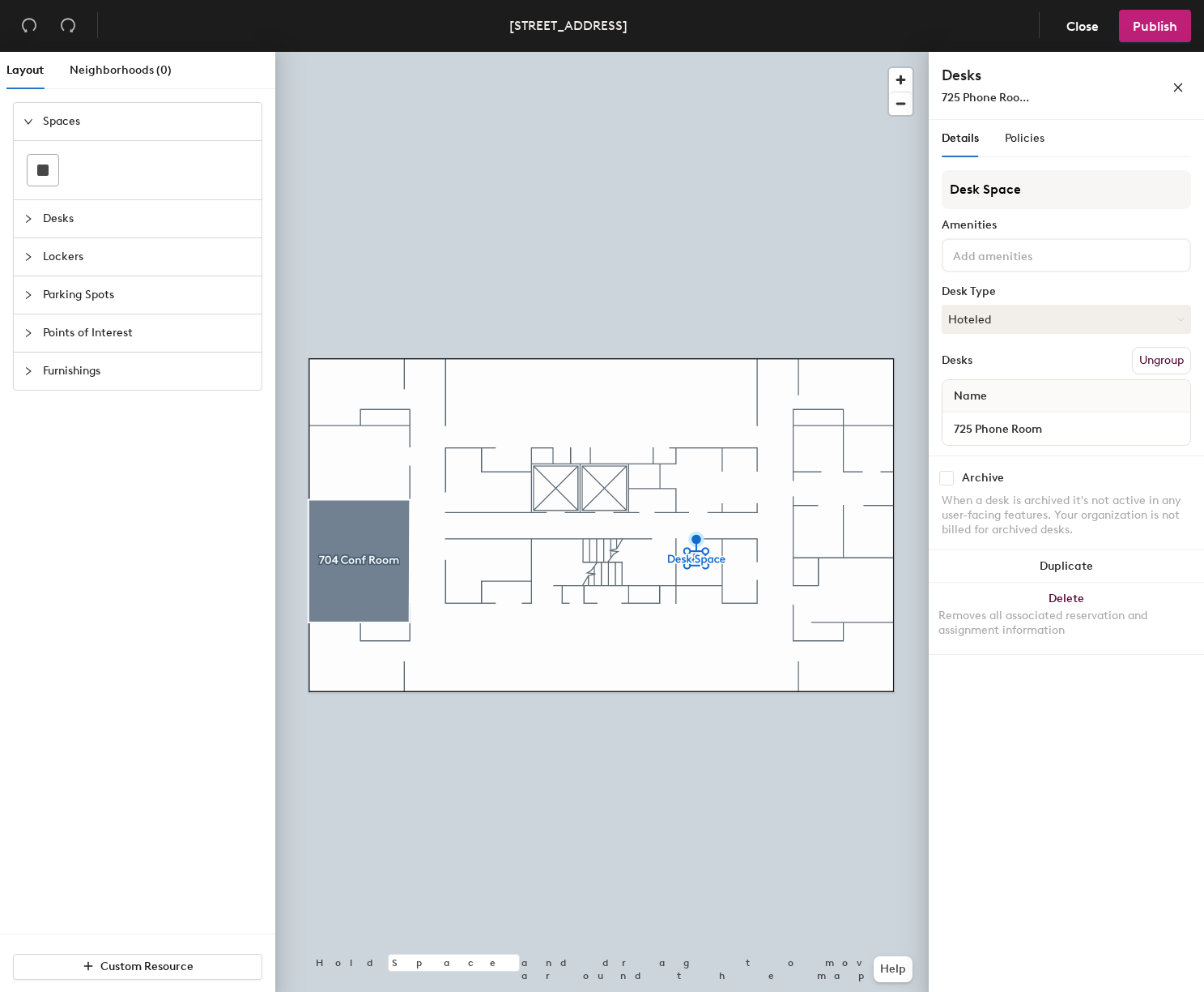
click at [949, 478] on input "checkbox" at bounding box center [946, 478] width 14 height 14
checkbox input "true"
click at [1154, 23] on span "Publish" at bounding box center [1155, 26] width 44 height 15
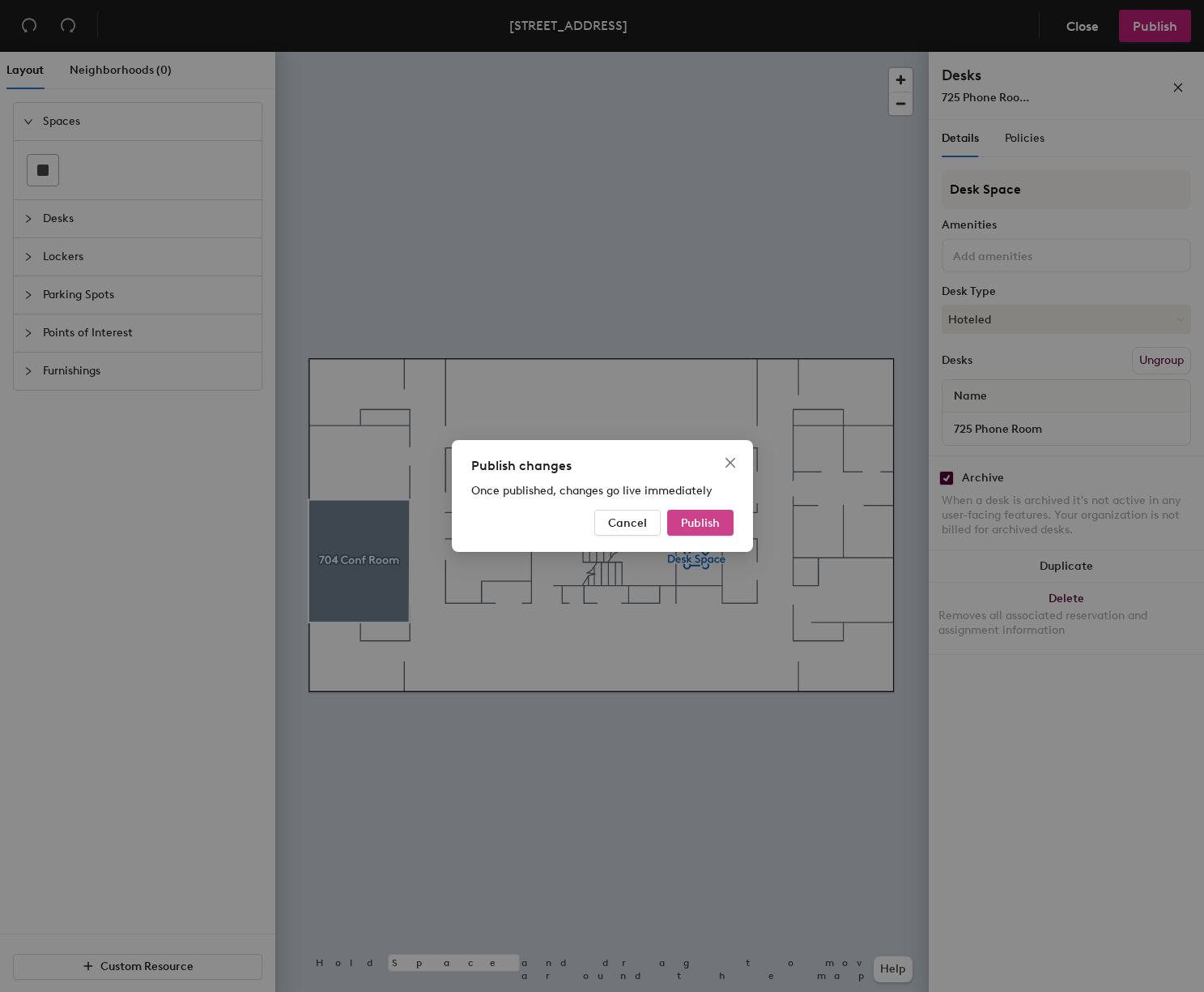
click at [691, 525] on span "Publish" at bounding box center [701, 523] width 39 height 13
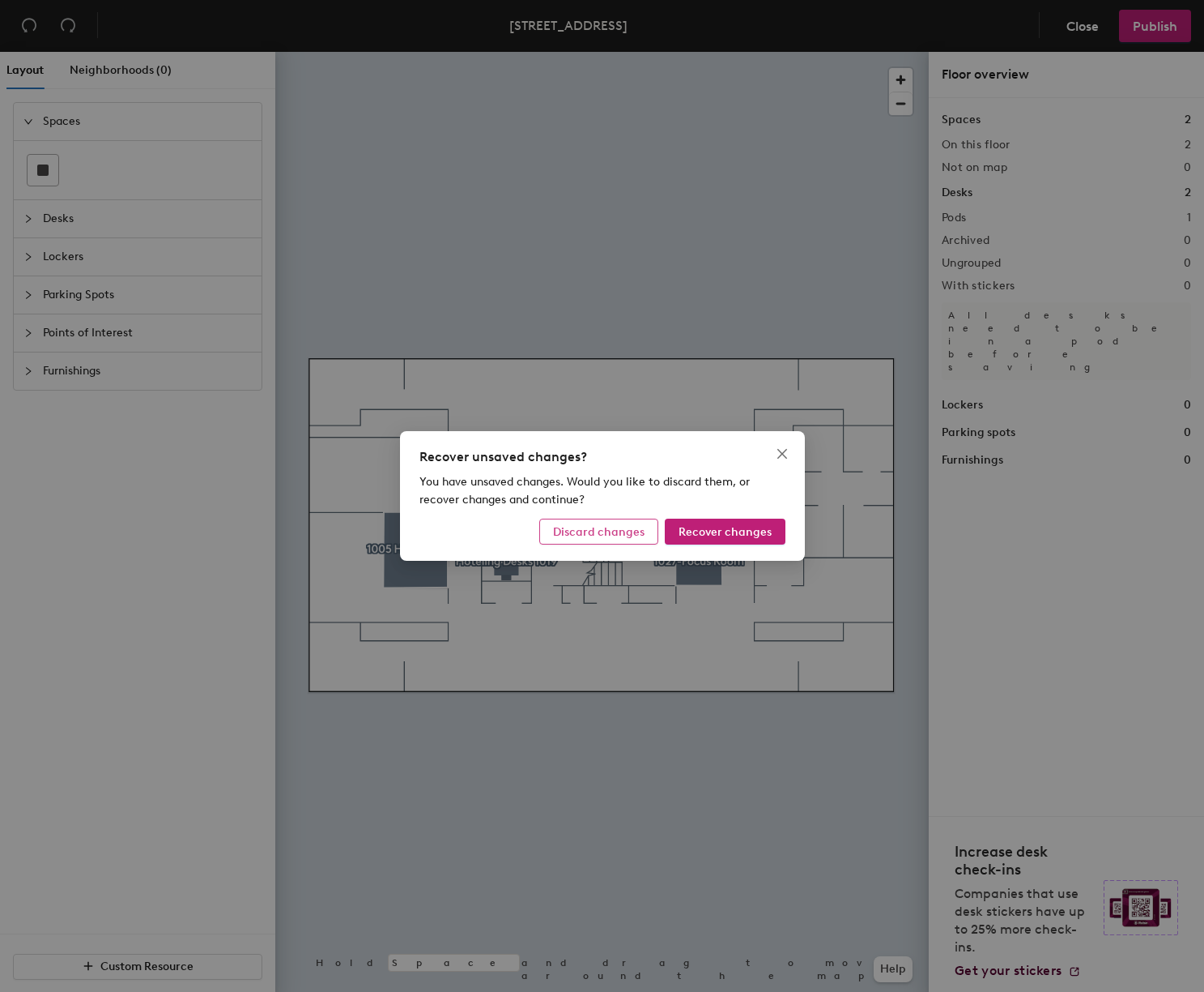
click at [585, 527] on span "Discard changes" at bounding box center [599, 532] width 92 height 13
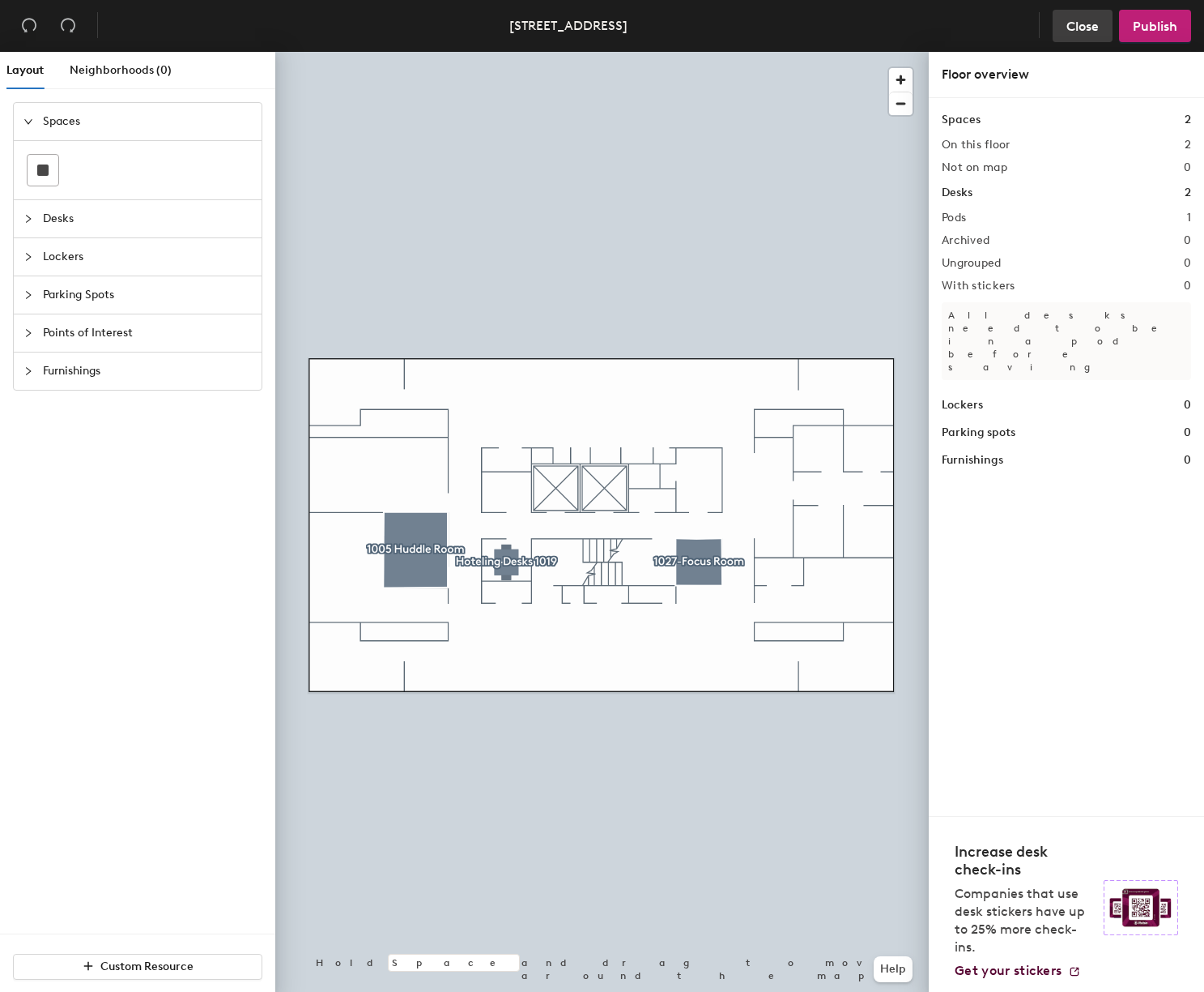
click at [1080, 26] on span "Close" at bounding box center [1082, 26] width 32 height 15
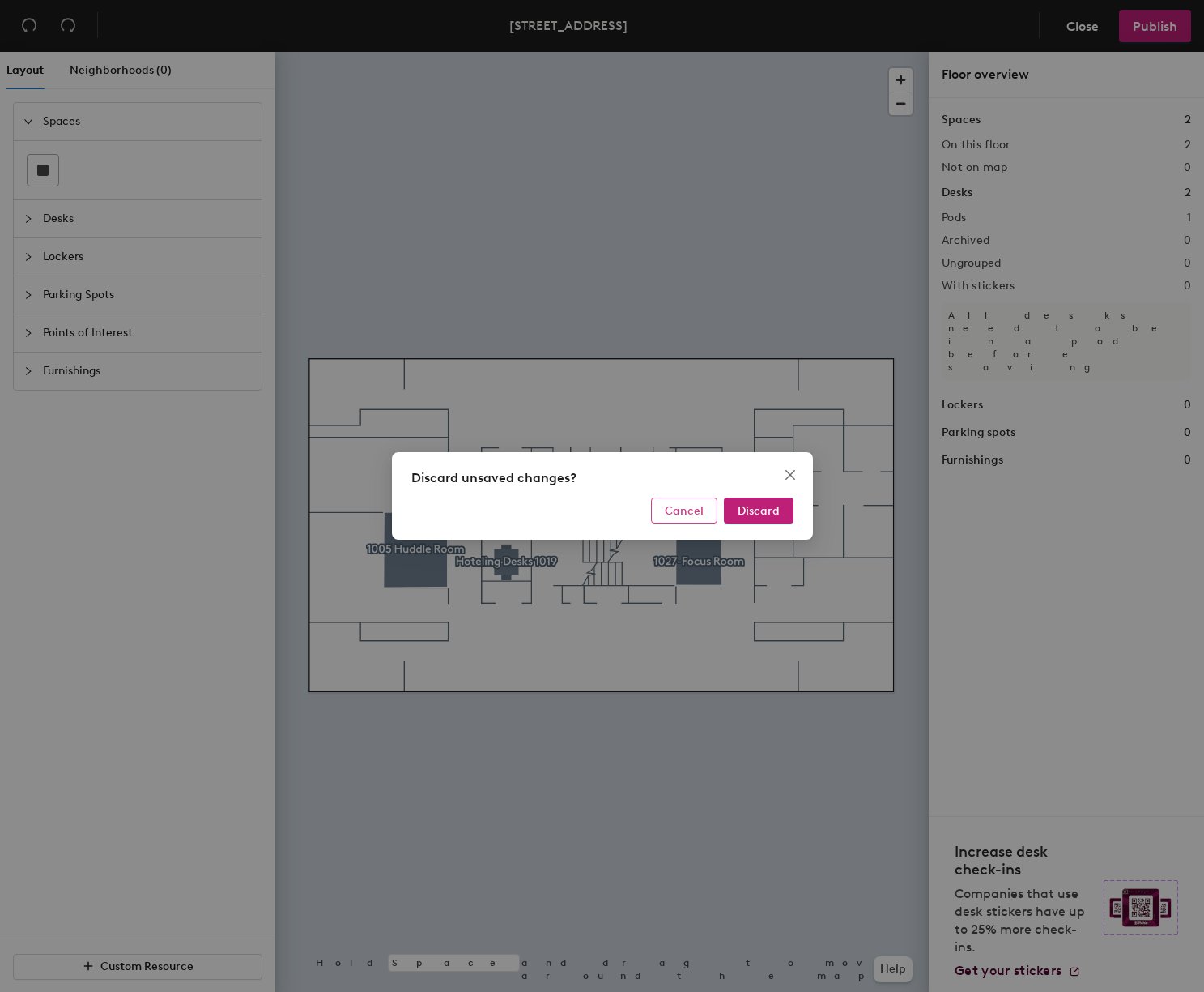
click at [695, 509] on span "Cancel" at bounding box center [684, 510] width 39 height 13
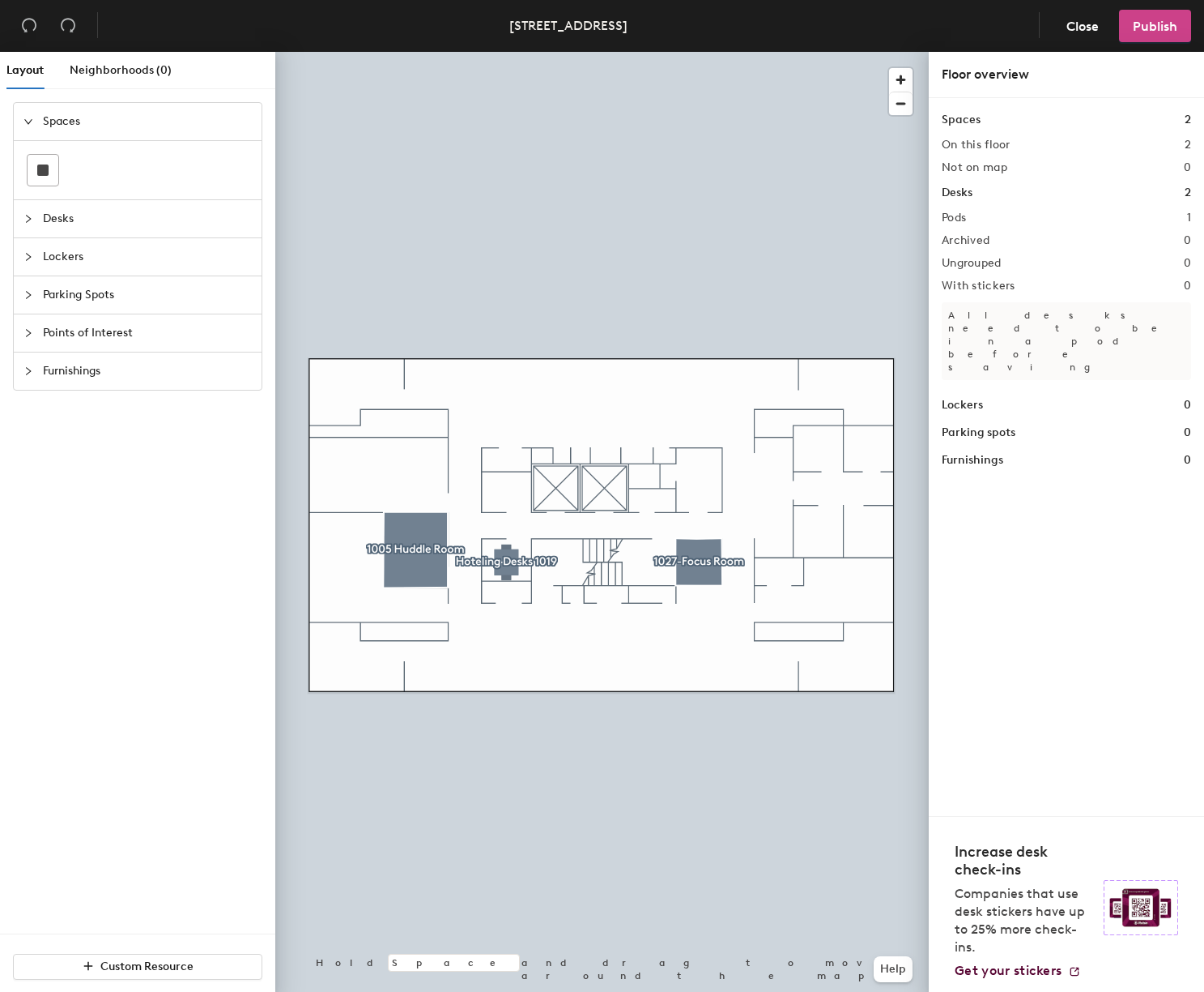
click at [1171, 28] on span "Publish" at bounding box center [1155, 26] width 44 height 15
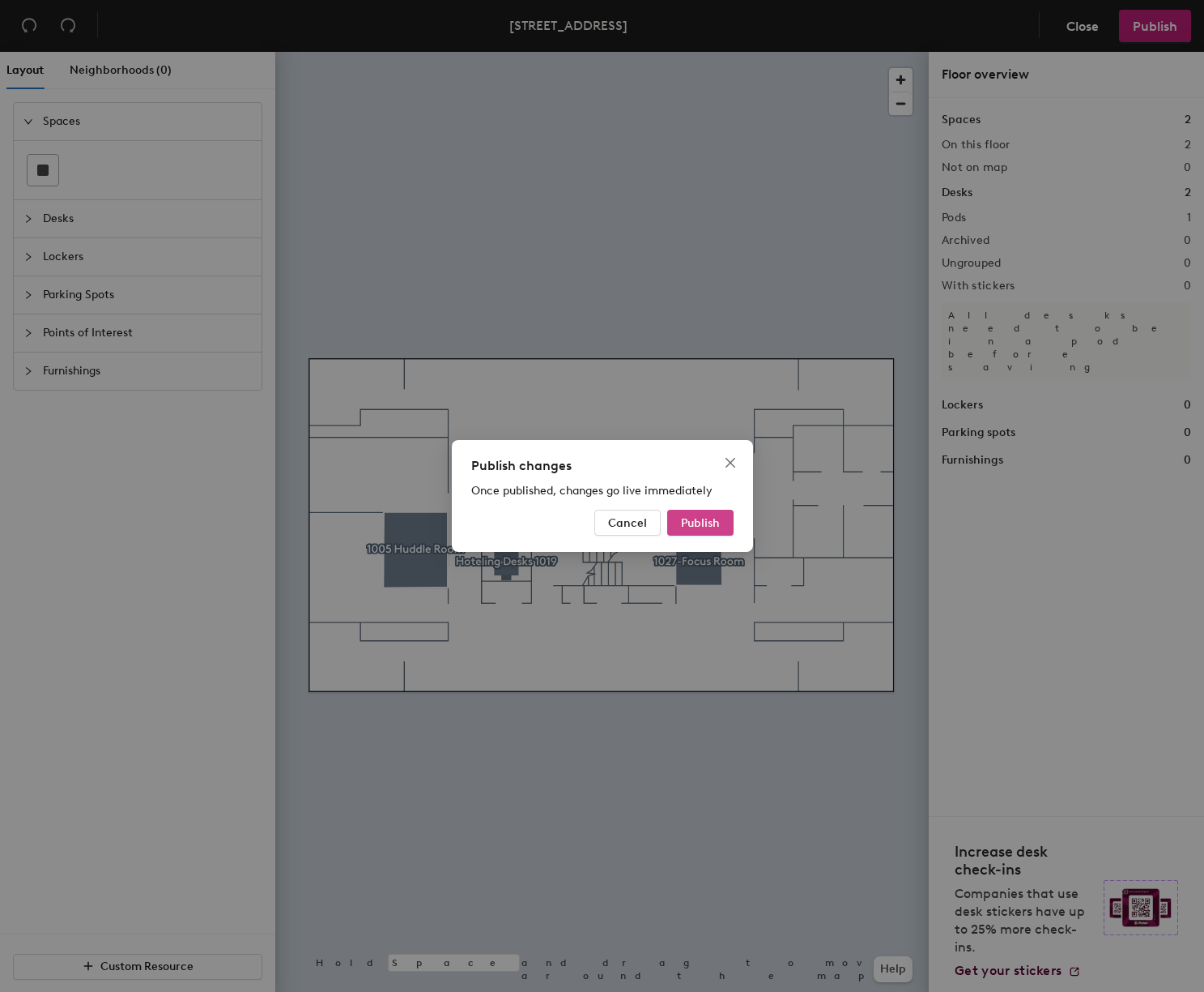
click at [690, 524] on span "Publish" at bounding box center [701, 523] width 39 height 13
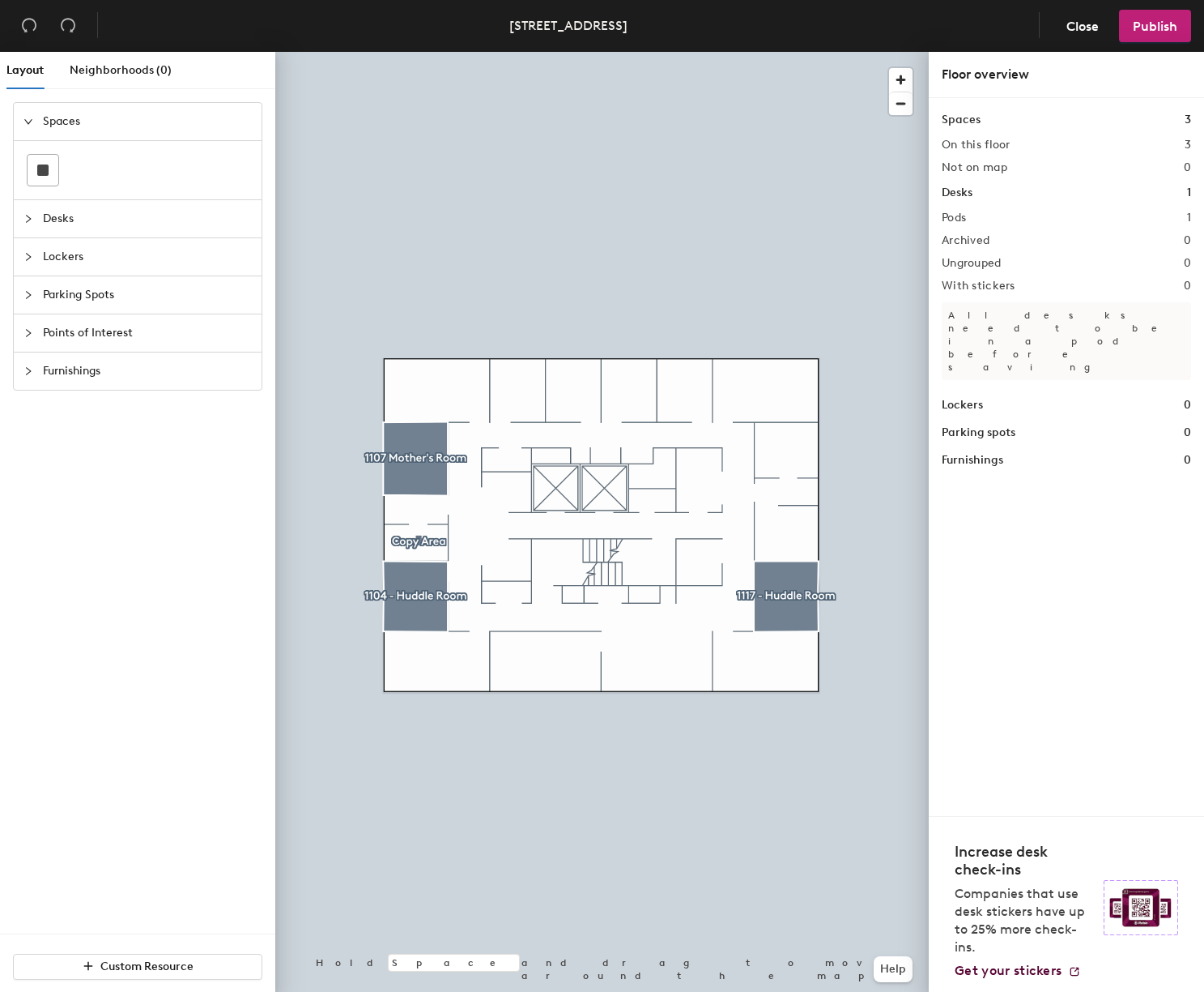
click at [417, 52] on div at bounding box center [602, 52] width 654 height 0
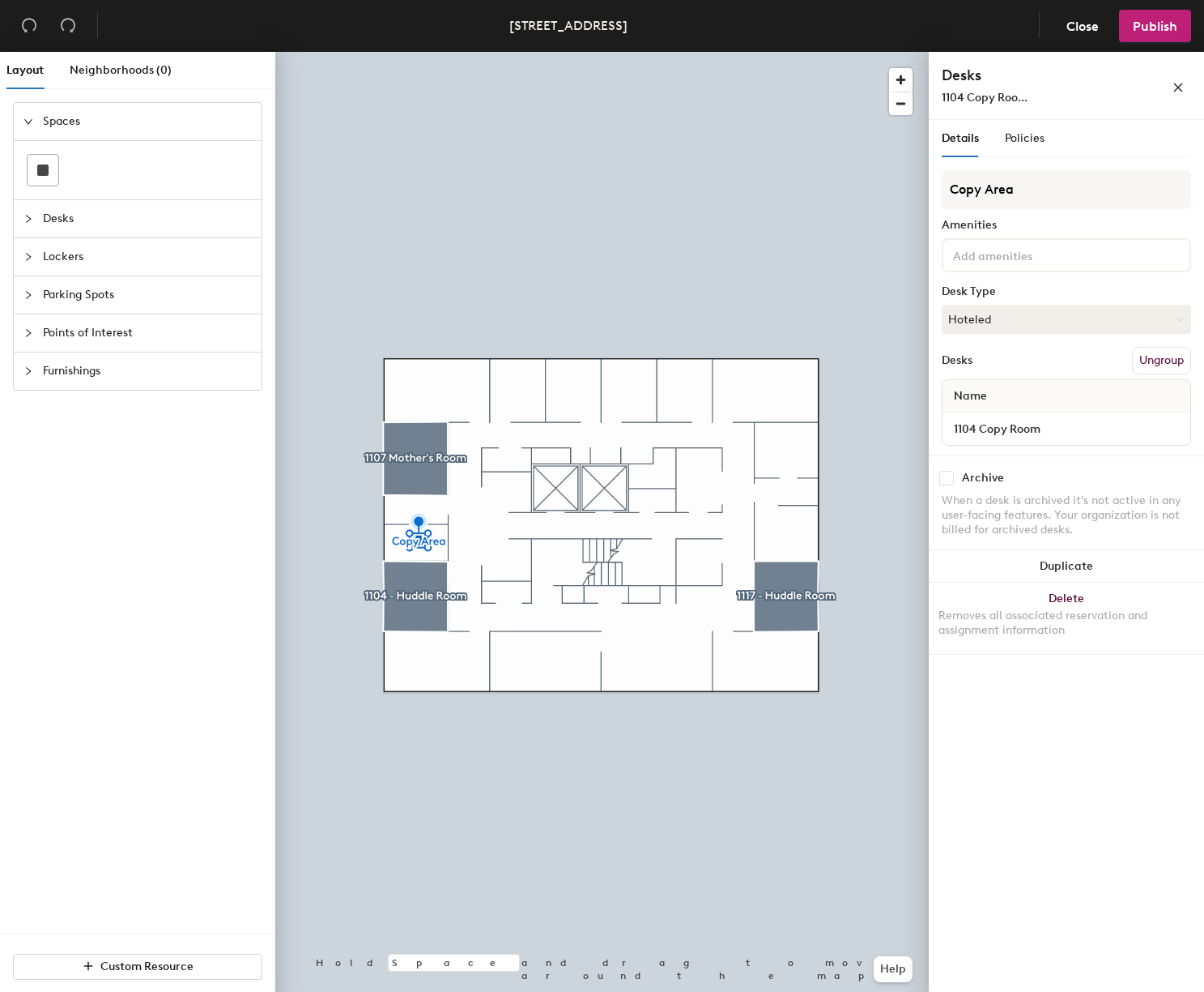
click at [949, 487] on div "Archive When a desk is archived it's not active in any user-facing features. Yo…" at bounding box center [1066, 506] width 275 height 101
click at [944, 481] on input "checkbox" at bounding box center [946, 478] width 14 height 14
checkbox input "true"
click at [1145, 28] on span "Publish" at bounding box center [1155, 26] width 44 height 15
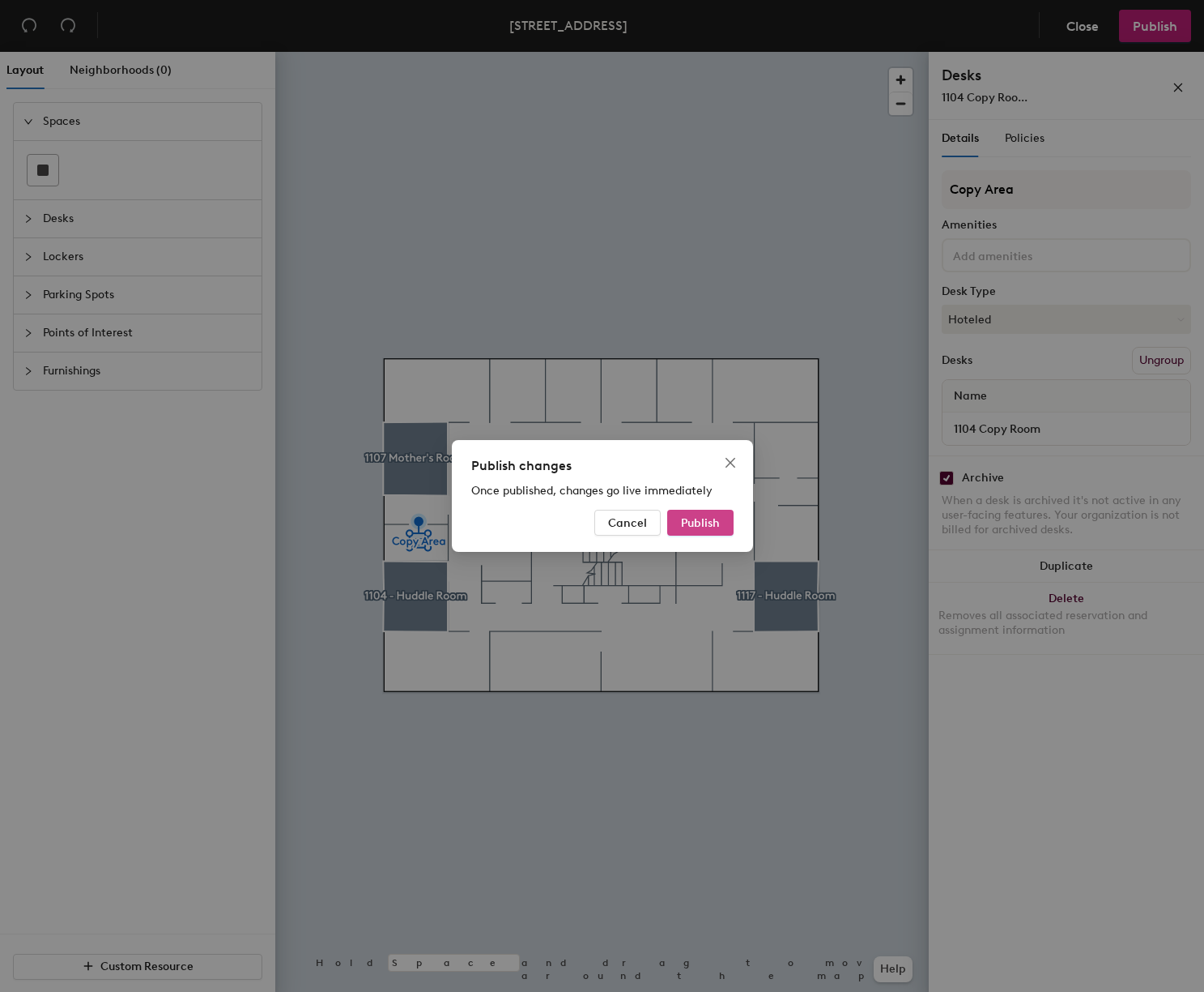
click at [705, 524] on span "Publish" at bounding box center [701, 523] width 39 height 13
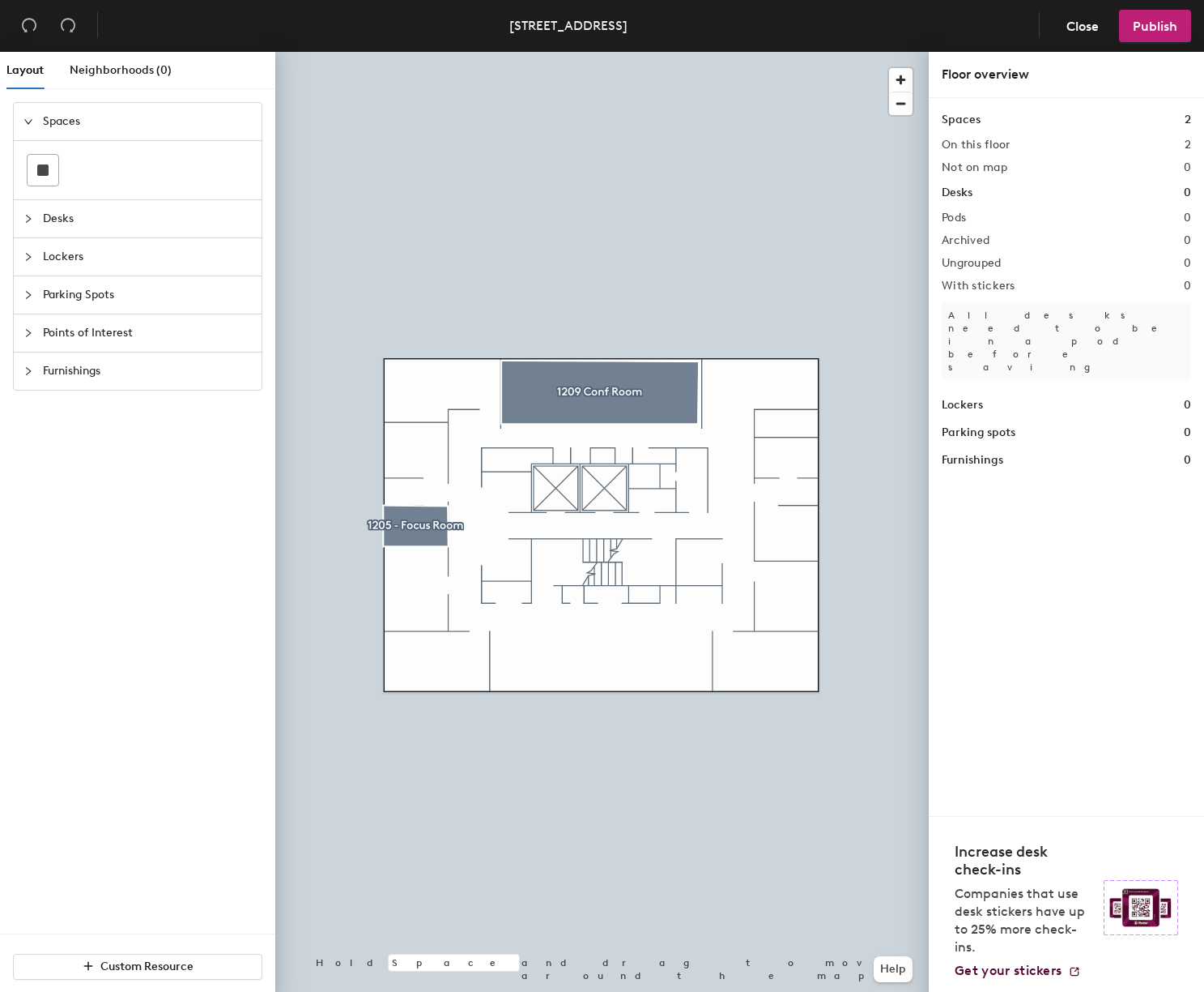
click at [400, 52] on div at bounding box center [602, 52] width 654 height 0
click at [1159, 26] on span "Publish" at bounding box center [1155, 26] width 44 height 15
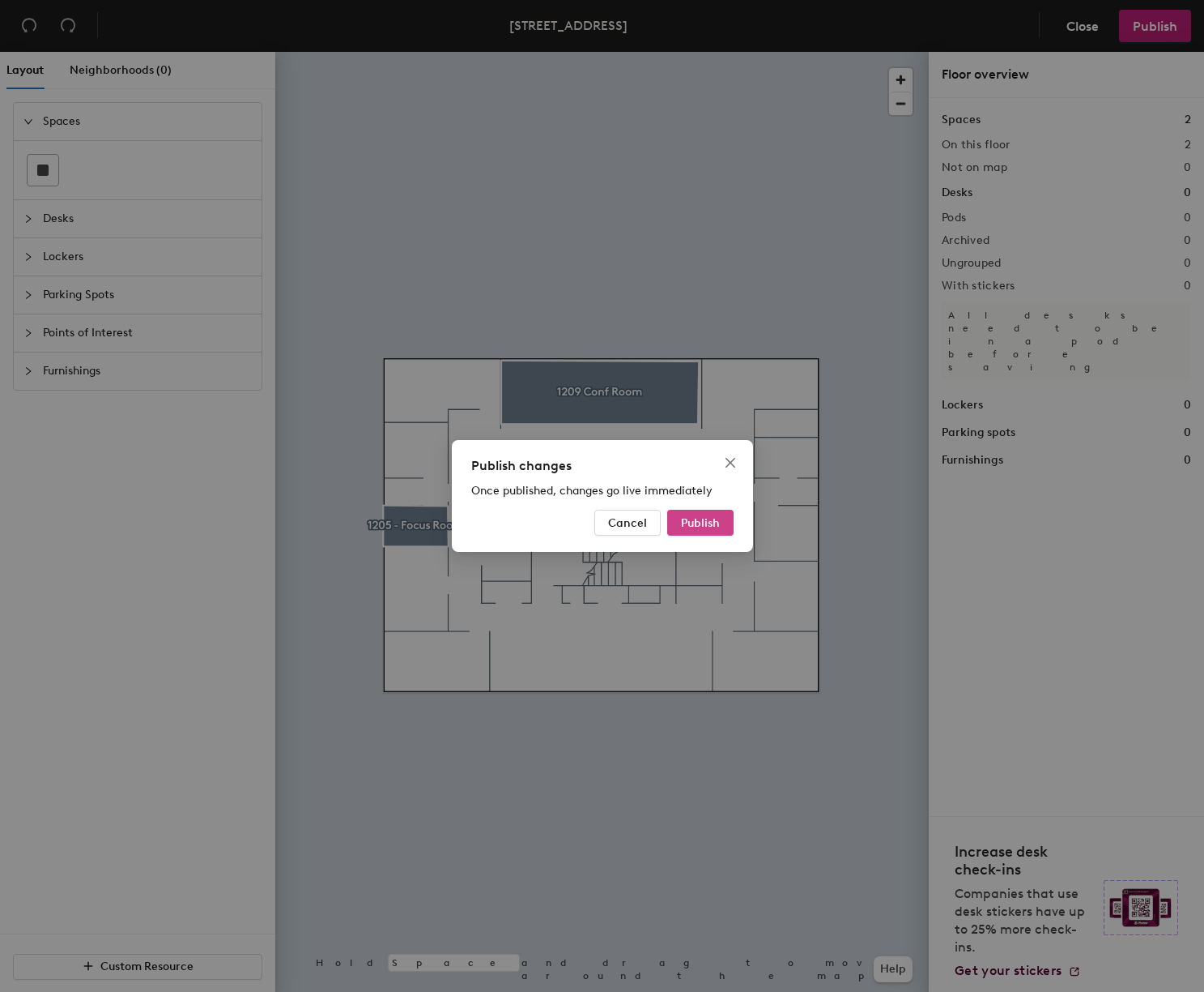
click at [698, 526] on span "Publish" at bounding box center [701, 523] width 39 height 13
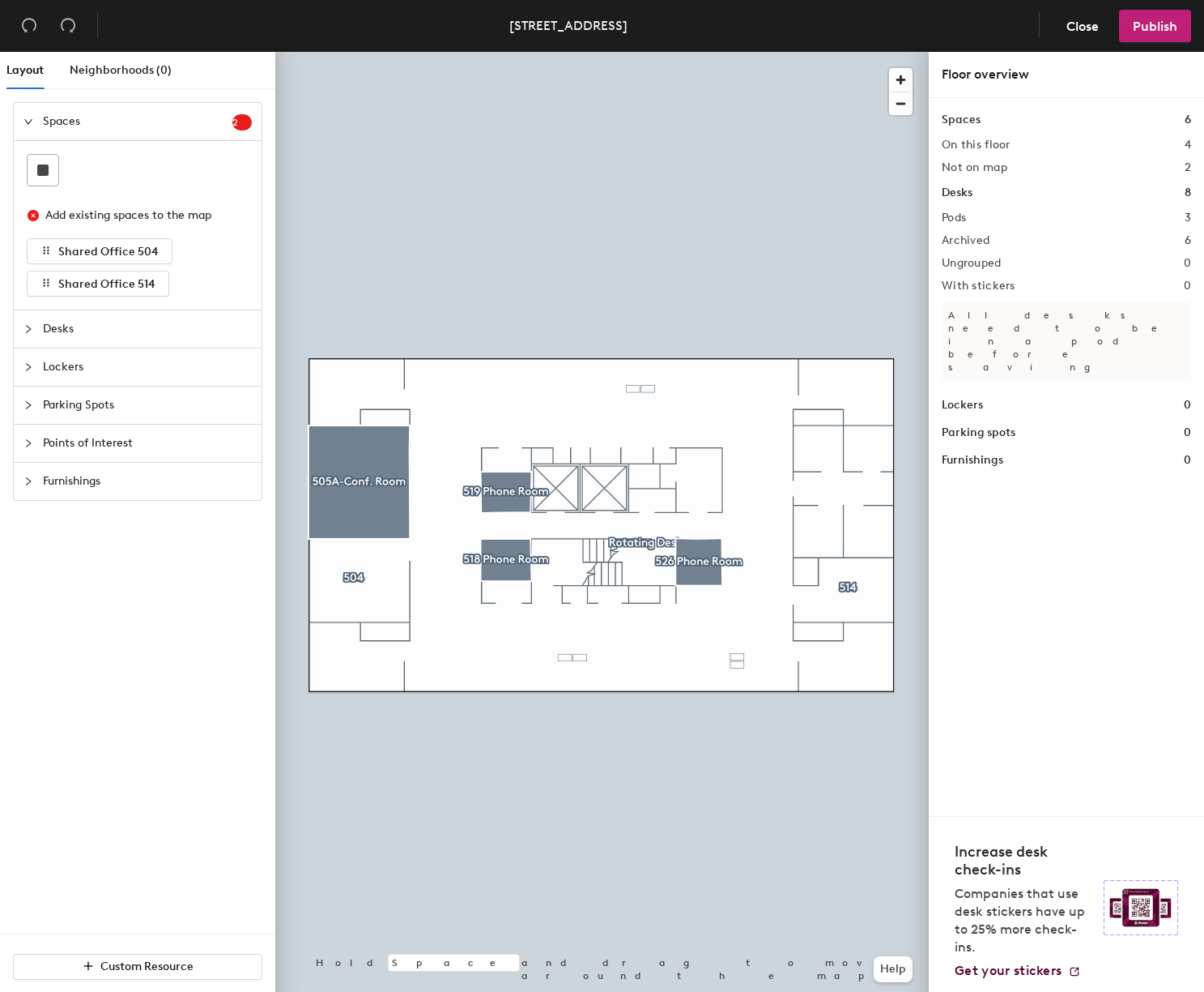
click at [628, 52] on div at bounding box center [602, 52] width 654 height 0
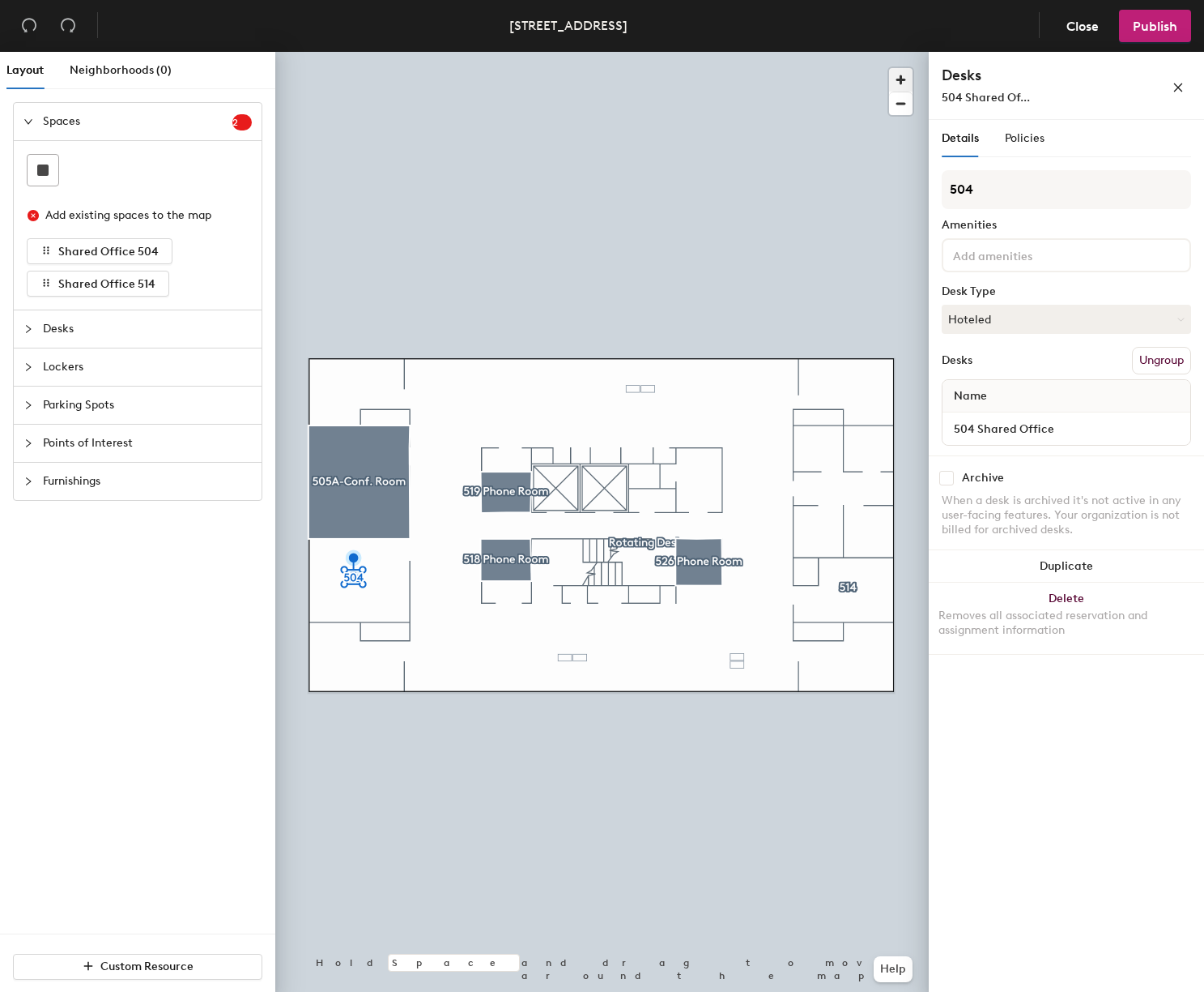
click at [901, 79] on span "button" at bounding box center [901, 80] width 23 height 23
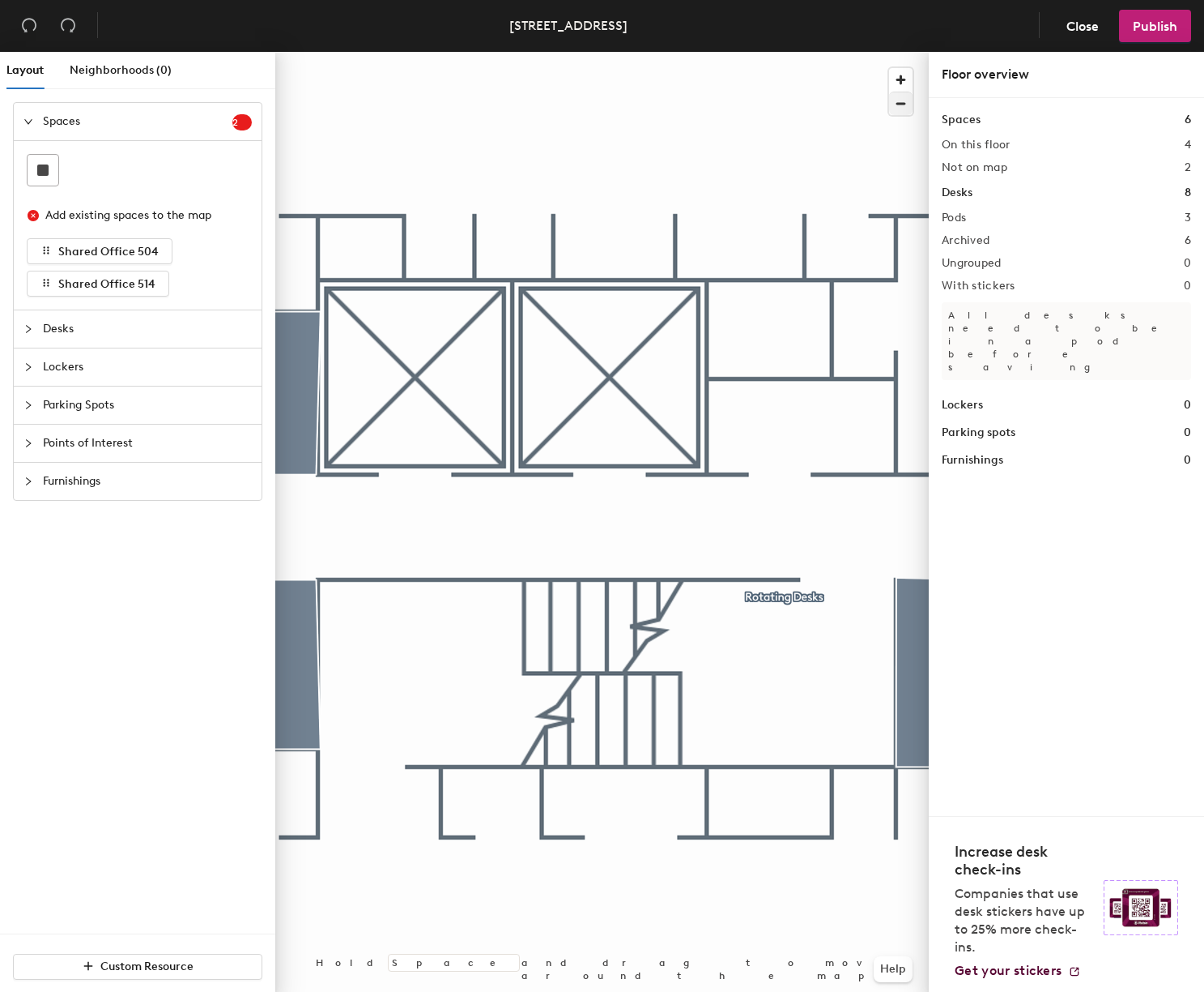
click at [722, 52] on div at bounding box center [602, 52] width 654 height 0
click at [779, 52] on div at bounding box center [602, 52] width 654 height 0
click at [1090, 23] on span "Close" at bounding box center [1082, 26] width 32 height 15
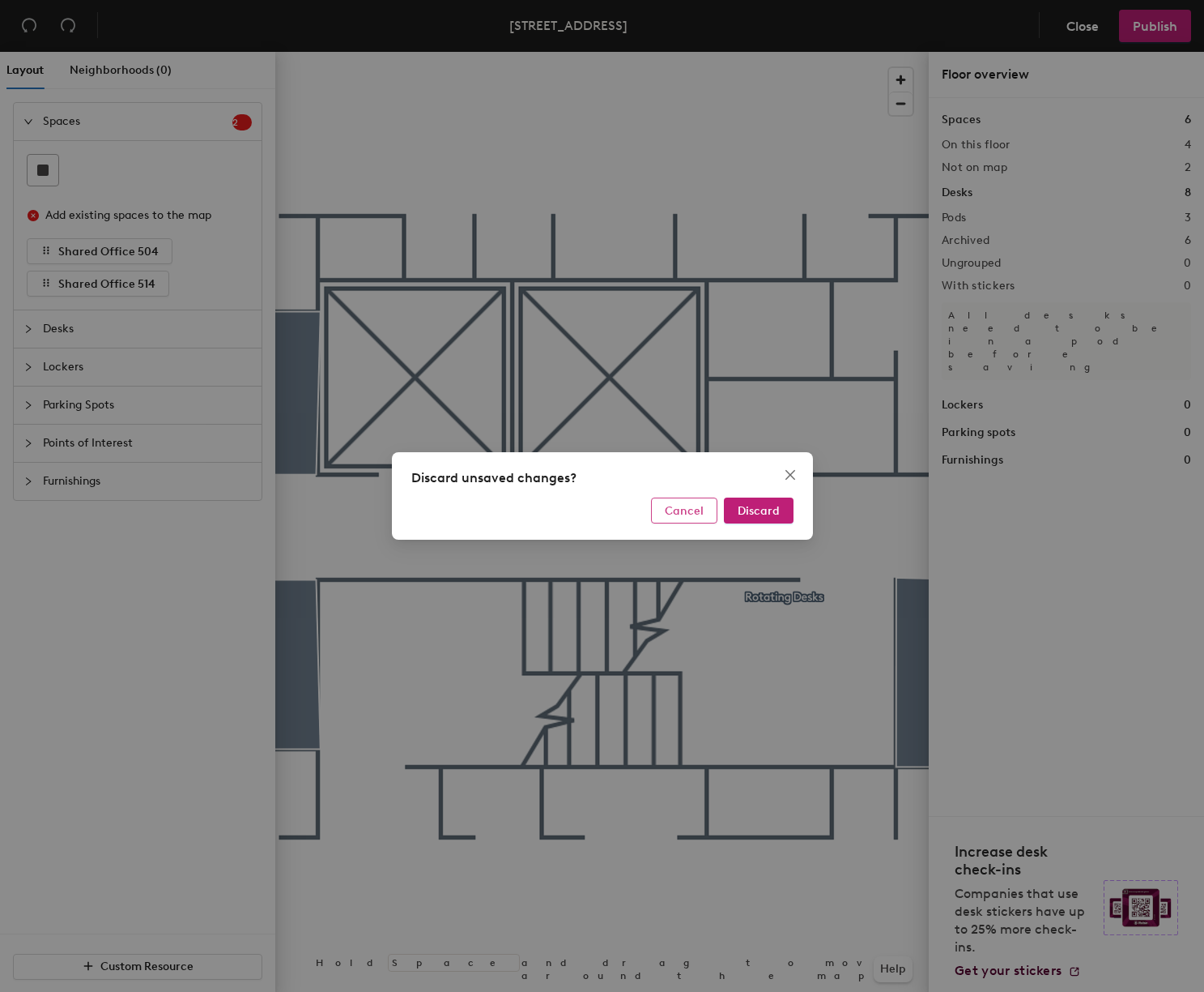
click at [702, 508] on span "Cancel" at bounding box center [684, 510] width 39 height 13
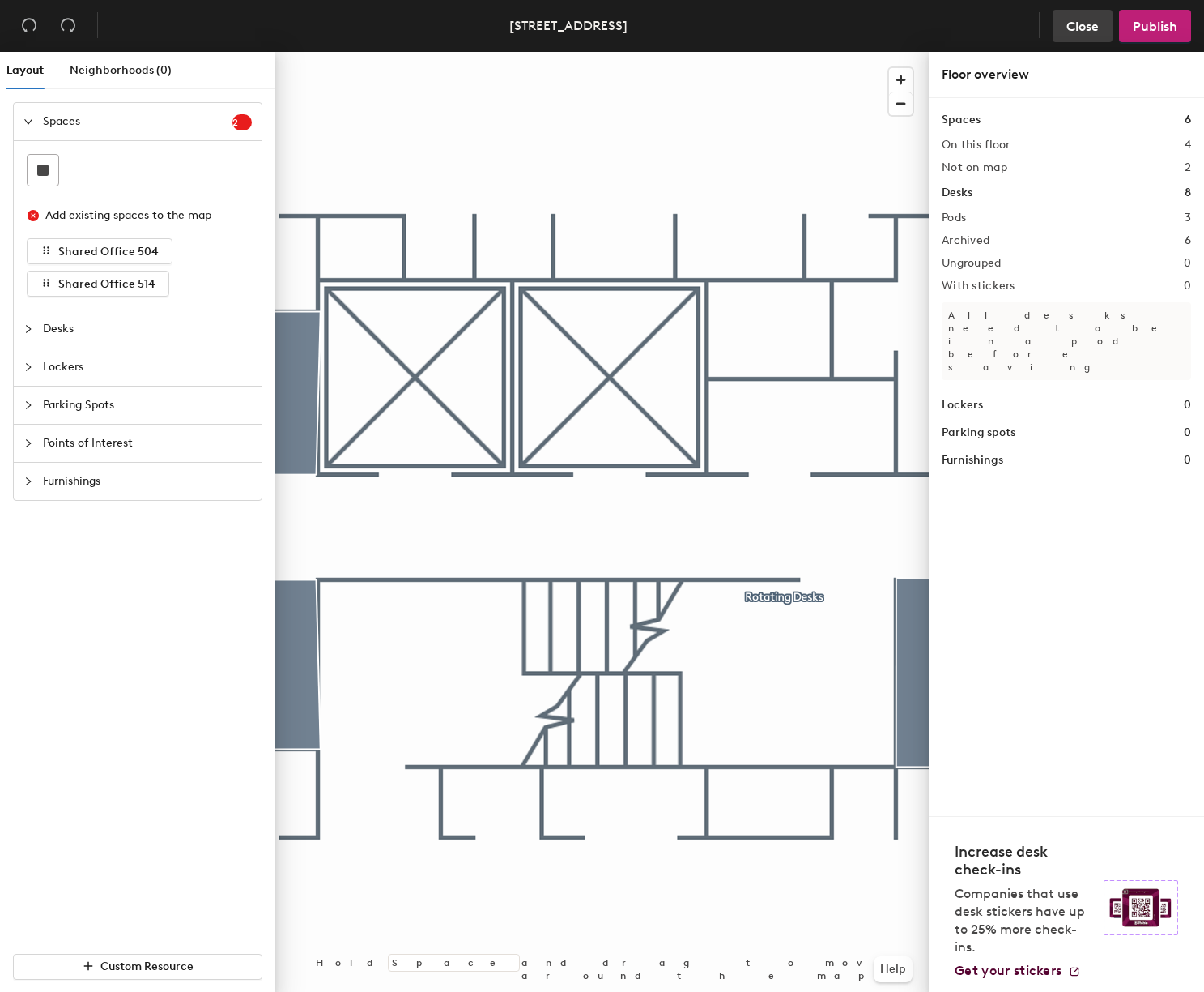
click at [1095, 25] on span "Close" at bounding box center [1082, 26] width 32 height 15
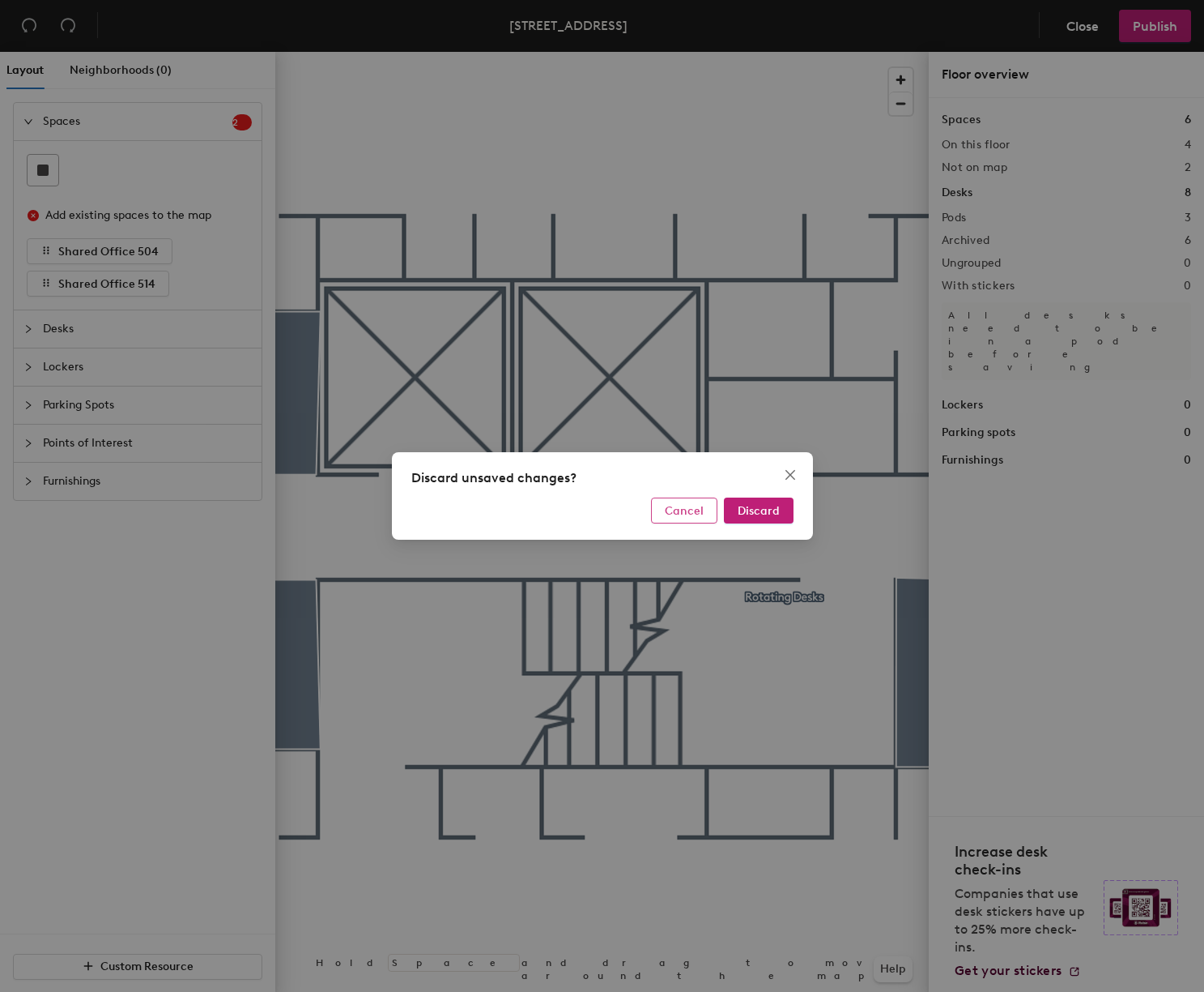
click at [690, 513] on span "Cancel" at bounding box center [684, 510] width 39 height 13
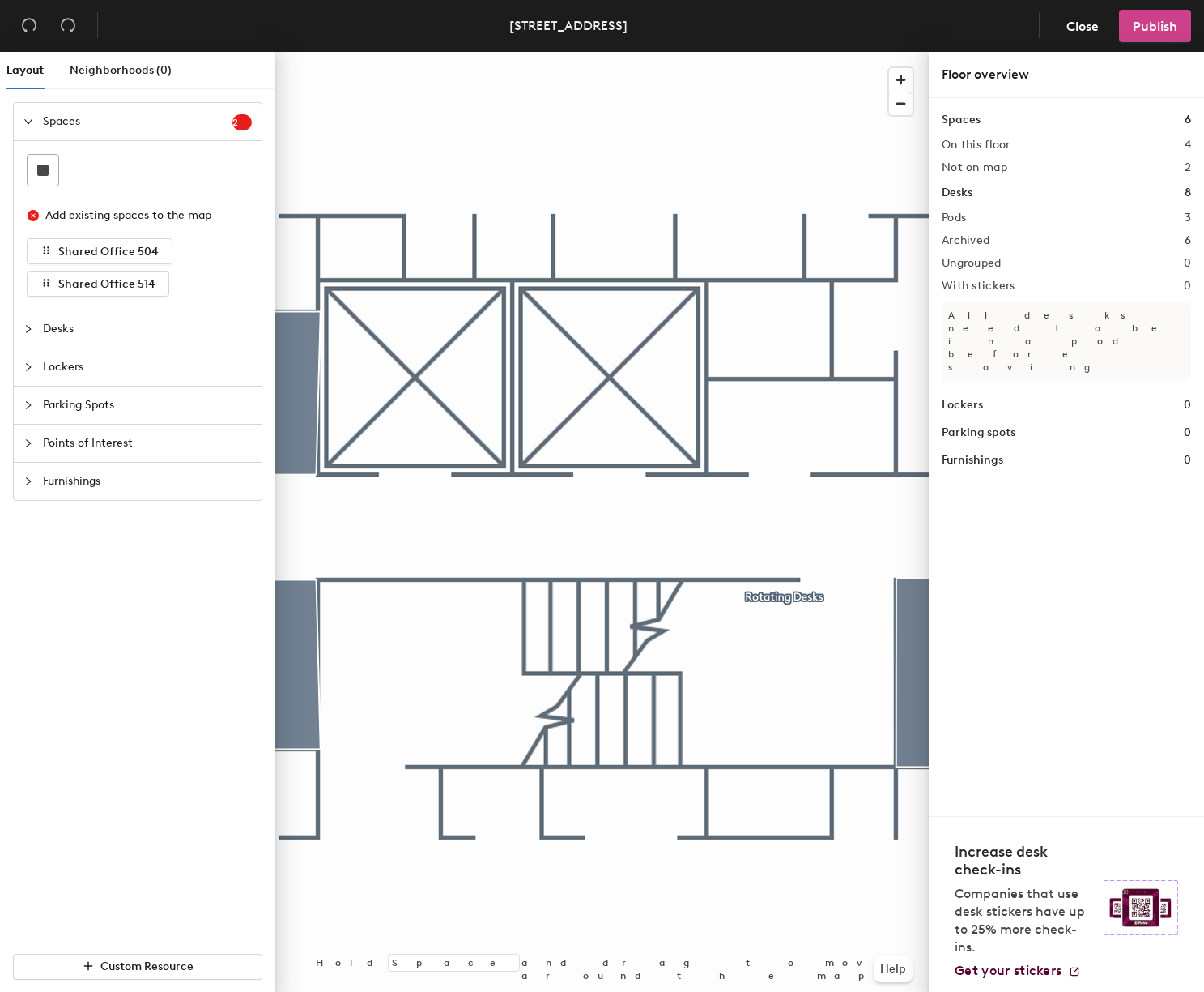
click at [1136, 24] on span "Publish" at bounding box center [1155, 26] width 44 height 15
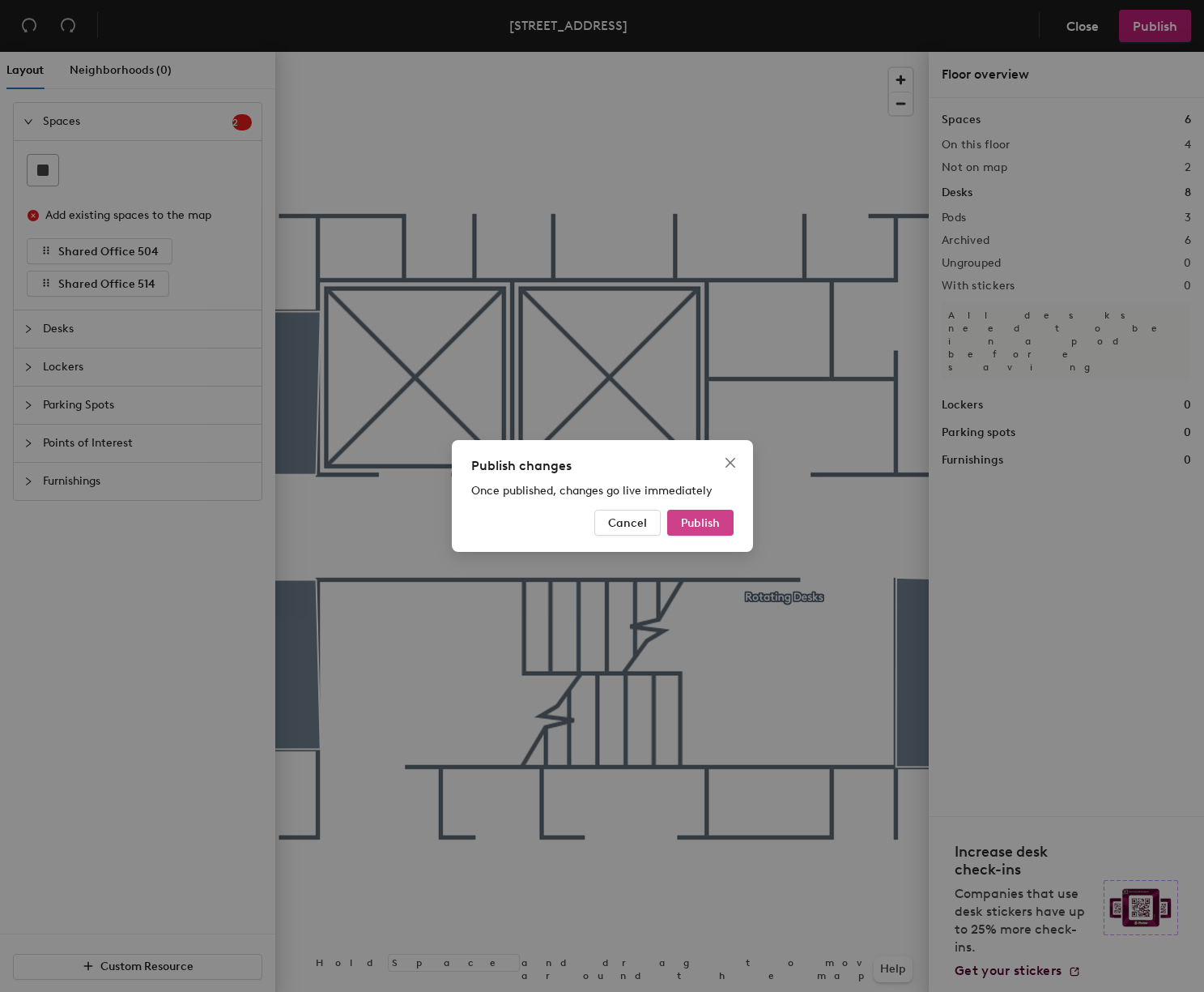
click at [700, 524] on span "Publish" at bounding box center [701, 523] width 39 height 13
